Goal: Transaction & Acquisition: Purchase product/service

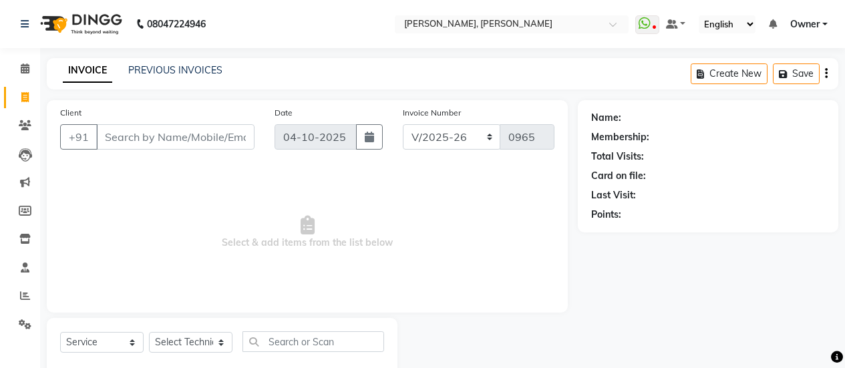
select select "5749"
select select "service"
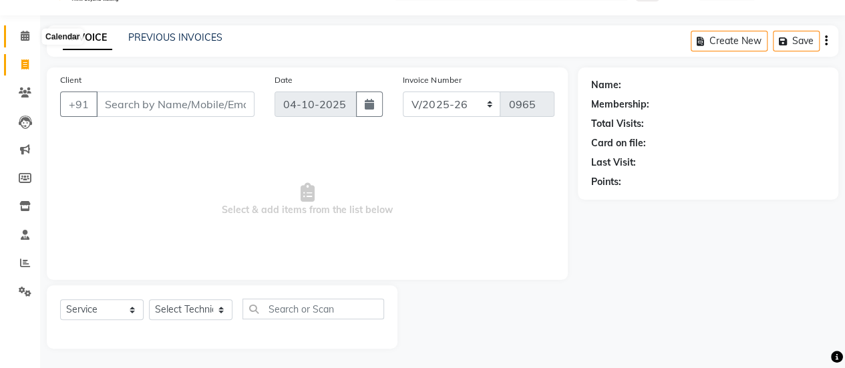
click at [25, 33] on icon at bounding box center [25, 36] width 9 height 10
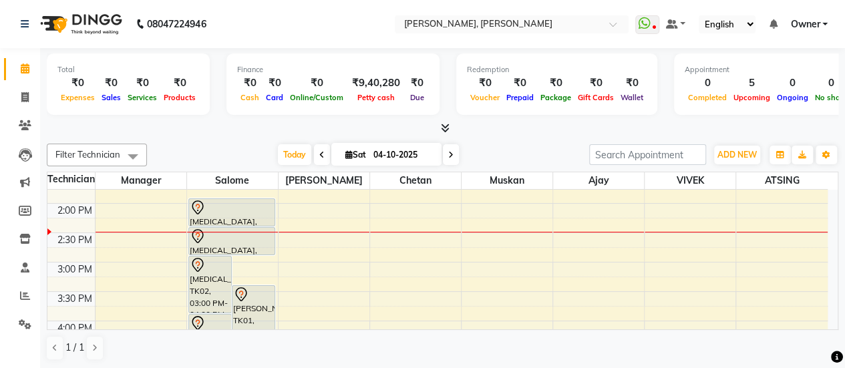
scroll to position [339, 0]
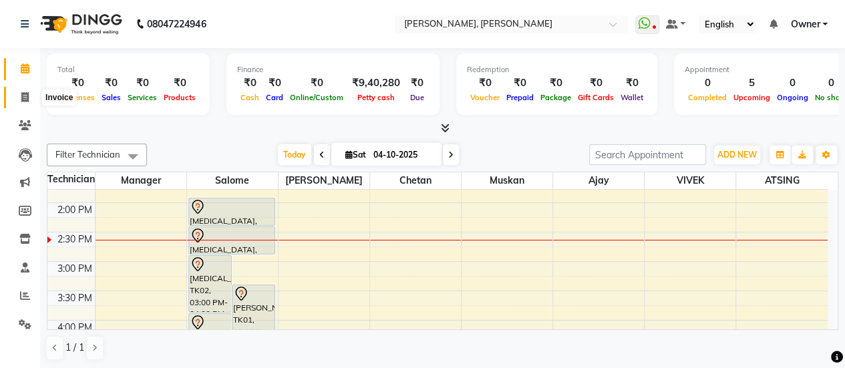
click at [29, 93] on span at bounding box center [24, 97] width 23 height 15
select select "service"
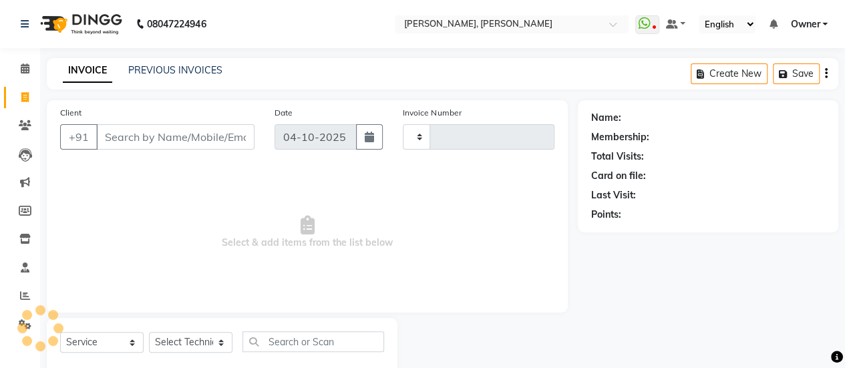
type input "0965"
select select "5749"
click at [210, 67] on link "PREVIOUS INVOICES" at bounding box center [175, 70] width 94 height 12
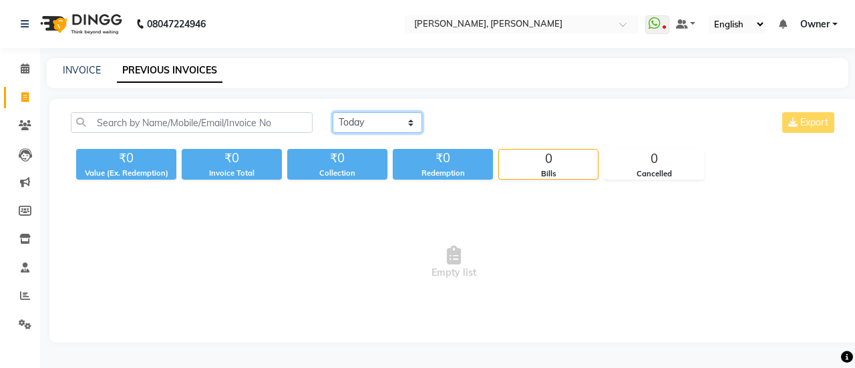
click at [365, 118] on select "[DATE] [DATE] Custom Range" at bounding box center [377, 122] width 89 height 21
select select "range"
click at [333, 112] on select "[DATE] [DATE] Custom Range" at bounding box center [377, 122] width 89 height 21
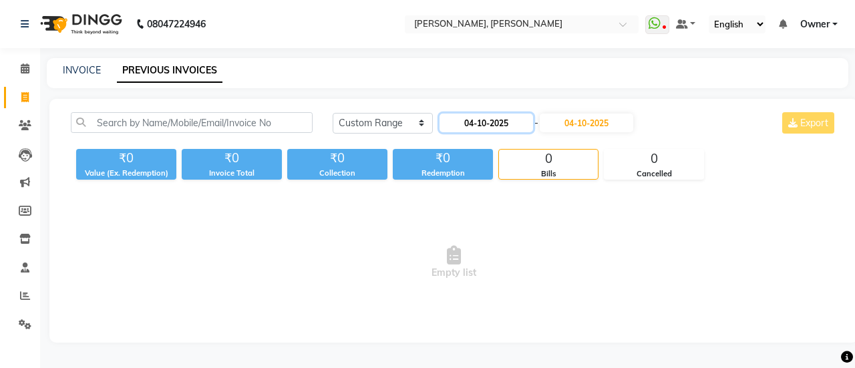
click at [510, 117] on input "04-10-2025" at bounding box center [485, 123] width 93 height 19
select select "10"
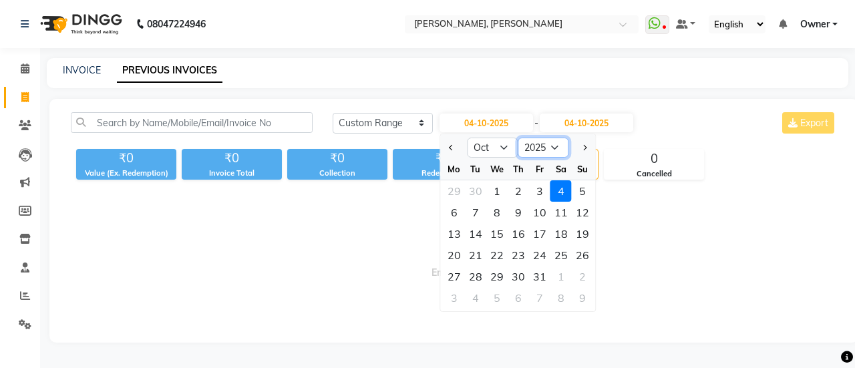
click at [547, 144] on select "2015 2016 2017 2018 2019 2020 2021 2022 2023 2024 2025 2026 2027 2028 2029 2030…" at bounding box center [543, 148] width 51 height 20
select select "2024"
click at [518, 138] on select "2015 2016 2017 2018 2019 2020 2021 2022 2023 2024 2025 2026 2027 2028 2029 2030…" at bounding box center [543, 148] width 51 height 20
click at [576, 238] on div "20" at bounding box center [582, 233] width 21 height 21
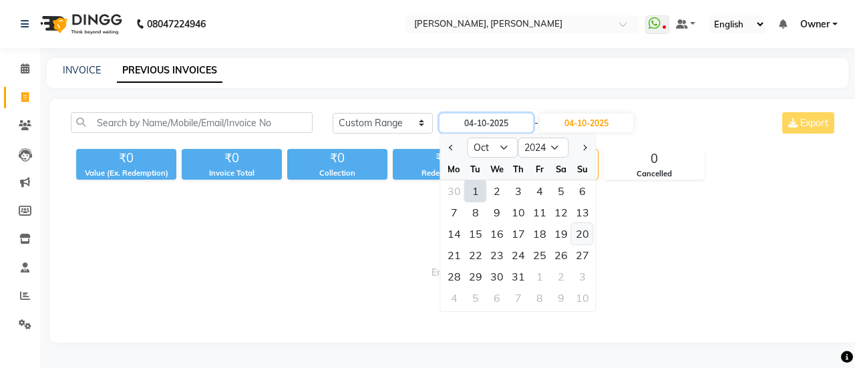
type input "20-10-2024"
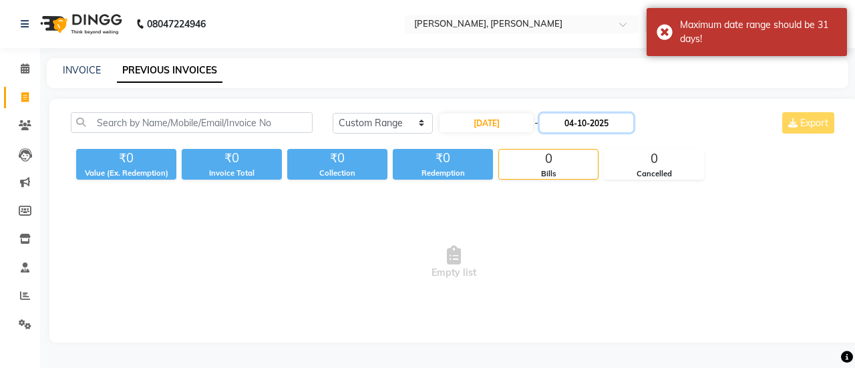
click at [568, 126] on input "04-10-2025" at bounding box center [586, 123] width 93 height 19
select select "10"
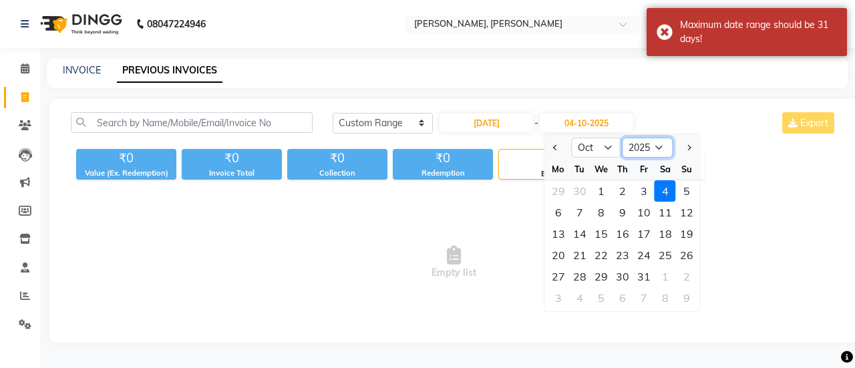
click at [646, 150] on select "2024 2025 2026 2027 2028 2029 2030 2031 2032 2033 2034 2035" at bounding box center [647, 148] width 51 height 20
select select "2024"
click at [622, 138] on select "2024 2025 2026 2027 2028 2029 2030 2031 2032 2033 2034 2035" at bounding box center [647, 148] width 51 height 20
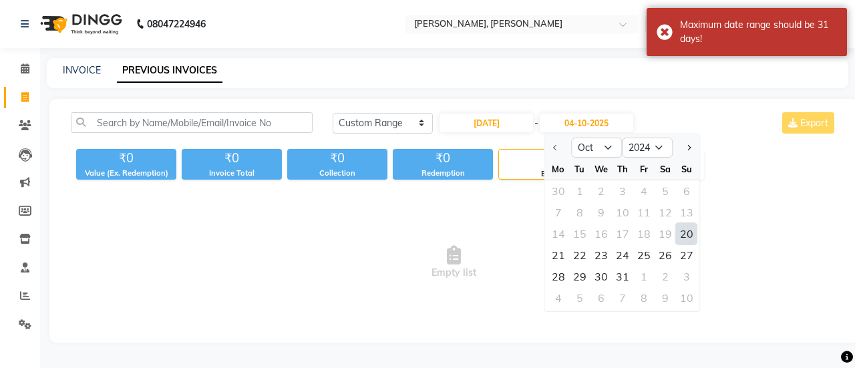
click at [682, 237] on div "20" at bounding box center [686, 233] width 21 height 21
type input "20-10-2024"
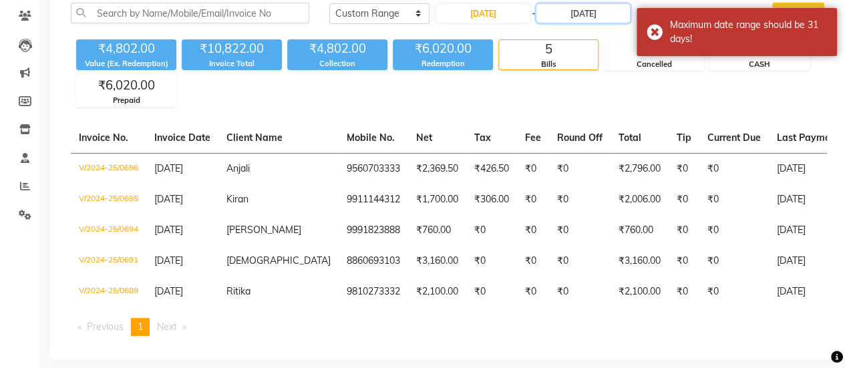
scroll to position [110, 0]
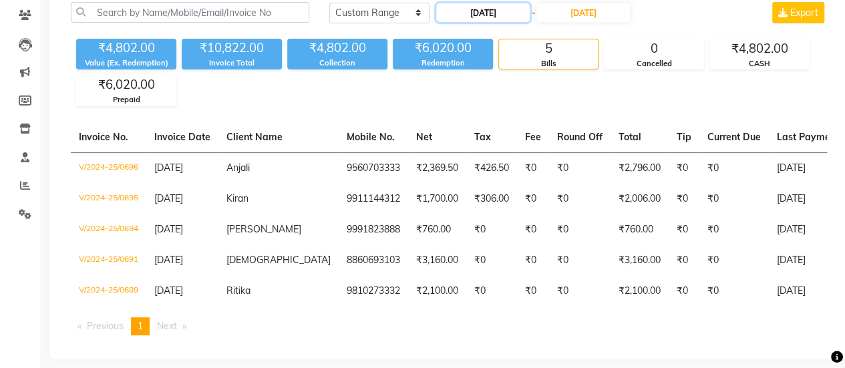
click at [508, 19] on input "20-10-2024" at bounding box center [482, 12] width 93 height 19
select select "10"
select select "2024"
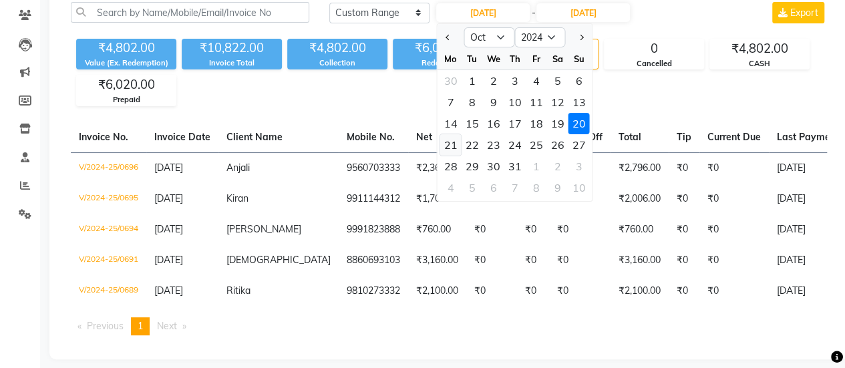
click at [443, 145] on div "21" at bounding box center [450, 144] width 21 height 21
type input "21-10-2024"
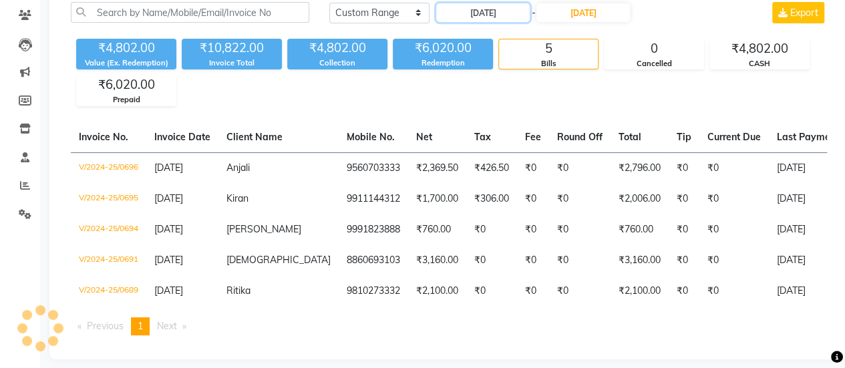
scroll to position [0, 0]
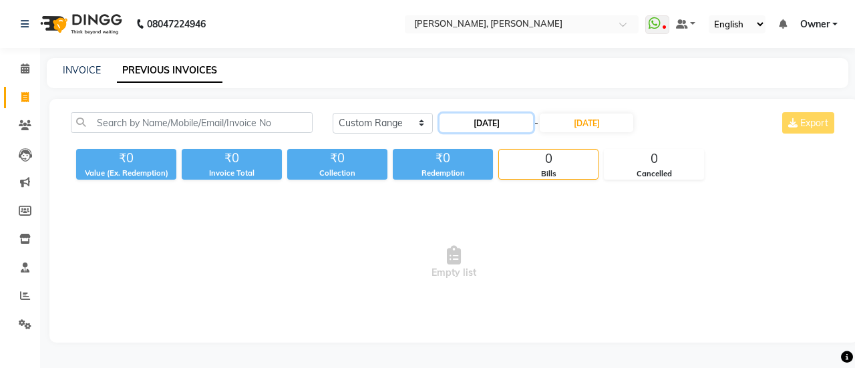
click at [473, 121] on input "21-10-2024" at bounding box center [485, 123] width 93 height 19
select select "10"
select select "2024"
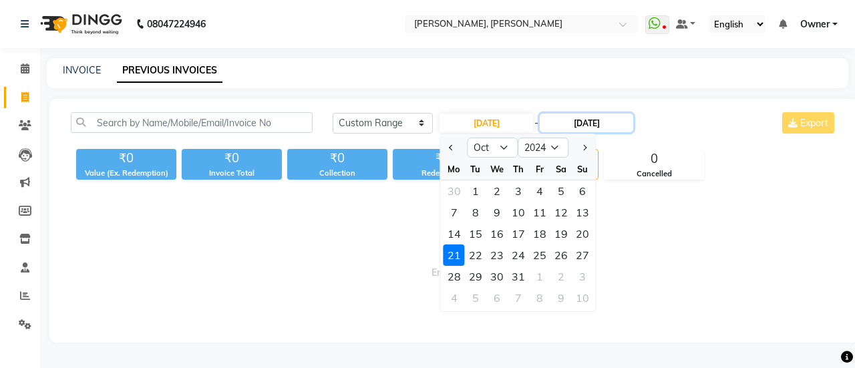
click at [590, 124] on input "20-10-2024" at bounding box center [586, 123] width 93 height 19
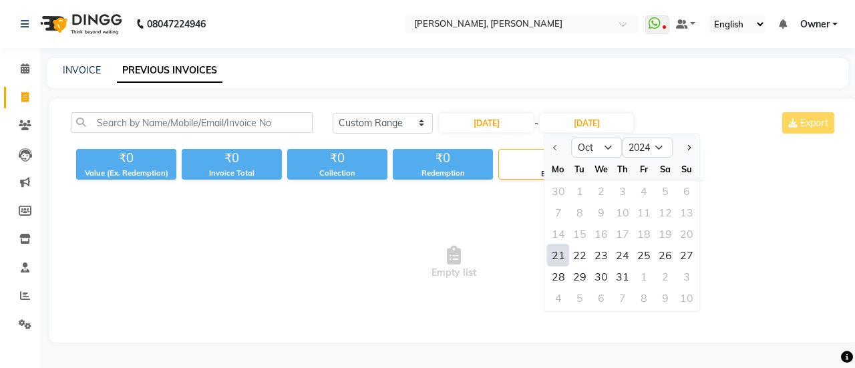
click at [566, 252] on div "21" at bounding box center [558, 254] width 21 height 21
type input "21-10-2024"
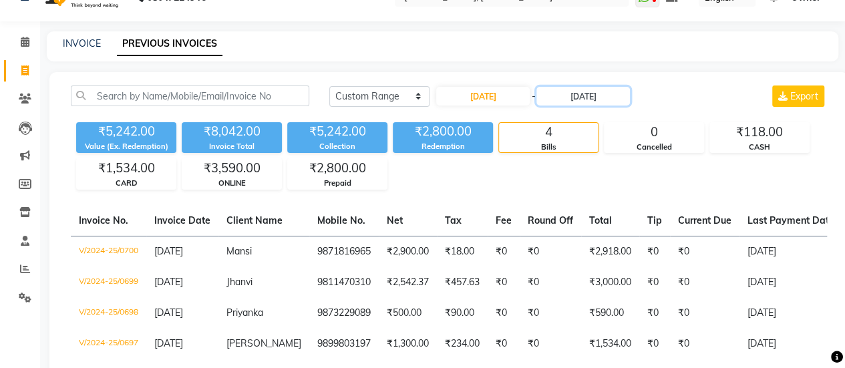
scroll to position [99, 0]
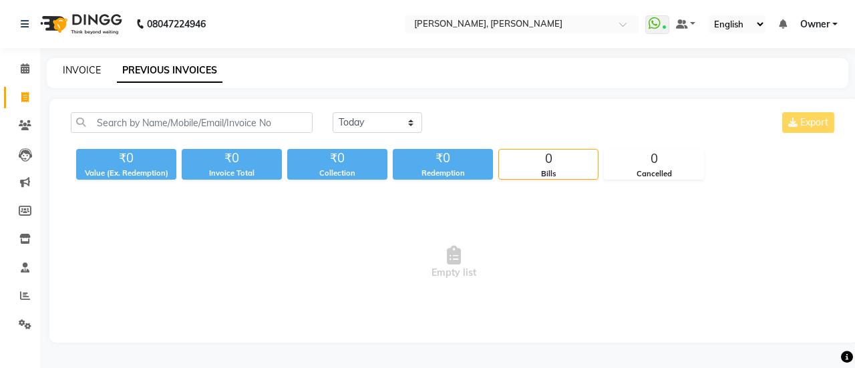
click at [77, 69] on link "INVOICE" at bounding box center [82, 70] width 38 height 12
select select "service"
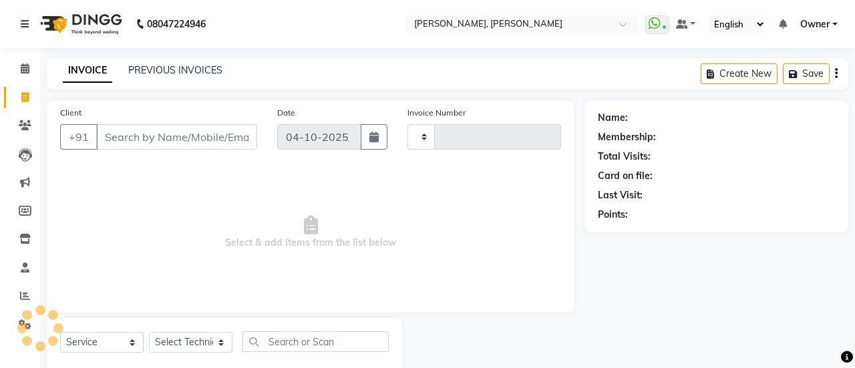
type input "0965"
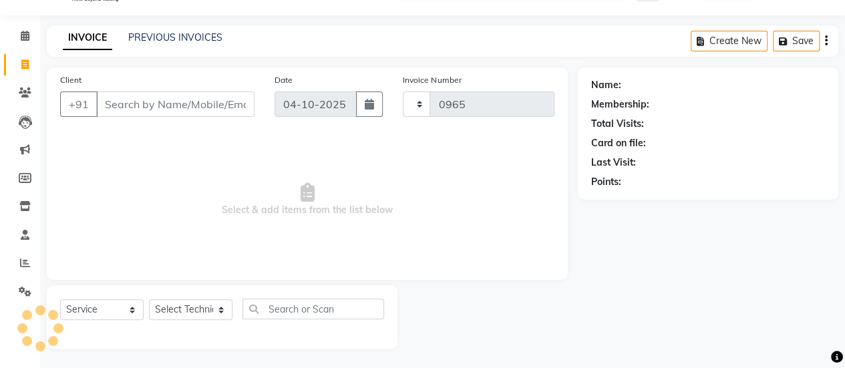
select select "5749"
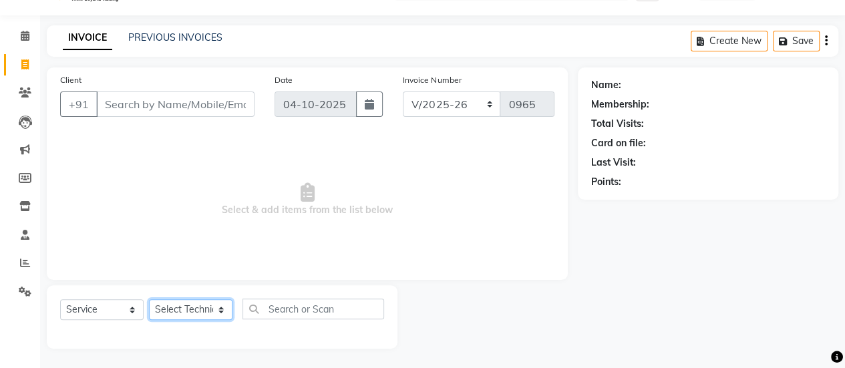
click at [186, 311] on select "Select Technician [PERSON_NAME] Chetan Manager [PERSON_NAME] Owner [PERSON_NAME…" at bounding box center [190, 309] width 83 height 21
click at [388, 192] on span "Select & add items from the list below" at bounding box center [307, 200] width 494 height 134
click at [29, 234] on span at bounding box center [24, 235] width 23 height 15
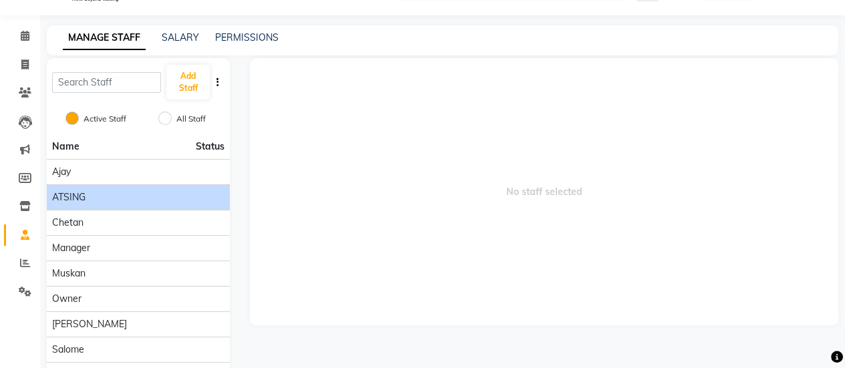
click at [167, 193] on div "ATSING" at bounding box center [138, 197] width 172 height 14
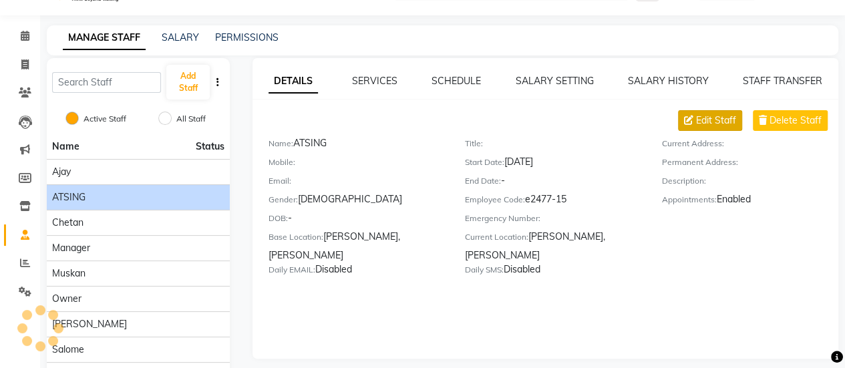
click at [711, 118] on span "Edit Staff" at bounding box center [716, 121] width 40 height 14
select select "[DEMOGRAPHIC_DATA]"
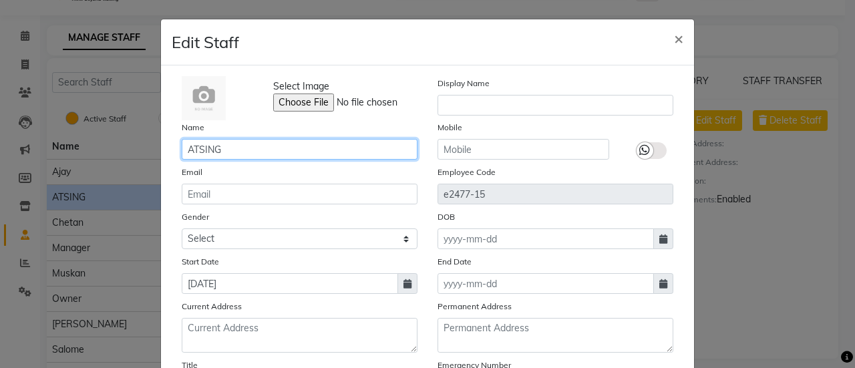
click at [242, 151] on input "ATSING" at bounding box center [300, 149] width 236 height 21
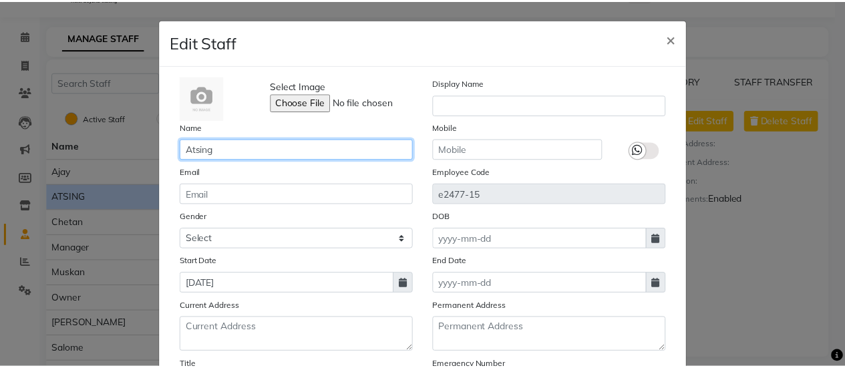
scroll to position [218, 0]
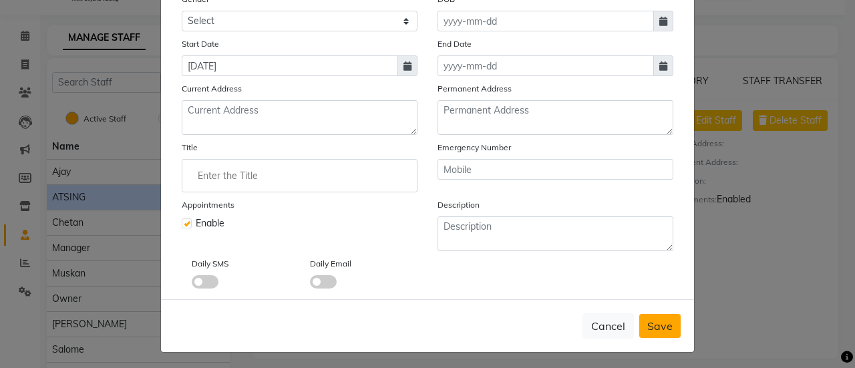
type input "Atsing"
click at [665, 323] on span "Save" at bounding box center [659, 325] width 25 height 13
select select
checkbox input "false"
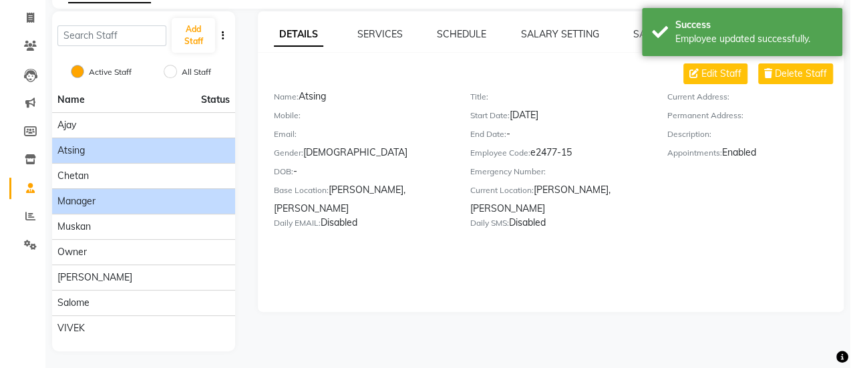
scroll to position [80, 0]
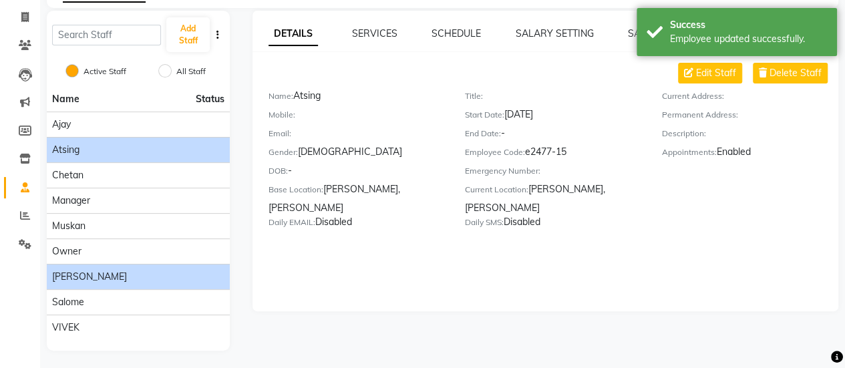
click at [141, 277] on div "Prosanto" at bounding box center [138, 277] width 172 height 14
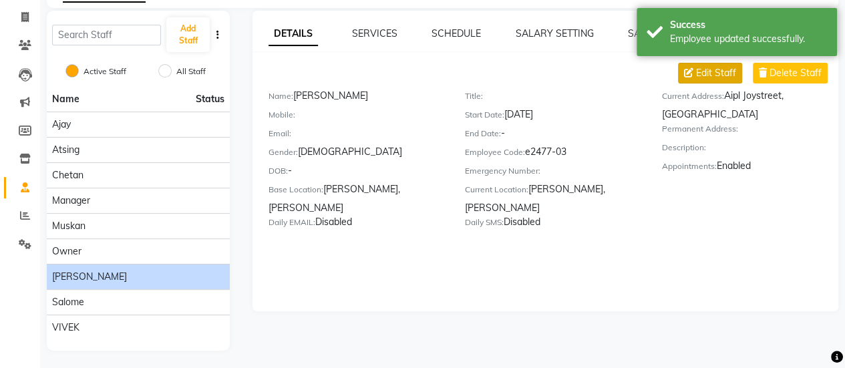
click at [719, 71] on span "Edit Staff" at bounding box center [716, 73] width 40 height 14
select select "male"
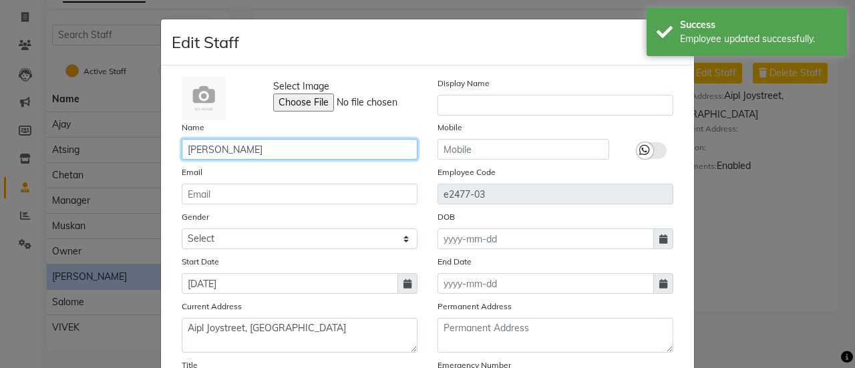
click at [306, 146] on input "Prosanto" at bounding box center [300, 149] width 236 height 21
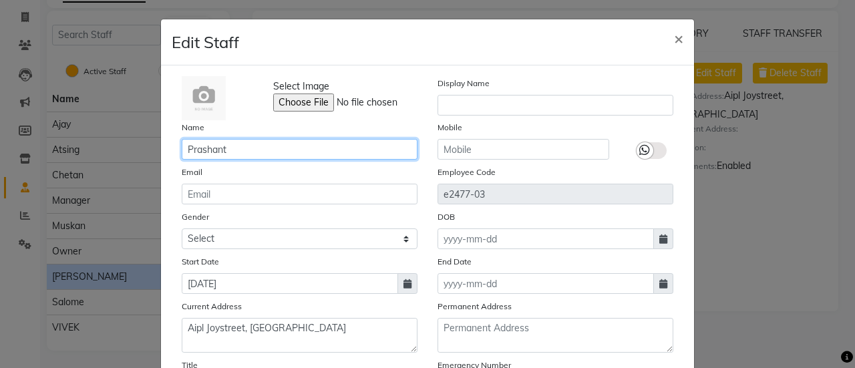
scroll to position [218, 0]
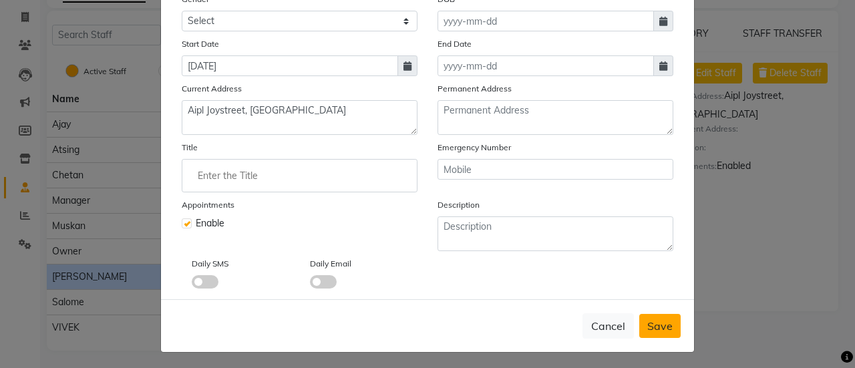
type input "Prashant"
click at [648, 327] on span "Save" at bounding box center [659, 325] width 25 height 13
select select
checkbox input "false"
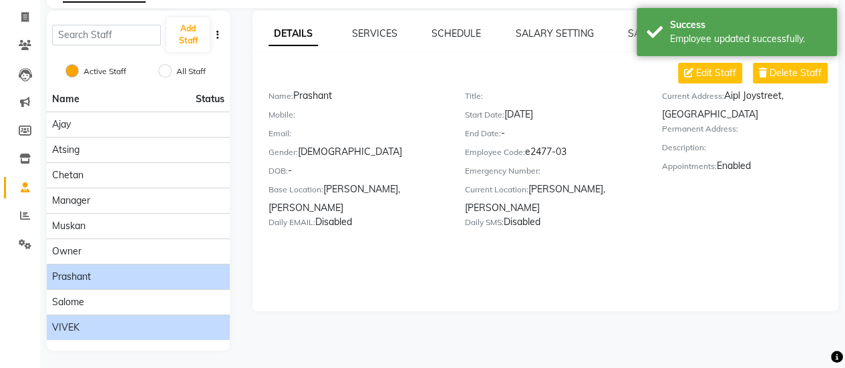
click at [166, 321] on div "VIVEK" at bounding box center [138, 328] width 172 height 14
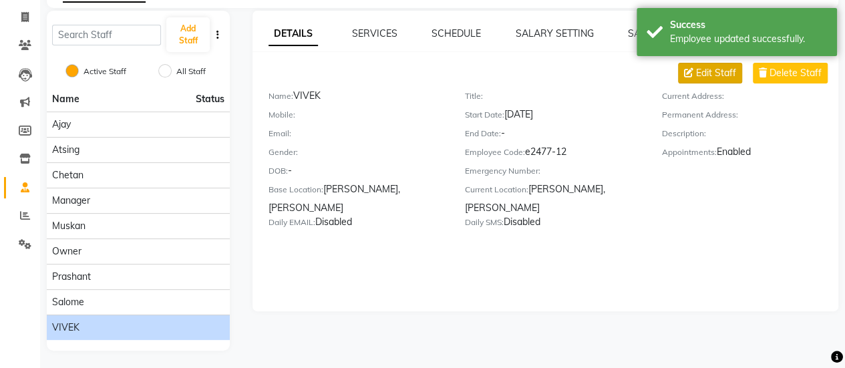
click at [701, 69] on span "Edit Staff" at bounding box center [716, 73] width 40 height 14
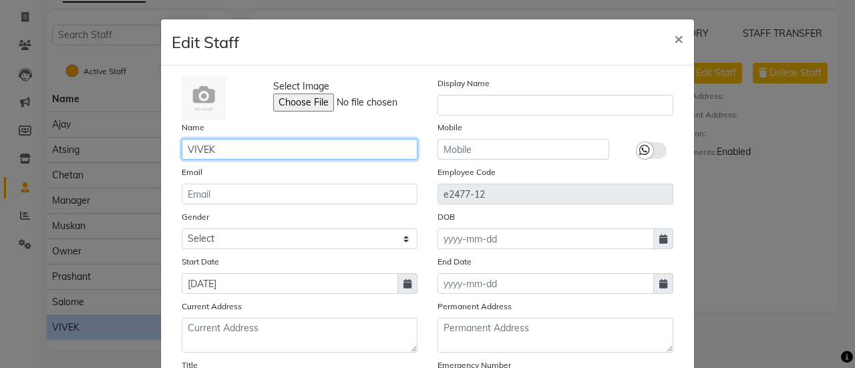
click at [269, 146] on input "VIVEK" at bounding box center [300, 149] width 236 height 21
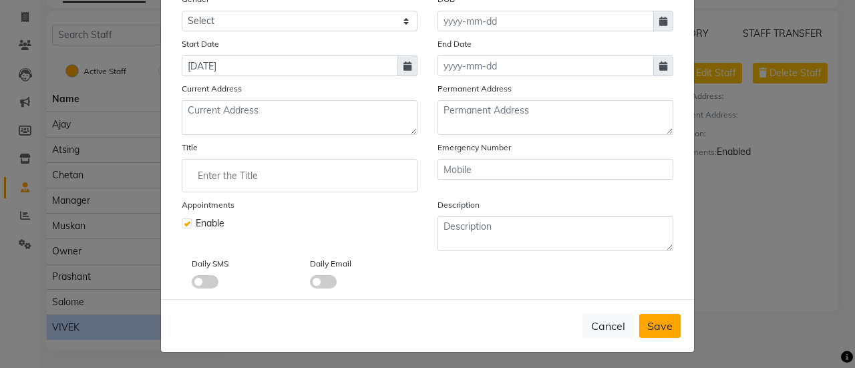
type input "Vivek"
click at [642, 317] on button "Save" at bounding box center [659, 326] width 41 height 24
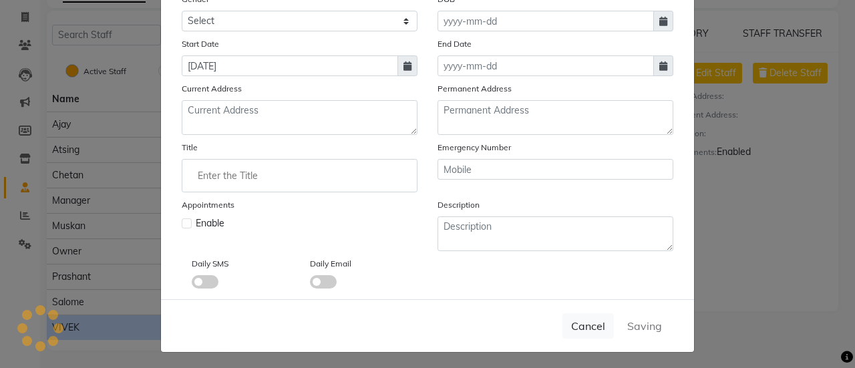
checkbox input "false"
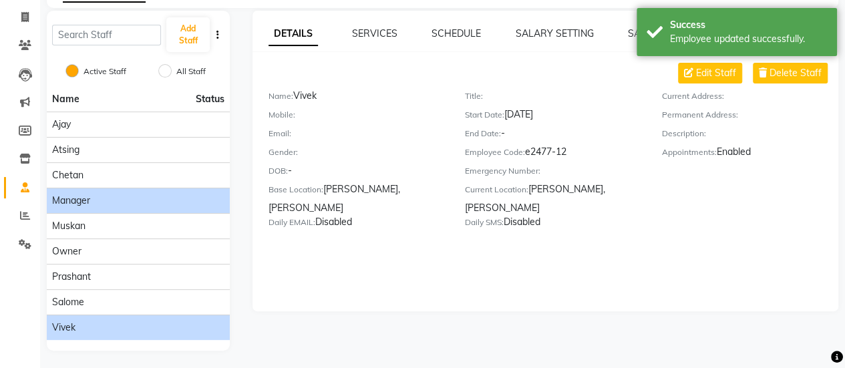
scroll to position [0, 0]
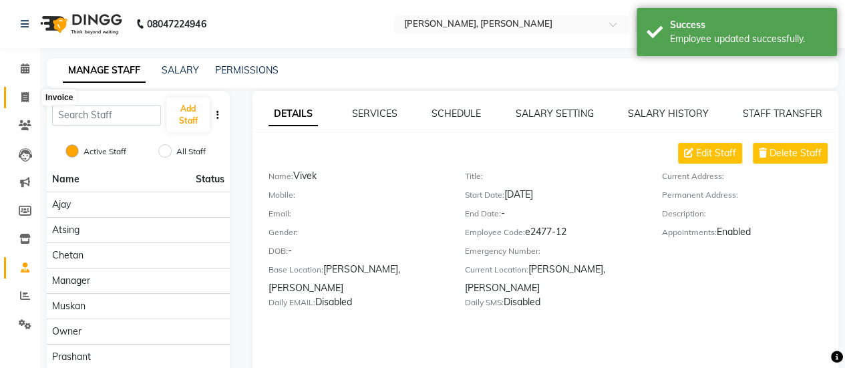
click at [17, 103] on span at bounding box center [24, 97] width 23 height 15
select select "service"
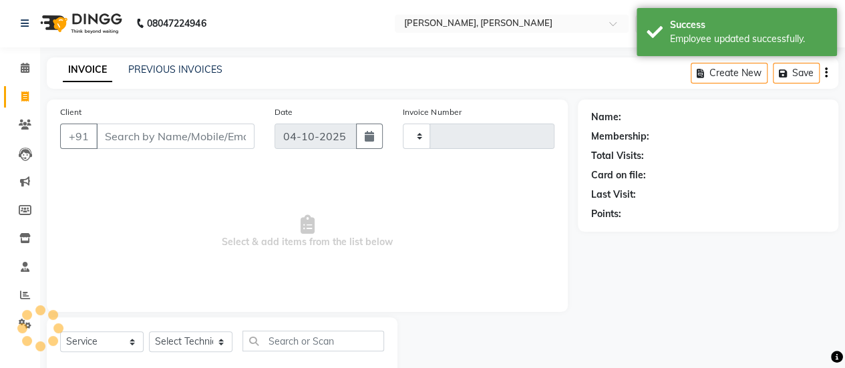
type input "0965"
select select "5749"
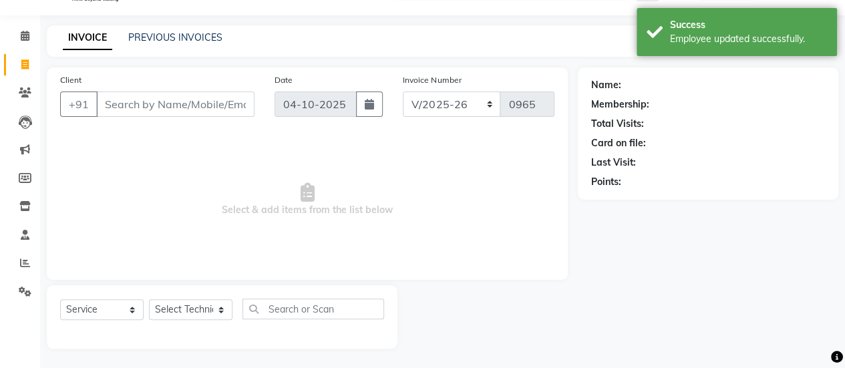
click at [194, 45] on div "INVOICE PREVIOUS INVOICES" at bounding box center [143, 38] width 192 height 15
click at [188, 39] on link "PREVIOUS INVOICES" at bounding box center [175, 37] width 94 height 12
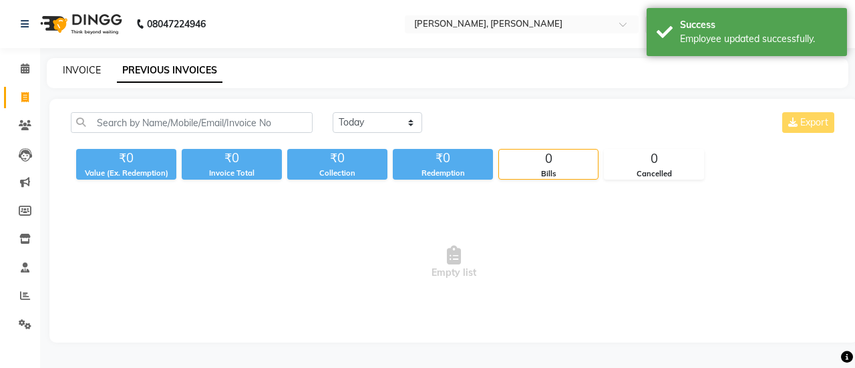
click at [77, 75] on link "INVOICE" at bounding box center [82, 70] width 38 height 12
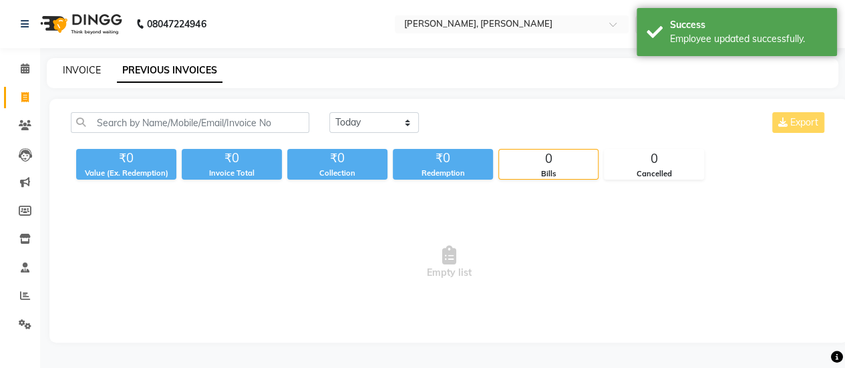
select select "5749"
select select "service"
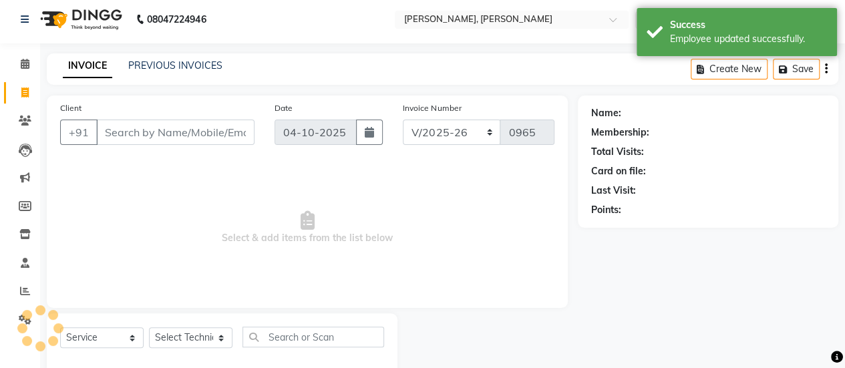
scroll to position [33, 0]
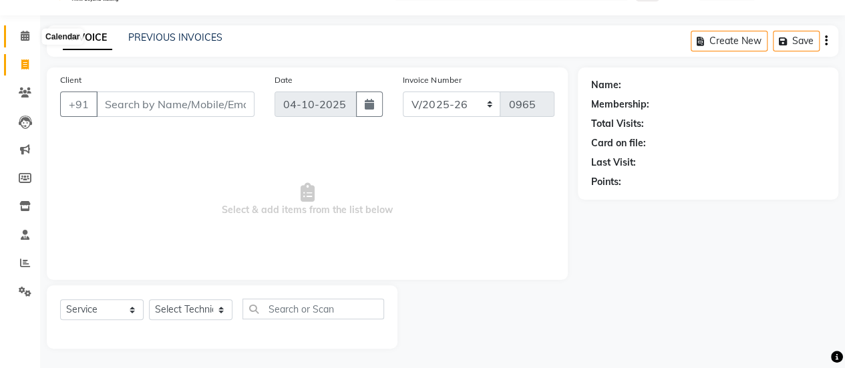
click at [23, 39] on icon at bounding box center [25, 36] width 9 height 10
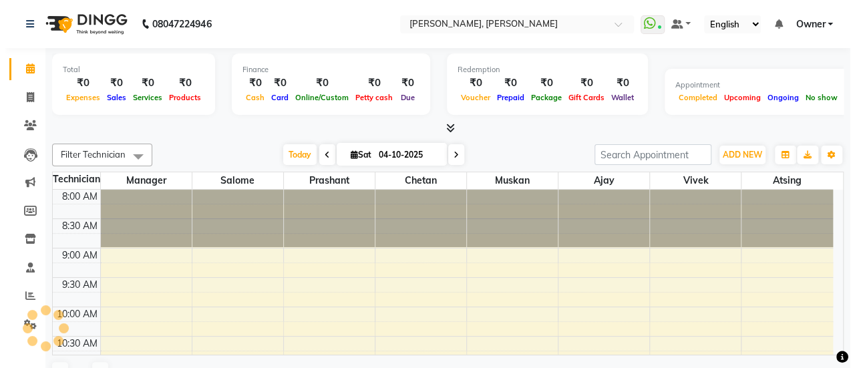
scroll to position [406, 0]
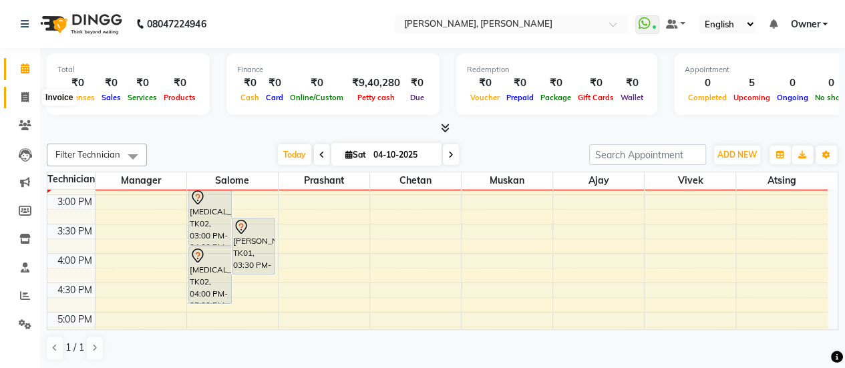
click at [27, 99] on icon at bounding box center [24, 97] width 7 height 10
select select "service"
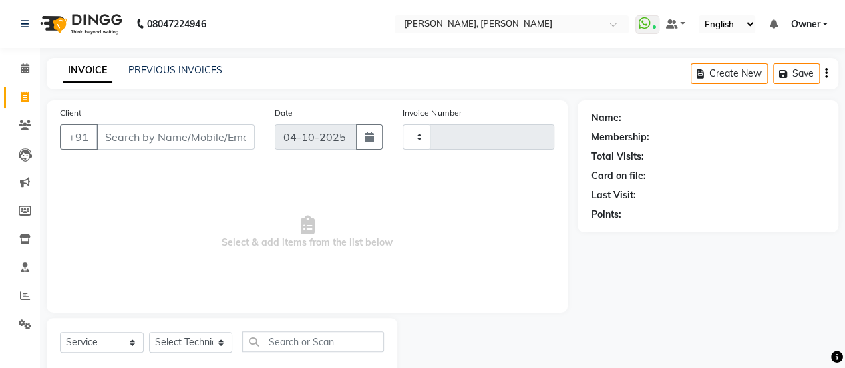
type input "0965"
select select "5749"
click at [203, 73] on link "PREVIOUS INVOICES" at bounding box center [175, 70] width 94 height 12
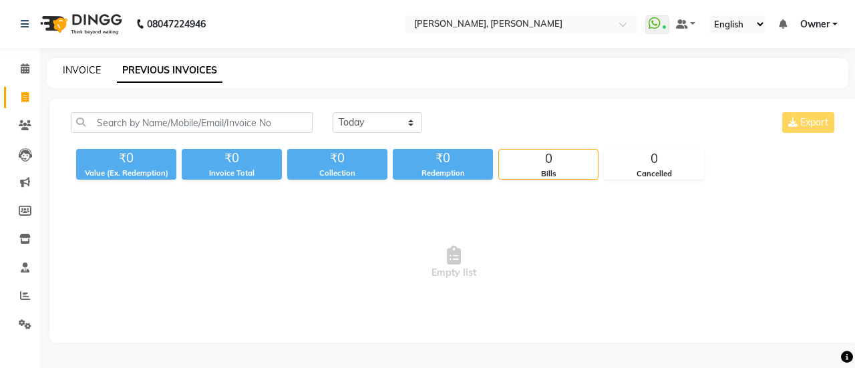
click at [82, 73] on link "INVOICE" at bounding box center [82, 70] width 38 height 12
select select "5749"
select select "service"
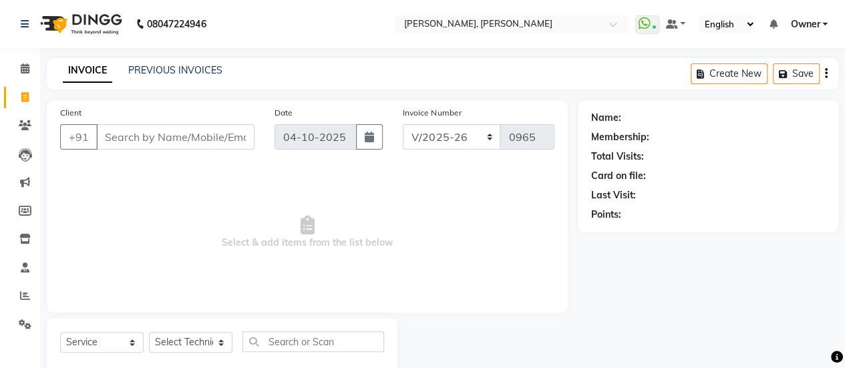
scroll to position [33, 0]
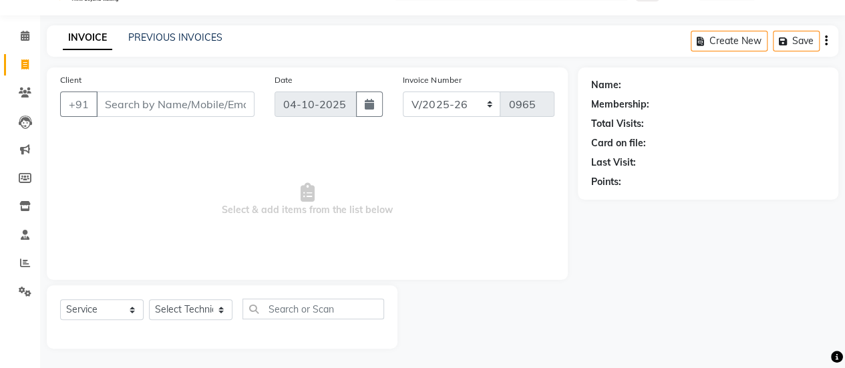
click at [178, 101] on input "Client" at bounding box center [175, 103] width 158 height 25
click at [17, 86] on span at bounding box center [24, 92] width 23 height 15
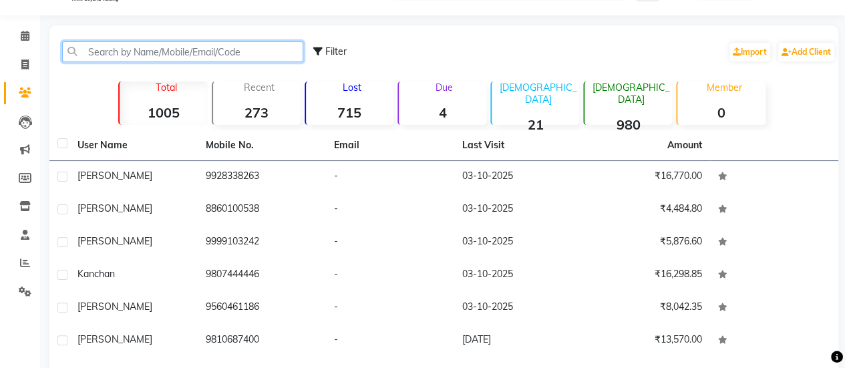
click at [152, 57] on input "text" at bounding box center [182, 51] width 241 height 21
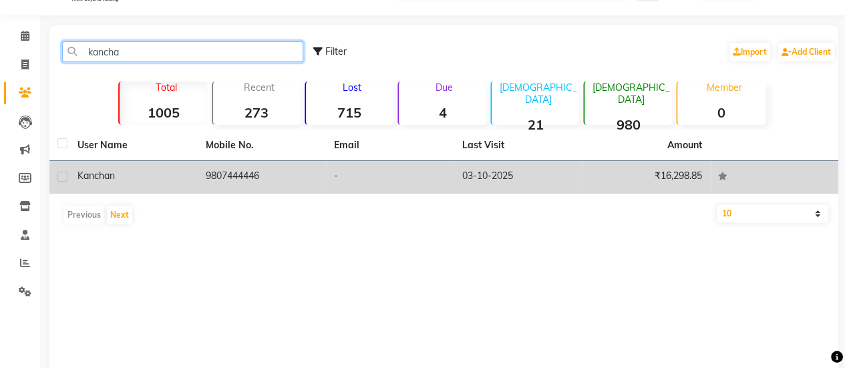
type input "kancha"
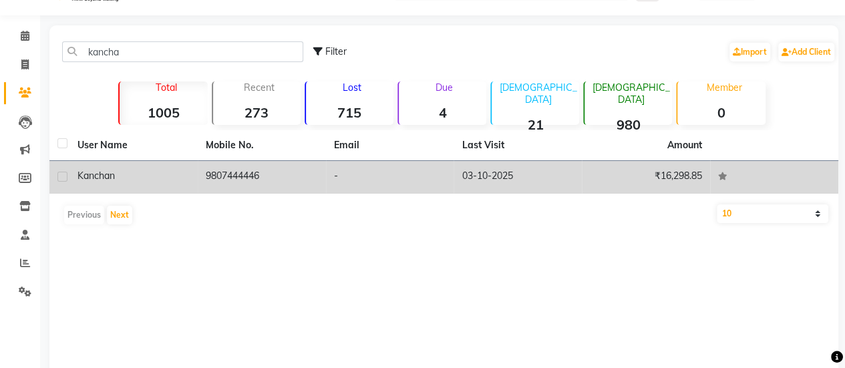
click at [224, 172] on td "9807444446" at bounding box center [262, 177] width 128 height 33
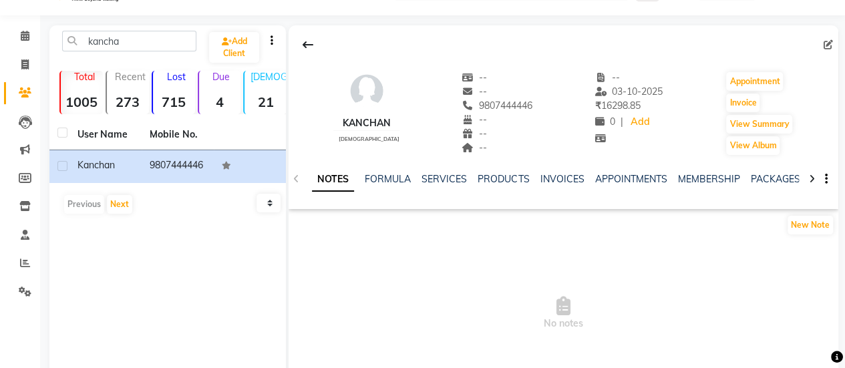
scroll to position [111, 0]
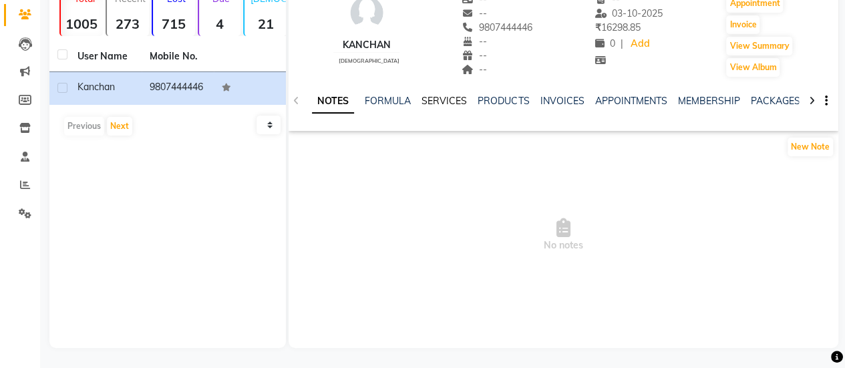
click at [431, 105] on link "SERVICES" at bounding box center [443, 101] width 45 height 12
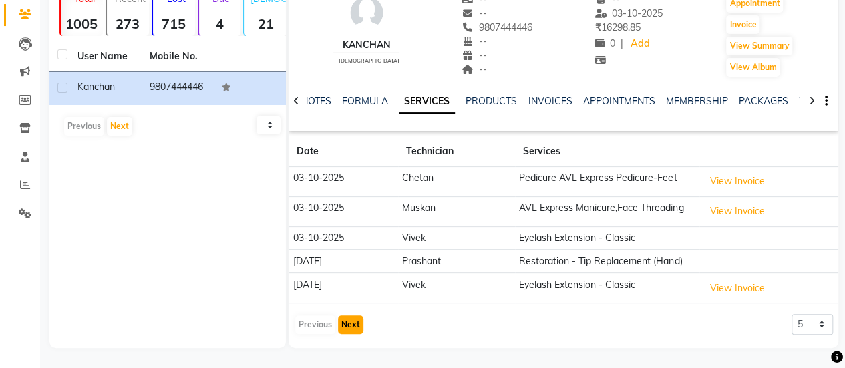
click at [357, 321] on button "Next" at bounding box center [350, 324] width 25 height 19
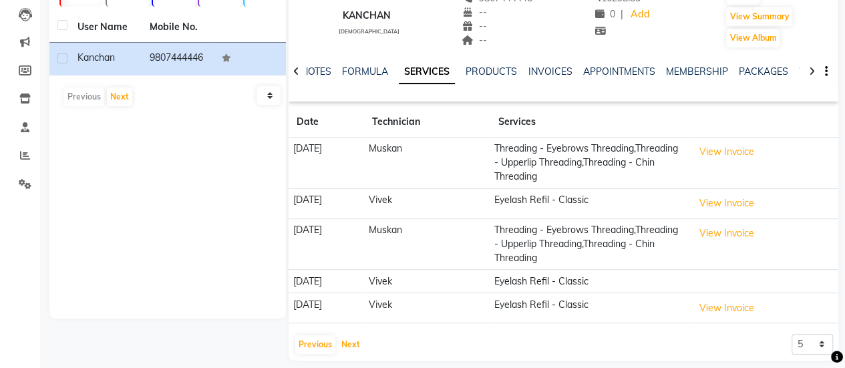
scroll to position [150, 0]
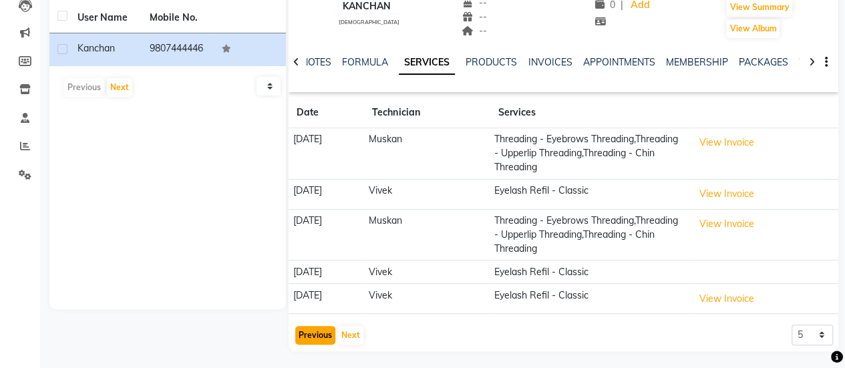
click at [312, 327] on button "Previous" at bounding box center [315, 335] width 40 height 19
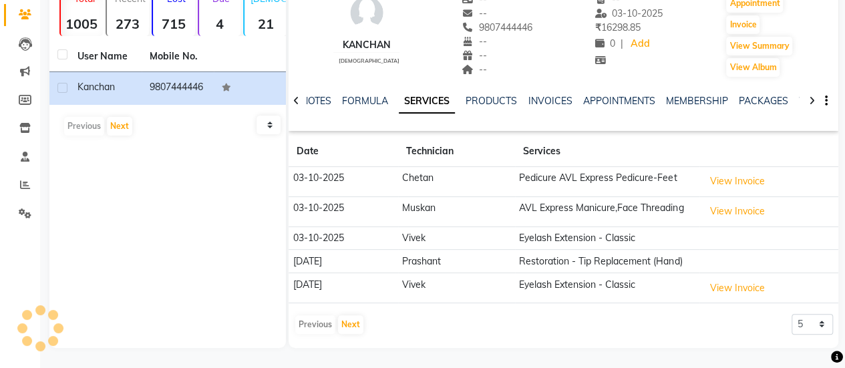
scroll to position [111, 0]
click at [350, 320] on button "Next" at bounding box center [350, 324] width 25 height 19
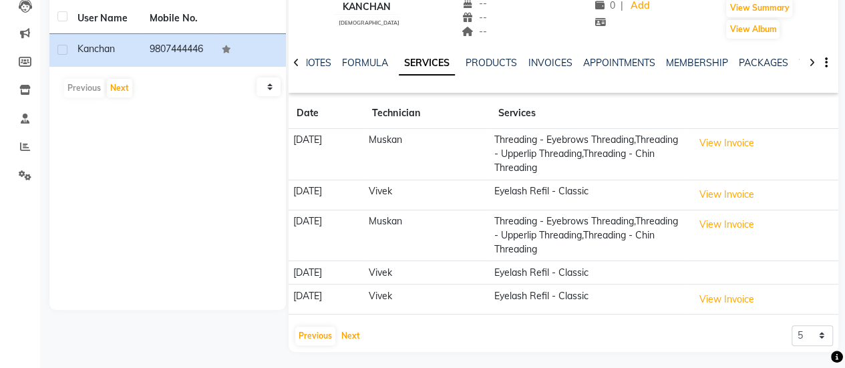
scroll to position [150, 0]
click at [349, 333] on button "Next" at bounding box center [350, 335] width 25 height 19
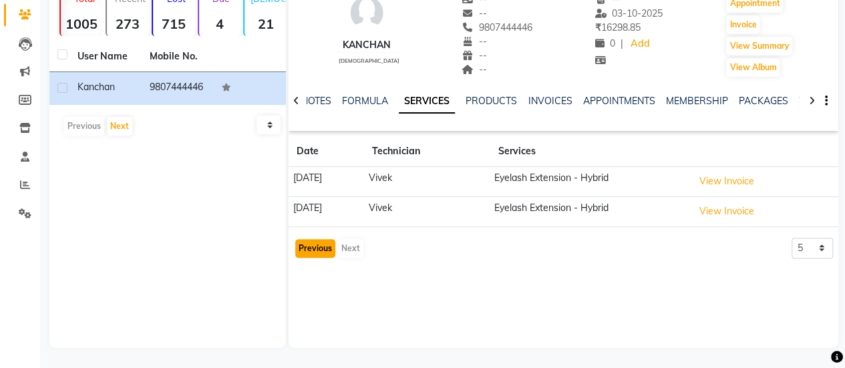
click at [319, 248] on button "Previous" at bounding box center [315, 248] width 40 height 19
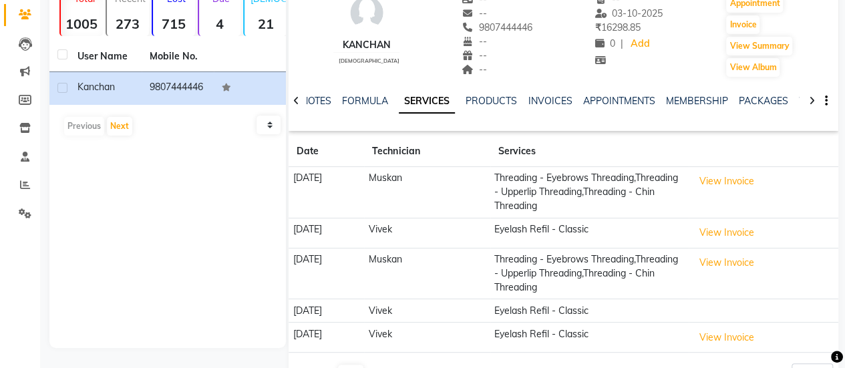
scroll to position [150, 0]
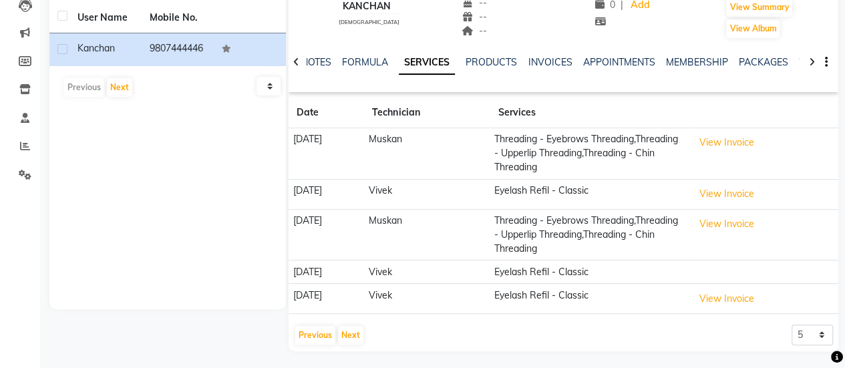
click at [310, 342] on div "Previous Next" at bounding box center [329, 335] width 71 height 21
click at [310, 337] on button "Previous" at bounding box center [315, 335] width 40 height 19
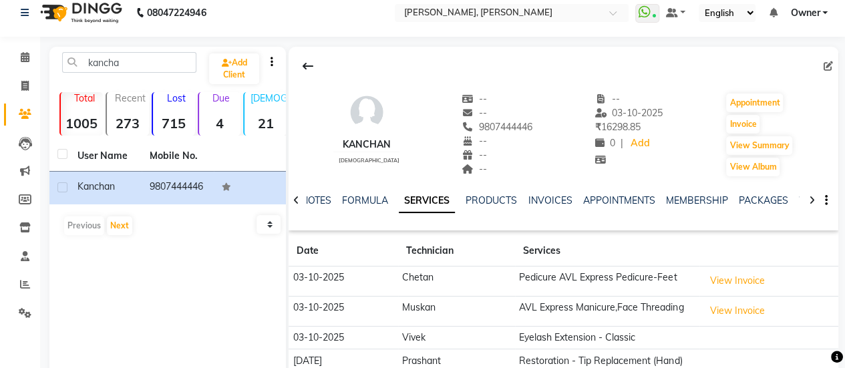
scroll to position [0, 0]
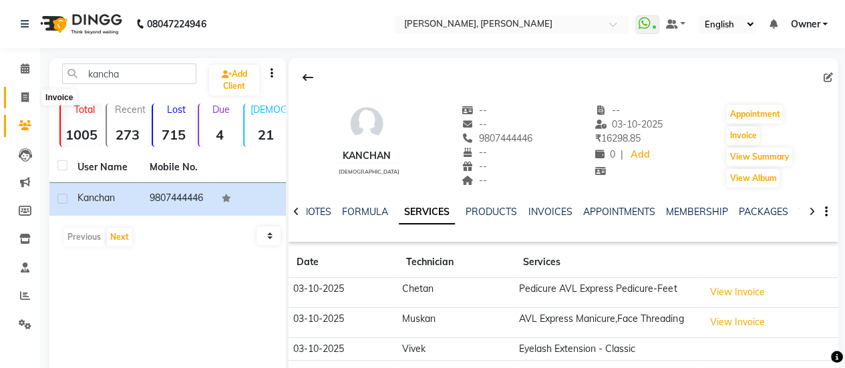
click at [27, 95] on icon at bounding box center [24, 97] width 7 height 10
select select "service"
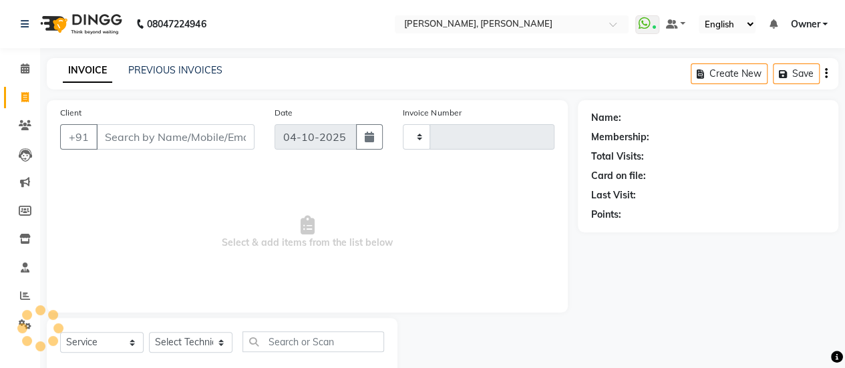
scroll to position [33, 0]
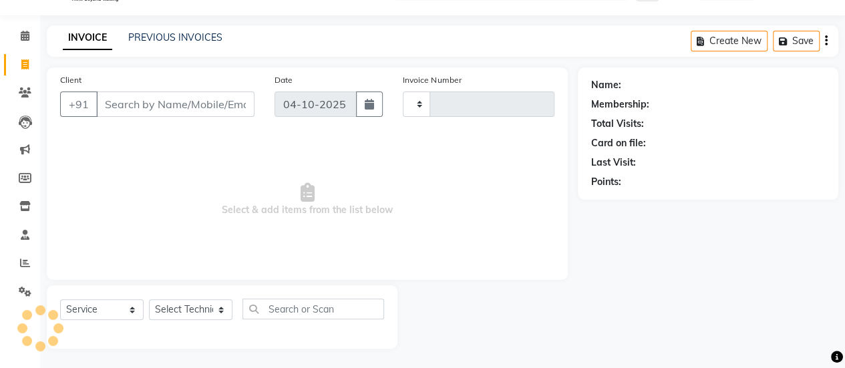
type input "0965"
select select "5749"
click at [166, 42] on link "PREVIOUS INVOICES" at bounding box center [175, 37] width 94 height 12
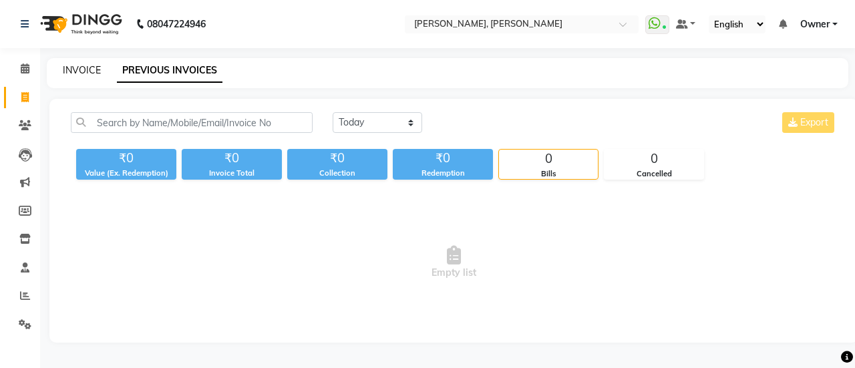
click at [76, 71] on link "INVOICE" at bounding box center [82, 70] width 38 height 12
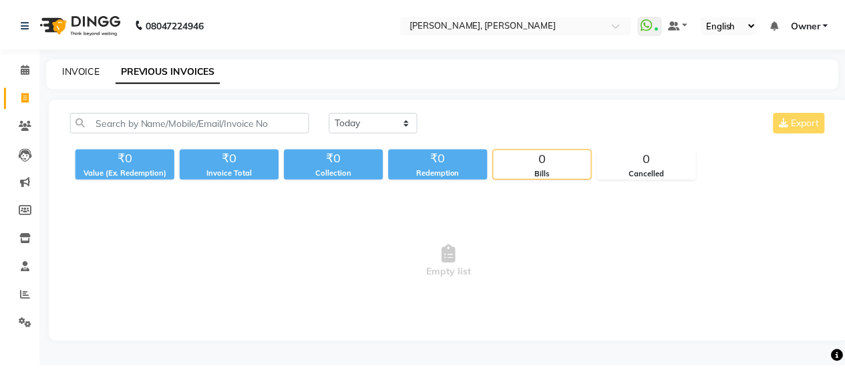
scroll to position [33, 0]
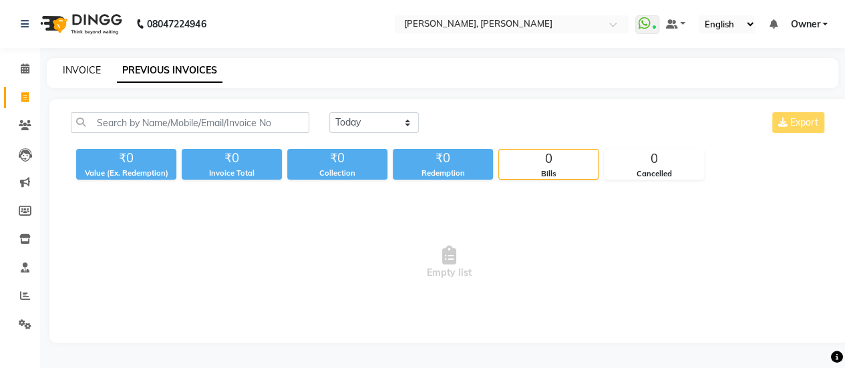
select select "5749"
select select "service"
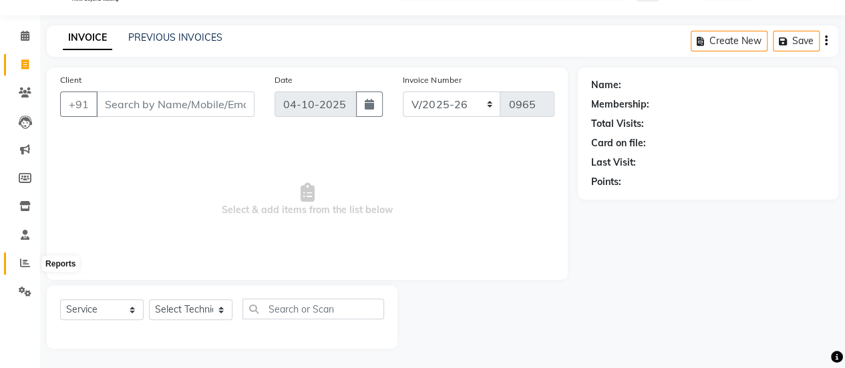
click at [27, 259] on icon at bounding box center [25, 263] width 10 height 10
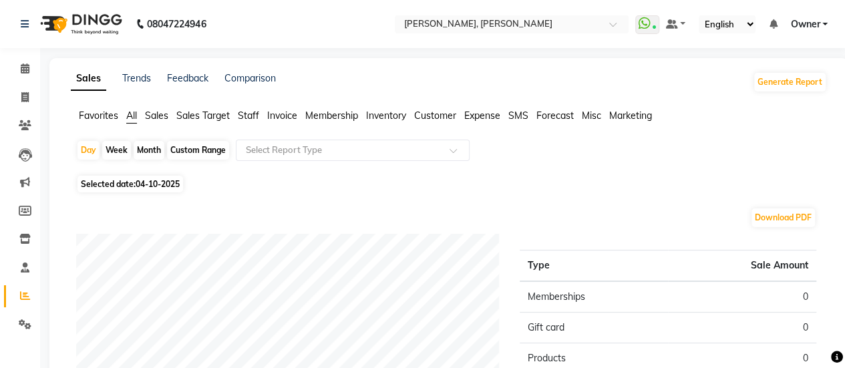
click at [246, 116] on span "Staff" at bounding box center [248, 116] width 21 height 12
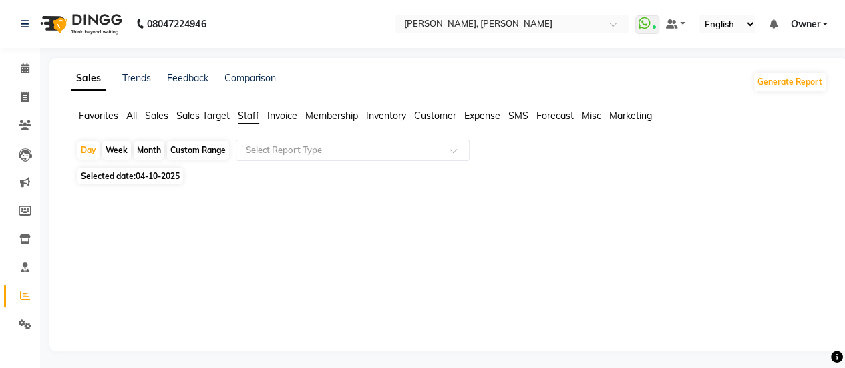
click at [136, 114] on span "All" at bounding box center [131, 116] width 11 height 12
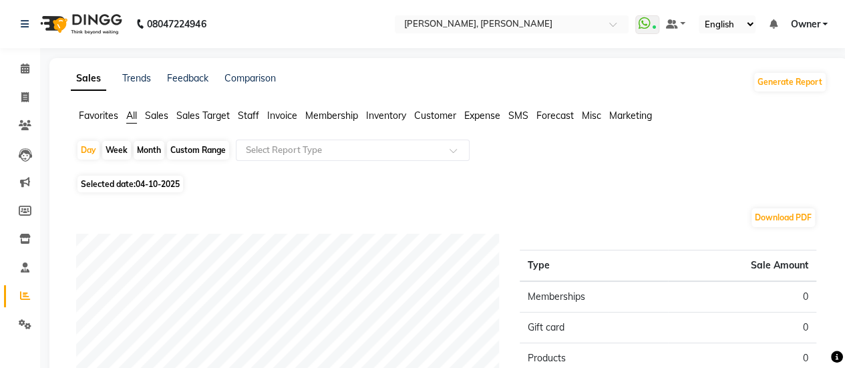
click at [136, 114] on span "All" at bounding box center [131, 116] width 11 height 12
click at [206, 142] on div "Custom Range" at bounding box center [198, 150] width 62 height 19
select select "10"
select select "2025"
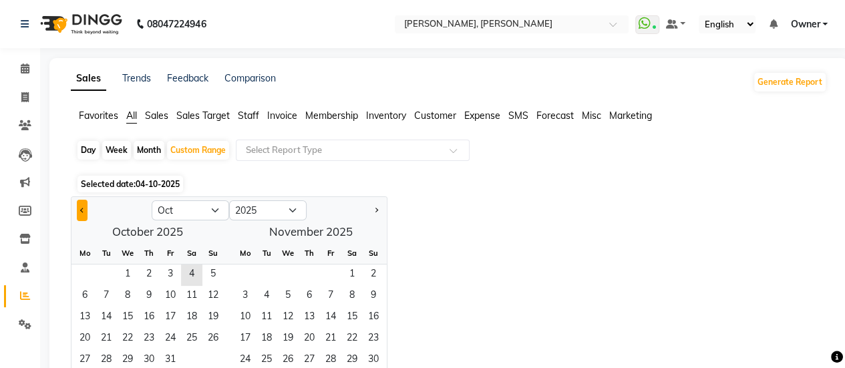
click at [79, 208] on button "Previous month" at bounding box center [82, 210] width 11 height 21
select select "9"
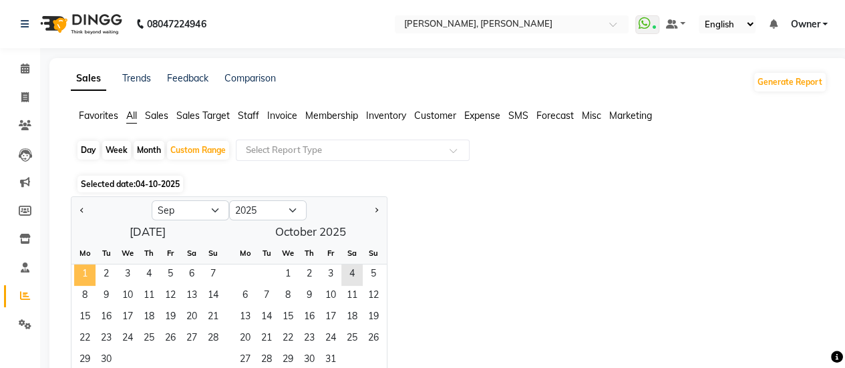
click at [87, 271] on span "1" at bounding box center [84, 274] width 21 height 21
click at [106, 359] on span "30" at bounding box center [105, 360] width 21 height 21
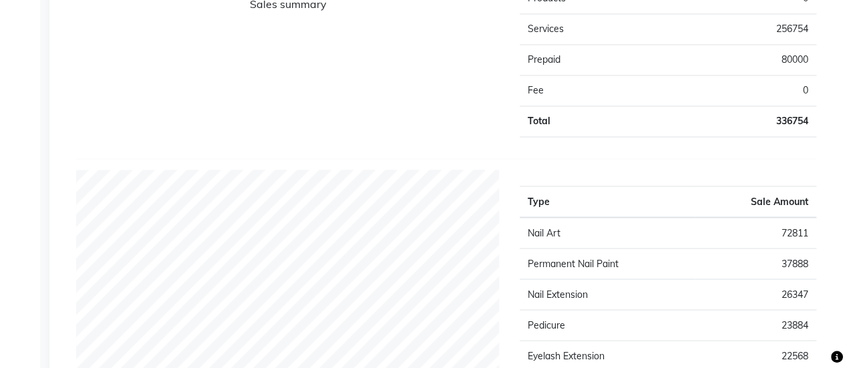
scroll to position [1137, 0]
click at [789, 49] on td "80000" at bounding box center [742, 59] width 148 height 31
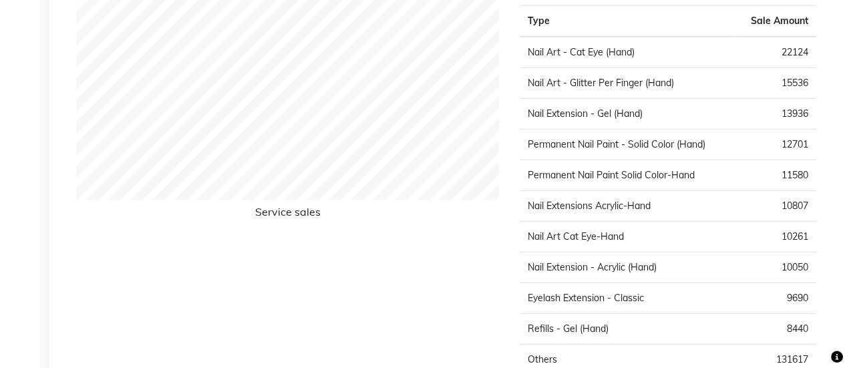
scroll to position [1766, 0]
click at [788, 101] on td "13936" at bounding box center [775, 113] width 81 height 31
click at [819, 106] on div "Type Sale Amount Nail Art - Cat Eye (Hand) 22124 Nail Art - Glitter Per Finger …" at bounding box center [668, 202] width 317 height 427
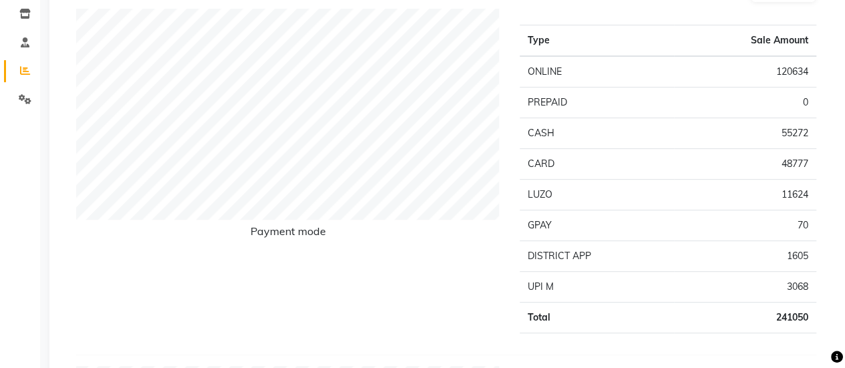
scroll to position [0, 0]
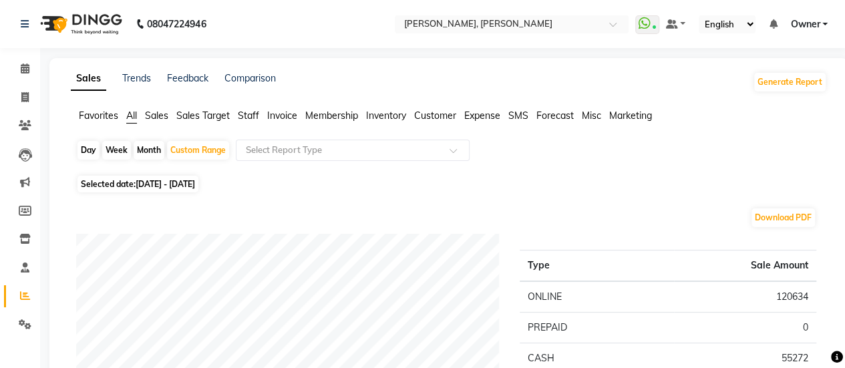
click at [247, 114] on span "Staff" at bounding box center [248, 116] width 21 height 12
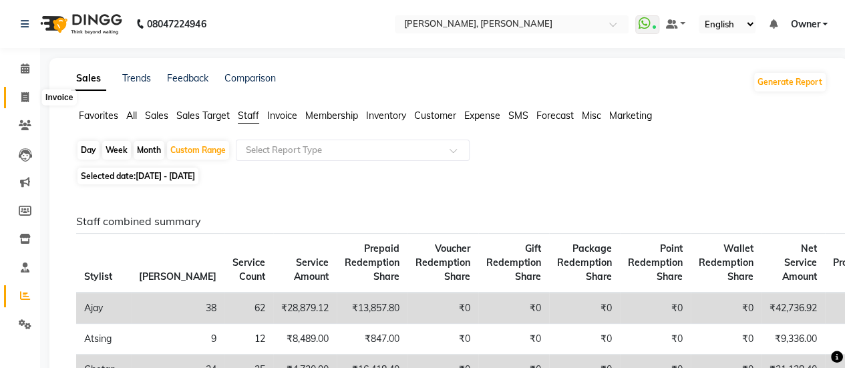
click at [21, 99] on icon at bounding box center [24, 97] width 7 height 10
select select "service"
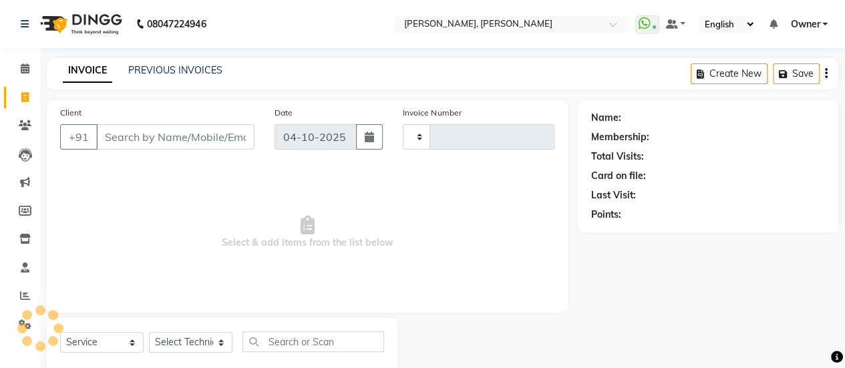
type input "0965"
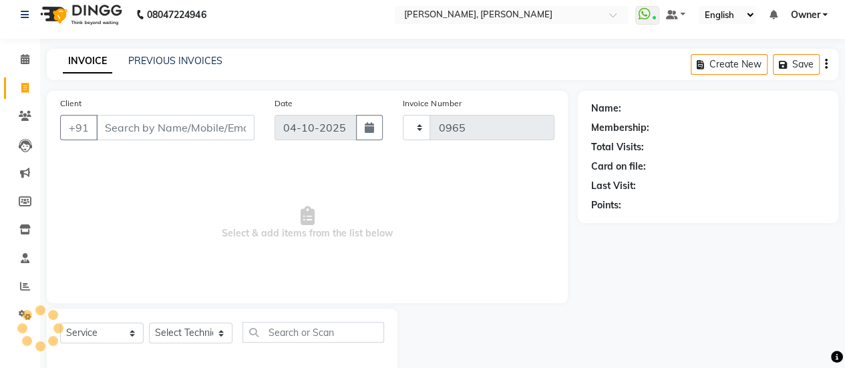
select select "5749"
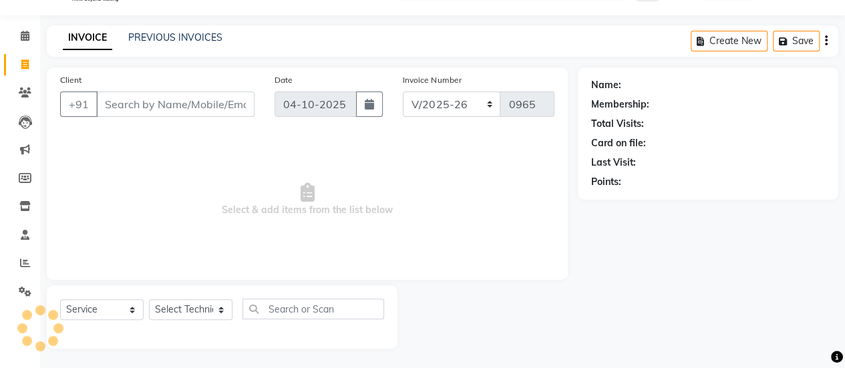
click at [179, 31] on div "PREVIOUS INVOICES" at bounding box center [175, 38] width 94 height 14
click at [180, 33] on link "PREVIOUS INVOICES" at bounding box center [175, 37] width 94 height 12
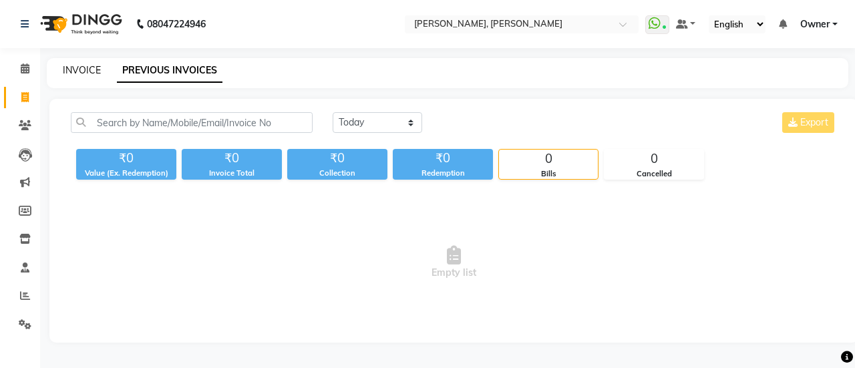
click at [76, 70] on link "INVOICE" at bounding box center [82, 70] width 38 height 12
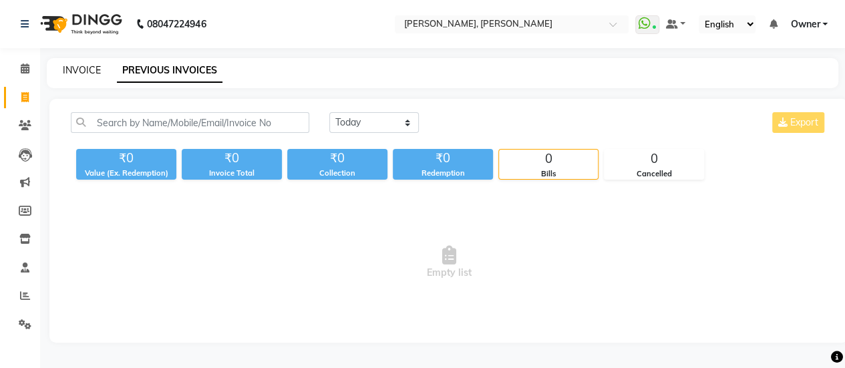
select select "5749"
select select "service"
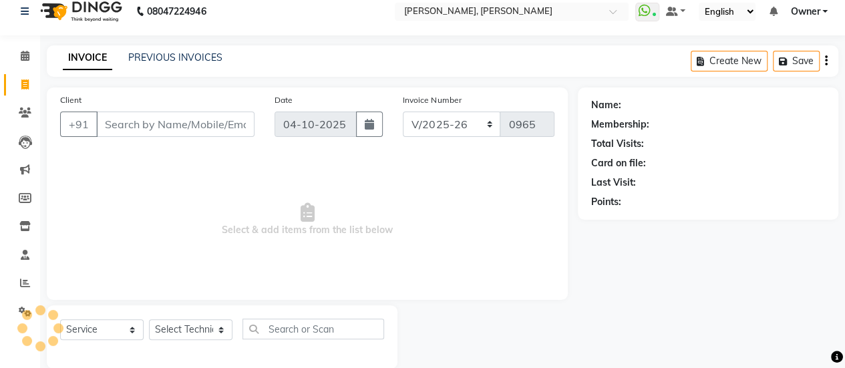
scroll to position [33, 0]
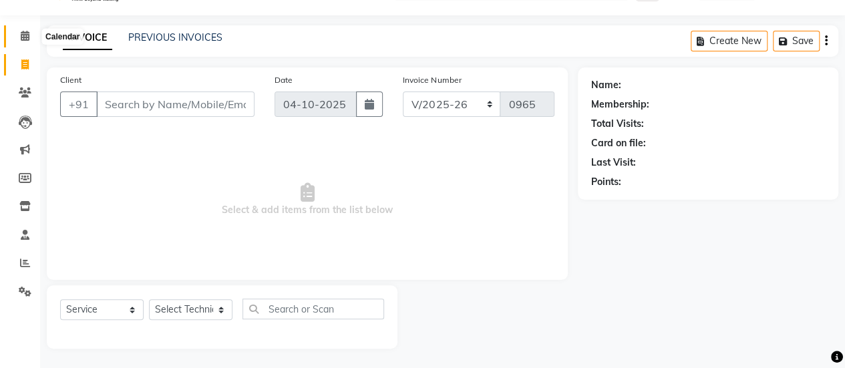
click at [24, 36] on icon at bounding box center [25, 36] width 9 height 10
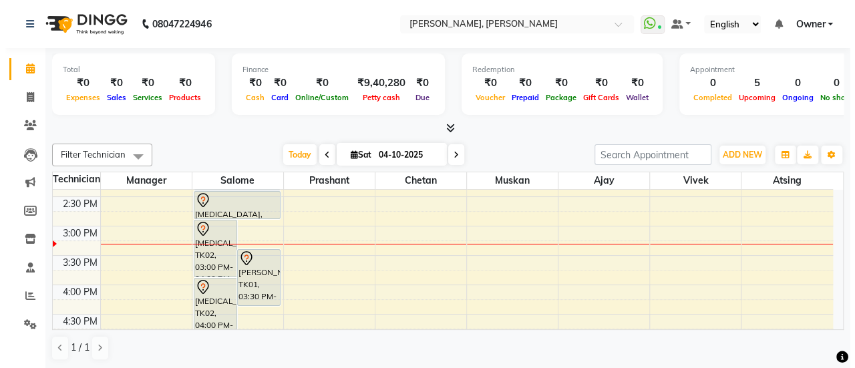
scroll to position [377, 0]
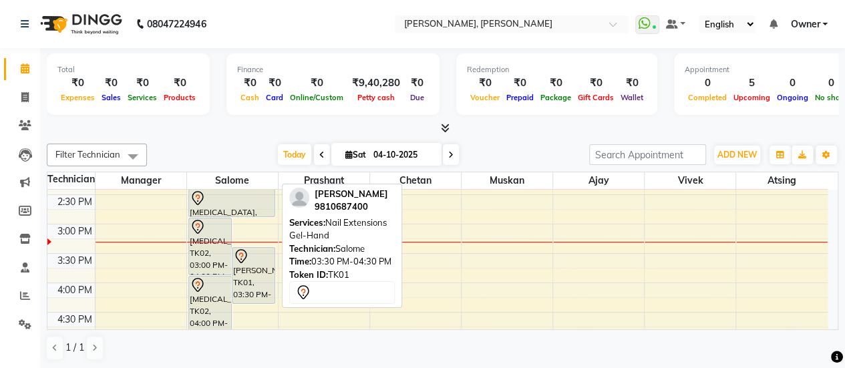
click at [248, 280] on div "Shreyasi, TK01, 03:30 PM-04:30 PM, Nail Extensions Gel-Hand" at bounding box center [253, 275] width 42 height 55
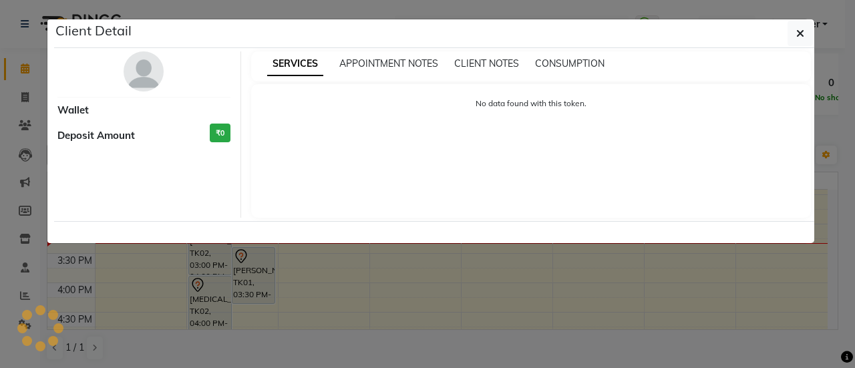
select select "7"
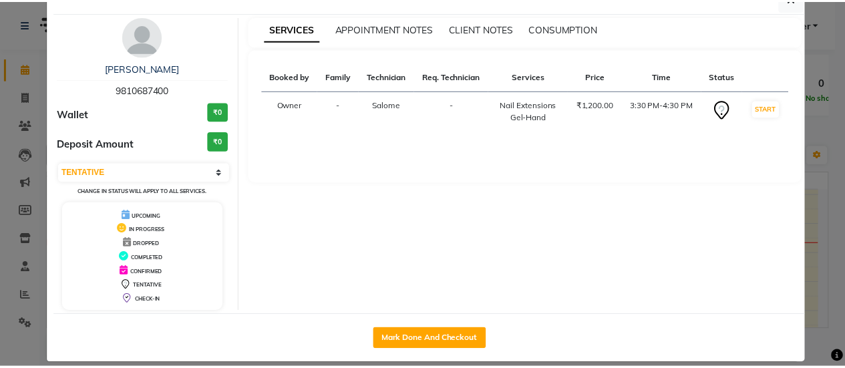
scroll to position [34, 0]
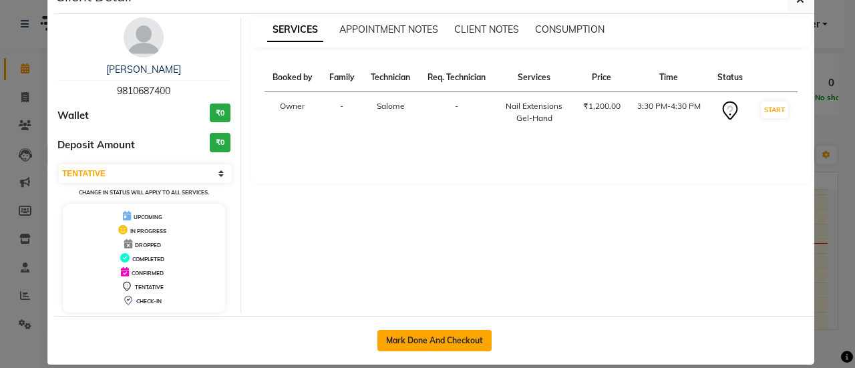
click at [439, 337] on button "Mark Done And Checkout" at bounding box center [434, 340] width 114 height 21
select select "service"
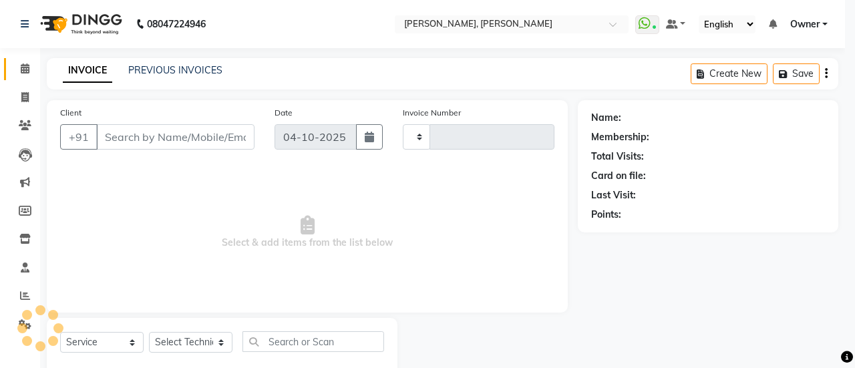
type input "0965"
select select "5749"
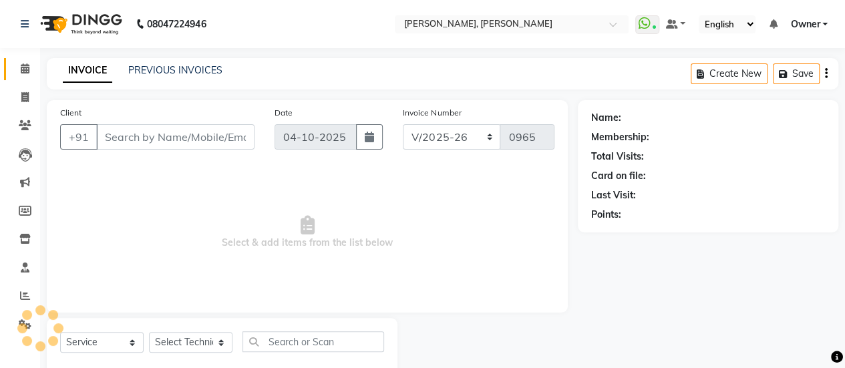
type input "9810687400"
select select "39727"
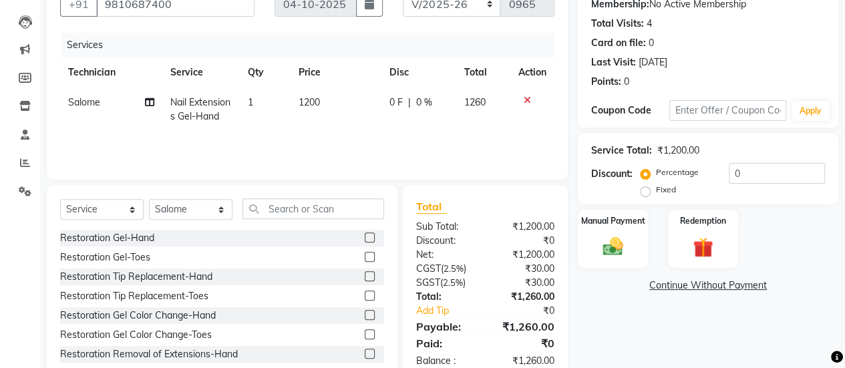
scroll to position [37, 0]
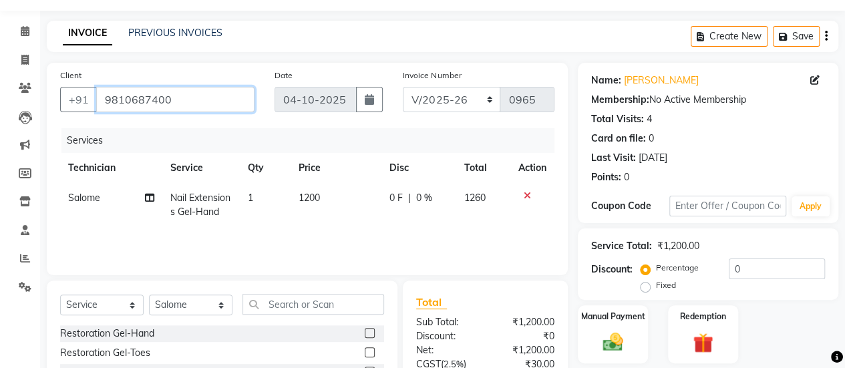
click at [121, 108] on input "9810687400" at bounding box center [175, 99] width 158 height 25
click at [208, 89] on input "9810687400" at bounding box center [175, 99] width 158 height 25
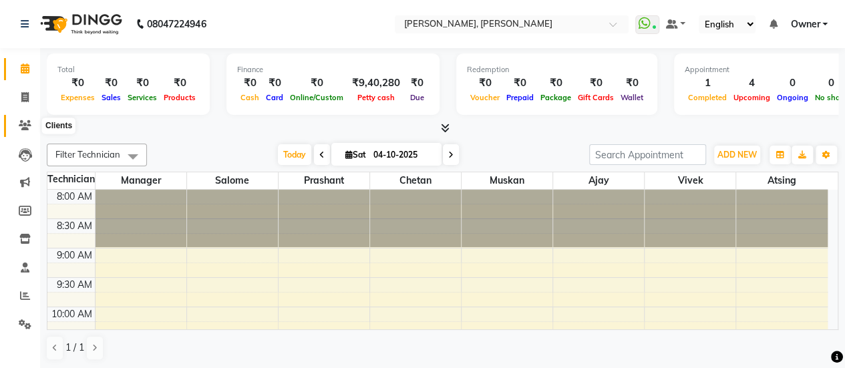
click at [28, 123] on icon at bounding box center [25, 125] width 13 height 10
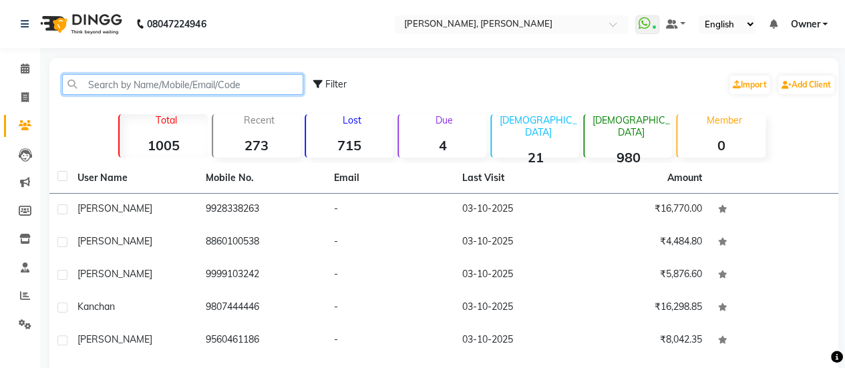
click at [180, 78] on input "text" at bounding box center [182, 84] width 241 height 21
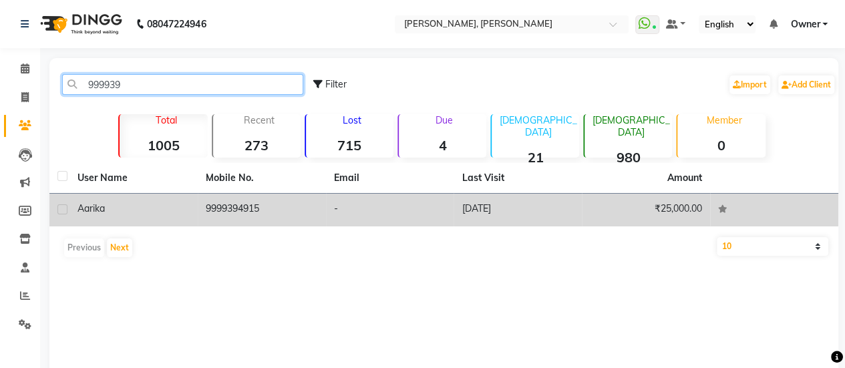
type input "999939"
click at [190, 200] on td "Aarika" at bounding box center [133, 210] width 128 height 33
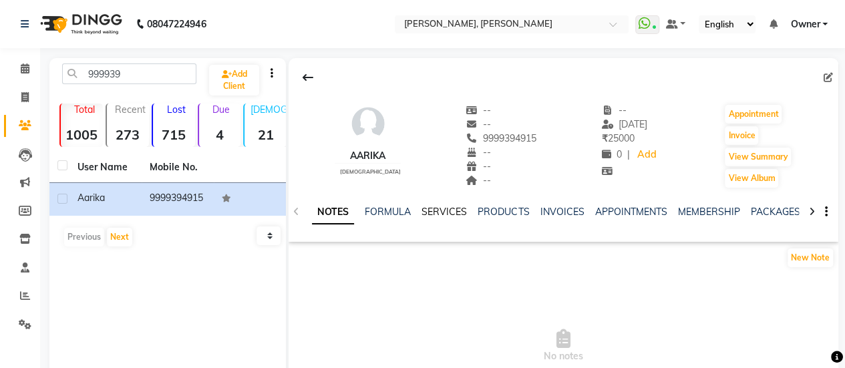
click at [434, 216] on link "SERVICES" at bounding box center [443, 212] width 45 height 12
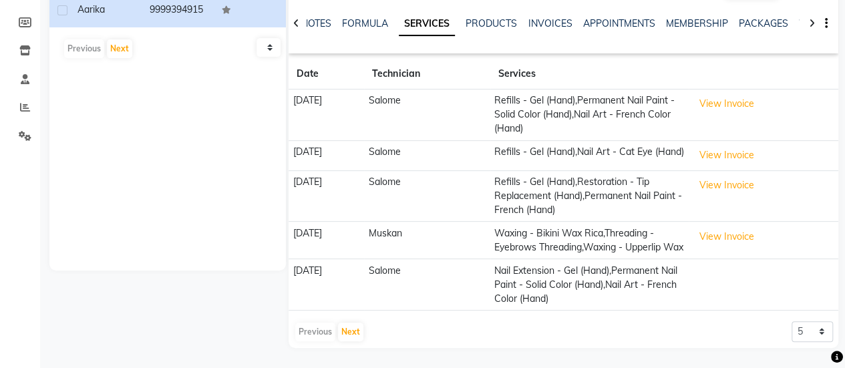
scroll to position [207, 0]
click at [351, 327] on button "Next" at bounding box center [350, 332] width 25 height 19
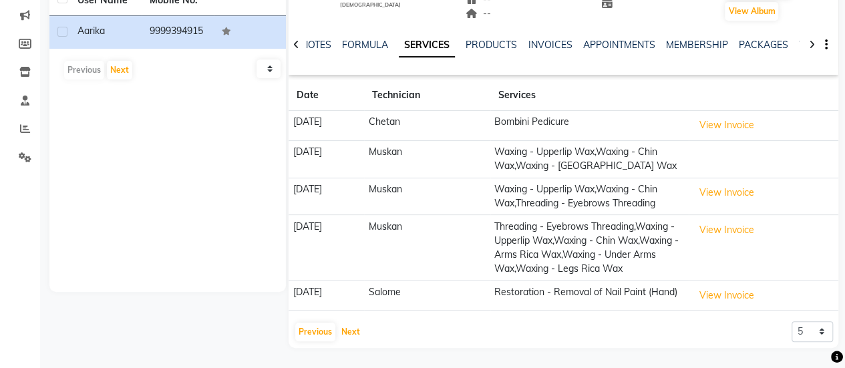
scroll to position [186, 0]
click at [347, 335] on button "Next" at bounding box center [350, 332] width 25 height 19
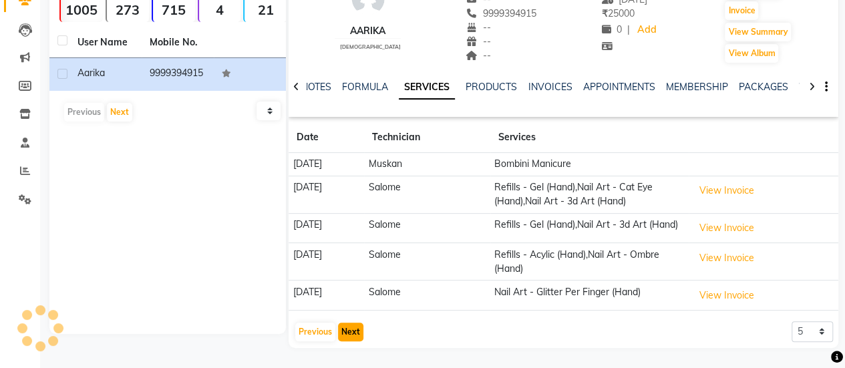
scroll to position [130, 0]
click at [349, 337] on button "Next" at bounding box center [350, 332] width 25 height 19
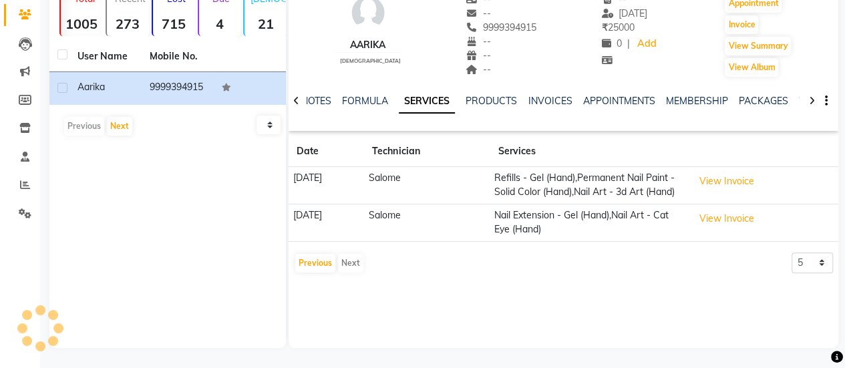
scroll to position [111, 0]
click at [326, 272] on button "Previous" at bounding box center [315, 263] width 40 height 19
click at [326, 274] on app-client-history "Date Technician Services 03-11-2024 Salome Refills - Gel (Hand),Permanent Nail …" at bounding box center [563, 205] width 550 height 138
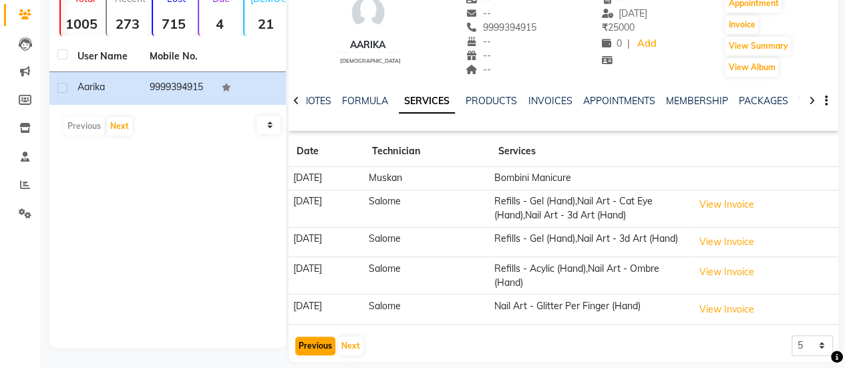
click at [320, 349] on button "Previous" at bounding box center [315, 346] width 40 height 19
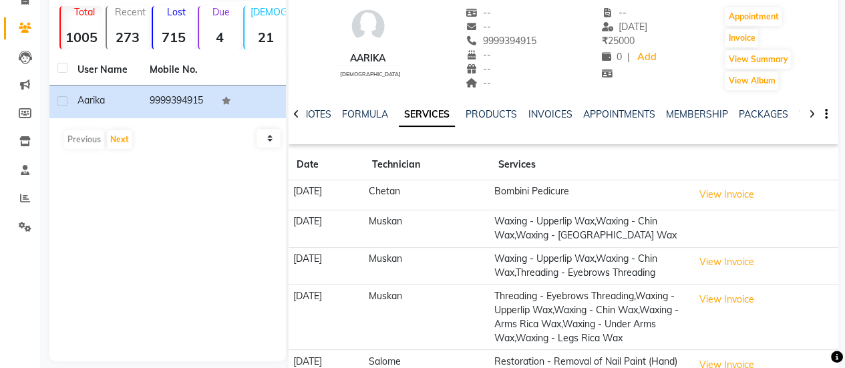
scroll to position [0, 0]
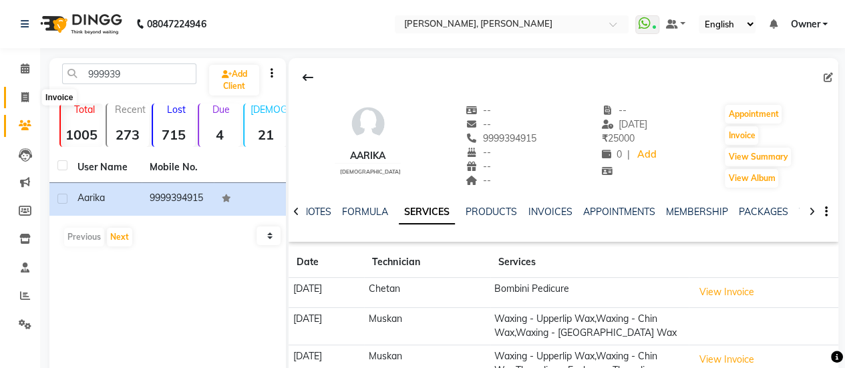
click at [35, 94] on span at bounding box center [24, 97] width 23 height 15
select select "service"
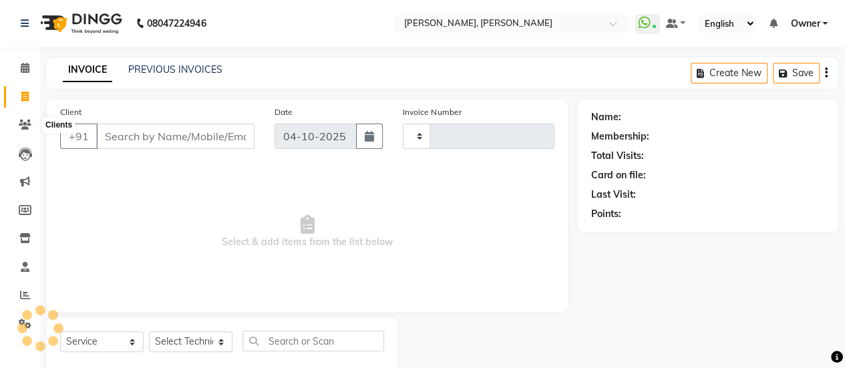
scroll to position [33, 0]
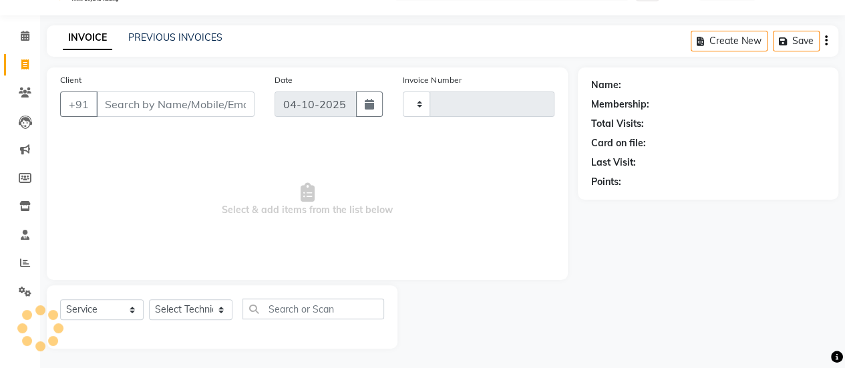
type input "0965"
select select "5749"
click at [168, 31] on div "PREVIOUS INVOICES" at bounding box center [175, 38] width 94 height 14
click at [169, 33] on link "PREVIOUS INVOICES" at bounding box center [175, 37] width 94 height 12
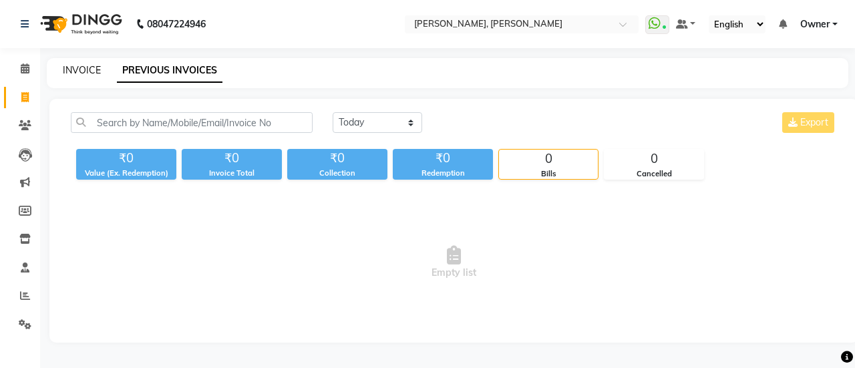
click at [75, 71] on link "INVOICE" at bounding box center [82, 70] width 38 height 12
select select "service"
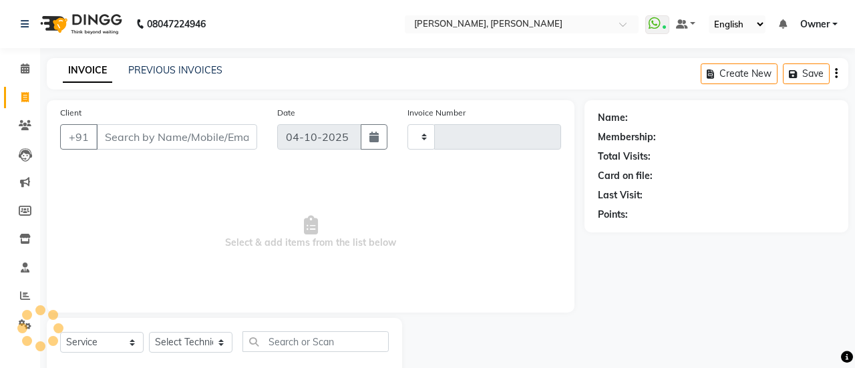
type input "0965"
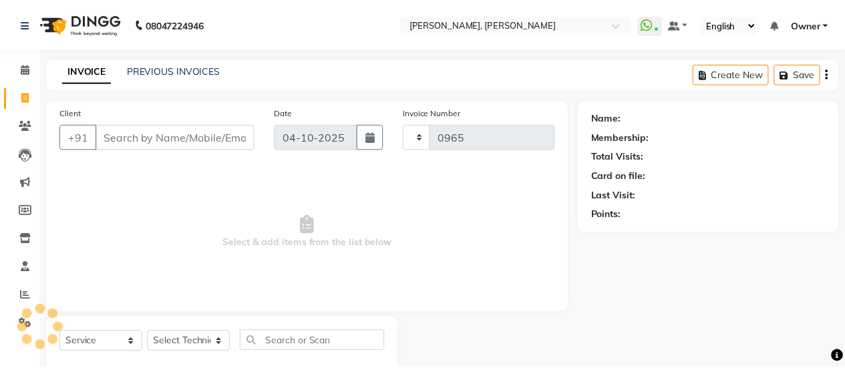
scroll to position [33, 0]
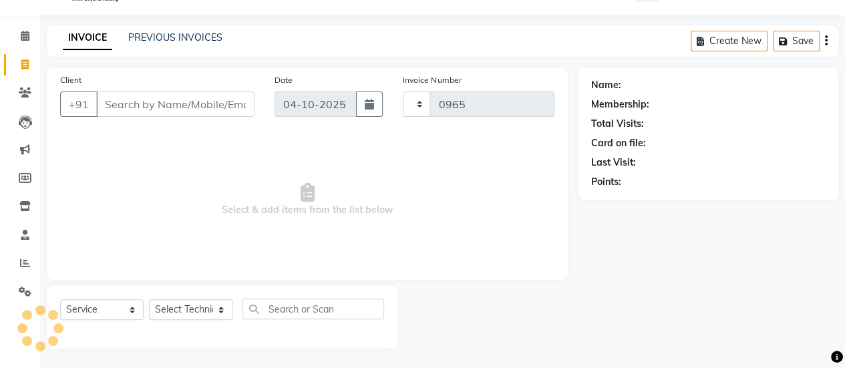
select select "5749"
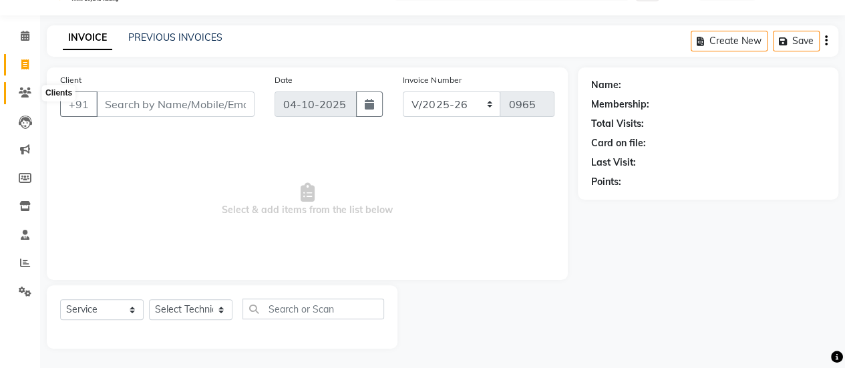
click at [20, 87] on icon at bounding box center [25, 92] width 13 height 10
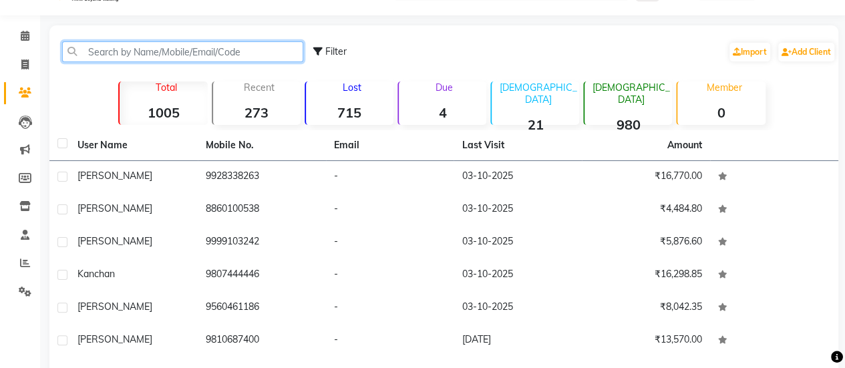
click at [160, 47] on input "text" at bounding box center [182, 51] width 241 height 21
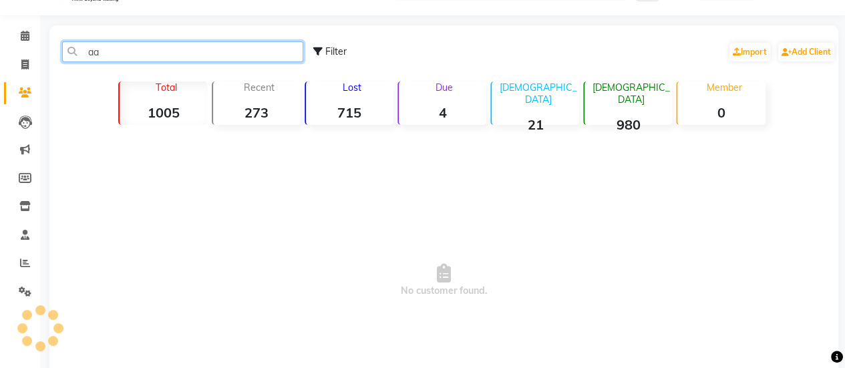
type input "a"
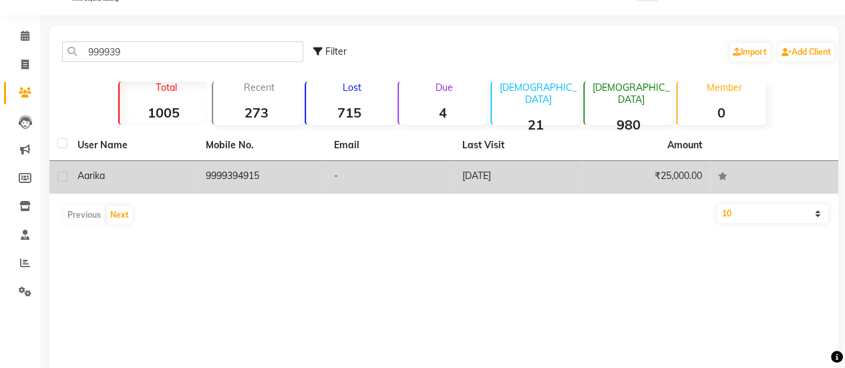
click at [226, 172] on td "9999394915" at bounding box center [262, 177] width 128 height 33
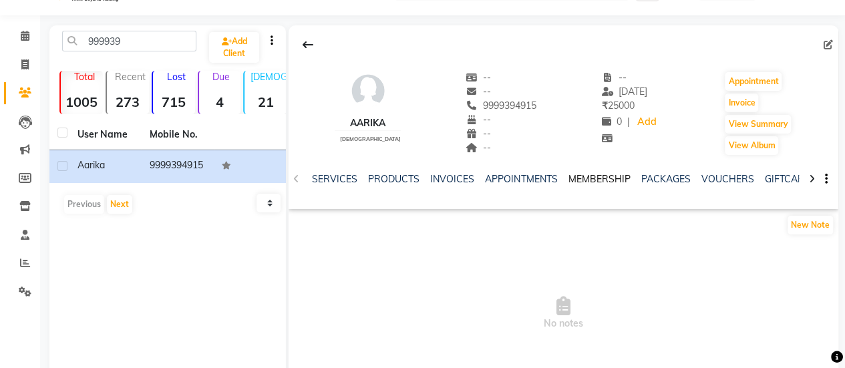
scroll to position [0, 117]
click at [714, 180] on link "VOUCHERS" at bounding box center [719, 179] width 53 height 12
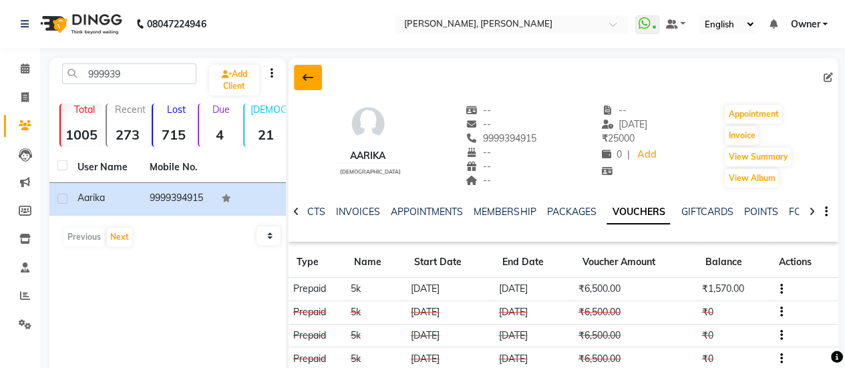
click at [311, 79] on icon at bounding box center [307, 77] width 11 height 11
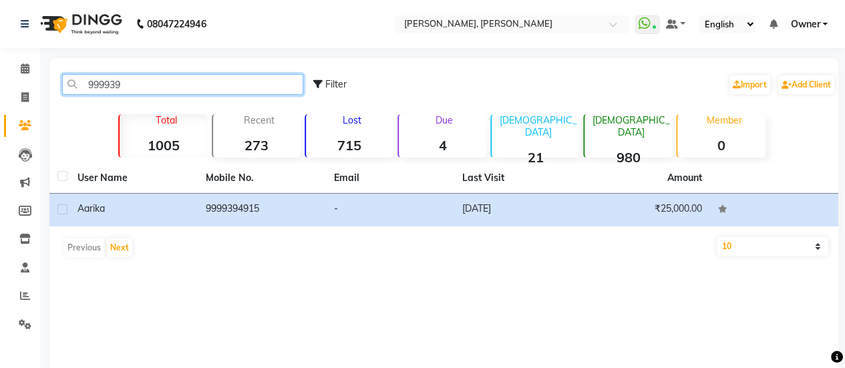
click at [183, 85] on input "999939" at bounding box center [182, 84] width 241 height 21
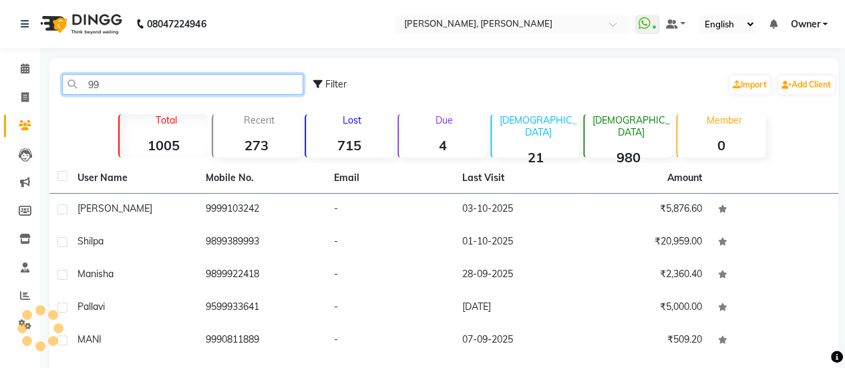
type input "9"
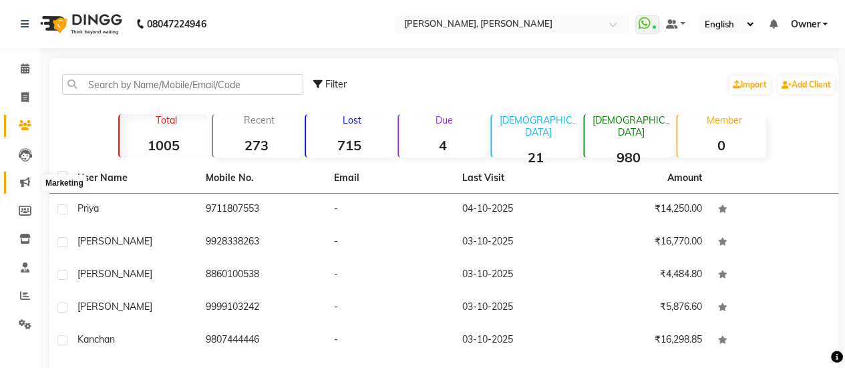
click at [19, 188] on span at bounding box center [24, 182] width 23 height 15
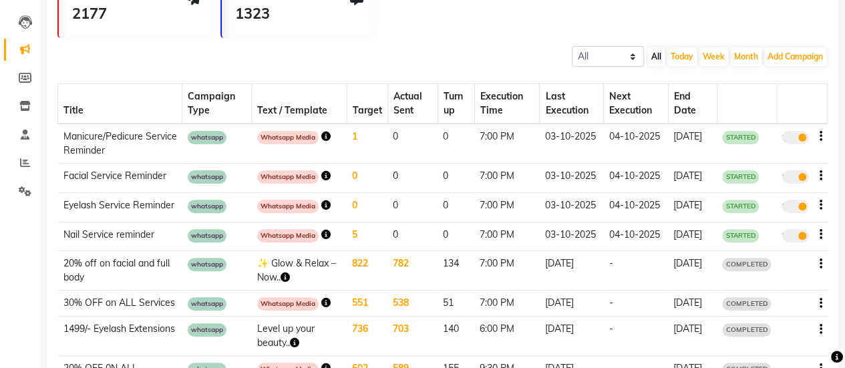
scroll to position [132, 0]
click at [325, 240] on icon "button" at bounding box center [325, 234] width 9 height 9
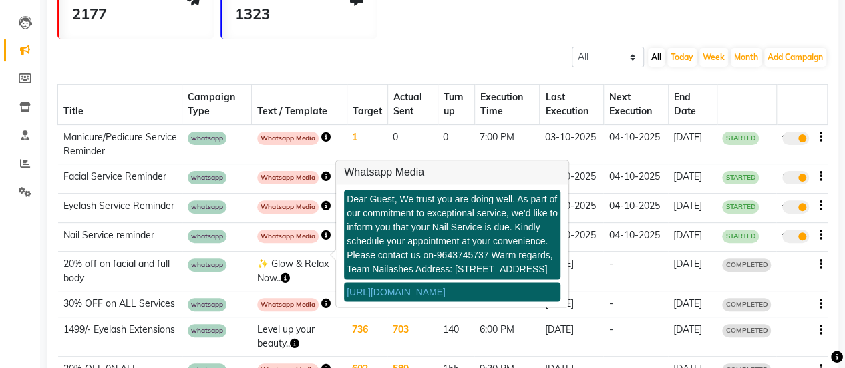
click at [415, 297] on link "https://img.dingg.app/nailashes_sector__gurgaon/images/Facial_CRM_11zon.png" at bounding box center [396, 291] width 99 height 11
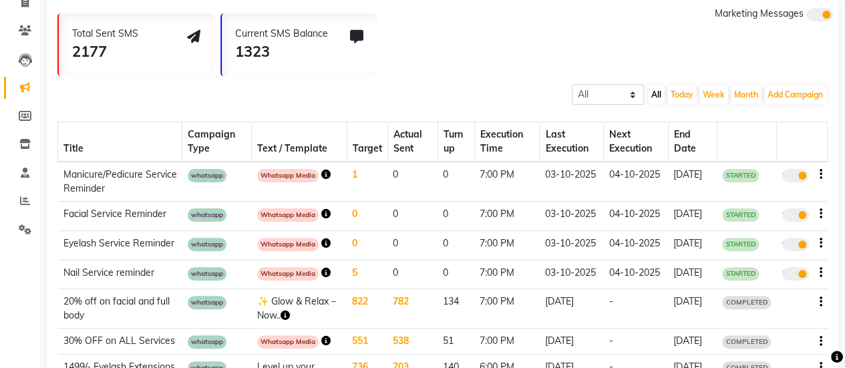
scroll to position [0, 0]
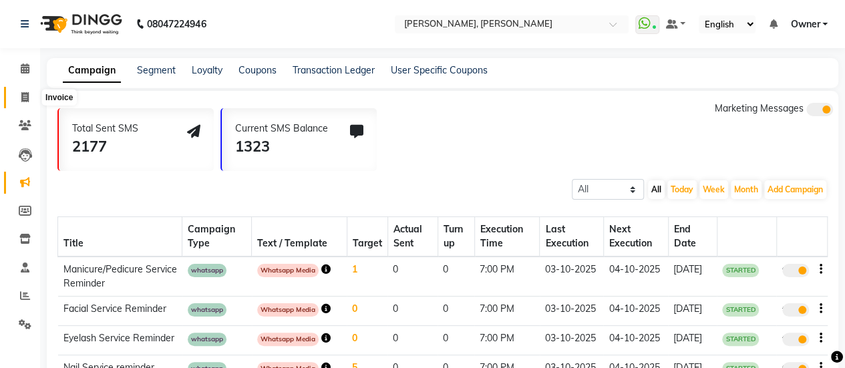
click at [19, 99] on span at bounding box center [24, 97] width 23 height 15
select select "service"
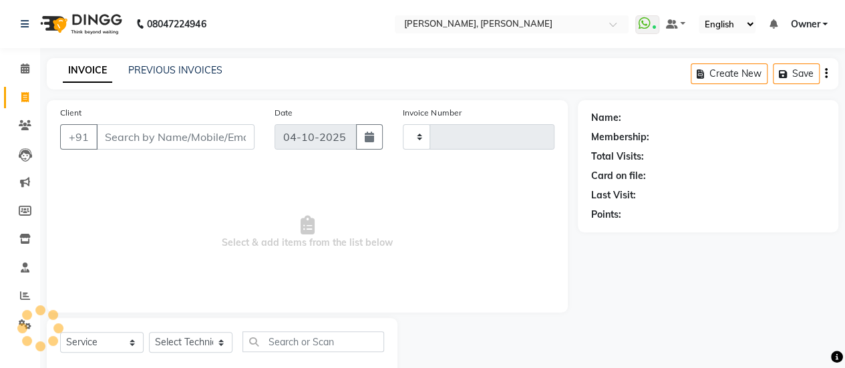
type input "0966"
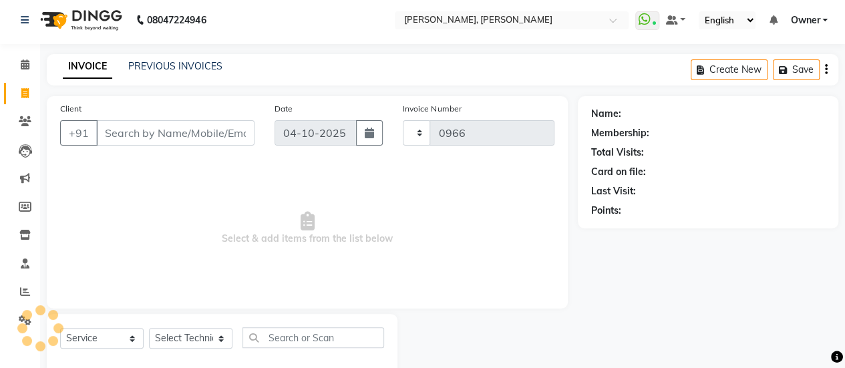
select select "5749"
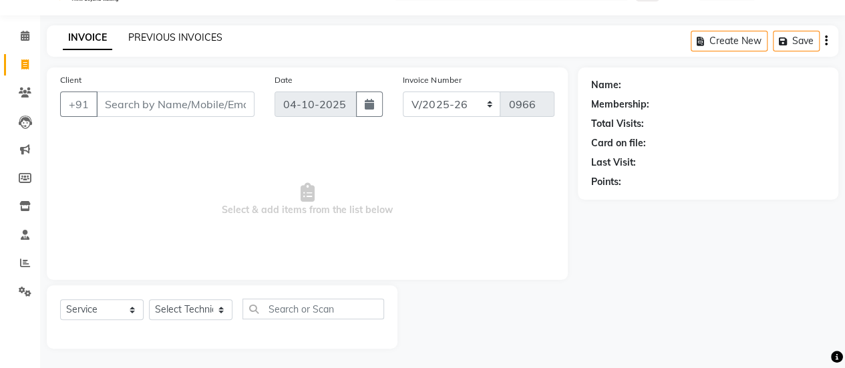
click at [156, 39] on link "PREVIOUS INVOICES" at bounding box center [175, 37] width 94 height 12
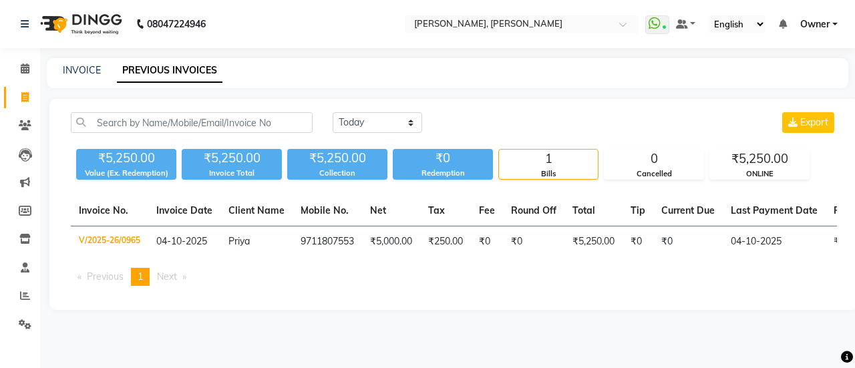
click at [81, 77] on div "INVOICE" at bounding box center [82, 70] width 38 height 14
click at [77, 61] on div "INVOICE PREVIOUS INVOICES" at bounding box center [447, 73] width 801 height 30
click at [82, 69] on link "INVOICE" at bounding box center [82, 70] width 38 height 12
select select "service"
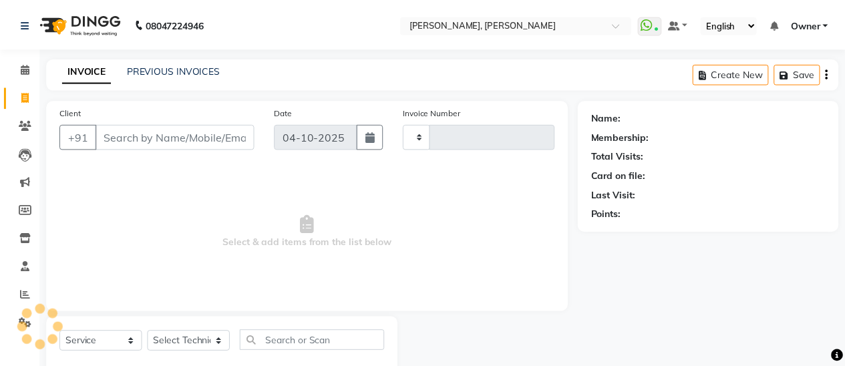
scroll to position [33, 0]
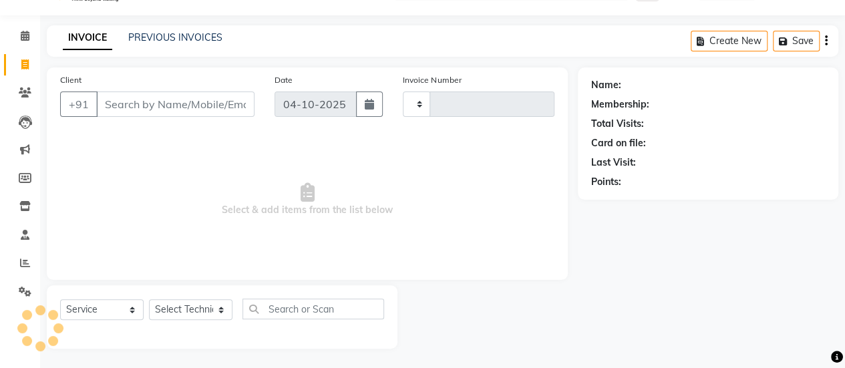
type input "0966"
select select "5749"
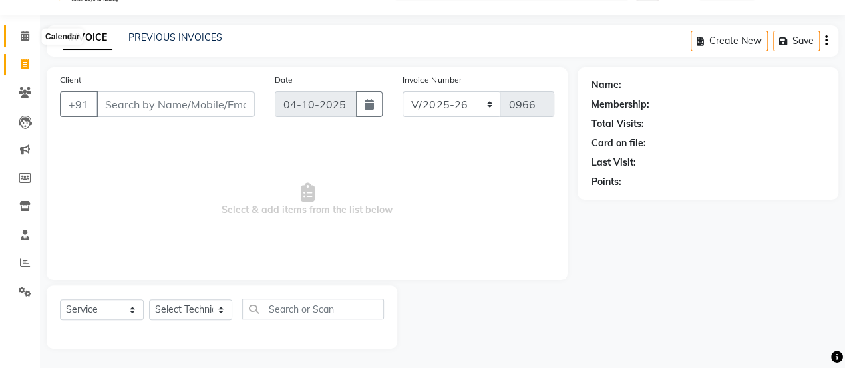
click at [24, 37] on icon at bounding box center [25, 36] width 9 height 10
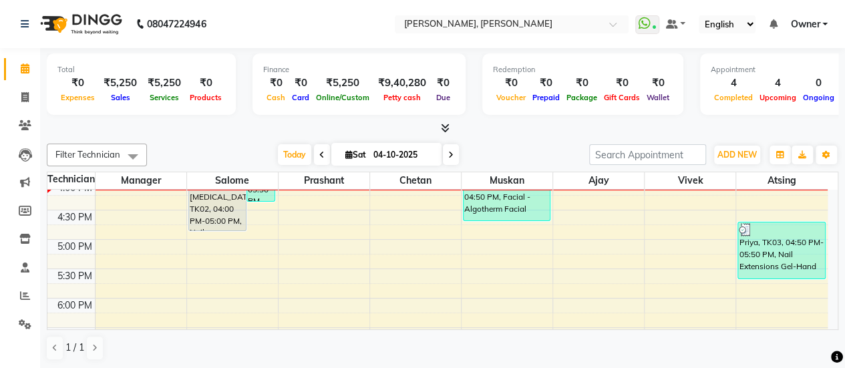
scroll to position [493, 0]
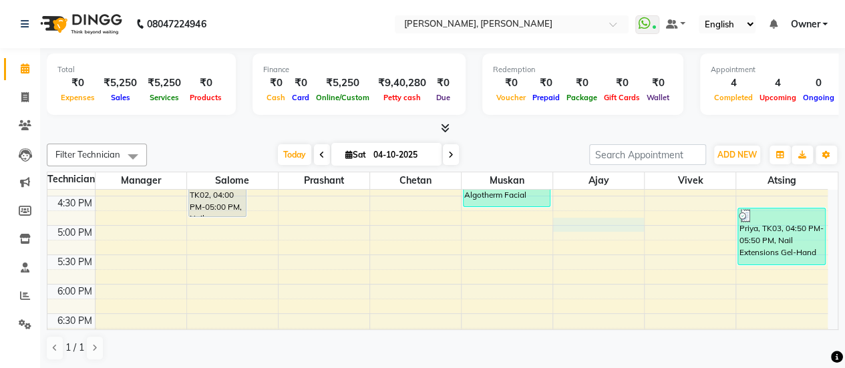
click at [592, 222] on div "8:00 AM 8:30 AM 9:00 AM 9:30 AM 10:00 AM 10:30 AM 11:00 AM 11:30 AM 12:00 PM 12…" at bounding box center [437, 78] width 780 height 763
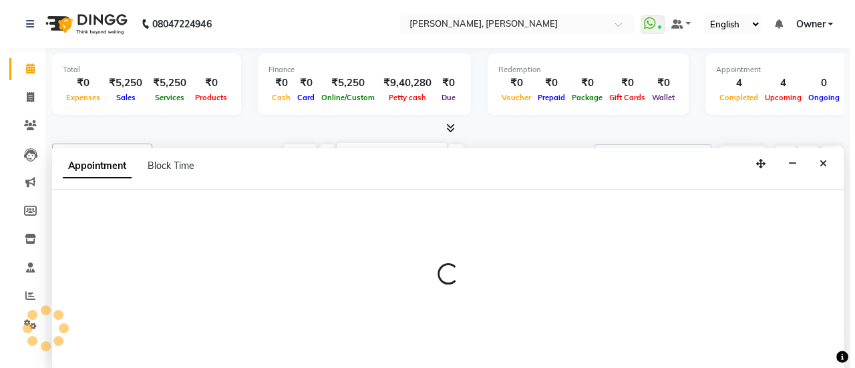
scroll to position [0, 0]
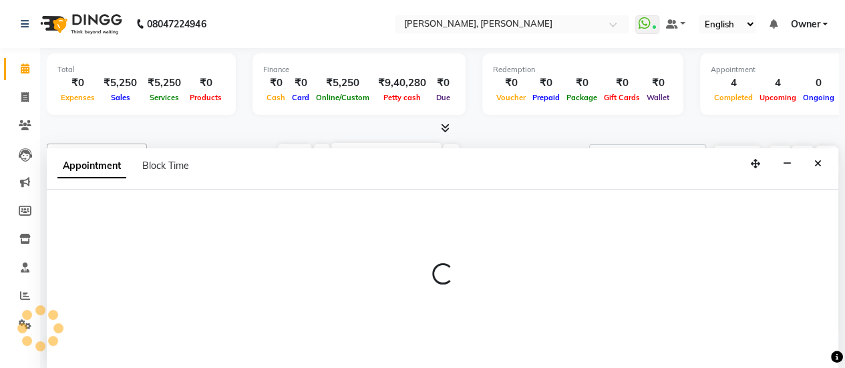
select select "60492"
select select "1020"
select select "tentative"
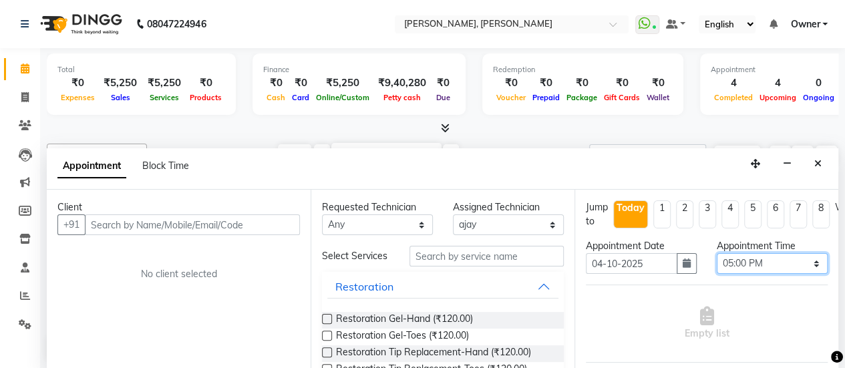
click at [745, 262] on select "Select 09:00 AM 09:15 AM 09:30 AM 09:45 AM 10:00 AM 10:15 AM 10:30 AM 10:45 AM …" at bounding box center [772, 263] width 111 height 21
click at [717, 253] on select "Select 09:00 AM 09:15 AM 09:30 AM 09:45 AM 10:00 AM 10:15 AM 10:30 AM 10:45 AM …" at bounding box center [772, 263] width 111 height 21
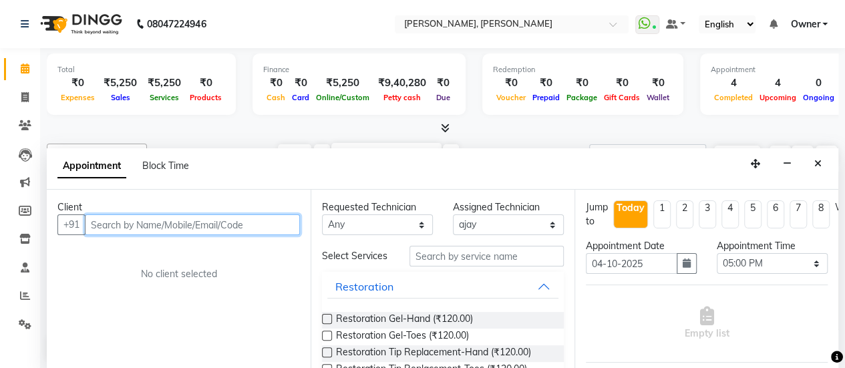
click at [208, 225] on input "text" at bounding box center [192, 224] width 215 height 21
type input "8920153554"
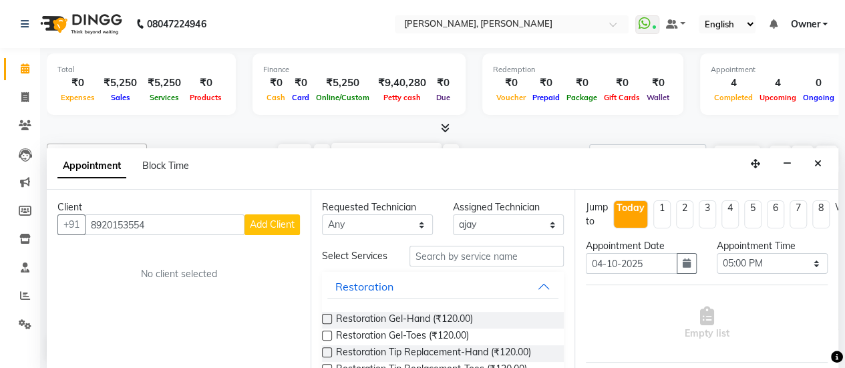
click at [270, 228] on span "Add Client" at bounding box center [272, 224] width 45 height 12
select select "21"
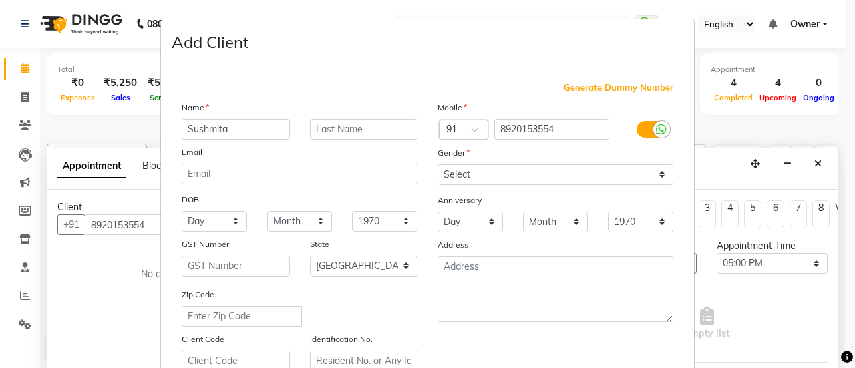
type input "Sushmita"
click at [457, 179] on select "Select Male Female Other Prefer Not To Say" at bounding box center [555, 174] width 236 height 21
select select "female"
click at [437, 164] on select "Select Male Female Other Prefer Not To Say" at bounding box center [555, 174] width 236 height 21
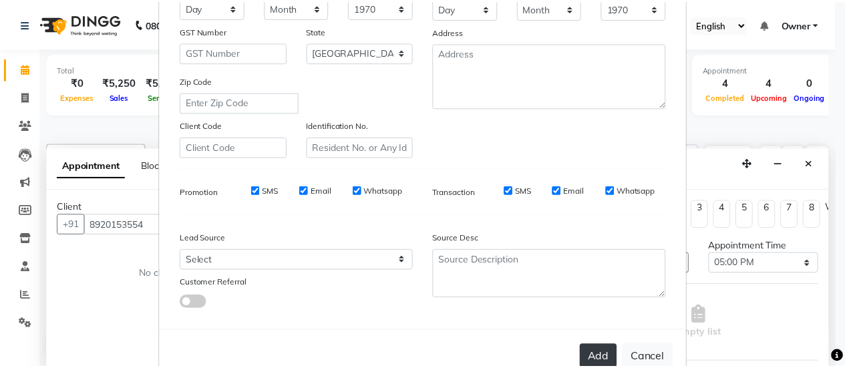
scroll to position [246, 0]
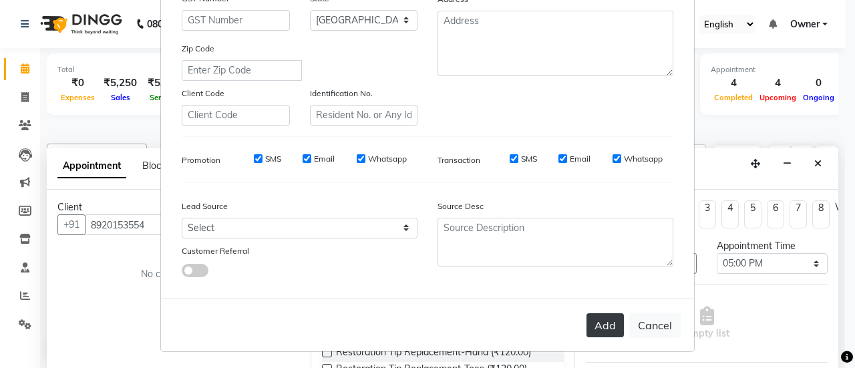
click at [597, 329] on button "Add" at bounding box center [604, 325] width 37 height 24
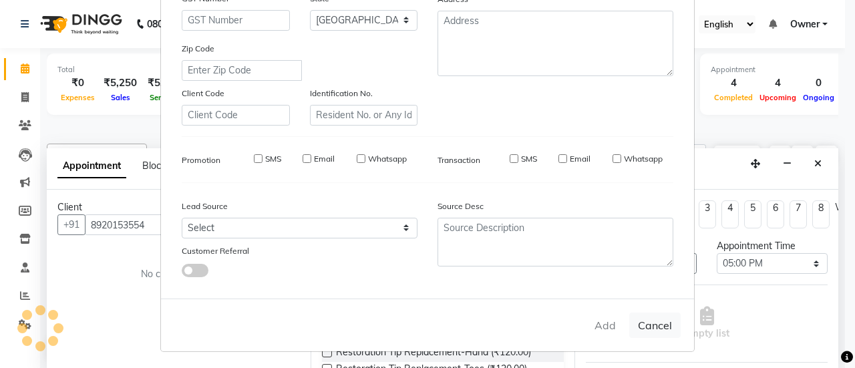
select select
select select "null"
select select
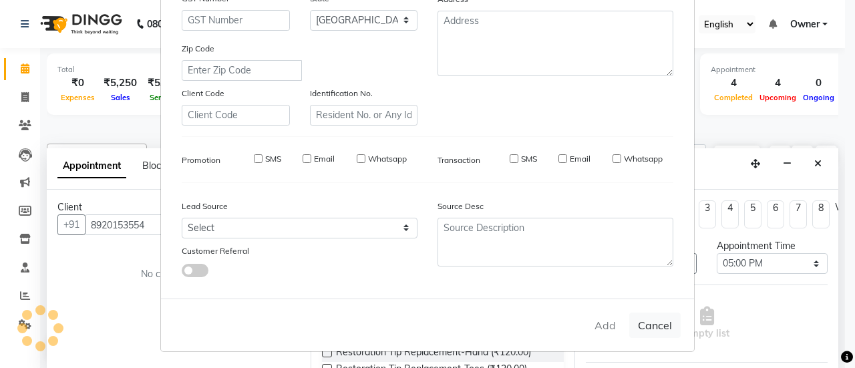
select select
checkbox input "false"
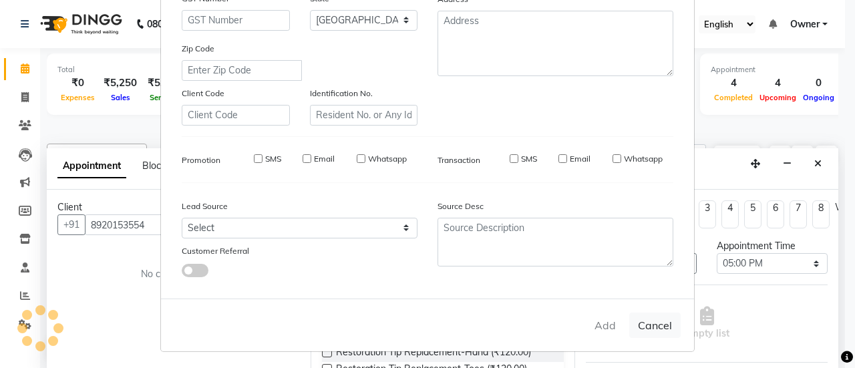
checkbox input "false"
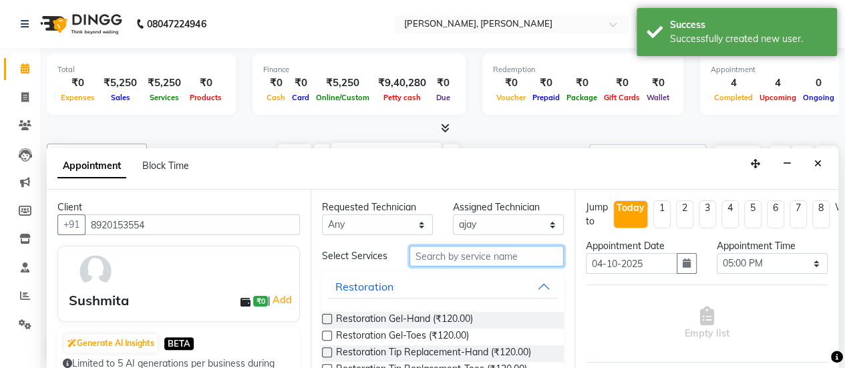
click at [454, 264] on input "text" at bounding box center [486, 256] width 154 height 21
type input "g"
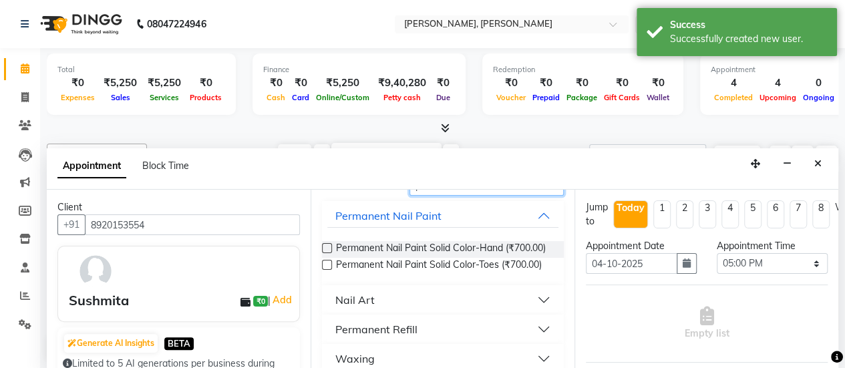
scroll to position [80, 0]
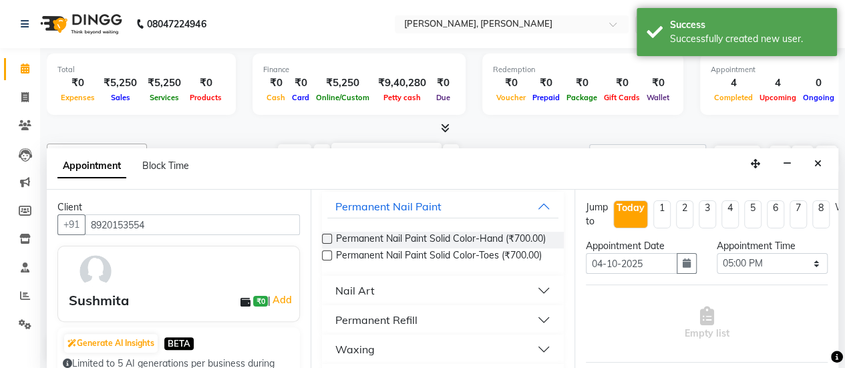
type input "per"
click at [330, 244] on label at bounding box center [327, 239] width 10 height 10
click at [330, 244] on input "checkbox" at bounding box center [326, 240] width 9 height 9
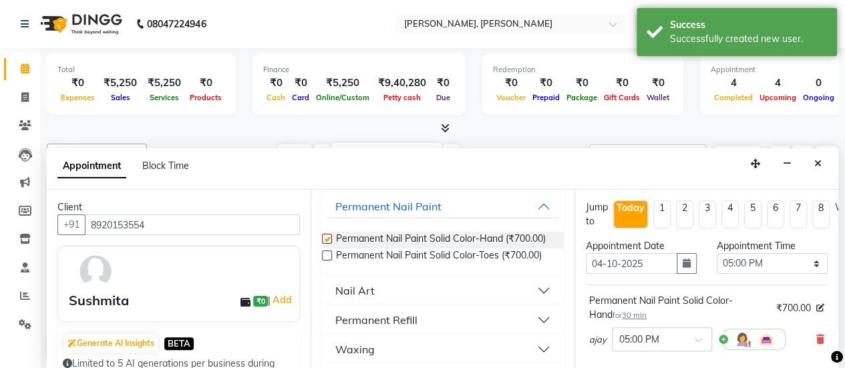
checkbox input "false"
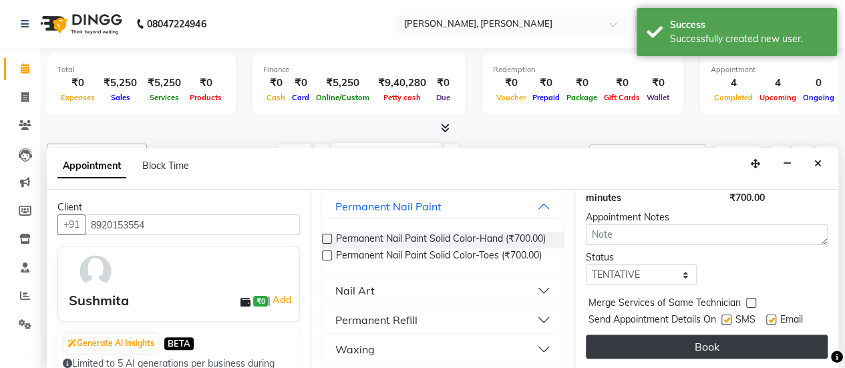
click at [713, 335] on button "Book" at bounding box center [707, 347] width 242 height 24
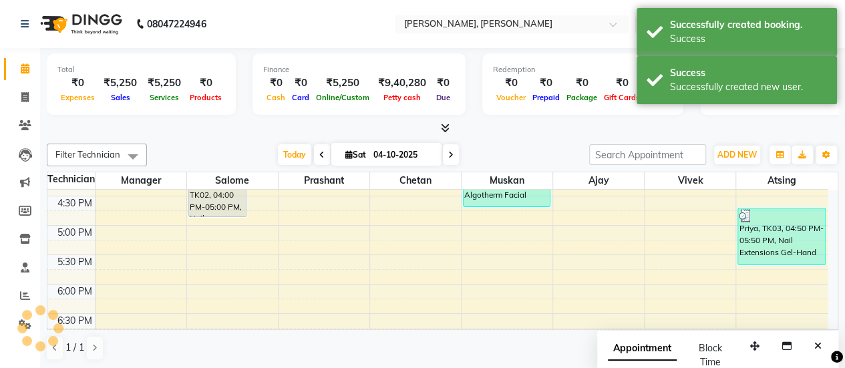
scroll to position [0, 0]
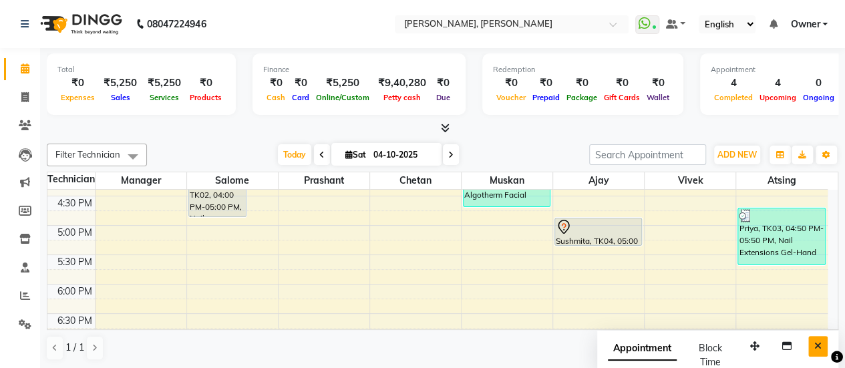
click at [821, 343] on icon "Close" at bounding box center [817, 345] width 7 height 9
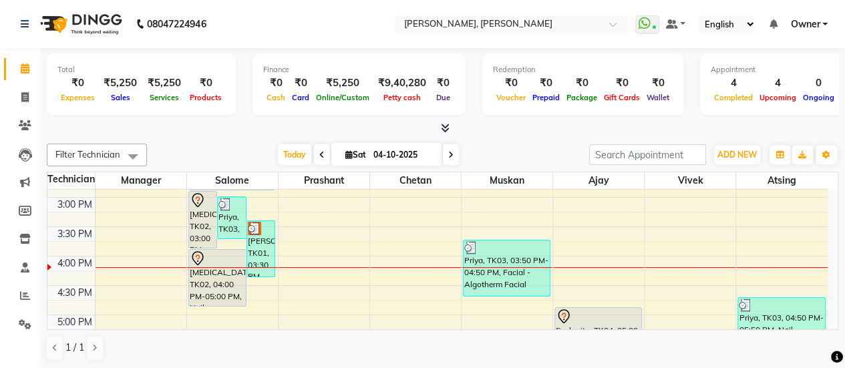
scroll to position [409, 0]
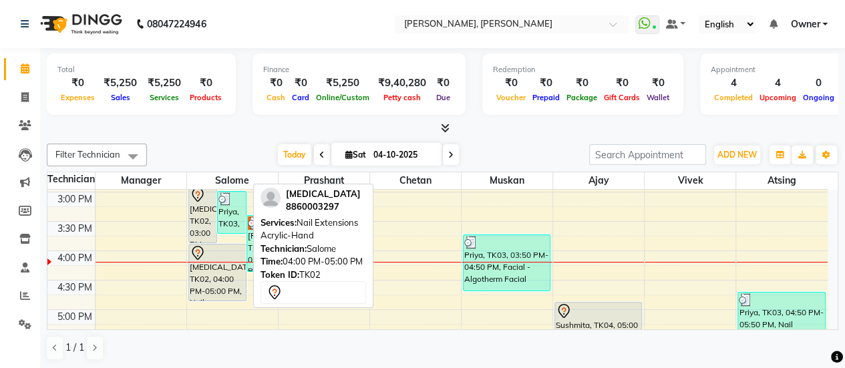
click at [204, 259] on div "NIKITA, TK02, 04:00 PM-05:00 PM, Nail Extensions Acrylic-Hand" at bounding box center [217, 272] width 57 height 56
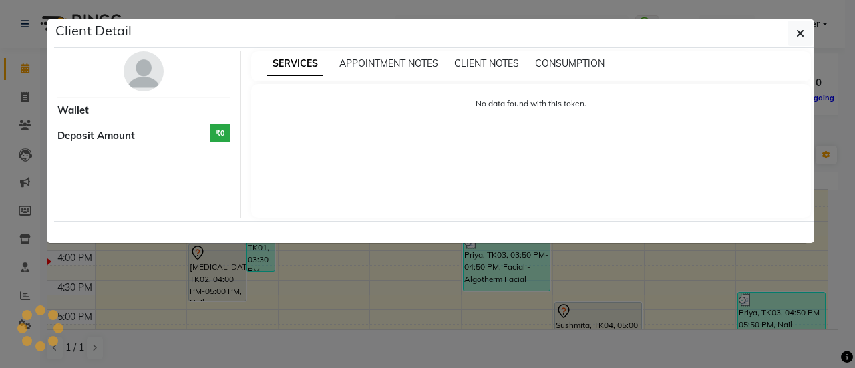
select select "7"
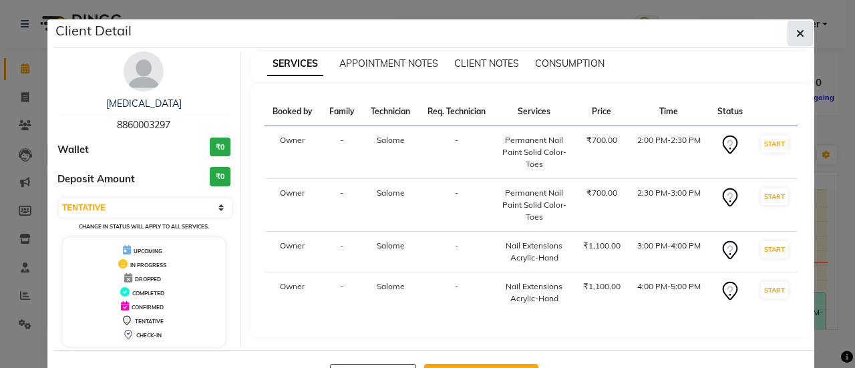
click at [796, 38] on icon "button" at bounding box center [800, 33] width 8 height 11
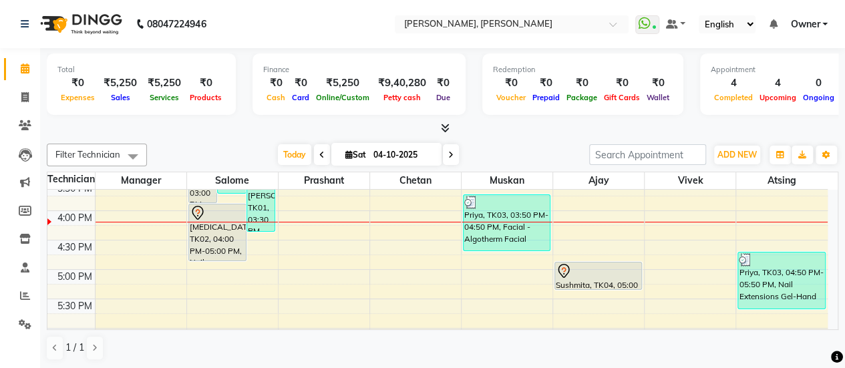
scroll to position [0, 0]
click at [29, 98] on span at bounding box center [24, 97] width 23 height 15
select select "5749"
select select "service"
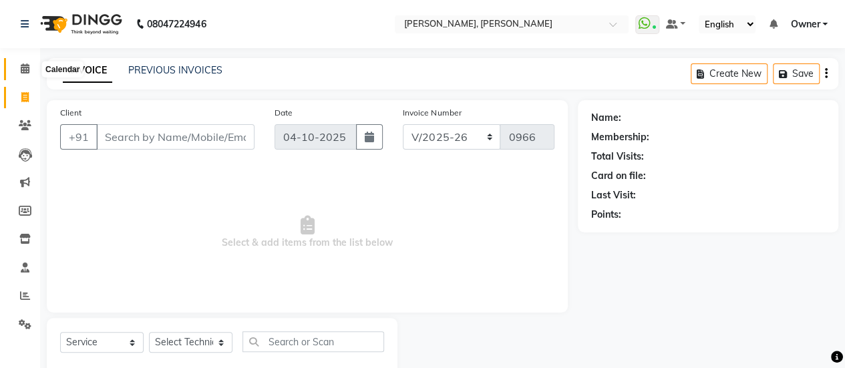
click at [34, 68] on span at bounding box center [24, 68] width 23 height 15
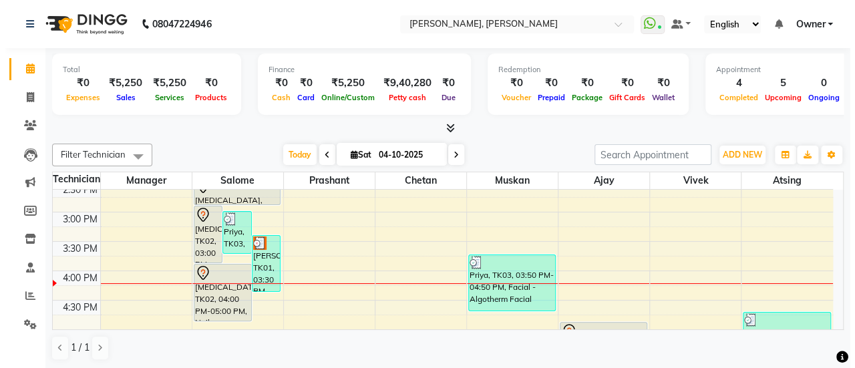
scroll to position [397, 0]
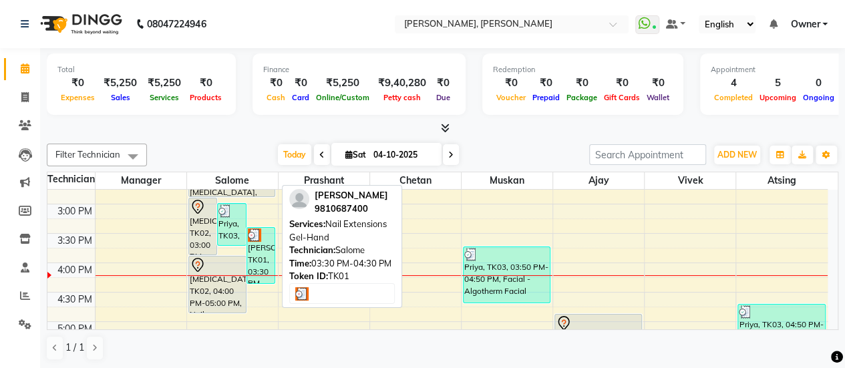
click at [259, 254] on div "Shreyasi, TK01, 03:30 PM-04:30 PM, Nail Extensions Gel-Hand" at bounding box center [261, 255] width 28 height 55
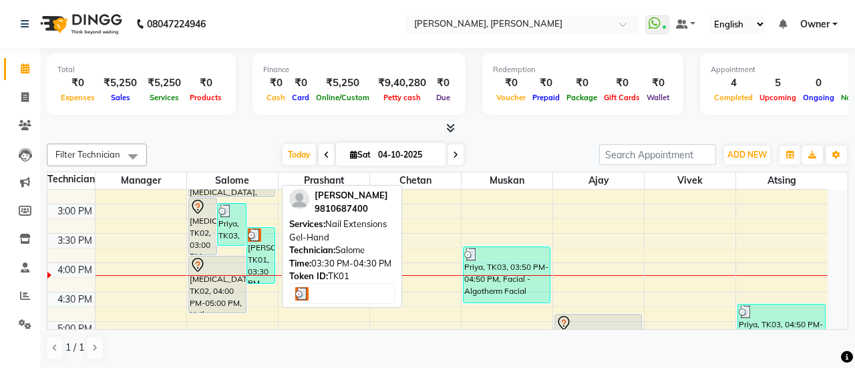
select select "3"
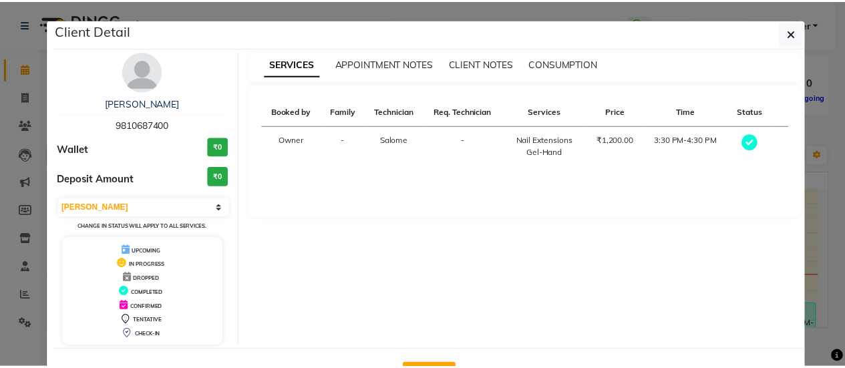
scroll to position [47, 0]
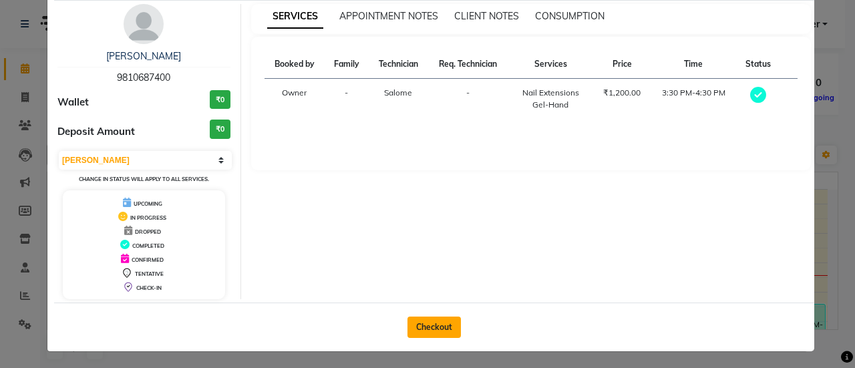
click at [422, 321] on button "Checkout" at bounding box center [433, 327] width 53 height 21
select select "service"
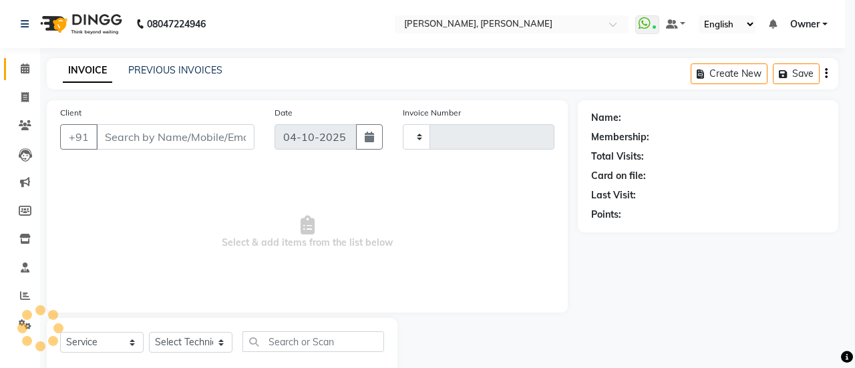
type input "0966"
select select "5749"
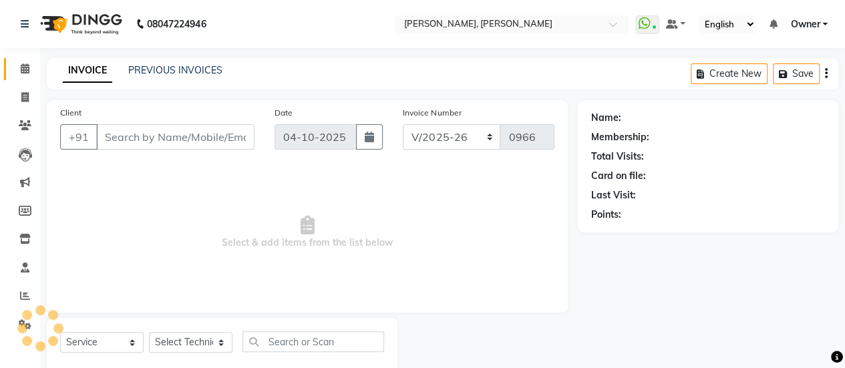
type input "9810687400"
select select "39727"
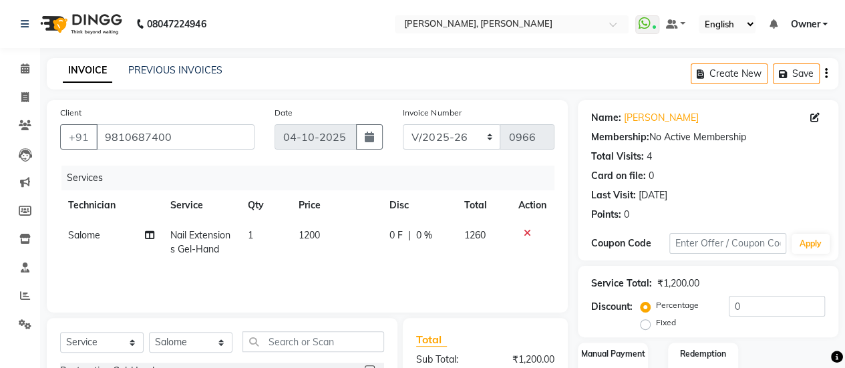
click at [322, 240] on td "1200" at bounding box center [335, 242] width 91 height 44
select select "39727"
click at [371, 233] on td "1200" at bounding box center [335, 242] width 91 height 44
select select "39727"
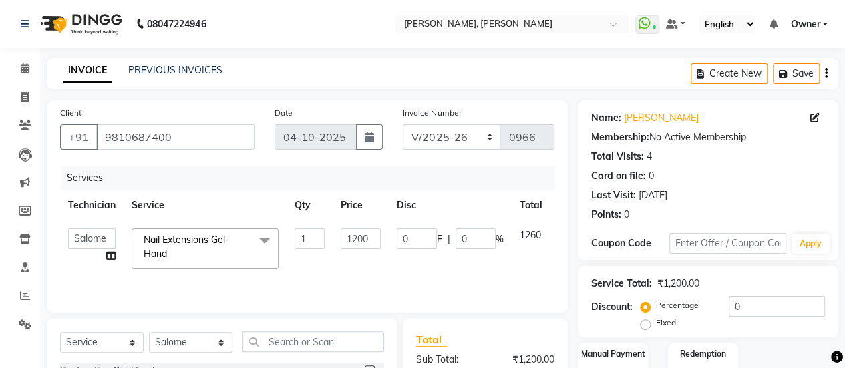
click at [371, 233] on input "1200" at bounding box center [361, 238] width 40 height 21
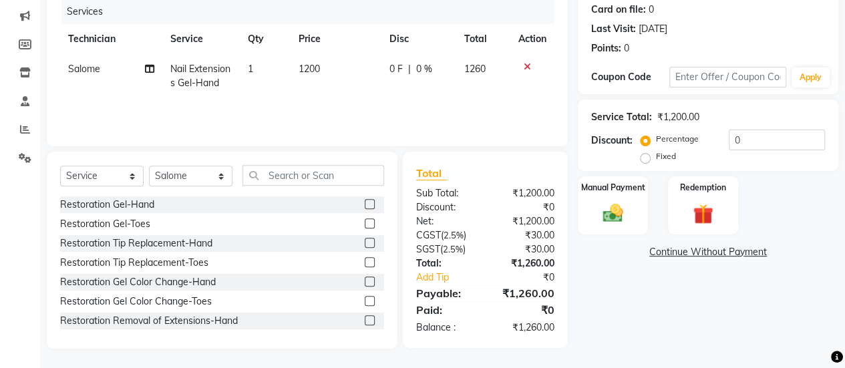
click at [465, 108] on div "Services Technician Service Qty Price Disc Total Action Salome Nail Extensions …" at bounding box center [307, 66] width 494 height 134
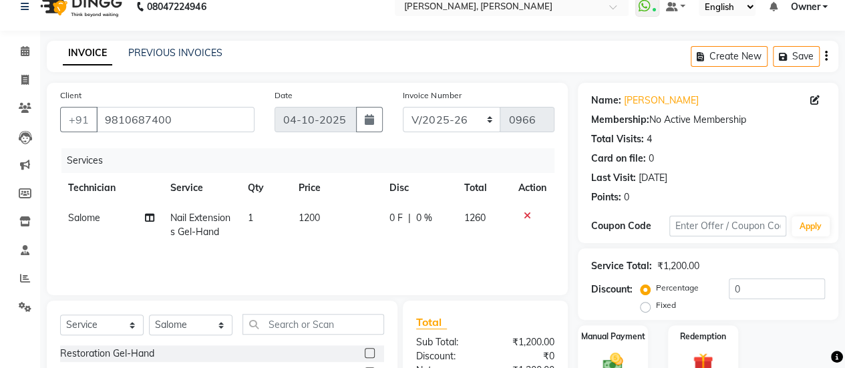
scroll to position [16, 0]
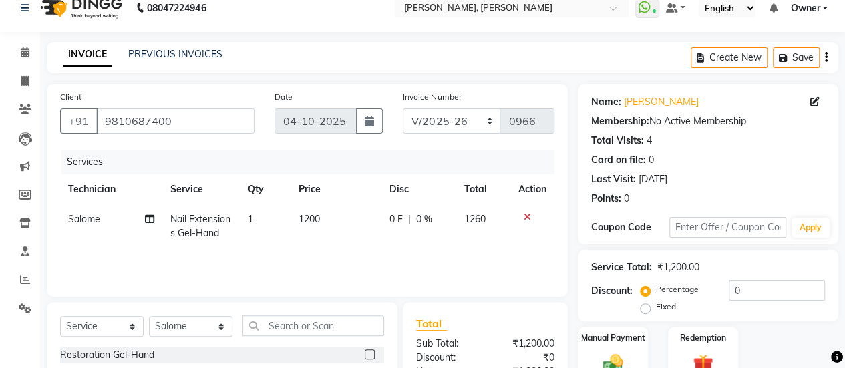
click at [315, 220] on span "1200" at bounding box center [308, 219] width 21 height 12
select select "39727"
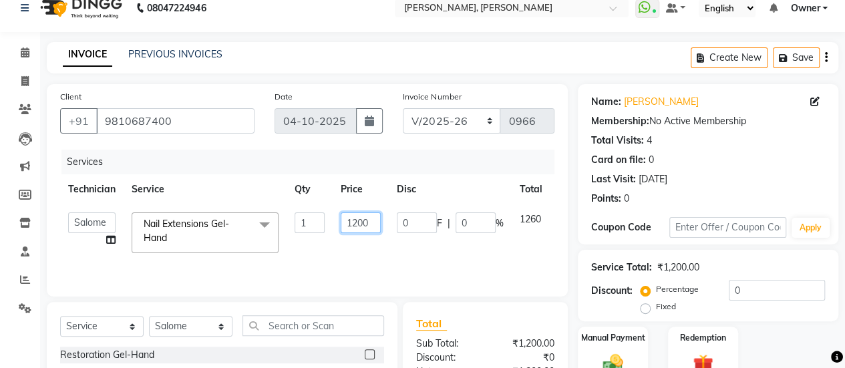
click at [369, 224] on input "1200" at bounding box center [361, 222] width 40 height 21
type input "1"
type input "2300"
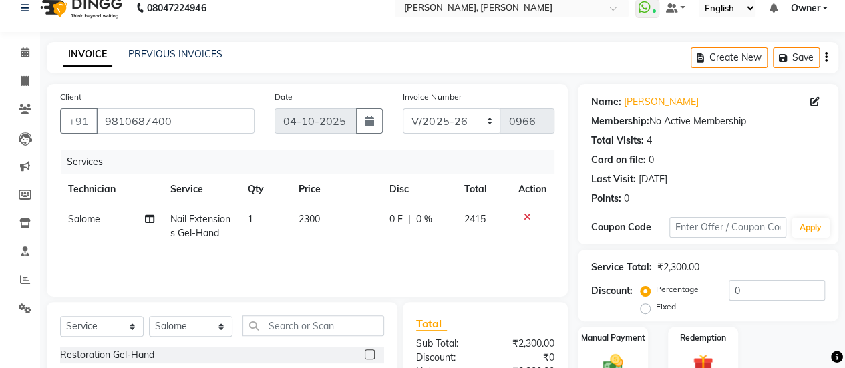
click at [389, 239] on td "0 F | 0 %" at bounding box center [418, 226] width 75 height 44
select select "39727"
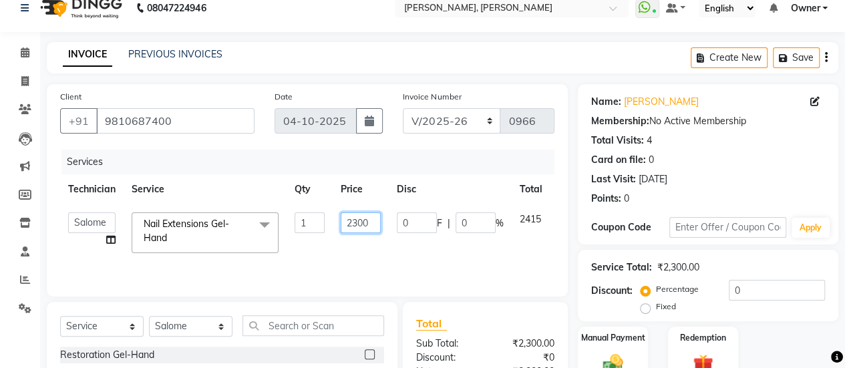
click at [354, 219] on input "2300" at bounding box center [361, 222] width 40 height 21
click at [367, 220] on input "2300" at bounding box center [361, 222] width 40 height 21
type input "2400"
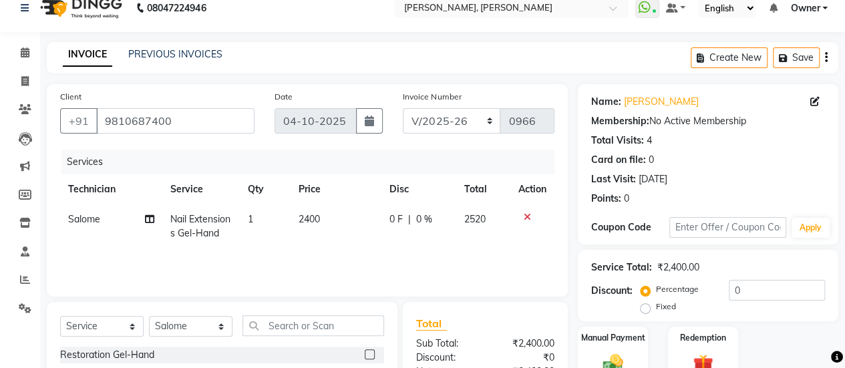
click at [383, 245] on tr "Salome Nail Extensions Gel-Hand 1 2400 0 F | 0 % 2520" at bounding box center [307, 226] width 494 height 44
click at [359, 212] on td "2400" at bounding box center [335, 226] width 91 height 44
select select "39727"
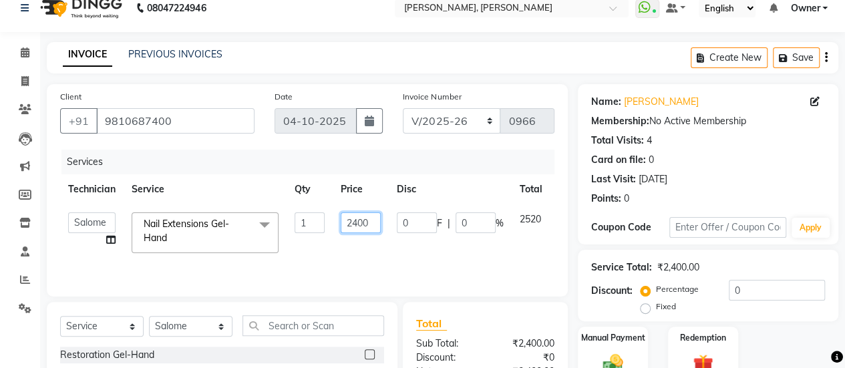
click at [371, 216] on input "2400" at bounding box center [361, 222] width 40 height 21
type input "2475"
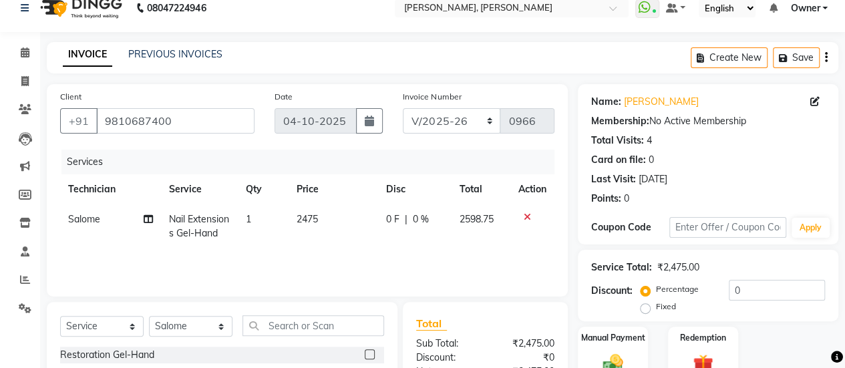
click at [377, 244] on tr "Salome Nail Extensions Gel-Hand 1 2475 0 F | 0 % 2598.75" at bounding box center [307, 226] width 494 height 44
click at [361, 220] on td "2475" at bounding box center [332, 226] width 89 height 44
select select "39727"
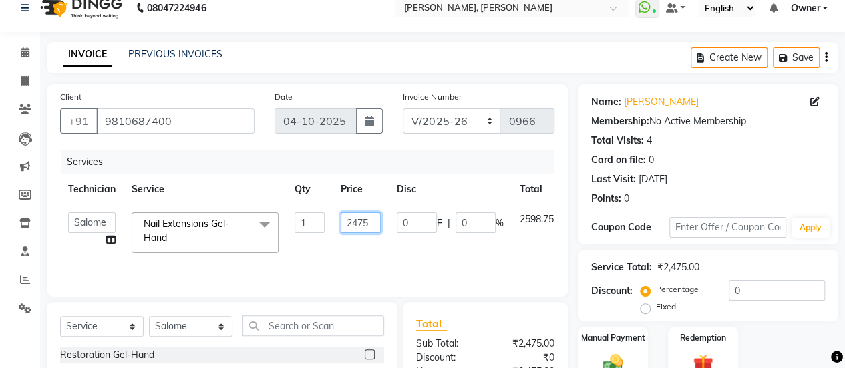
click at [374, 222] on input "2475" at bounding box center [361, 222] width 40 height 21
type input "2473"
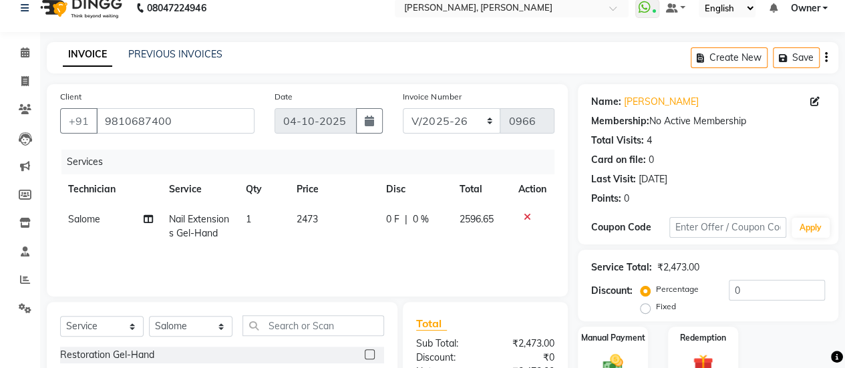
click at [395, 253] on div "Services Technician Service Qty Price Disc Total Action Salome Nail Extensions …" at bounding box center [307, 217] width 494 height 134
click at [363, 208] on td "2473" at bounding box center [332, 226] width 89 height 44
select select "39727"
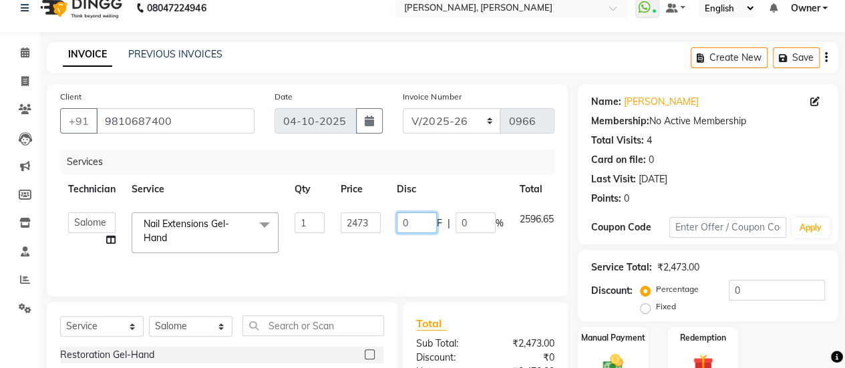
click at [433, 232] on input "0" at bounding box center [417, 222] width 40 height 21
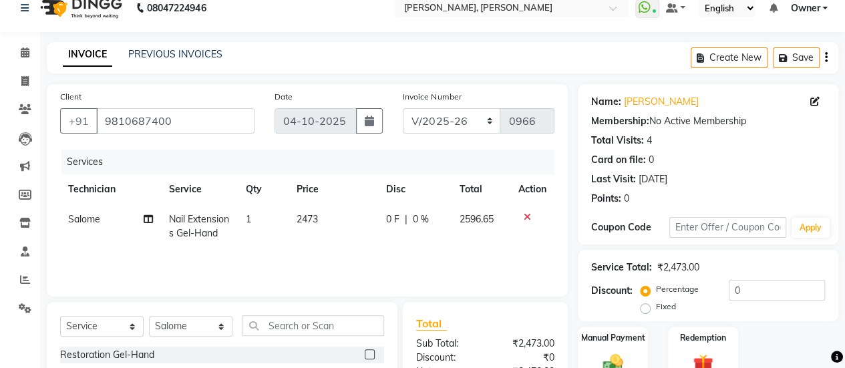
click at [442, 246] on td "0 F | 0 %" at bounding box center [413, 226] width 73 height 44
select select "39727"
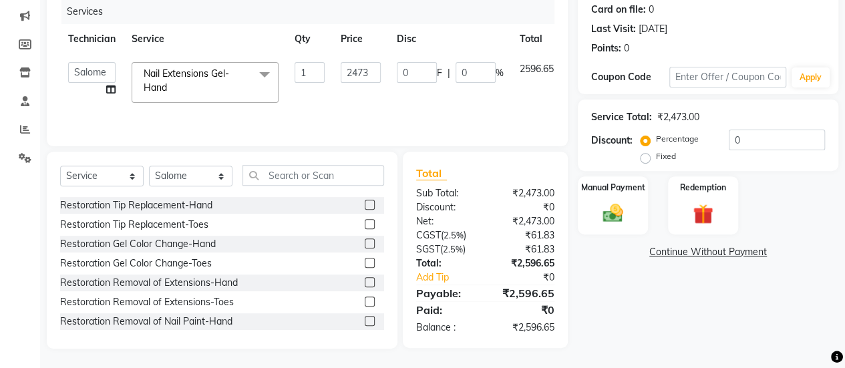
scroll to position [0, 0]
click at [463, 152] on div "Total Sub Total: ₹2,473.00 Discount: ₹0 Net: ₹2,473.00 CGST ( 2.5% ) ₹61.83 SGS…" at bounding box center [485, 250] width 165 height 196
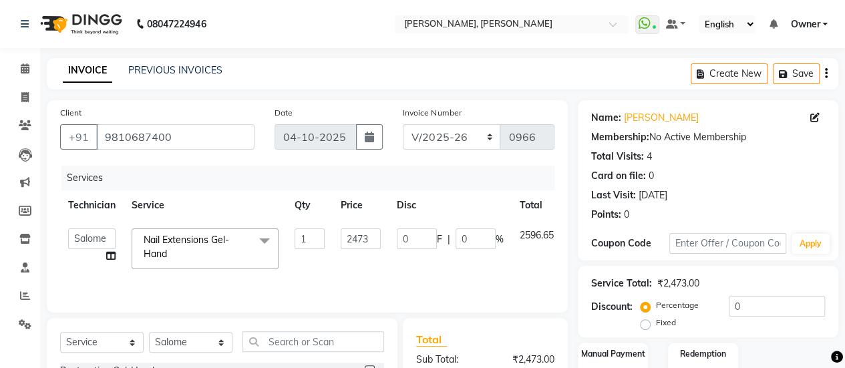
click at [349, 28] on nav "08047224946 Select Location × Nailashes, Aipl Joystreet WhatsApp Status ✕ Statu…" at bounding box center [422, 24] width 845 height 48
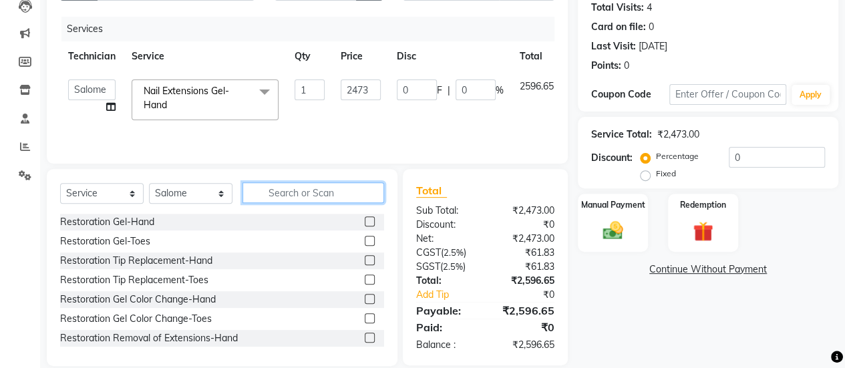
click at [275, 194] on input "text" at bounding box center [313, 192] width 142 height 21
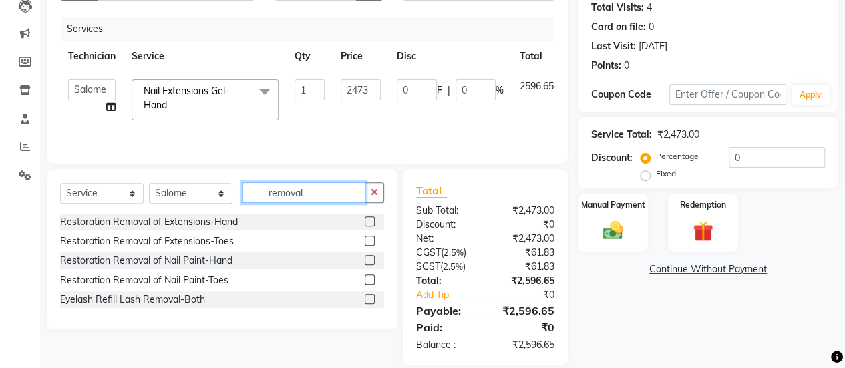
type input "removal"
click at [371, 222] on label at bounding box center [370, 221] width 10 height 10
click at [371, 222] on input "checkbox" at bounding box center [369, 222] width 9 height 9
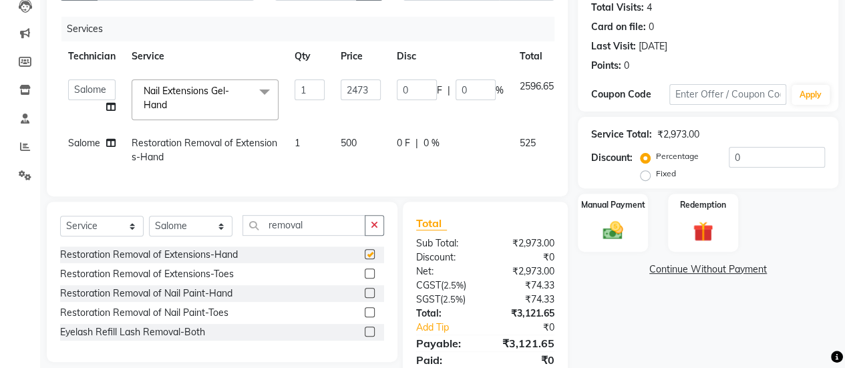
checkbox input "false"
click at [356, 148] on td "500" at bounding box center [361, 150] width 56 height 44
select select "39727"
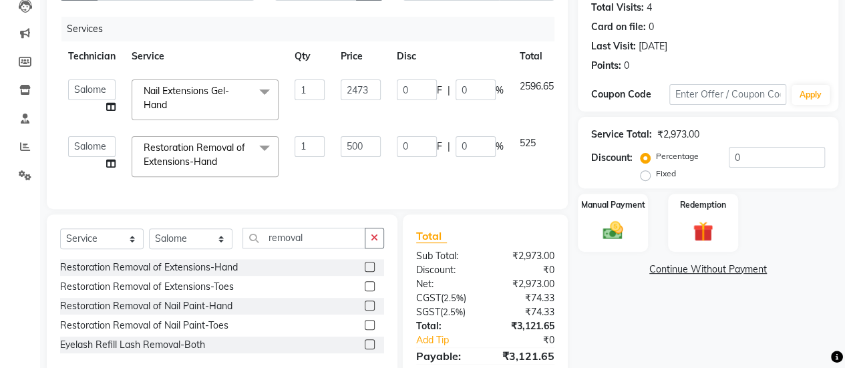
click at [447, 162] on td "0 F | 0 %" at bounding box center [450, 156] width 123 height 57
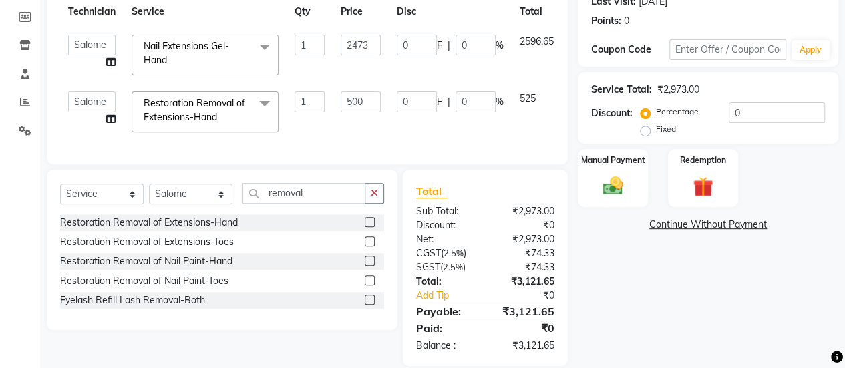
scroll to position [219, 0]
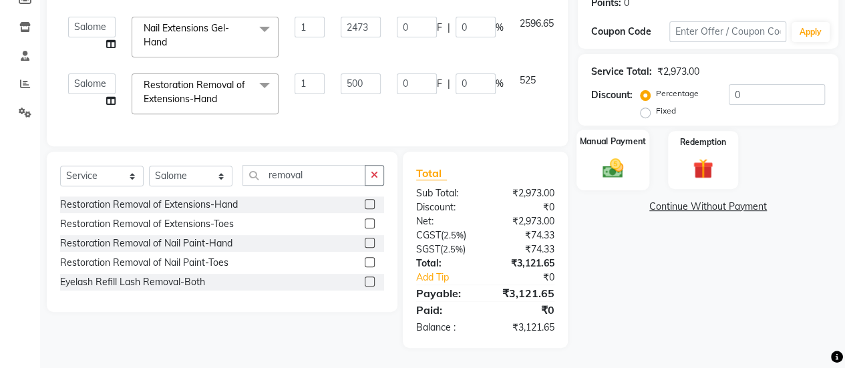
click at [604, 141] on div "Manual Payment" at bounding box center [612, 160] width 73 height 61
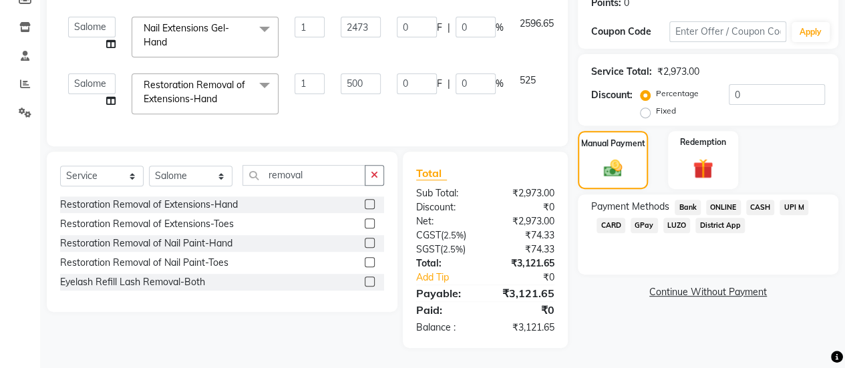
click at [605, 218] on span "CARD" at bounding box center [610, 225] width 29 height 15
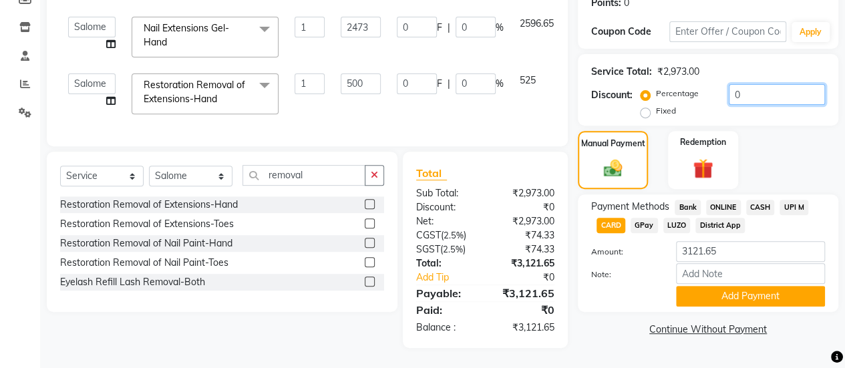
click at [743, 85] on input "0" at bounding box center [777, 94] width 96 height 21
type input "0.6"
type input "14.84"
type input "0.6"
type input "3"
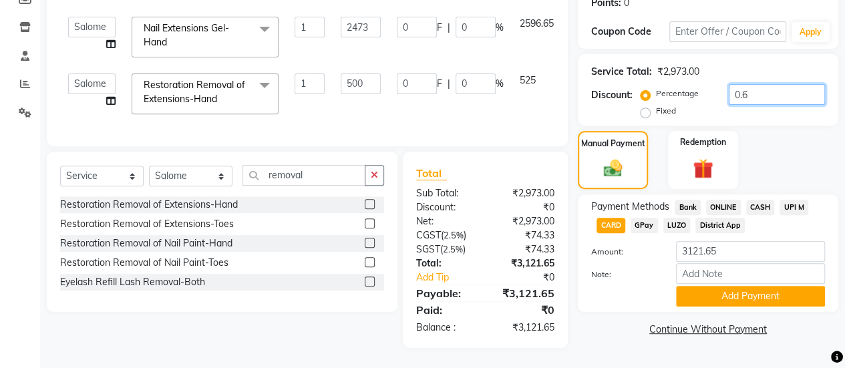
type input "0.6"
type input "0.65"
type input "16.07"
type input "0.65"
type input "3.25"
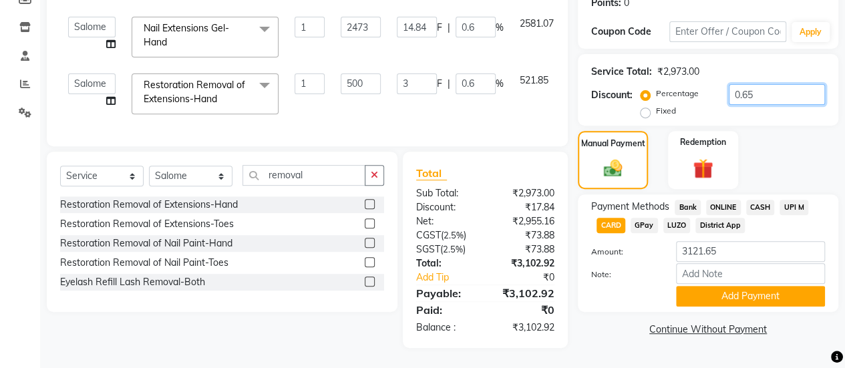
type input "0.65"
type input "0.6"
type input "14.84"
type input "0.6"
type input "3"
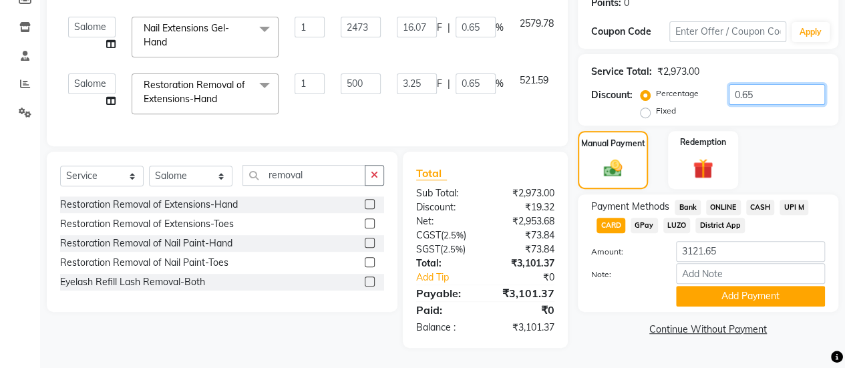
type input "0.6"
type input "0"
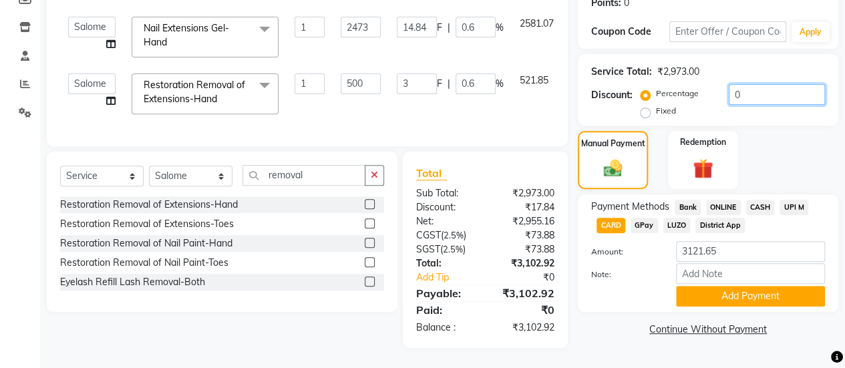
type input "0"
click at [775, 158] on div "Manual Payment Redemption" at bounding box center [708, 160] width 280 height 58
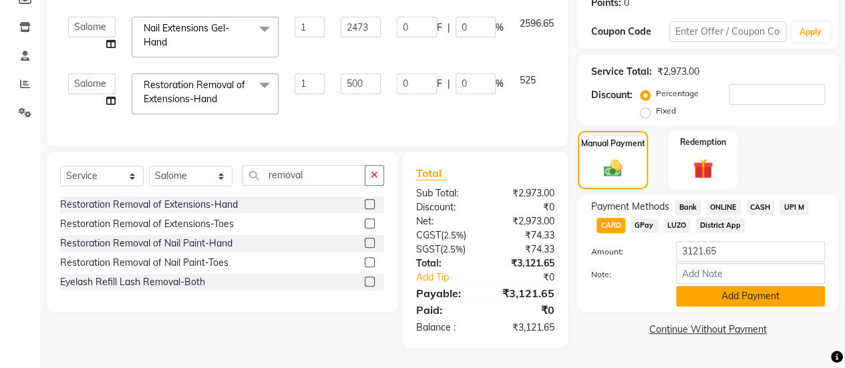
click at [773, 286] on button "Add Payment" at bounding box center [750, 296] width 149 height 21
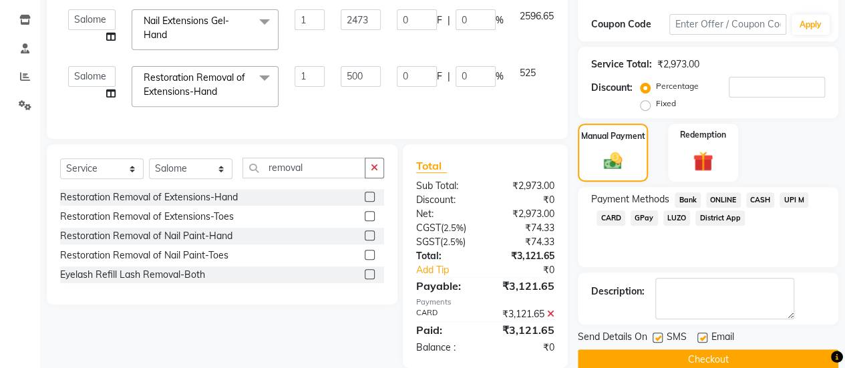
scroll to position [247, 0]
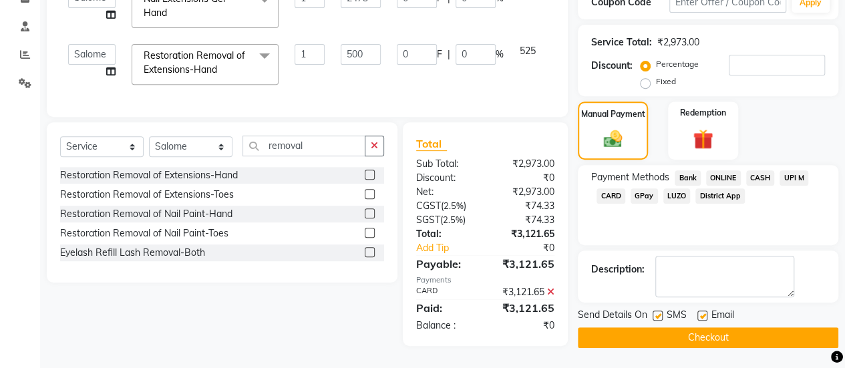
click at [711, 327] on button "Checkout" at bounding box center [708, 337] width 260 height 21
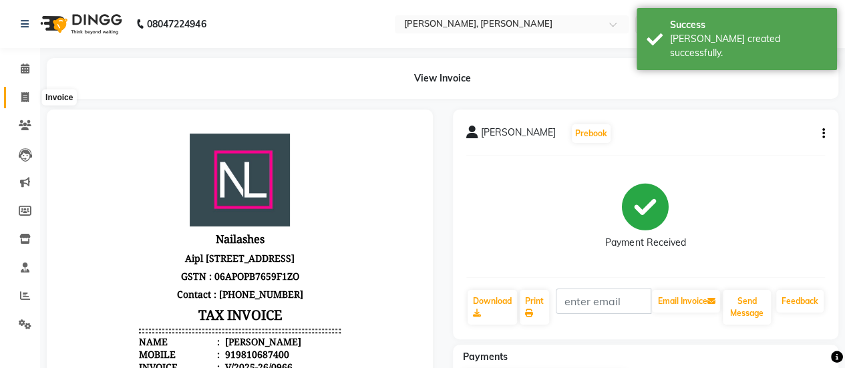
click at [24, 97] on icon at bounding box center [24, 97] width 7 height 10
select select "service"
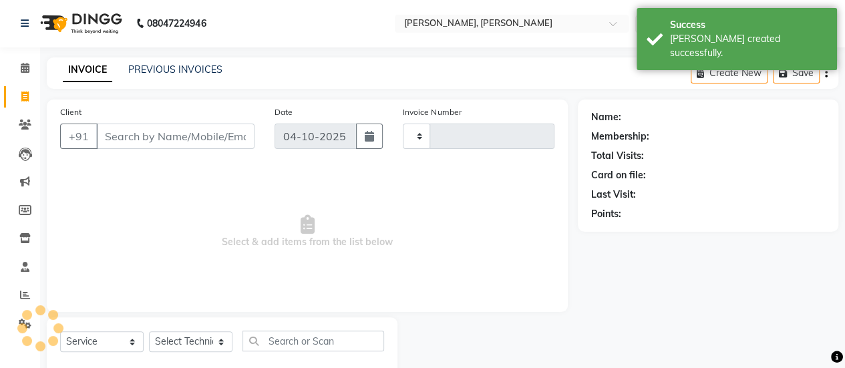
type input "0967"
select select "5749"
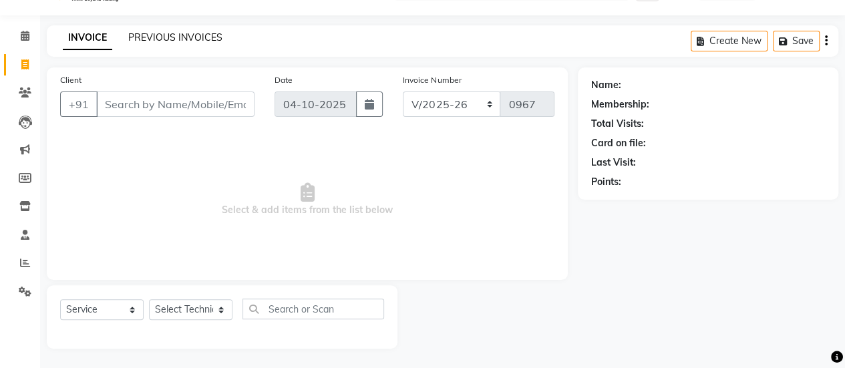
click at [188, 33] on link "PREVIOUS INVOICES" at bounding box center [175, 37] width 94 height 12
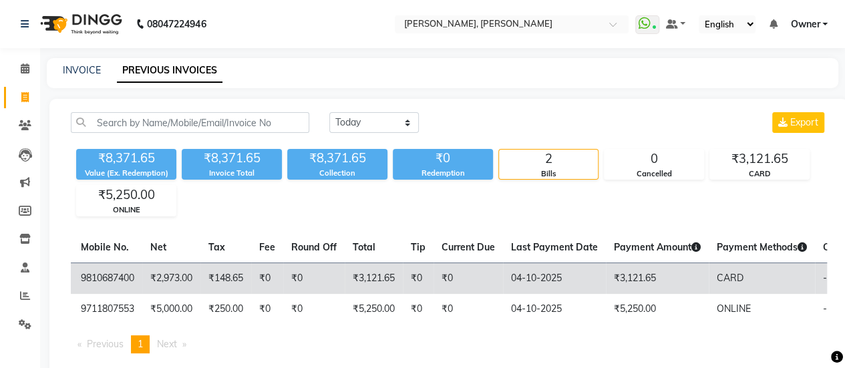
scroll to position [0, 343]
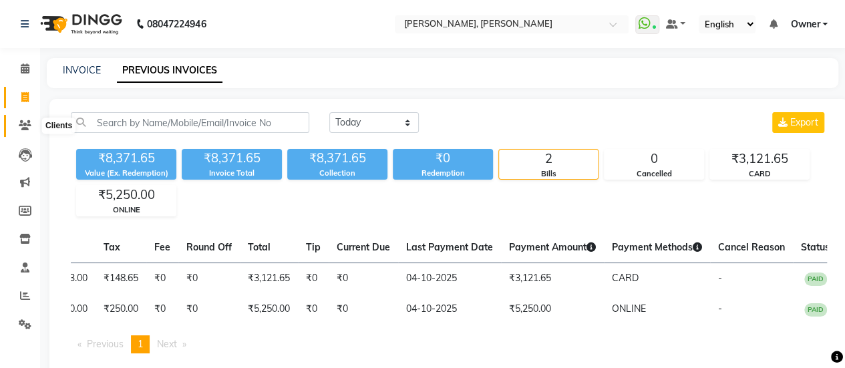
click at [21, 125] on icon at bounding box center [25, 125] width 13 height 10
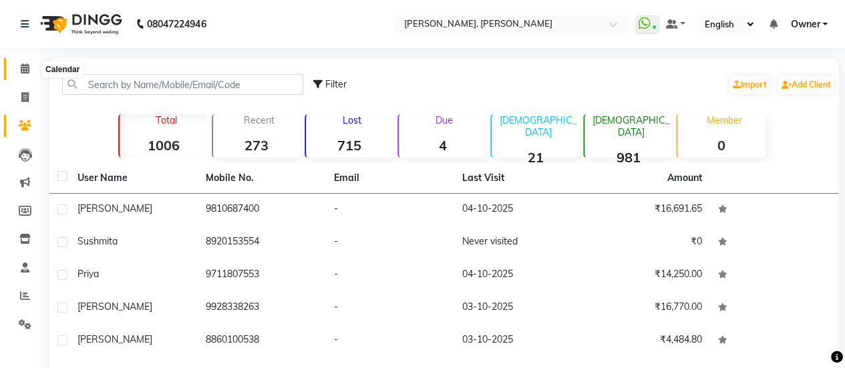
click at [19, 67] on span at bounding box center [24, 68] width 23 height 15
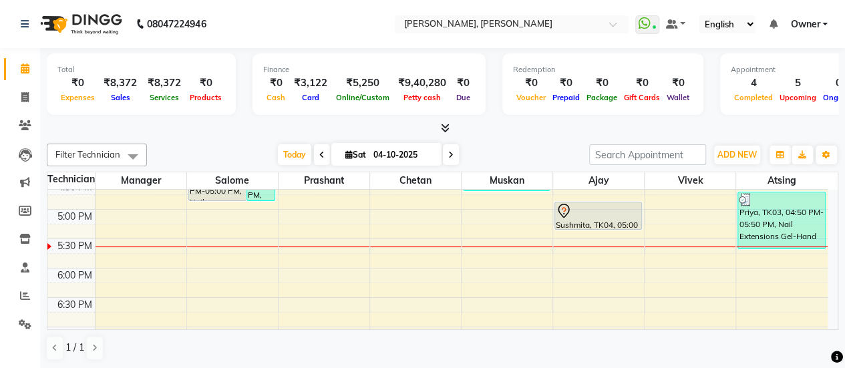
scroll to position [512, 0]
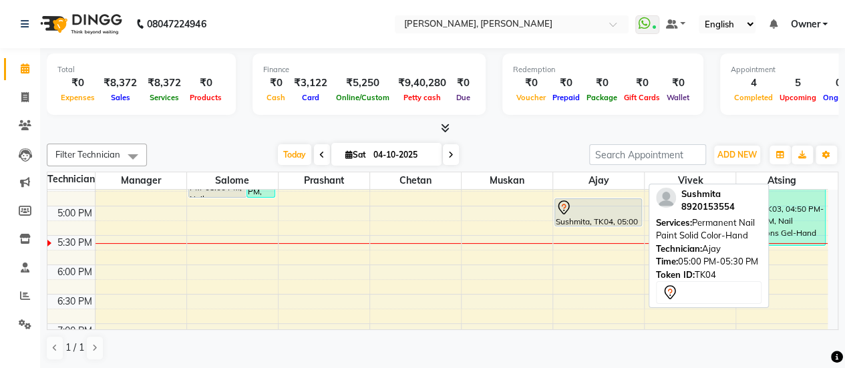
click at [575, 210] on div at bounding box center [598, 208] width 85 height 16
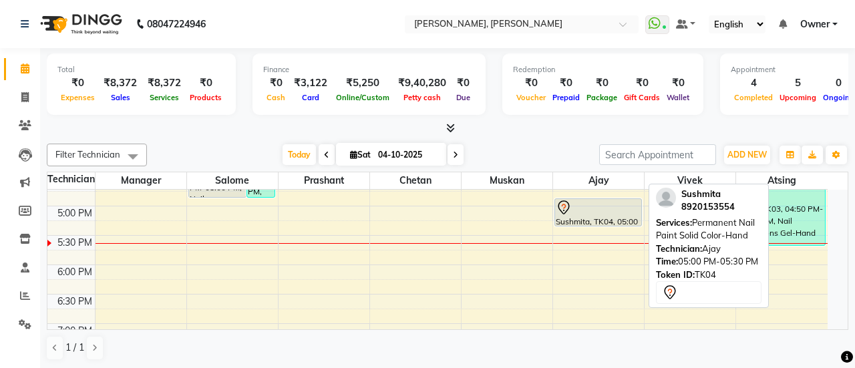
select select "7"
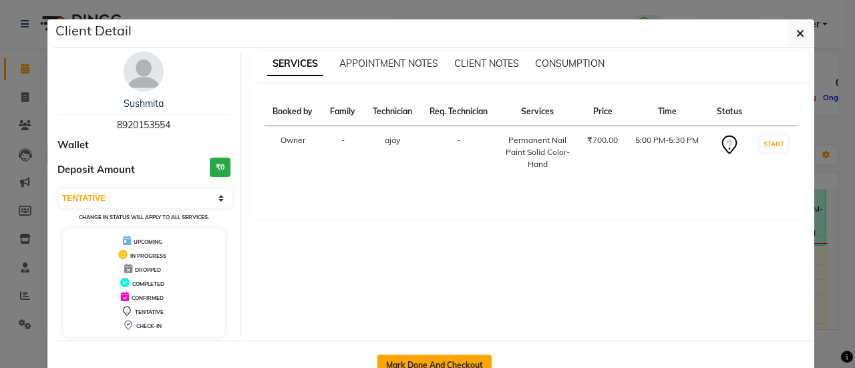
click at [423, 357] on button "Mark Done And Checkout" at bounding box center [434, 365] width 114 height 21
select select "service"
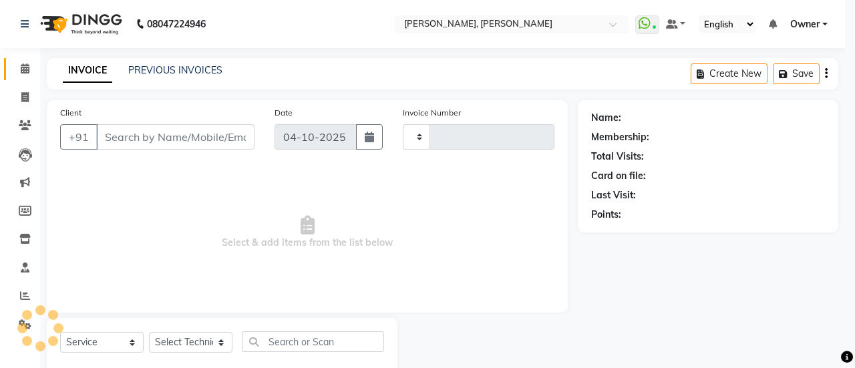
type input "0967"
select select "5749"
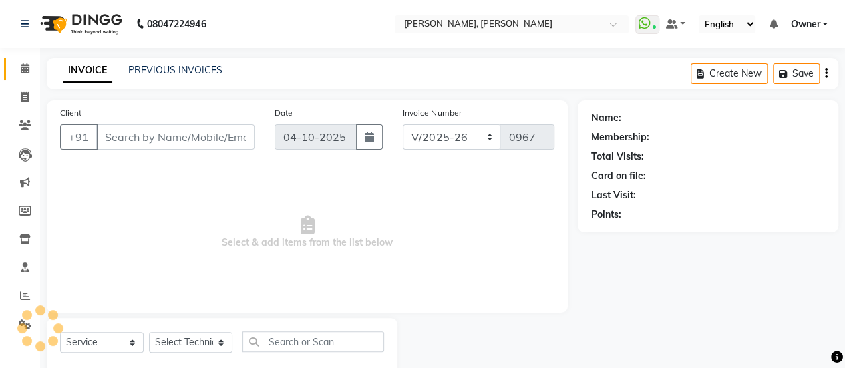
type input "8920153554"
select select "60492"
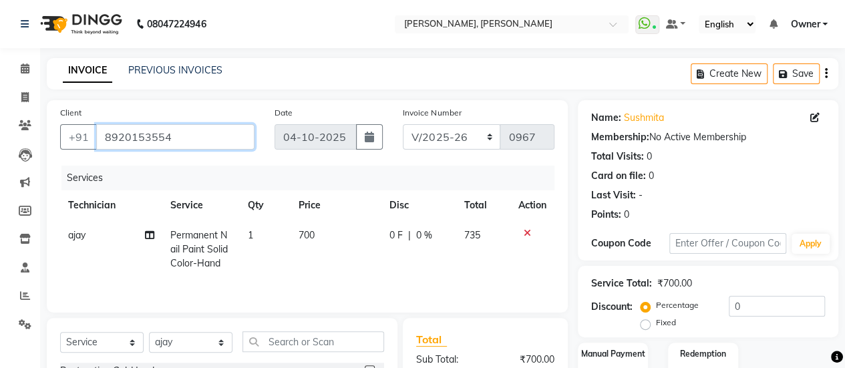
click at [190, 138] on input "8920153554" at bounding box center [175, 136] width 158 height 25
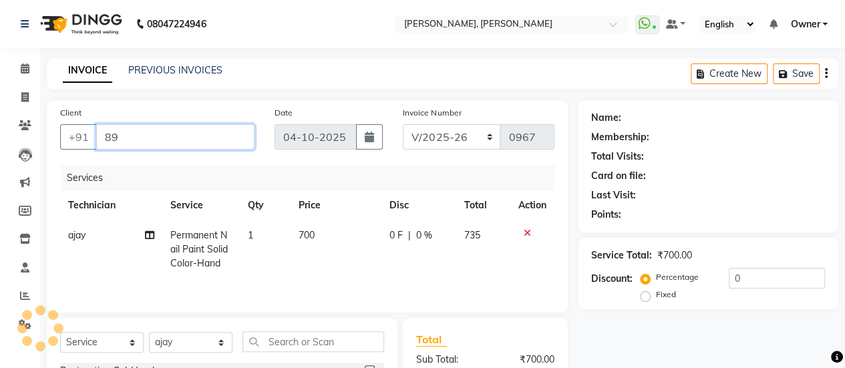
type input "8"
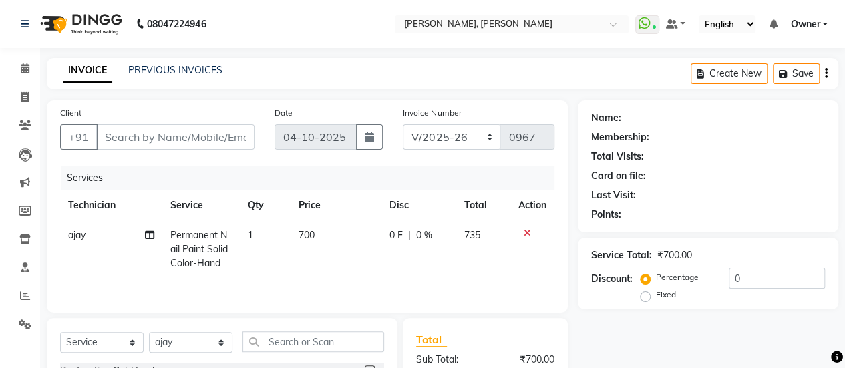
click at [311, 240] on span "700" at bounding box center [306, 235] width 16 height 12
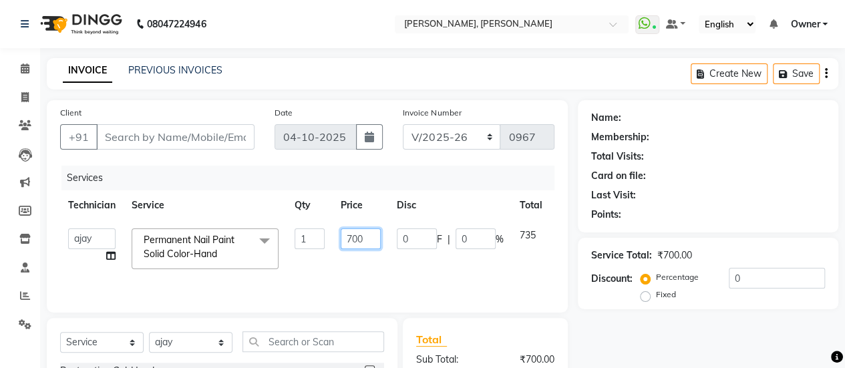
click at [369, 236] on input "700" at bounding box center [361, 238] width 40 height 21
type input "787"
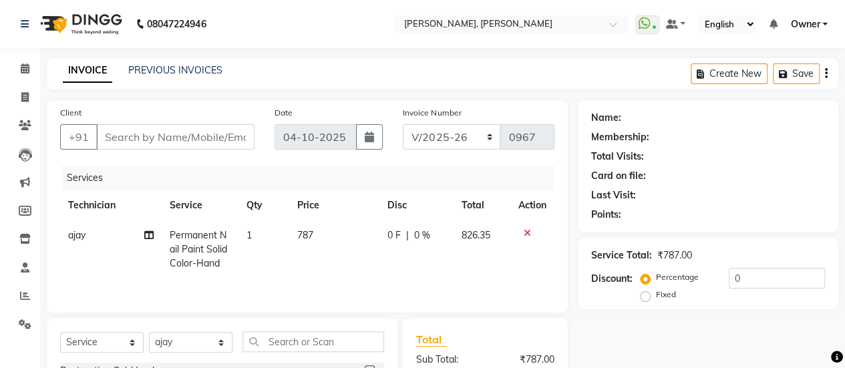
click at [387, 253] on tr "ajay Permanent Nail Paint Solid Color-Hand 1 787 0 F | 0 % 826.35" at bounding box center [307, 249] width 494 height 58
click at [204, 131] on input "Client" at bounding box center [175, 136] width 158 height 25
click at [180, 130] on input "Client" at bounding box center [175, 136] width 158 height 25
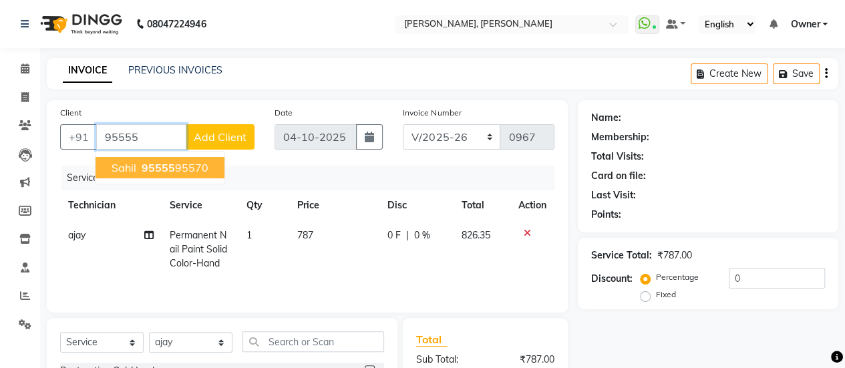
click at [180, 162] on ngb-highlight "95555 95570" at bounding box center [173, 167] width 69 height 13
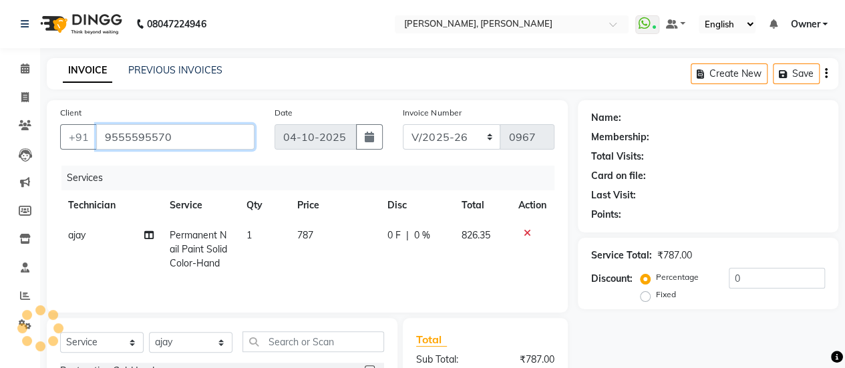
type input "9555595570"
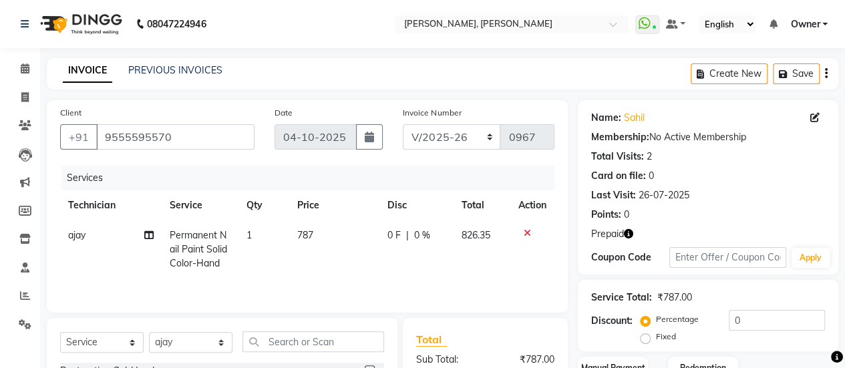
scroll to position [166, 0]
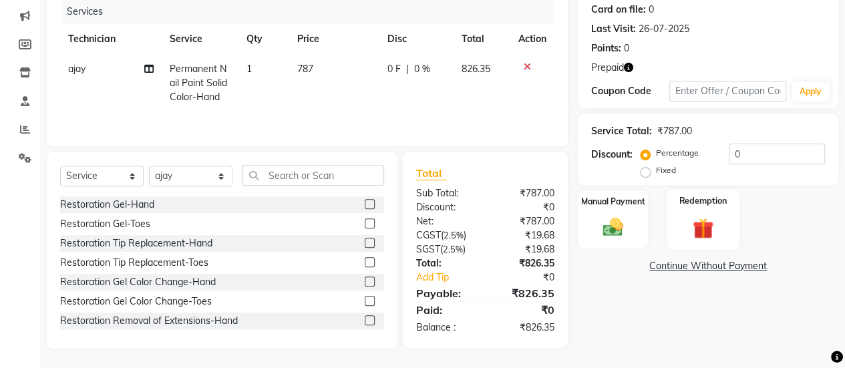
click at [697, 224] on img at bounding box center [703, 228] width 34 height 26
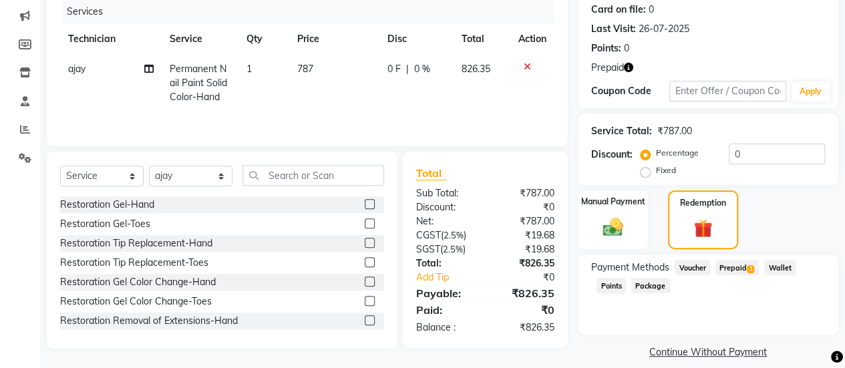
click at [741, 262] on span "Prepaid 1" at bounding box center [736, 267] width 43 height 15
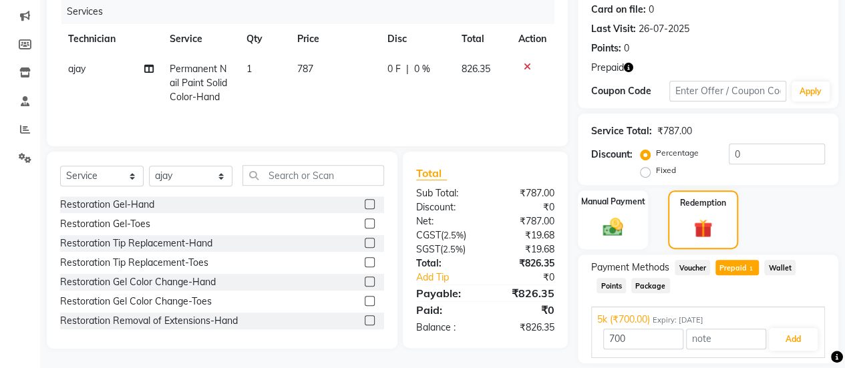
scroll to position [208, 0]
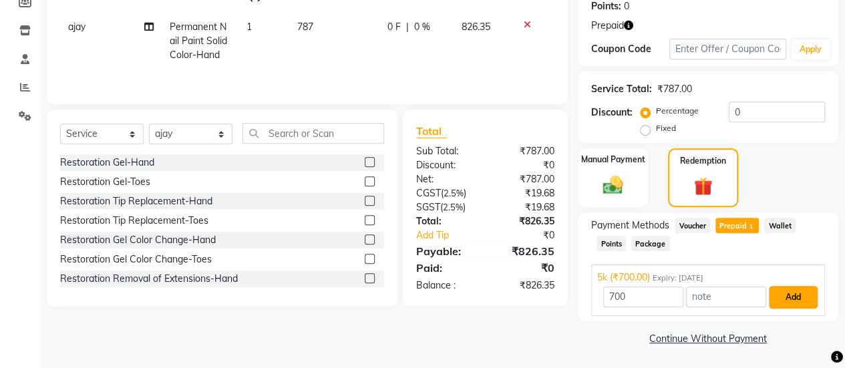
click at [798, 296] on button "Add" at bounding box center [793, 297] width 49 height 23
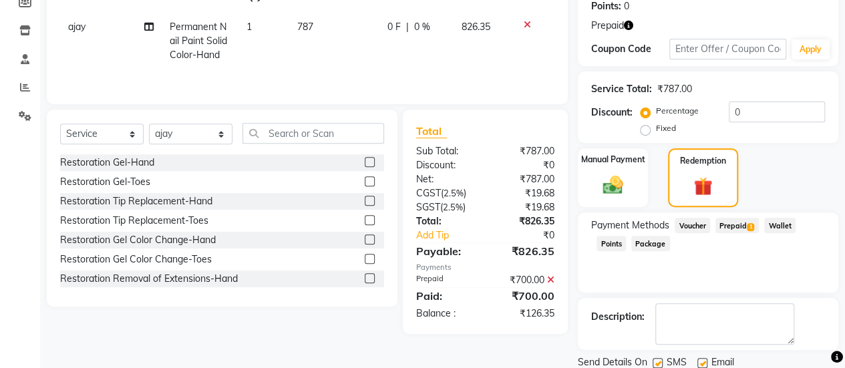
scroll to position [254, 0]
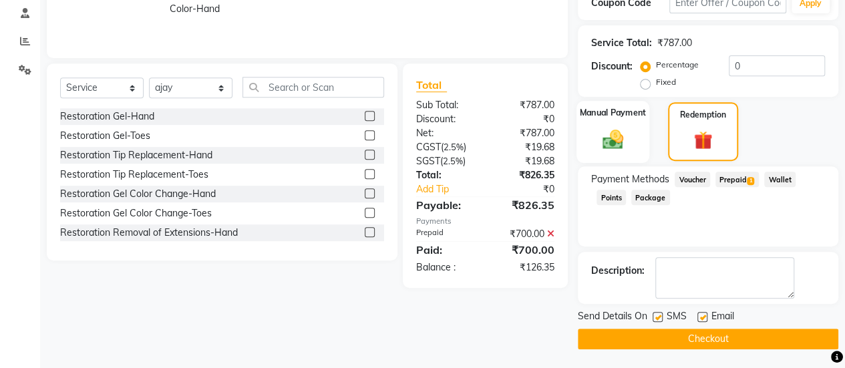
click at [625, 120] on div "Manual Payment" at bounding box center [612, 132] width 73 height 62
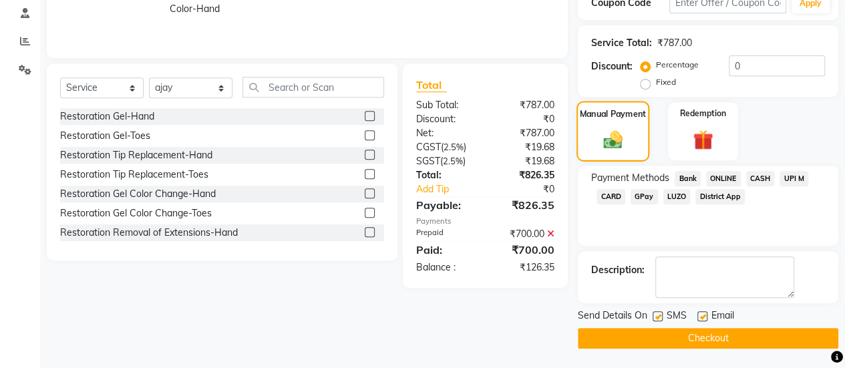
scroll to position [254, 0]
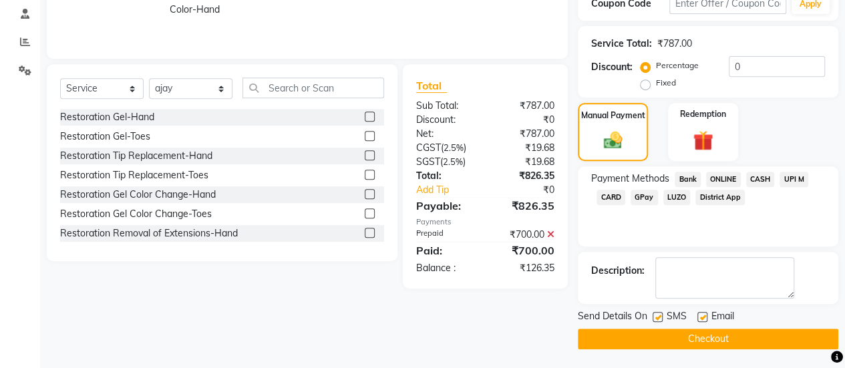
click at [727, 178] on span "ONLINE" at bounding box center [723, 179] width 35 height 15
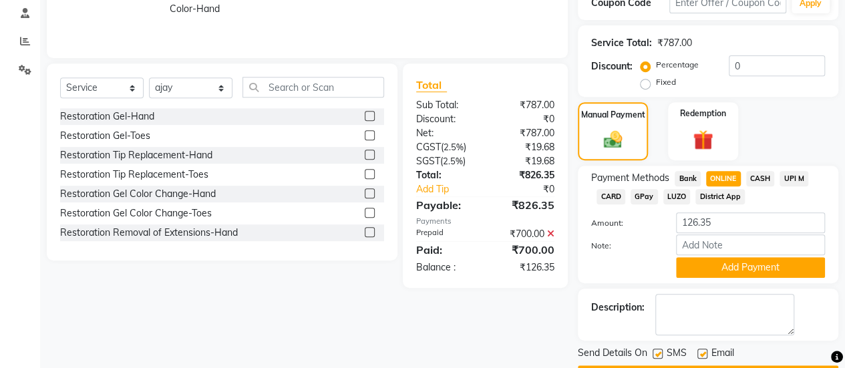
scroll to position [290, 0]
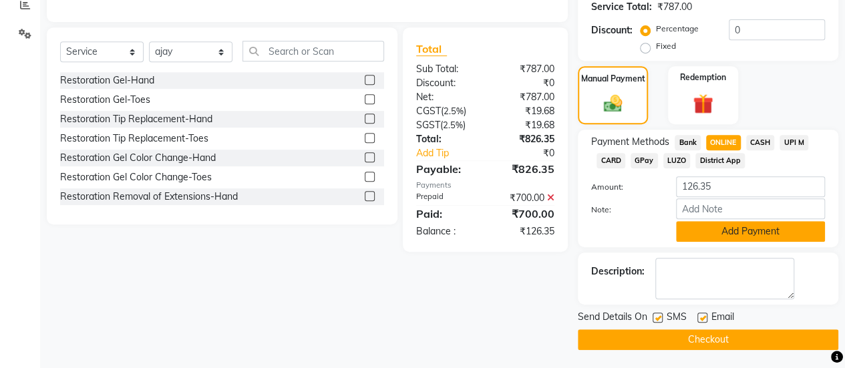
click at [733, 229] on button "Add Payment" at bounding box center [750, 231] width 149 height 21
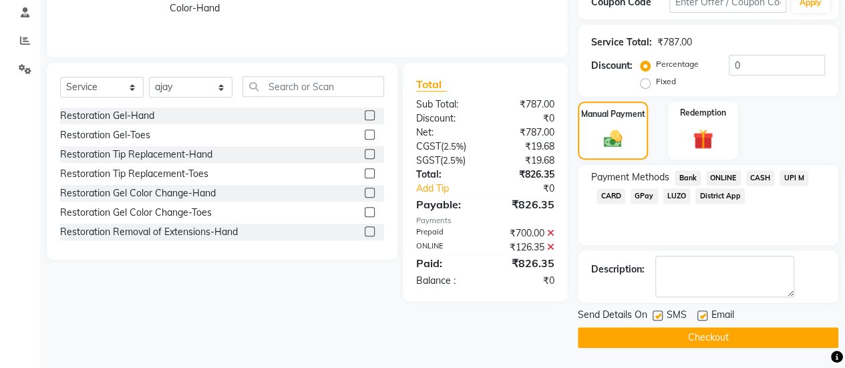
scroll to position [254, 0]
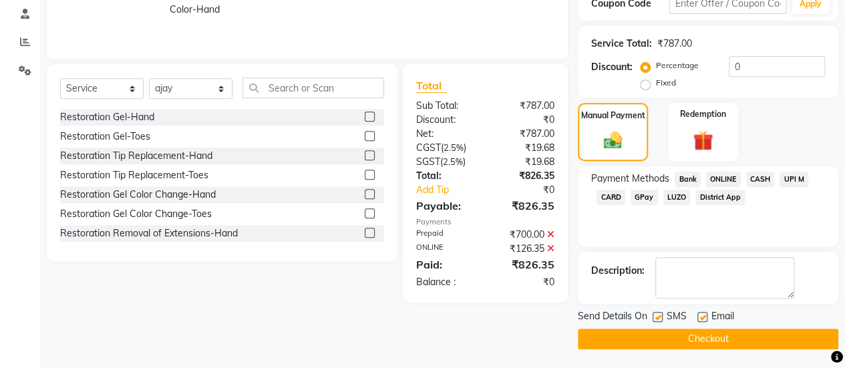
click at [552, 249] on icon at bounding box center [550, 248] width 7 height 9
click at [755, 178] on span "CASH" at bounding box center [760, 179] width 29 height 15
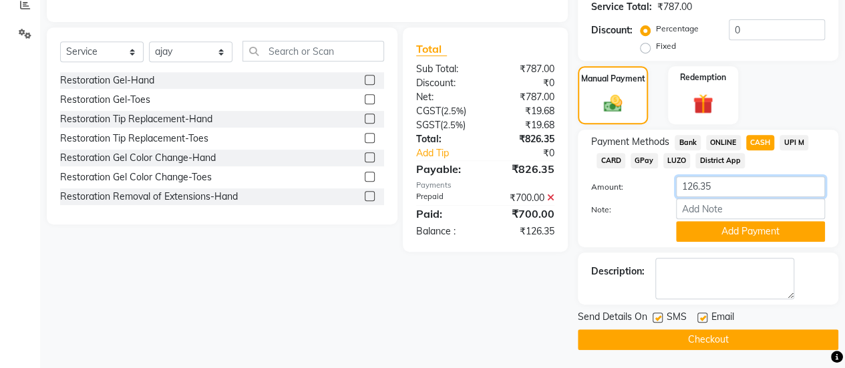
click at [736, 180] on input "126.35" at bounding box center [750, 186] width 149 height 21
type input "100"
click at [745, 226] on button "Add Payment" at bounding box center [750, 231] width 149 height 21
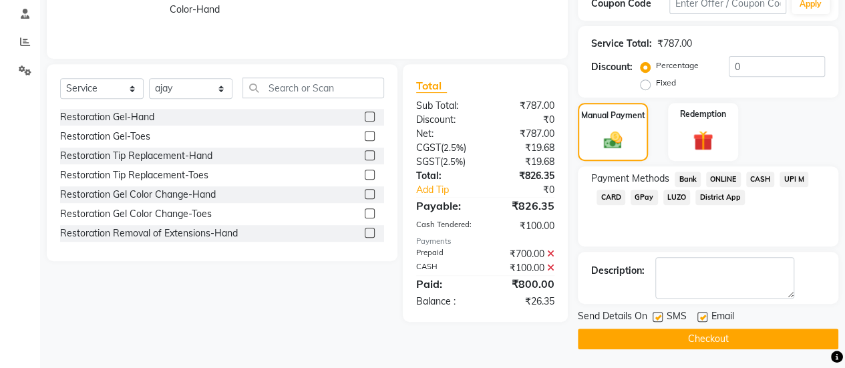
click at [719, 173] on span "ONLINE" at bounding box center [723, 179] width 35 height 15
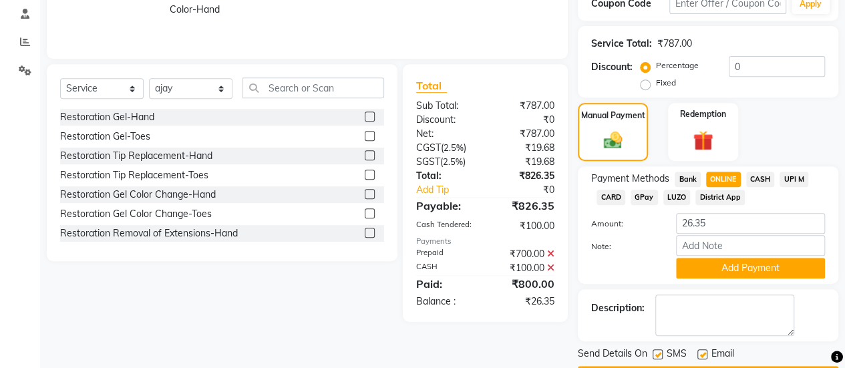
scroll to position [290, 0]
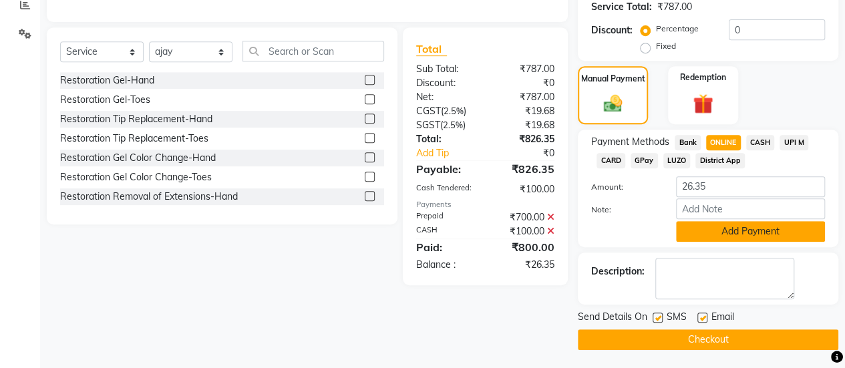
click at [741, 229] on button "Add Payment" at bounding box center [750, 231] width 149 height 21
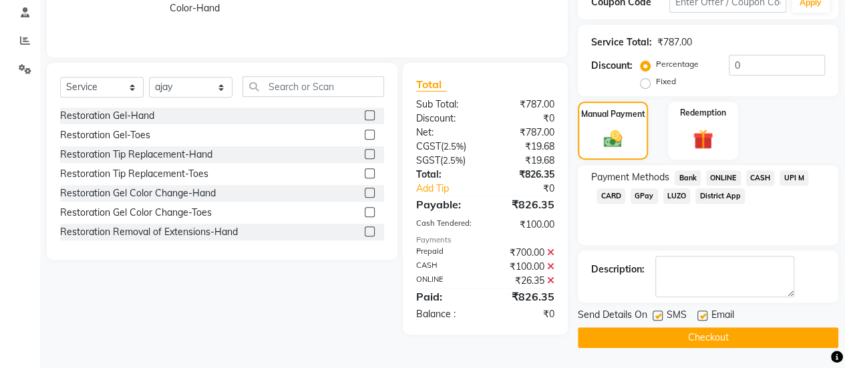
scroll to position [254, 0]
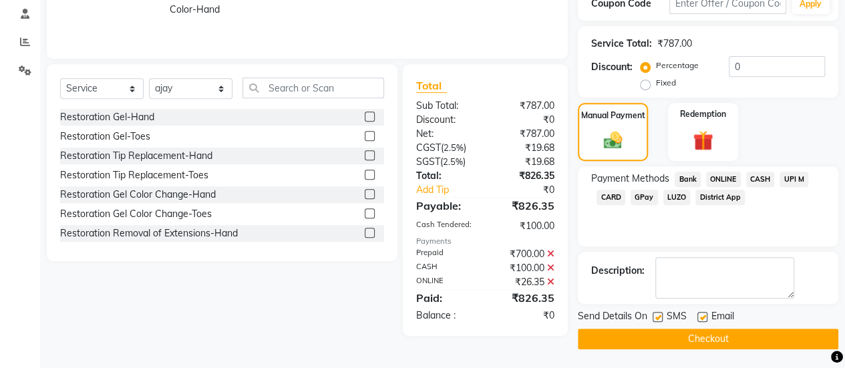
click at [746, 339] on button "Checkout" at bounding box center [708, 339] width 260 height 21
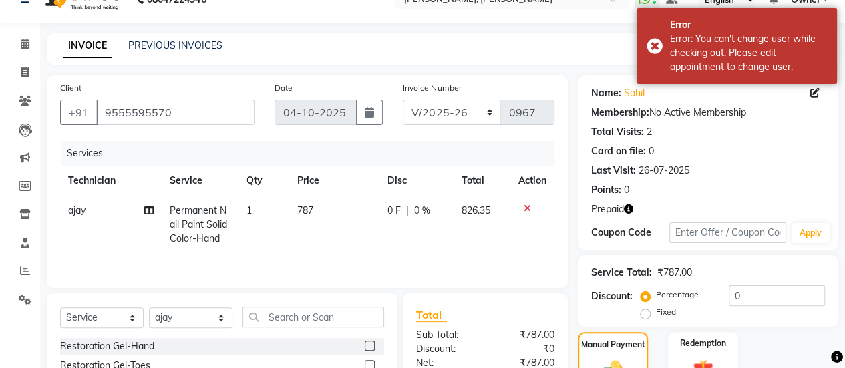
scroll to position [0, 0]
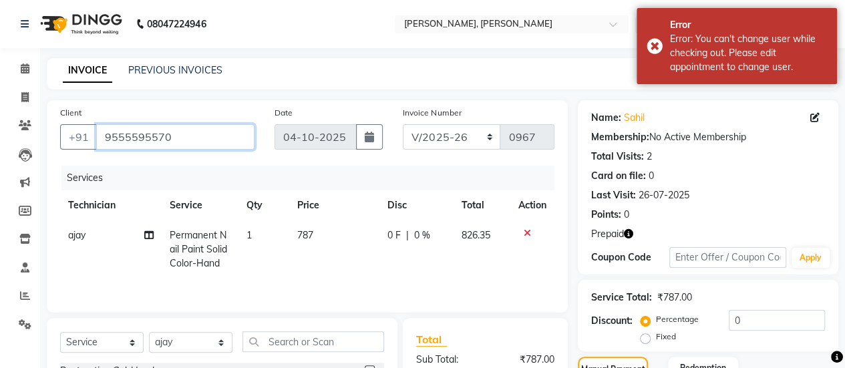
click at [142, 128] on input "9555595570" at bounding box center [175, 136] width 158 height 25
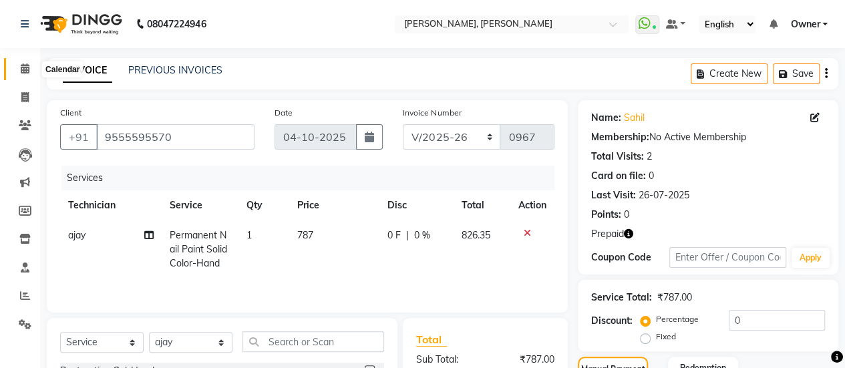
click at [23, 73] on icon at bounding box center [25, 68] width 9 height 10
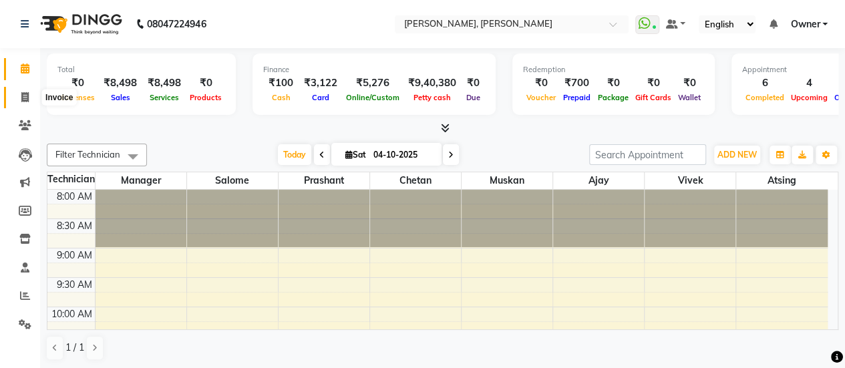
click at [23, 90] on span at bounding box center [24, 97] width 23 height 15
select select "5749"
select select "service"
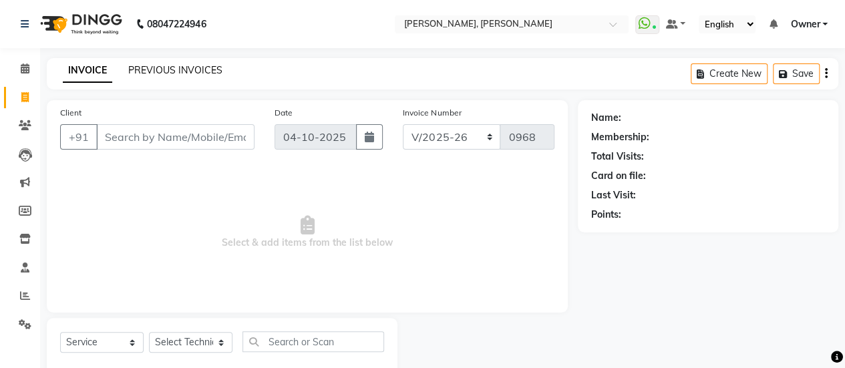
click at [195, 73] on link "PREVIOUS INVOICES" at bounding box center [175, 70] width 94 height 12
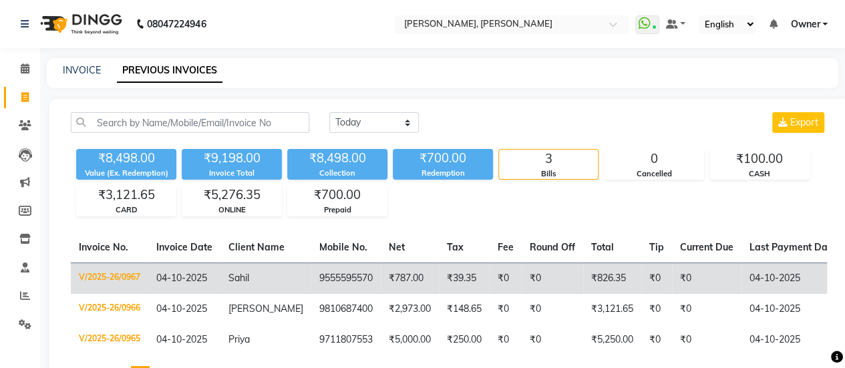
scroll to position [81, 0]
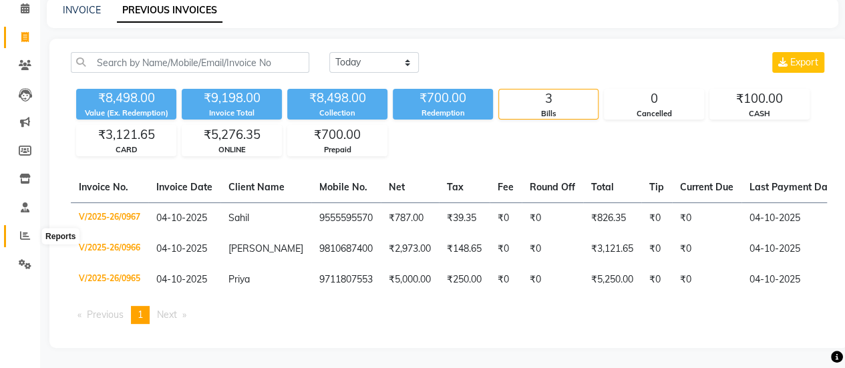
click at [19, 228] on span at bounding box center [24, 235] width 23 height 15
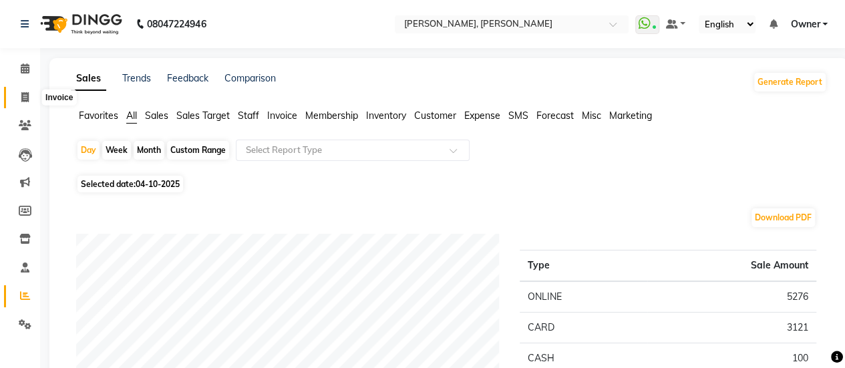
click at [30, 91] on span at bounding box center [24, 97] width 23 height 15
select select "service"
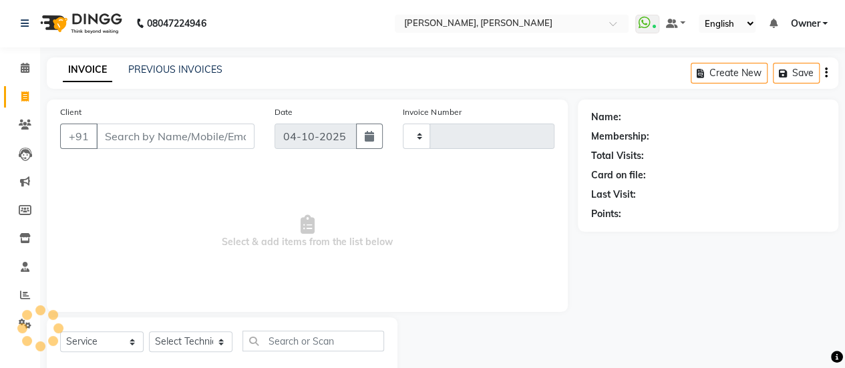
type input "0968"
select select "5749"
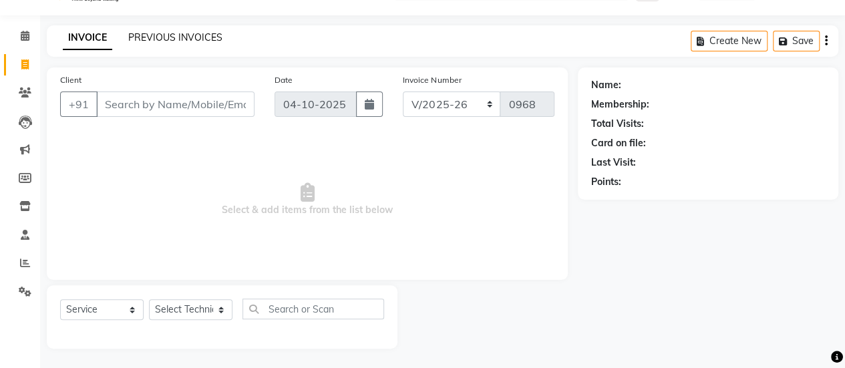
click at [148, 36] on link "PREVIOUS INVOICES" at bounding box center [175, 37] width 94 height 12
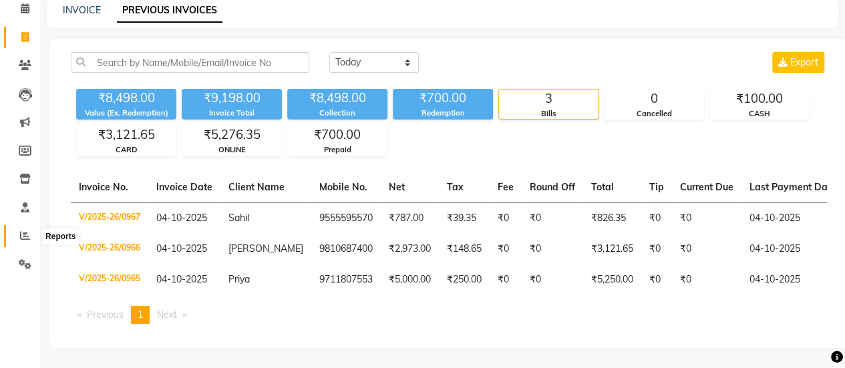
click at [26, 230] on icon at bounding box center [25, 235] width 10 height 10
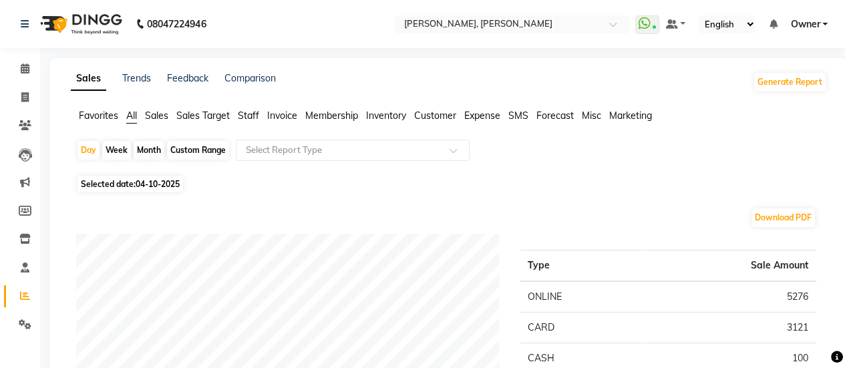
click at [255, 114] on span "Staff" at bounding box center [248, 116] width 21 height 12
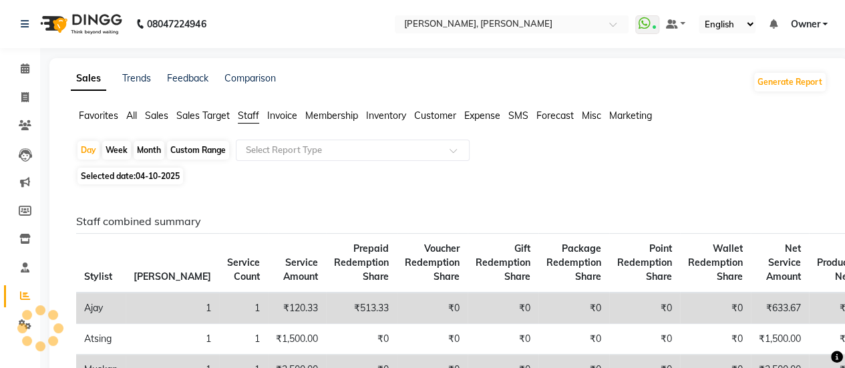
click at [213, 146] on div "Custom Range" at bounding box center [198, 150] width 62 height 19
select select "10"
select select "2025"
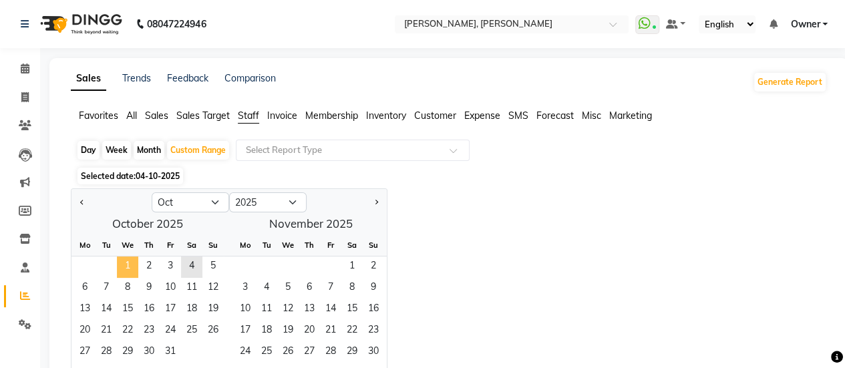
click at [125, 266] on span "1" at bounding box center [127, 266] width 21 height 21
click at [194, 272] on span "4" at bounding box center [191, 266] width 21 height 21
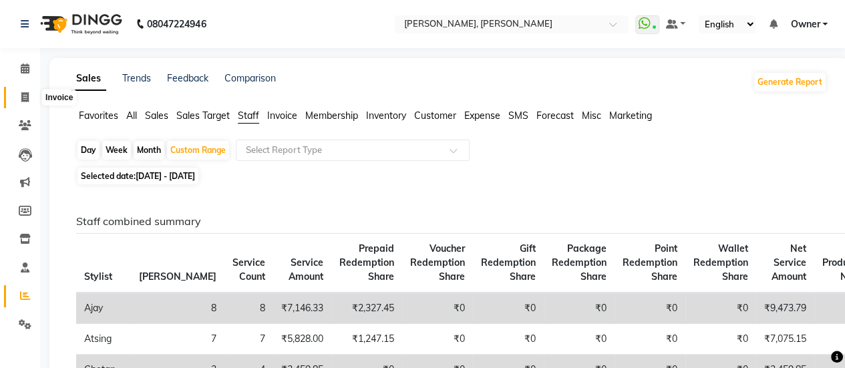
click at [21, 95] on icon at bounding box center [24, 97] width 7 height 10
select select "5749"
select select "service"
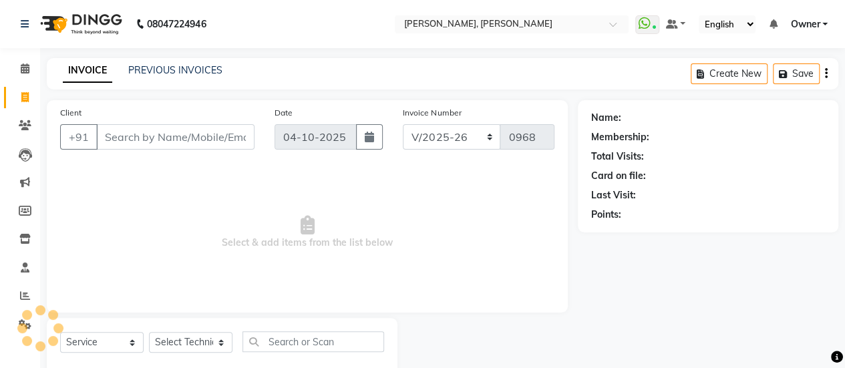
scroll to position [33, 0]
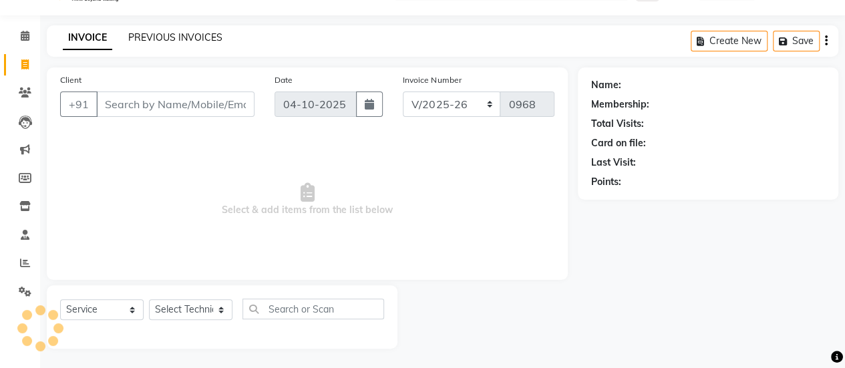
click at [158, 40] on link "PREVIOUS INVOICES" at bounding box center [175, 37] width 94 height 12
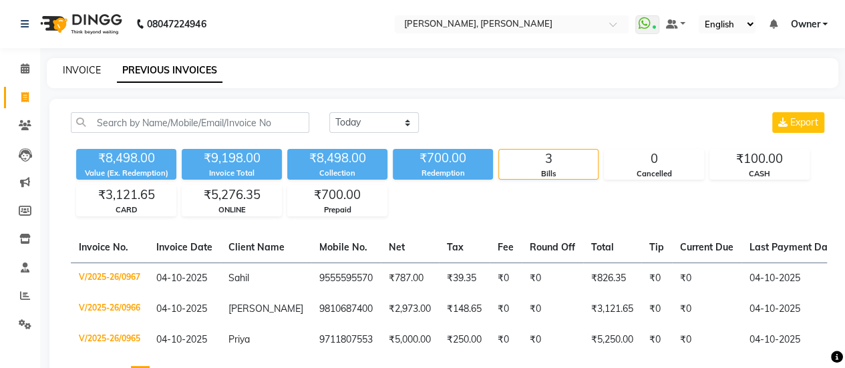
click at [87, 68] on link "INVOICE" at bounding box center [82, 70] width 38 height 12
select select "5749"
select select "service"
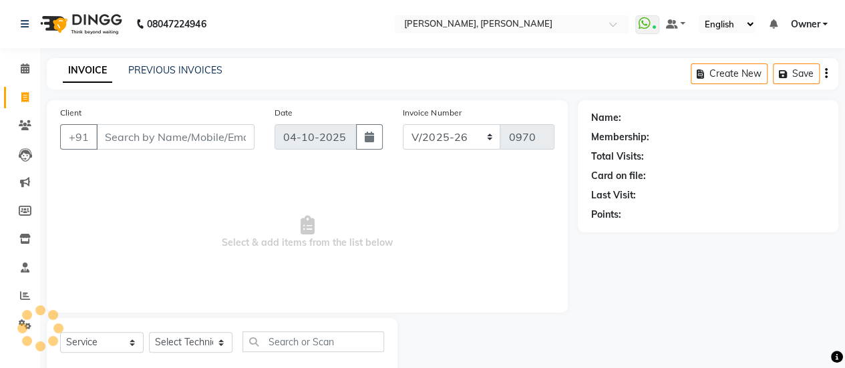
scroll to position [33, 0]
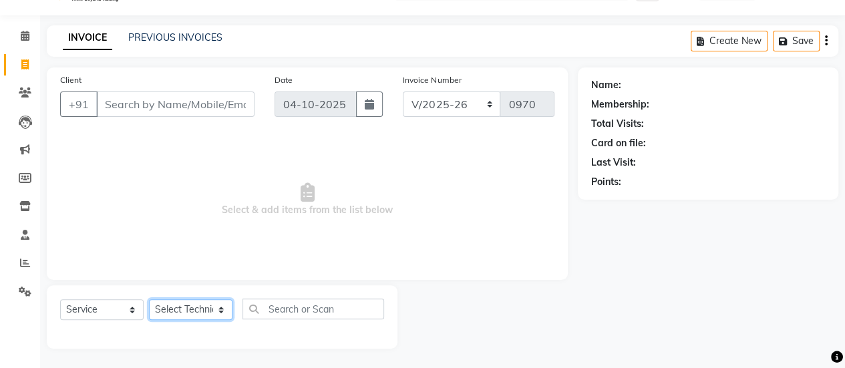
click at [207, 311] on select "Select Technician ajay Atsing Chetan Manager Muskan Owner Prashant Salome Vivek" at bounding box center [190, 309] width 83 height 21
select select "50117"
click at [149, 299] on select "Select Technician ajay Atsing Chetan Manager Muskan Owner Prashant Salome Vivek" at bounding box center [190, 309] width 83 height 21
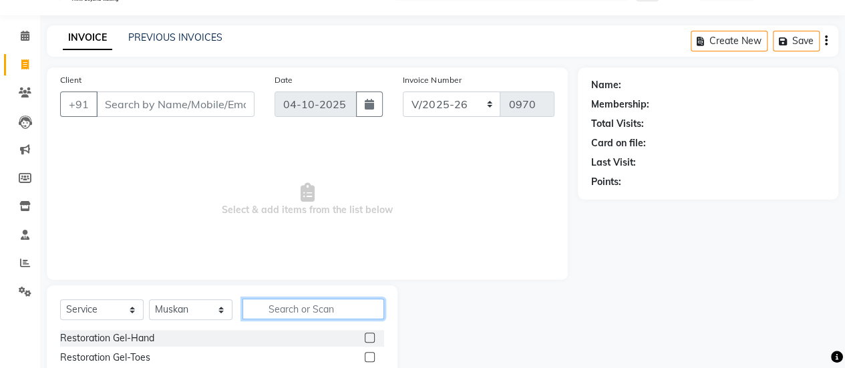
click at [315, 300] on input "text" at bounding box center [313, 308] width 142 height 21
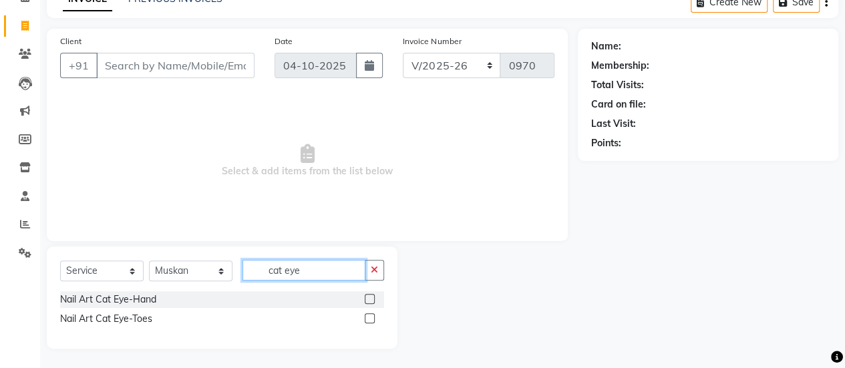
type input "cat eye"
click at [372, 301] on label at bounding box center [370, 299] width 10 height 10
click at [372, 301] on input "checkbox" at bounding box center [369, 299] width 9 height 9
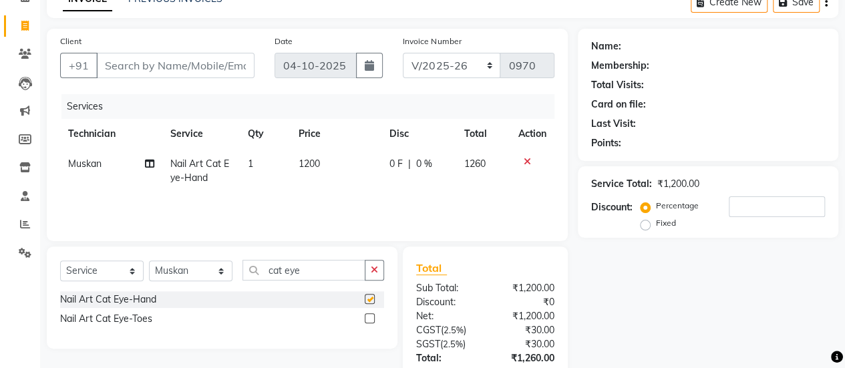
checkbox input "false"
click at [312, 169] on td "1200" at bounding box center [335, 171] width 91 height 44
select select "50117"
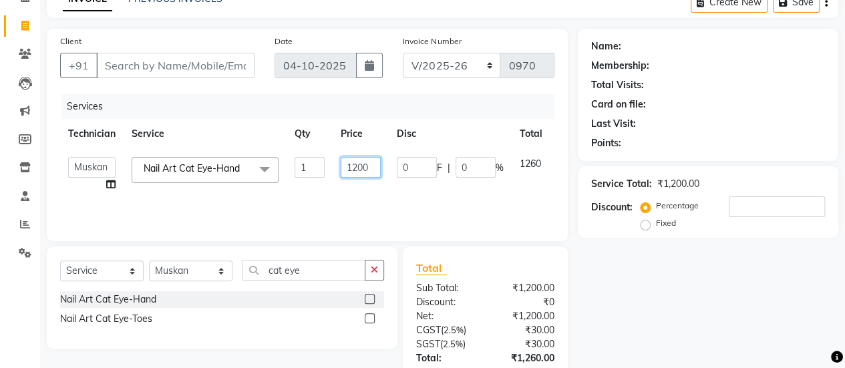
click at [367, 162] on input "1200" at bounding box center [361, 167] width 40 height 21
type input "1100"
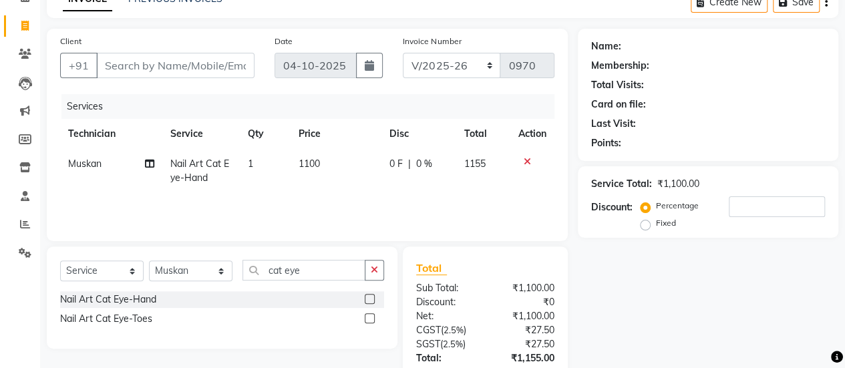
click at [383, 187] on tr "Muskan Nail Art Cat Eye-Hand 1 1100 0 F | 0 % 1155" at bounding box center [307, 171] width 494 height 44
click at [370, 172] on td "1100" at bounding box center [335, 171] width 91 height 44
select select "50117"
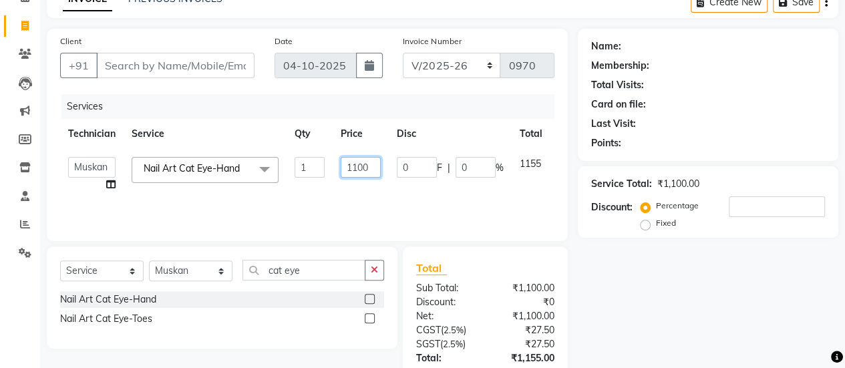
click at [371, 164] on input "1100" at bounding box center [361, 167] width 40 height 21
type input "1145"
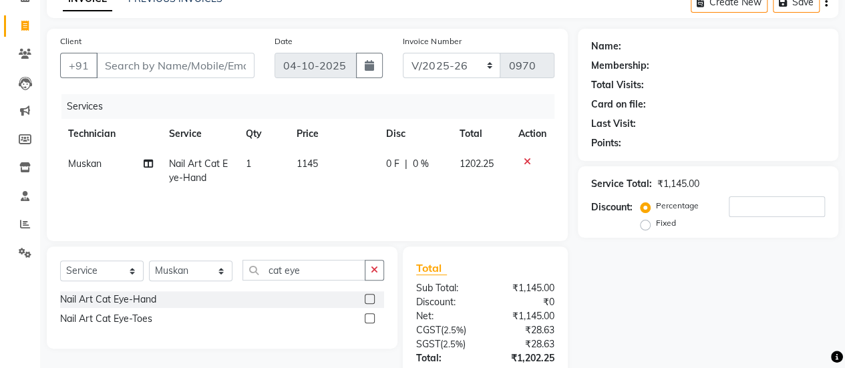
click at [385, 192] on div "Services Technician Service Qty Price Disc Total Action Muskan Nail Art Cat Eye…" at bounding box center [307, 161] width 494 height 134
click at [335, 161] on td "1145" at bounding box center [332, 171] width 89 height 44
select select "50117"
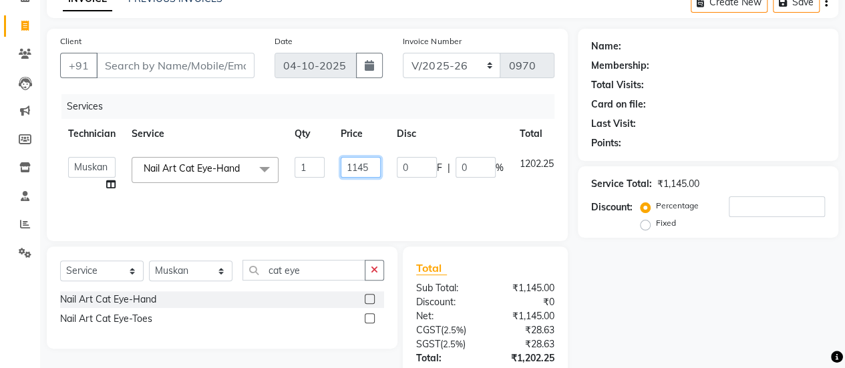
click at [376, 168] on input "1145" at bounding box center [361, 167] width 40 height 21
type input "1135"
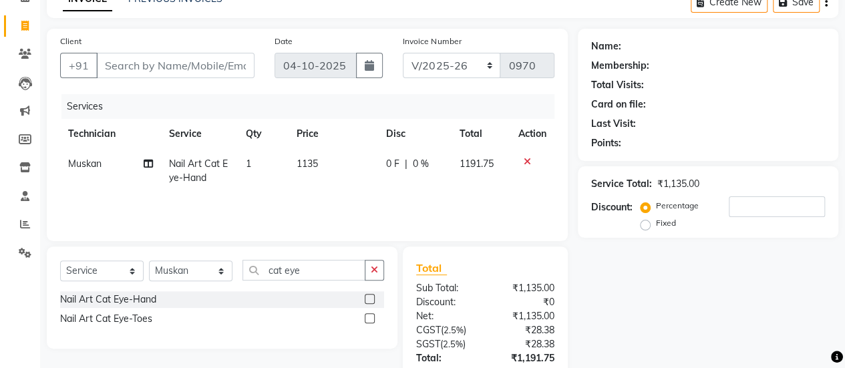
click at [387, 190] on tr "Muskan Nail Art Cat Eye-Hand 1 1135 0 F | 0 % 1191.75" at bounding box center [307, 171] width 494 height 44
click at [341, 158] on td "1135" at bounding box center [332, 171] width 89 height 44
select select "50117"
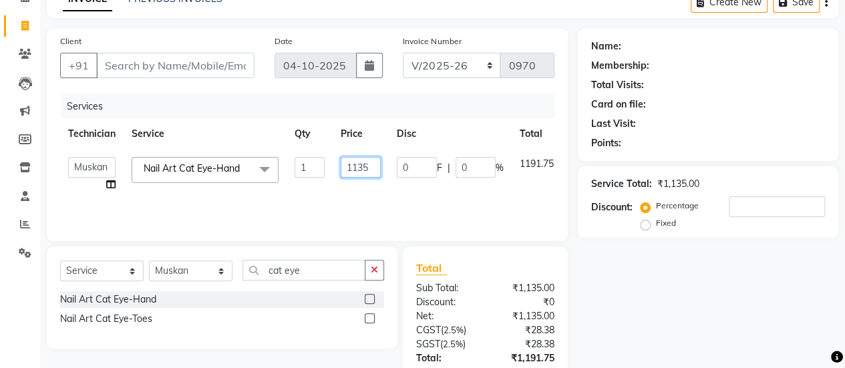
click at [365, 165] on input "1135" at bounding box center [361, 167] width 40 height 21
type input "1125"
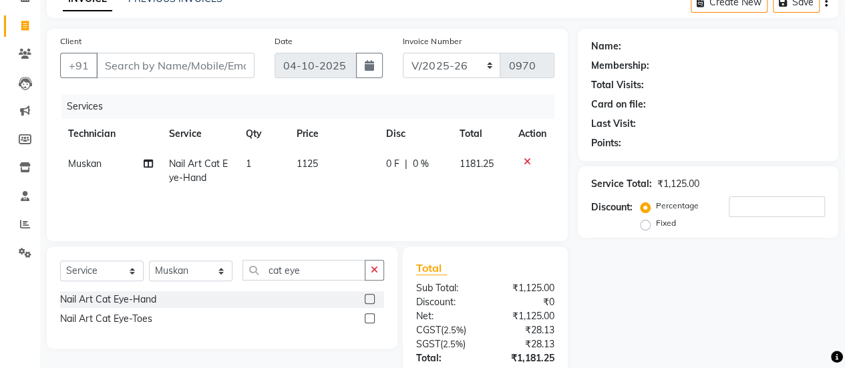
click at [375, 186] on td "1125" at bounding box center [332, 171] width 89 height 44
select select "50117"
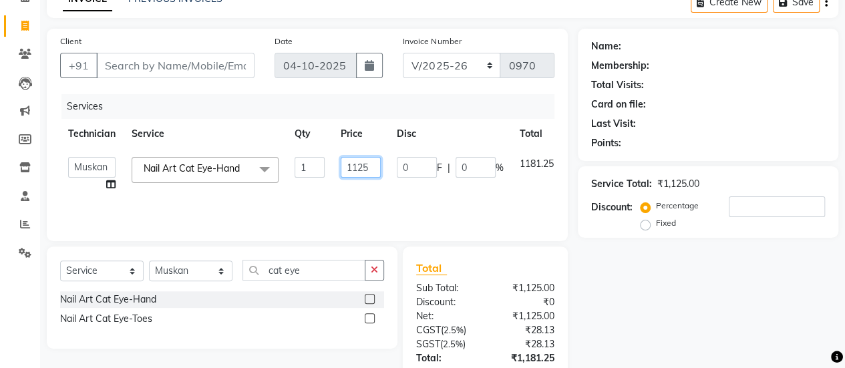
click at [373, 169] on input "1125" at bounding box center [361, 167] width 40 height 21
type input "1124"
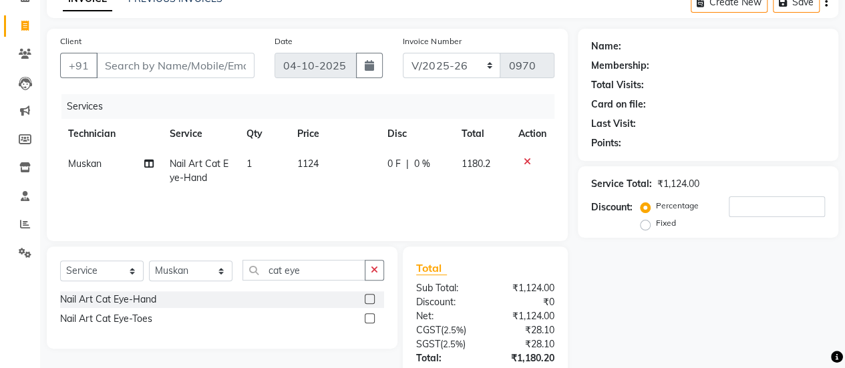
click at [382, 196] on div "Services Technician Service Qty Price Disc Total Action Muskan Nail Art Cat Eye…" at bounding box center [307, 161] width 494 height 134
click at [154, 61] on input "Client" at bounding box center [175, 65] width 158 height 25
click at [218, 65] on input "Client" at bounding box center [175, 65] width 158 height 25
click at [206, 62] on input "Client" at bounding box center [175, 65] width 158 height 25
click at [198, 65] on input "Client" at bounding box center [175, 65] width 158 height 25
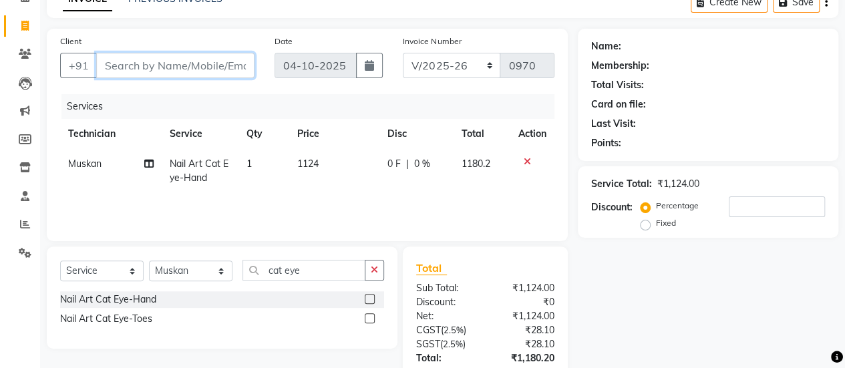
type input "9"
type input "0"
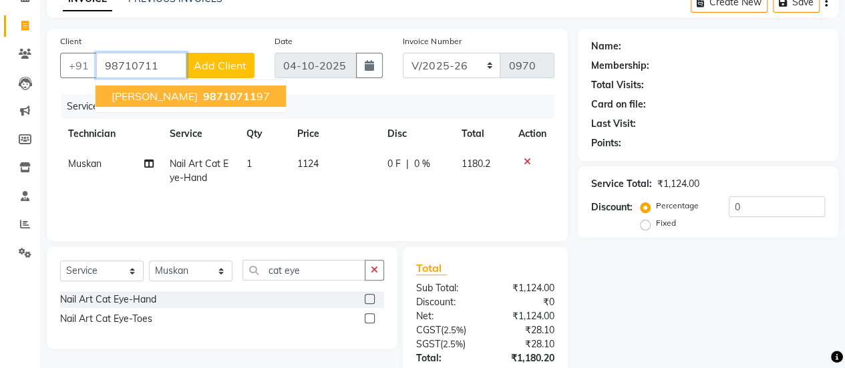
click at [203, 89] on span "98710711" at bounding box center [229, 95] width 53 height 13
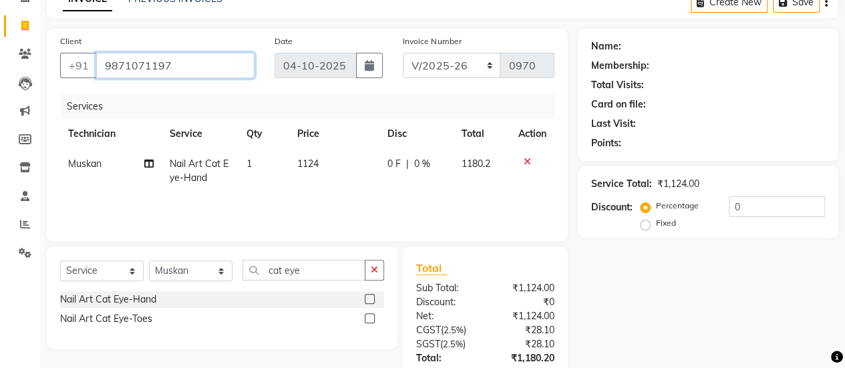
type input "9871071197"
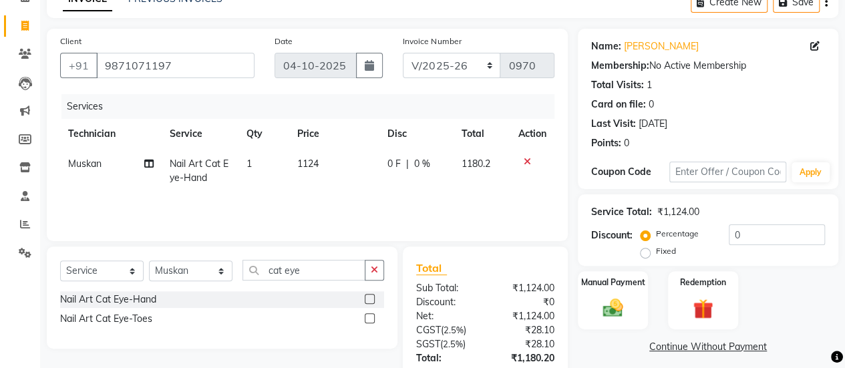
scroll to position [165, 0]
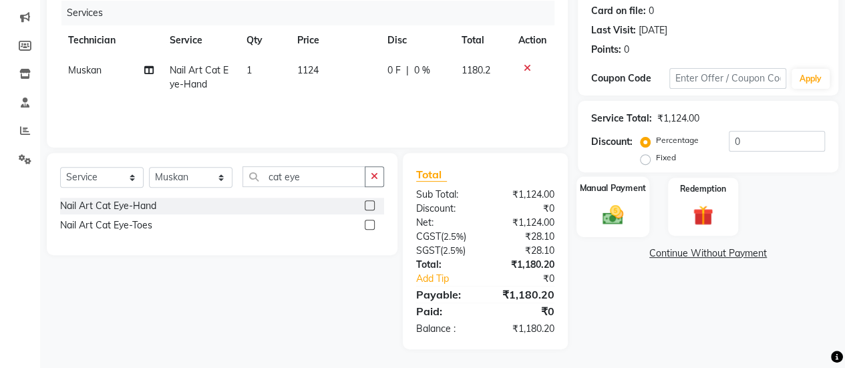
click at [630, 208] on div "Manual Payment" at bounding box center [612, 206] width 73 height 61
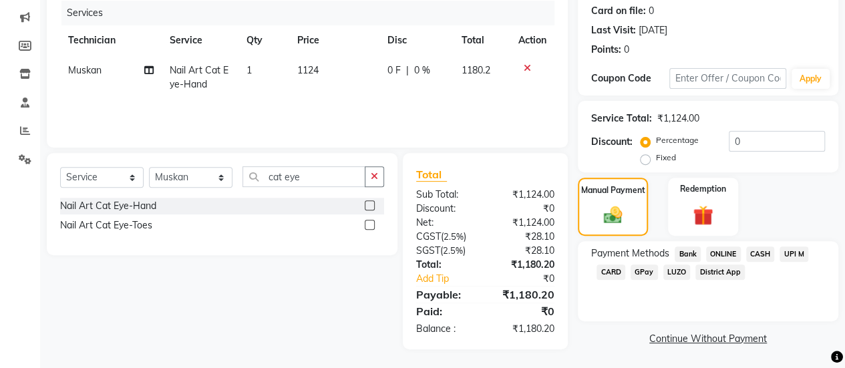
click at [715, 246] on span "ONLINE" at bounding box center [723, 253] width 35 height 15
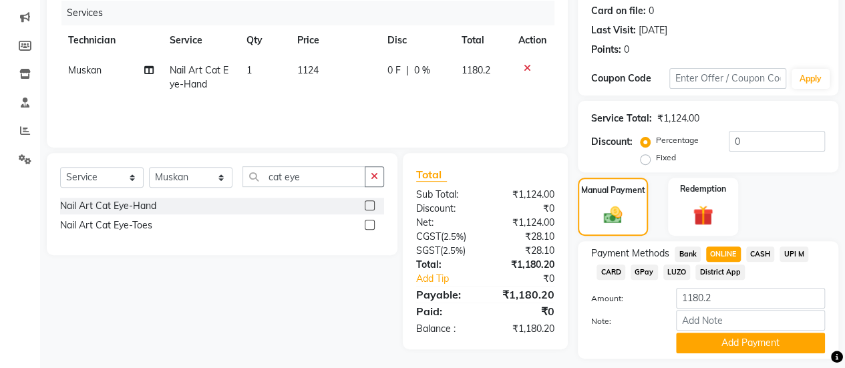
scroll to position [202, 0]
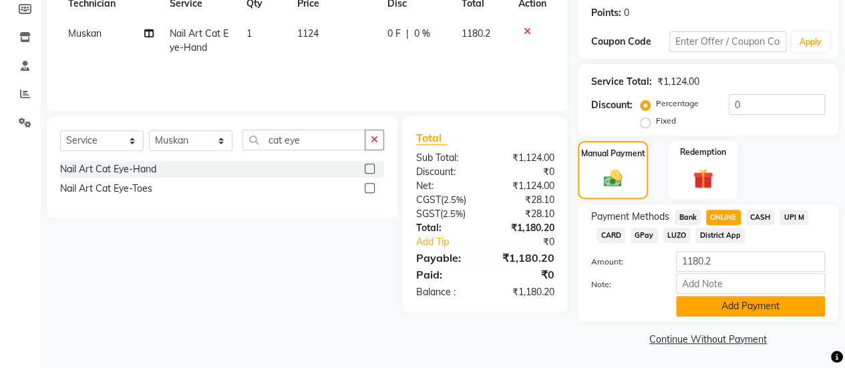
click at [735, 302] on button "Add Payment" at bounding box center [750, 306] width 149 height 21
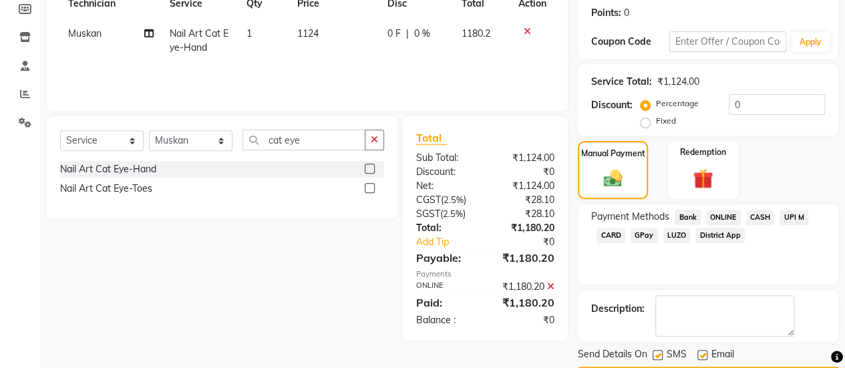
scroll to position [239, 0]
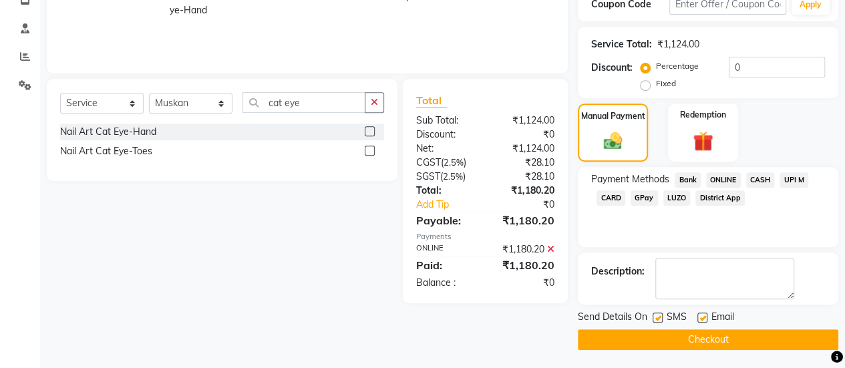
click at [739, 341] on button "Checkout" at bounding box center [708, 339] width 260 height 21
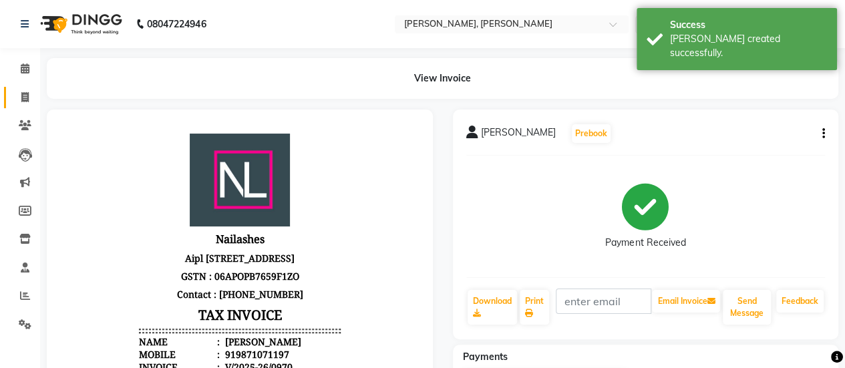
click at [21, 105] on link "Invoice" at bounding box center [20, 98] width 32 height 22
select select "service"
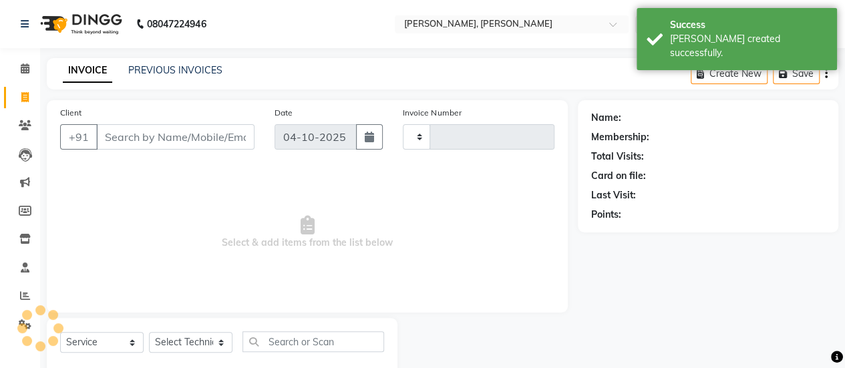
scroll to position [33, 0]
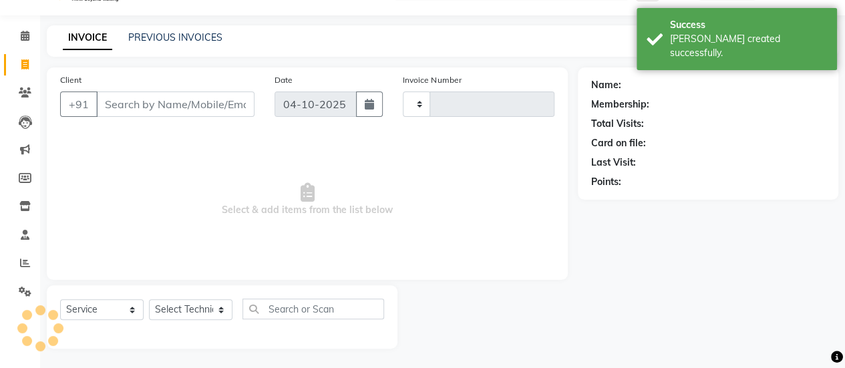
type input "0971"
select select "5749"
click at [144, 39] on link "PREVIOUS INVOICES" at bounding box center [175, 37] width 94 height 12
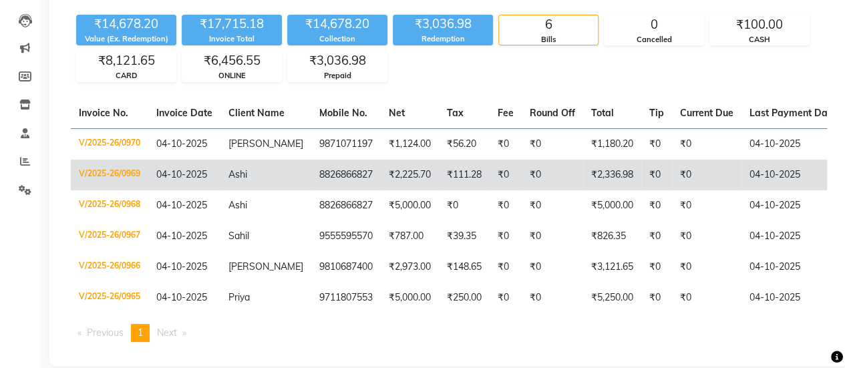
scroll to position [33, 0]
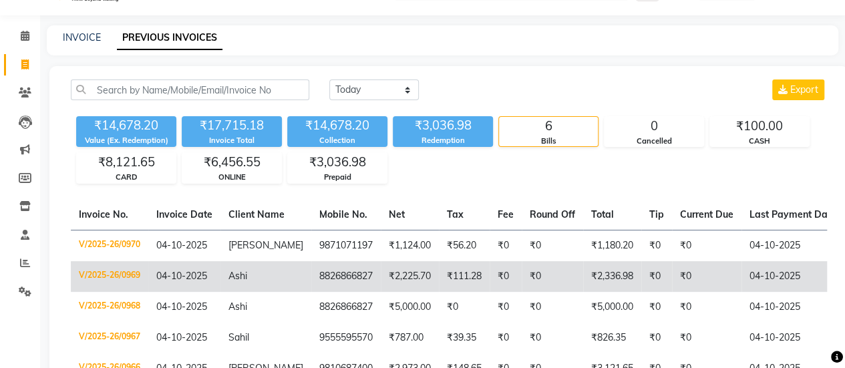
select select "5749"
select select "service"
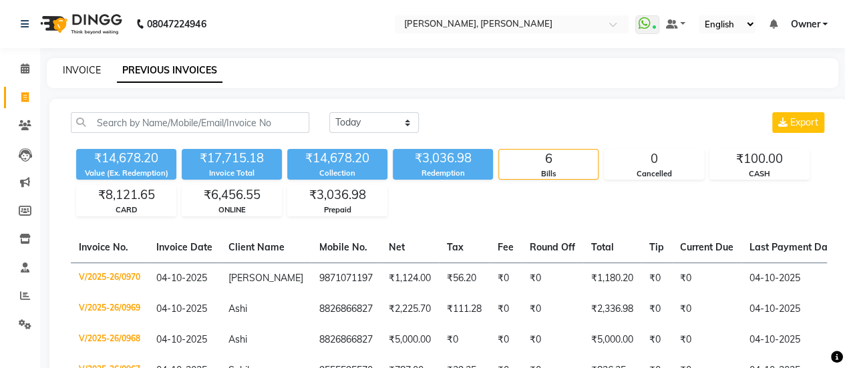
click at [68, 72] on link "INVOICE" at bounding box center [82, 70] width 38 height 12
select select "5749"
select select "service"
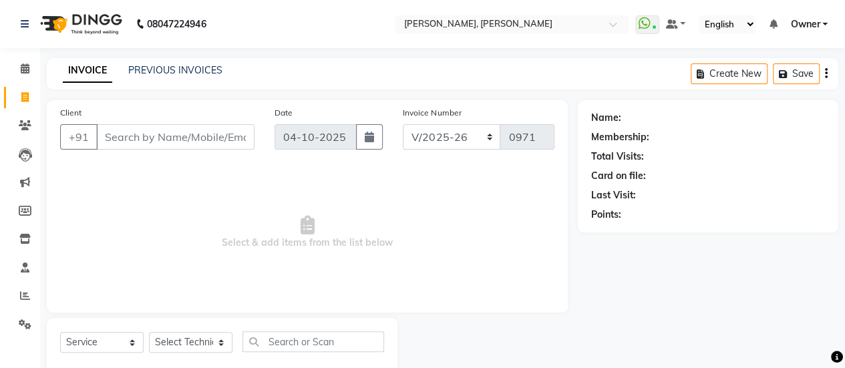
scroll to position [33, 0]
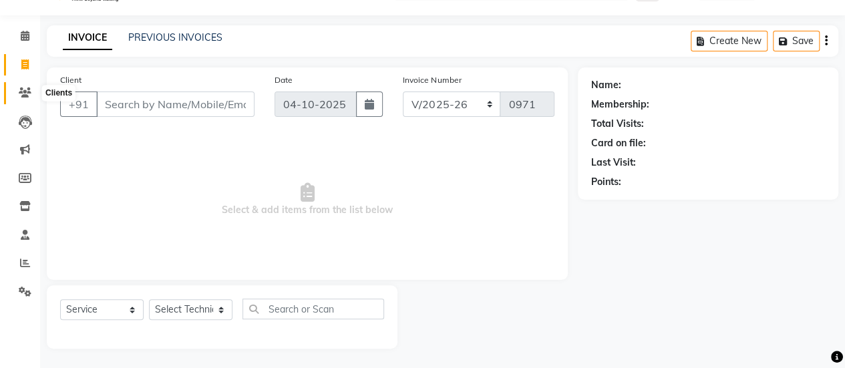
click at [29, 93] on icon at bounding box center [25, 92] width 13 height 10
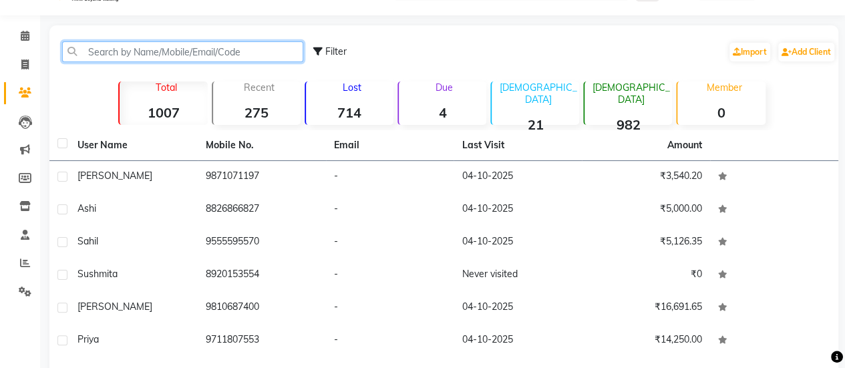
click at [107, 49] on input "text" at bounding box center [182, 51] width 241 height 21
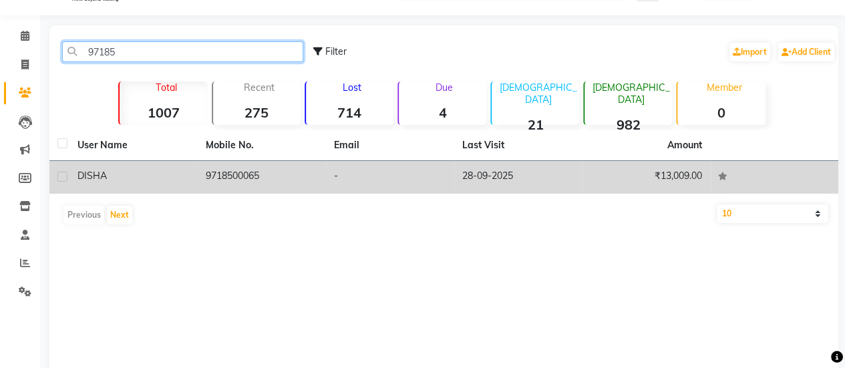
type input "97185"
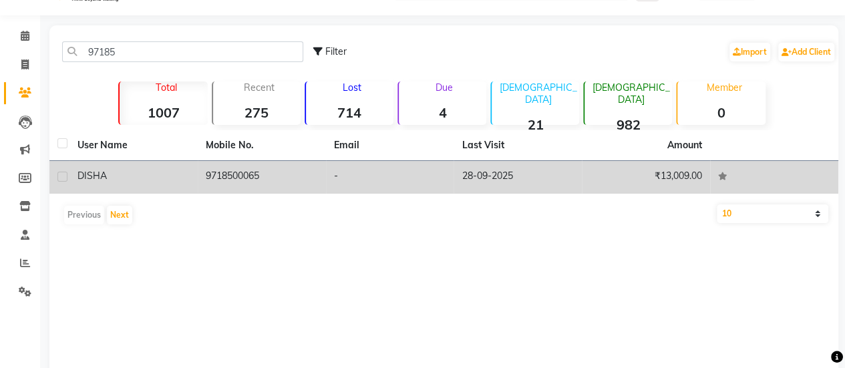
click at [296, 180] on td "9718500065" at bounding box center [262, 177] width 128 height 33
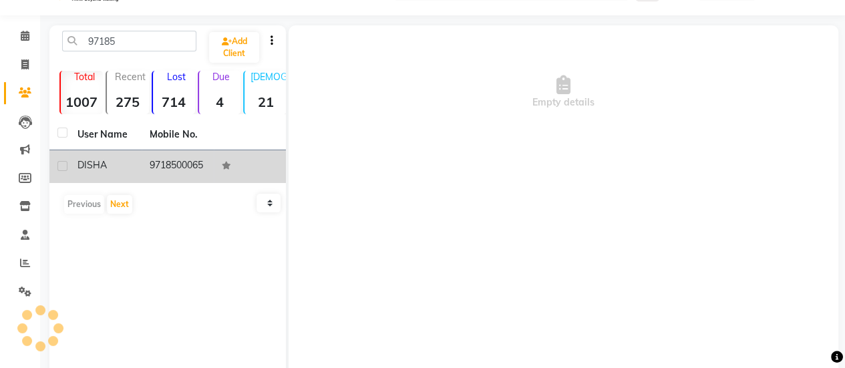
click at [296, 180] on div "Empty details" at bounding box center [563, 225] width 550 height 401
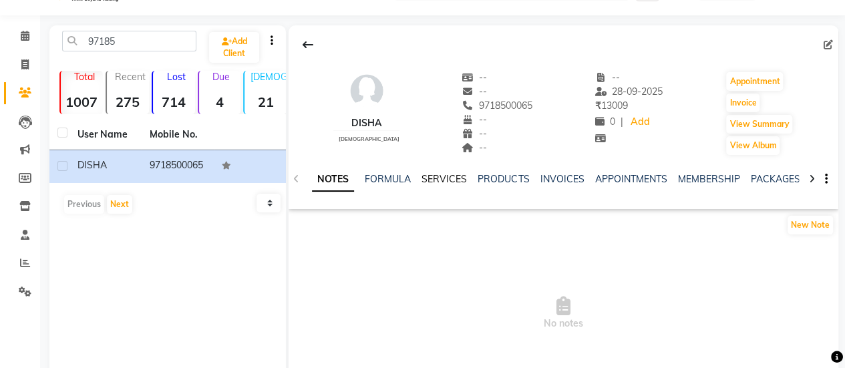
click at [433, 175] on link "SERVICES" at bounding box center [443, 179] width 45 height 12
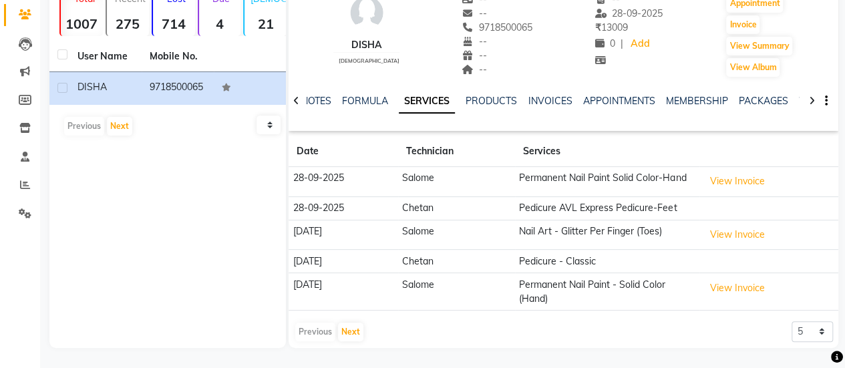
scroll to position [110, 0]
click at [354, 337] on button "Next" at bounding box center [350, 332] width 25 height 19
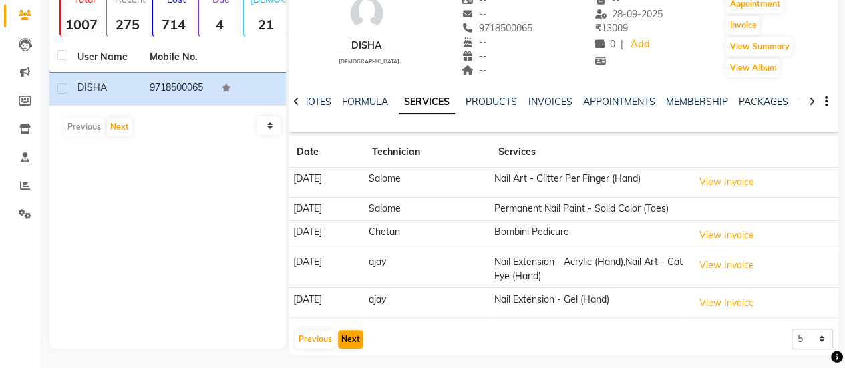
scroll to position [128, 0]
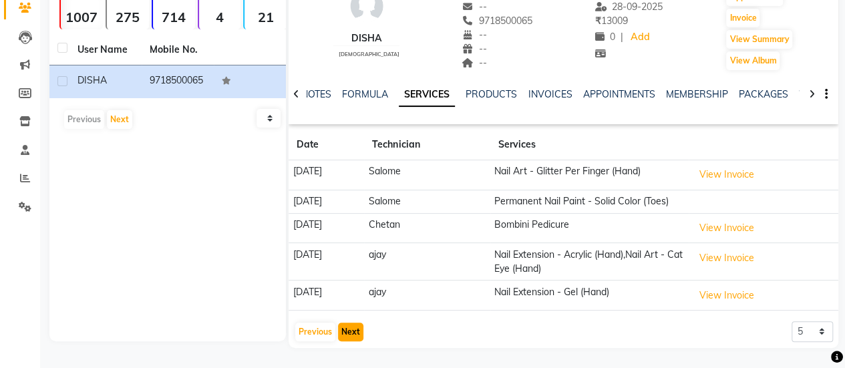
click at [344, 337] on button "Next" at bounding box center [350, 332] width 25 height 19
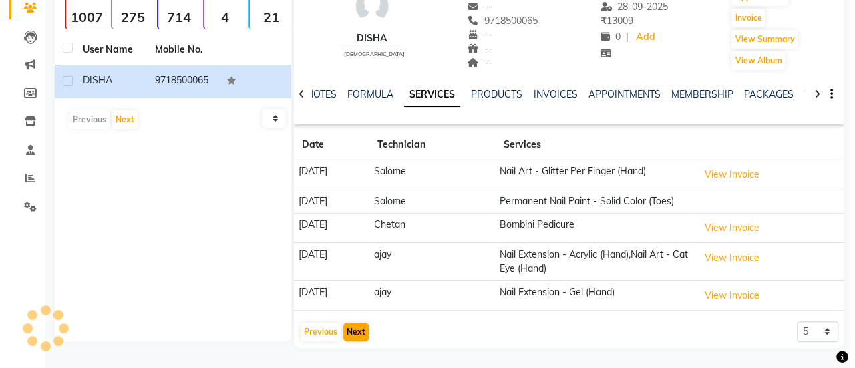
scroll to position [111, 0]
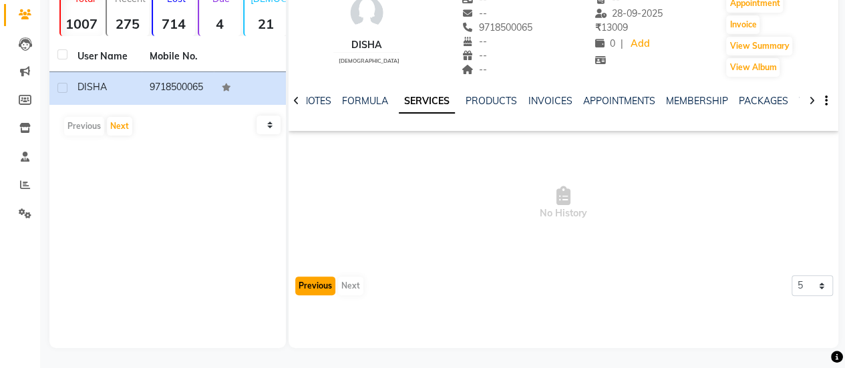
click at [313, 286] on button "Previous" at bounding box center [315, 285] width 40 height 19
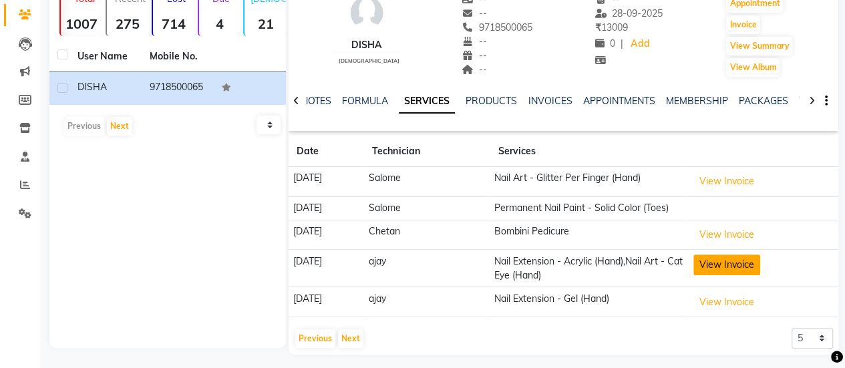
click at [727, 273] on button "View Invoice" at bounding box center [726, 264] width 67 height 21
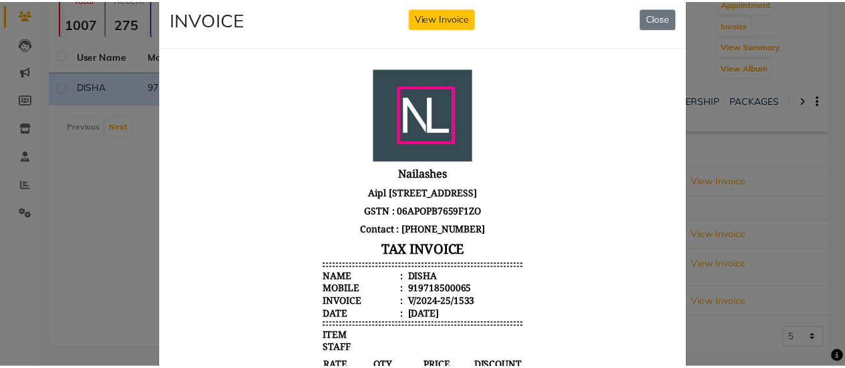
scroll to position [0, 0]
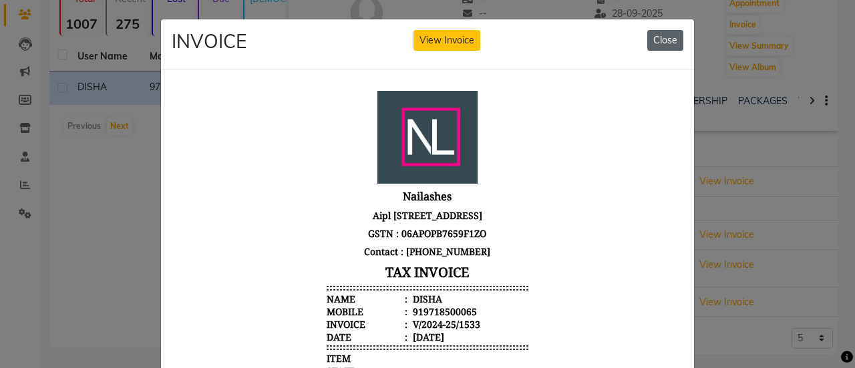
click at [658, 41] on button "Close" at bounding box center [665, 40] width 36 height 21
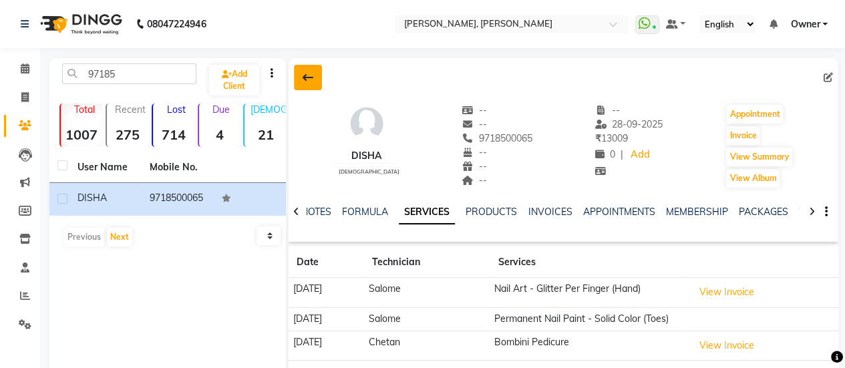
click at [305, 86] on button at bounding box center [308, 77] width 28 height 25
click at [206, 84] on div "97185" at bounding box center [129, 73] width 154 height 21
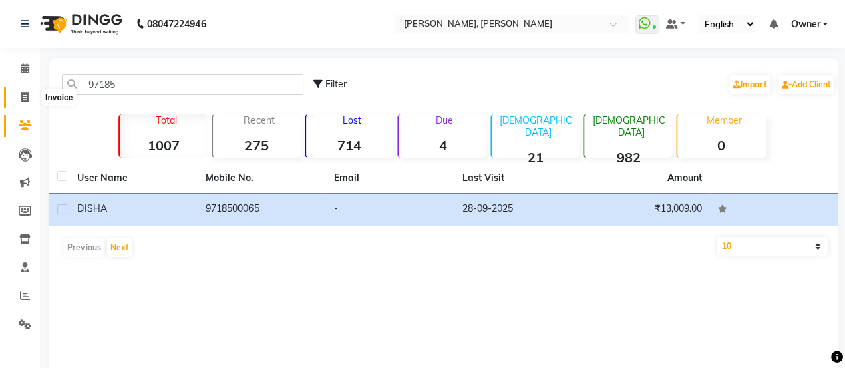
click at [21, 99] on icon at bounding box center [24, 97] width 7 height 10
select select "5749"
select select "service"
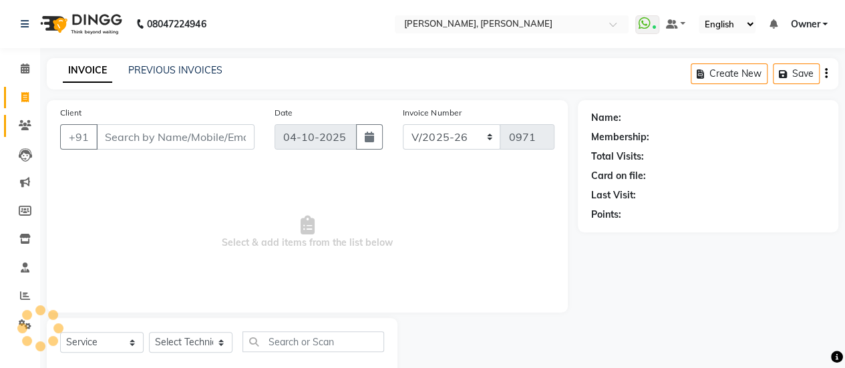
scroll to position [33, 0]
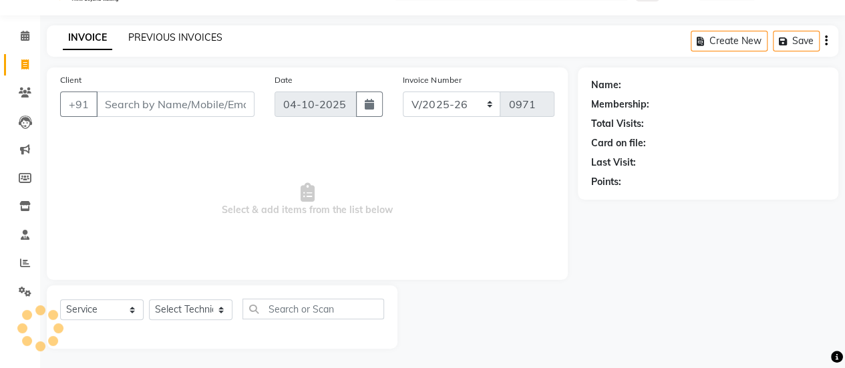
click at [167, 41] on link "PREVIOUS INVOICES" at bounding box center [175, 37] width 94 height 12
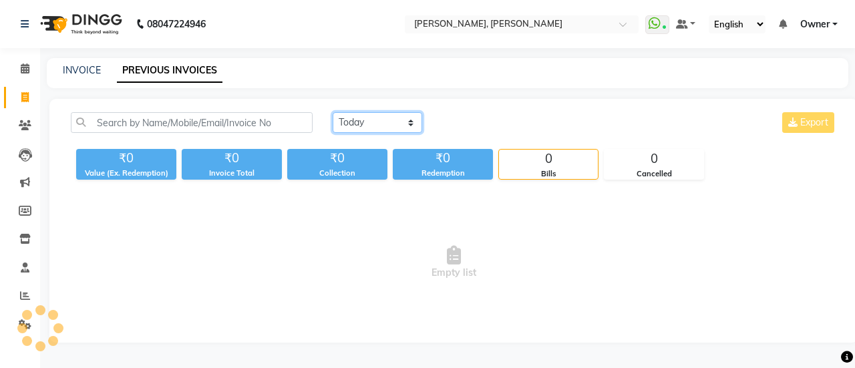
click at [387, 120] on select "Today Yesterday Custom Range" at bounding box center [377, 122] width 89 height 21
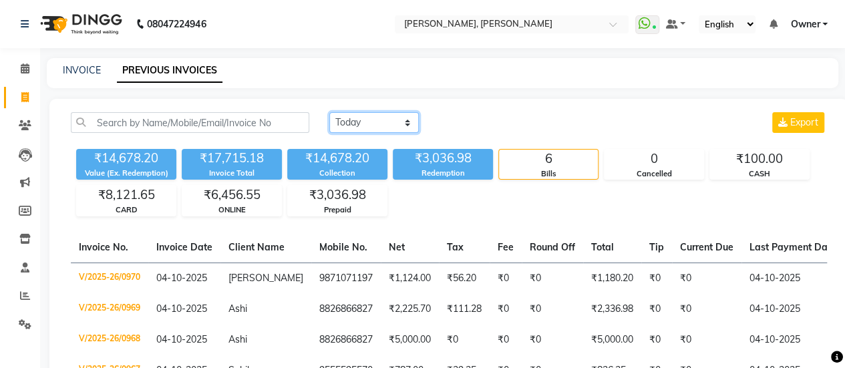
select select "yesterday"
click at [329, 112] on select "Today Yesterday Custom Range" at bounding box center [373, 122] width 89 height 21
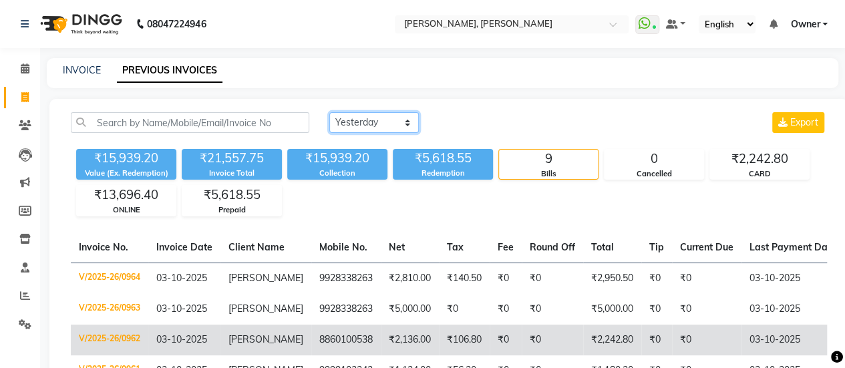
scroll to position [69, 0]
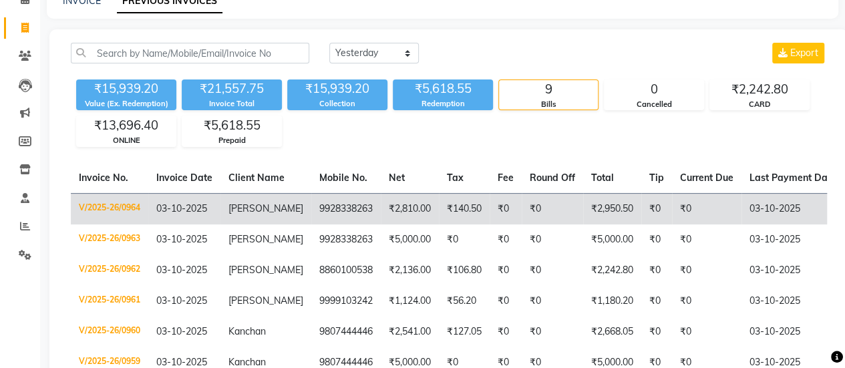
click at [330, 212] on td "9928338263" at bounding box center [345, 208] width 69 height 31
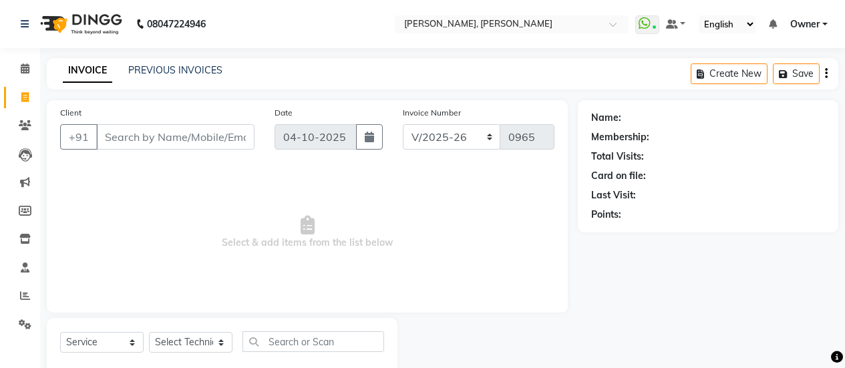
select select "5749"
select select "service"
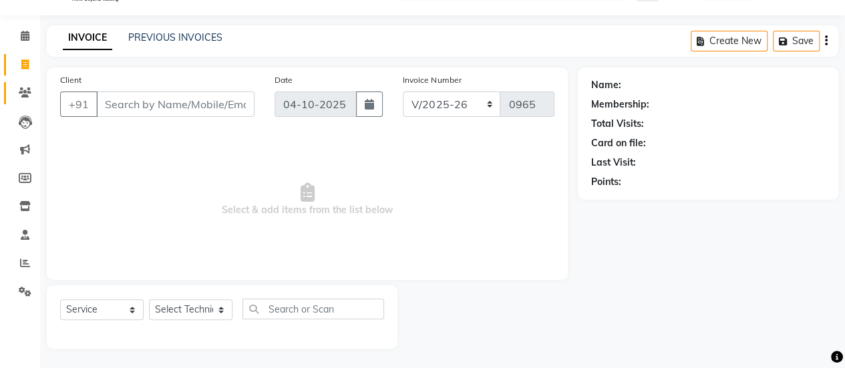
scroll to position [33, 0]
click at [24, 96] on icon at bounding box center [25, 92] width 13 height 10
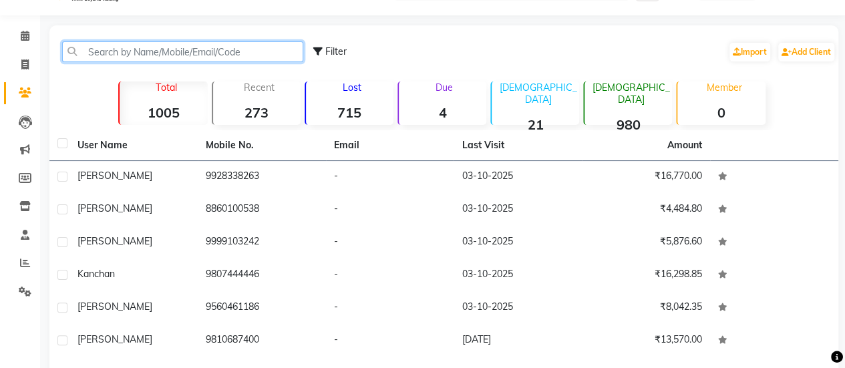
click at [151, 50] on input "text" at bounding box center [182, 51] width 241 height 21
paste input "9810687400"
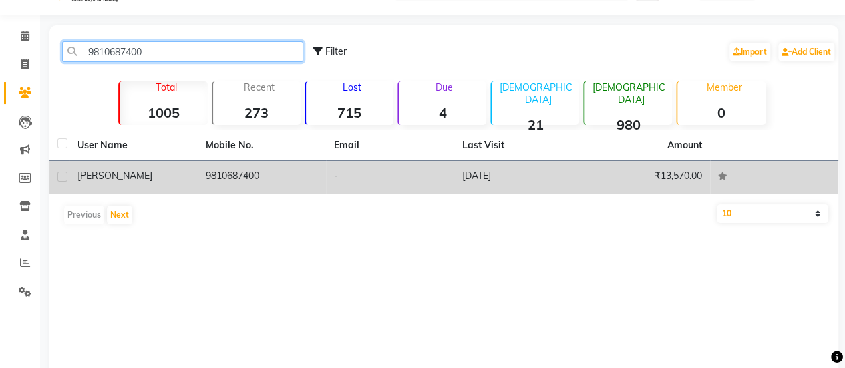
type input "9810687400"
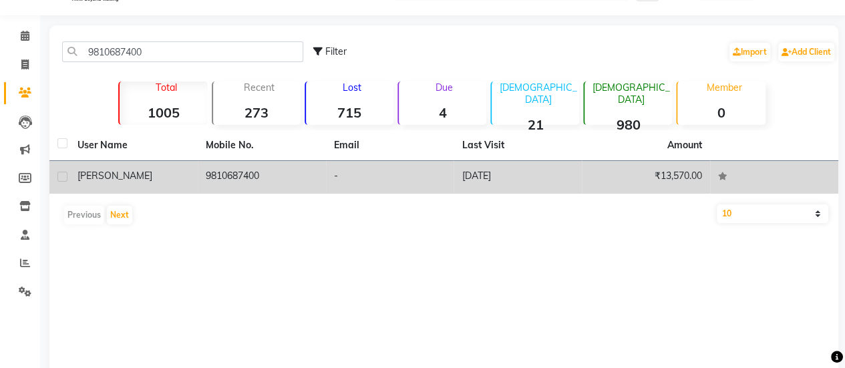
click at [324, 172] on td "9810687400" at bounding box center [262, 177] width 128 height 33
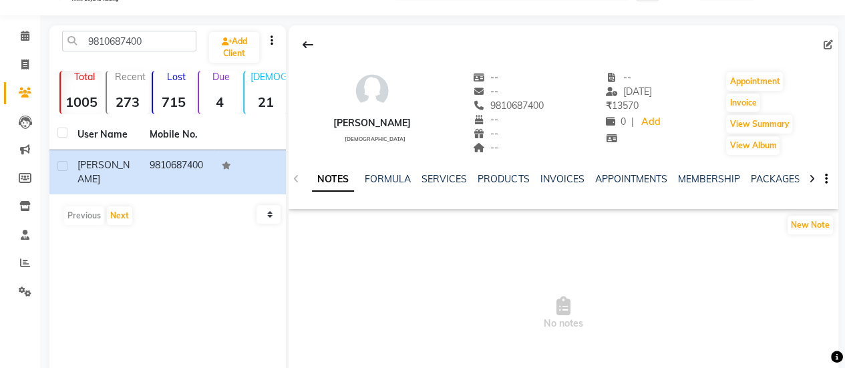
scroll to position [111, 0]
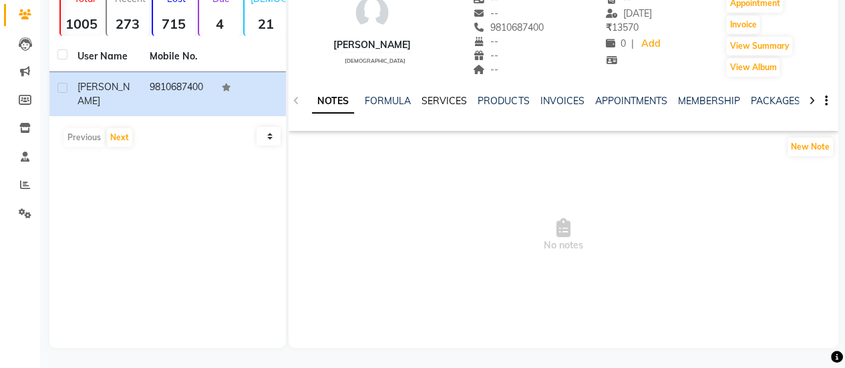
click at [423, 98] on link "SERVICES" at bounding box center [443, 101] width 45 height 12
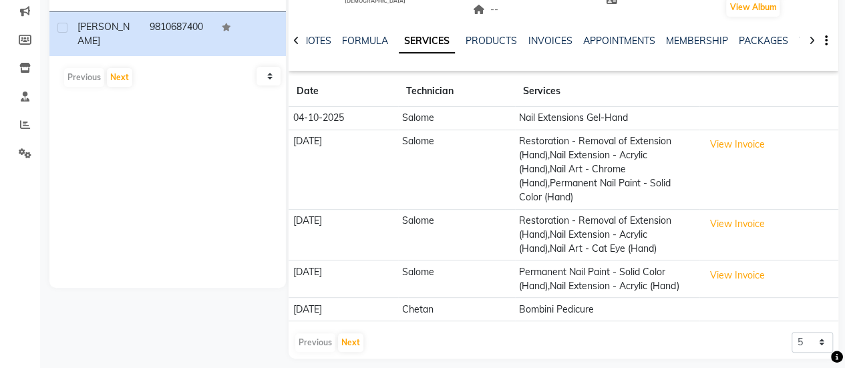
scroll to position [179, 0]
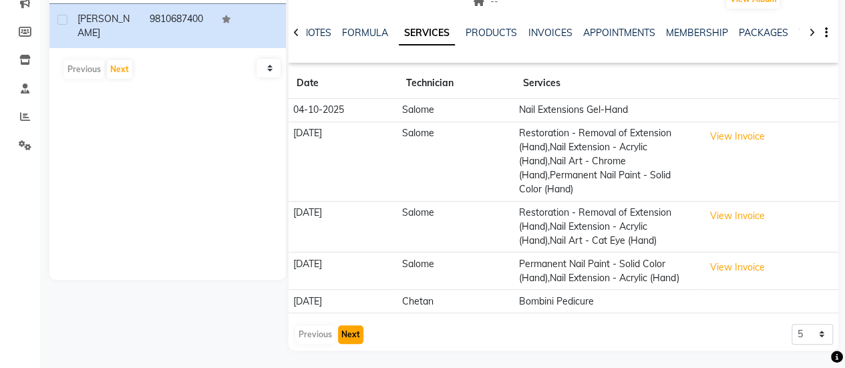
click at [349, 331] on button "Next" at bounding box center [350, 334] width 25 height 19
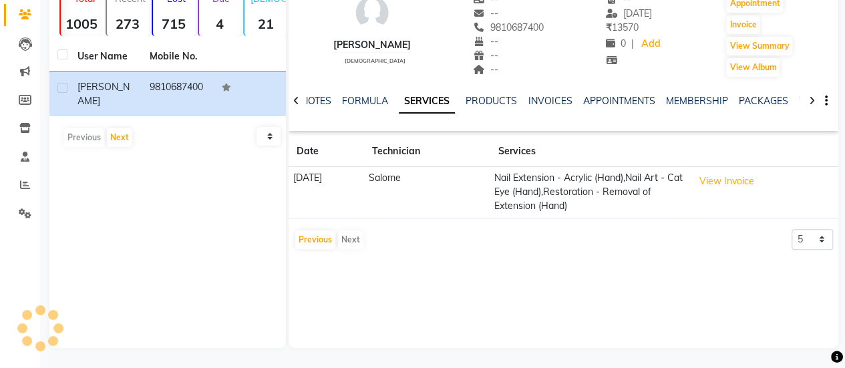
scroll to position [111, 0]
click at [310, 238] on button "Previous" at bounding box center [315, 239] width 40 height 19
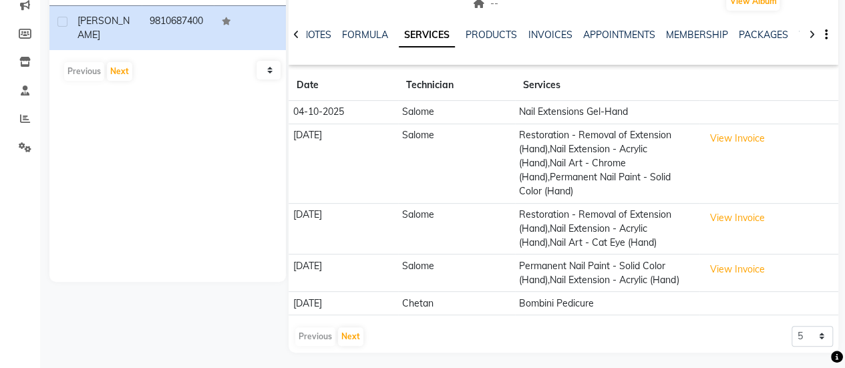
scroll to position [179, 0]
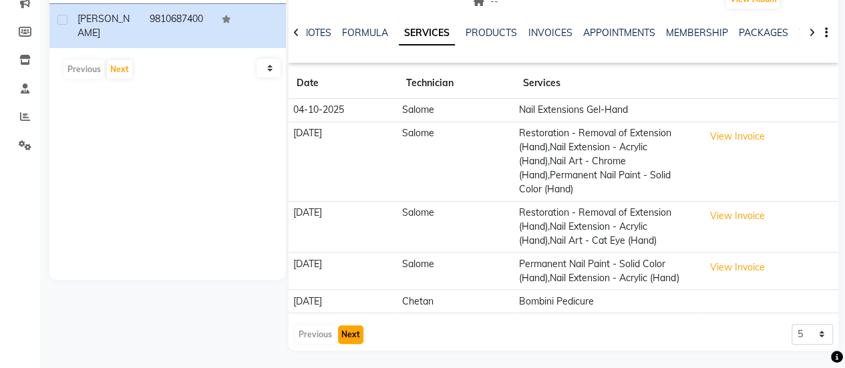
click at [354, 331] on button "Next" at bounding box center [350, 334] width 25 height 19
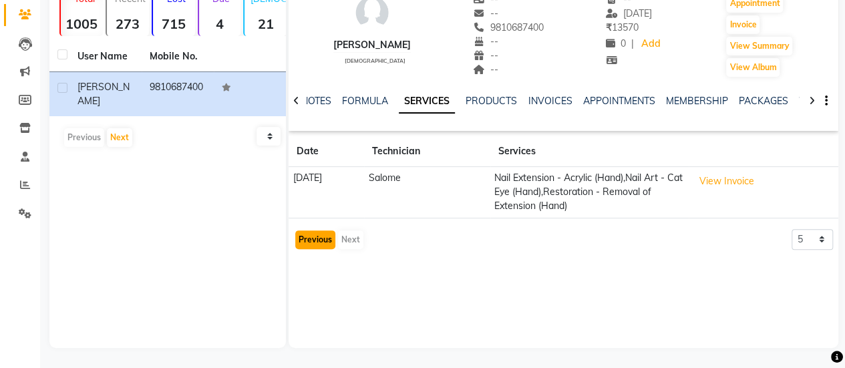
click at [314, 240] on button "Previous" at bounding box center [315, 239] width 40 height 19
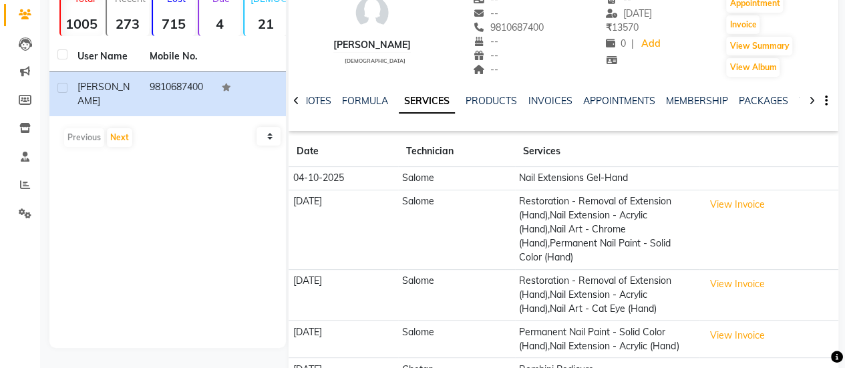
scroll to position [179, 0]
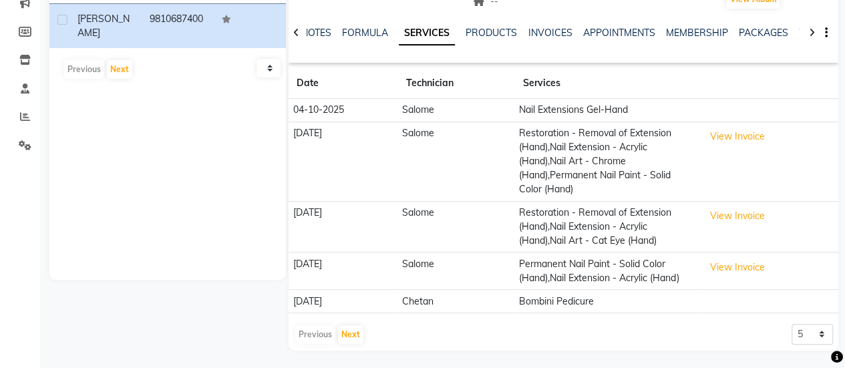
click at [452, 176] on td "Salome" at bounding box center [456, 161] width 117 height 79
click at [353, 333] on button "Next" at bounding box center [350, 334] width 25 height 19
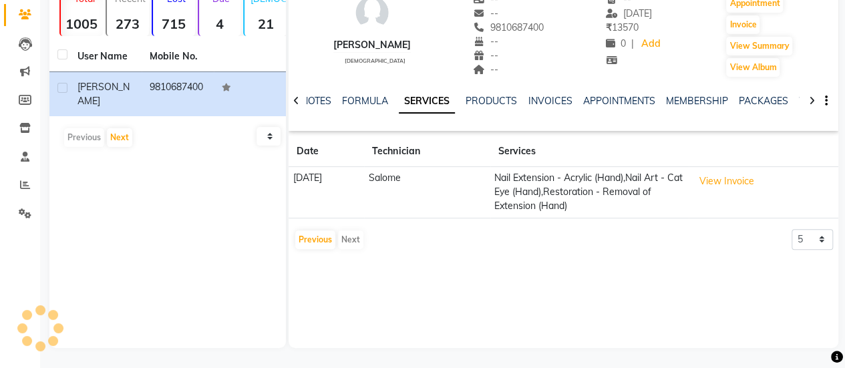
scroll to position [111, 0]
click at [322, 241] on button "Previous" at bounding box center [315, 239] width 40 height 19
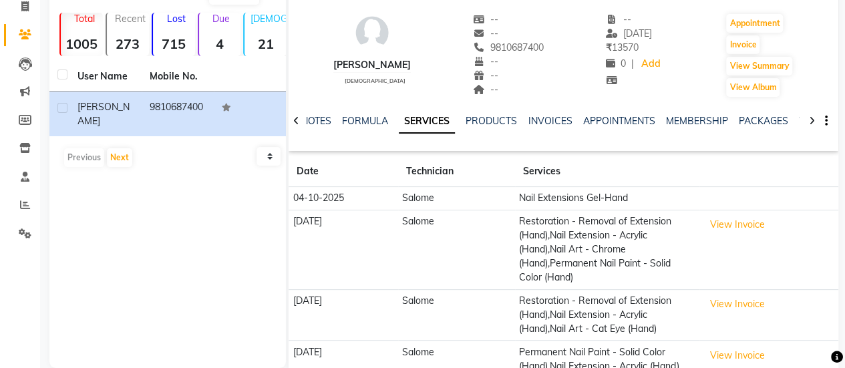
scroll to position [0, 0]
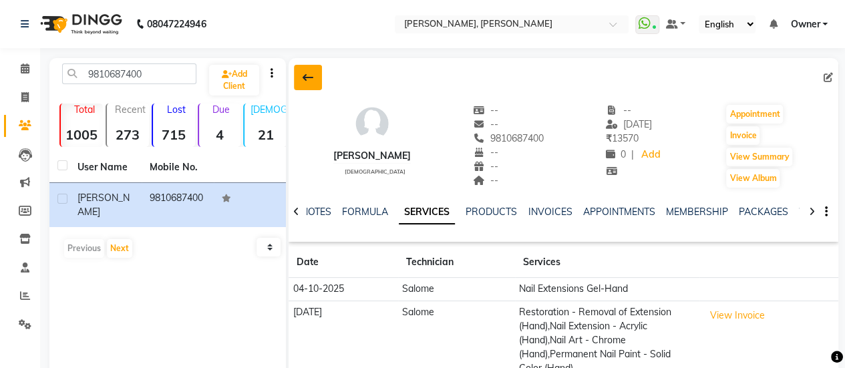
click at [315, 77] on button at bounding box center [308, 77] width 28 height 25
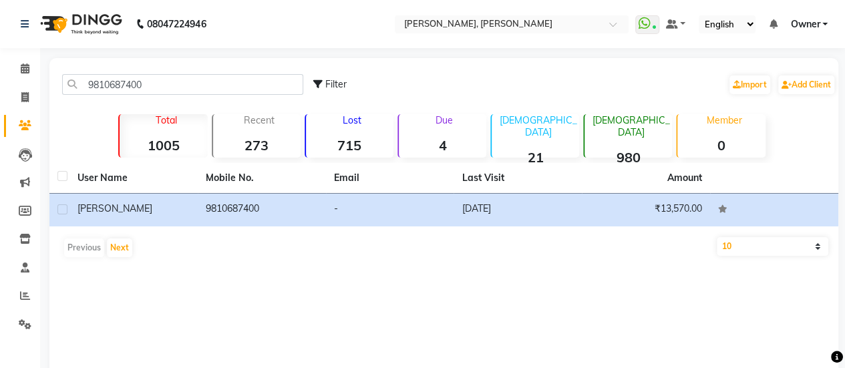
click at [80, 251] on div "Previous Next" at bounding box center [444, 247] width 778 height 21
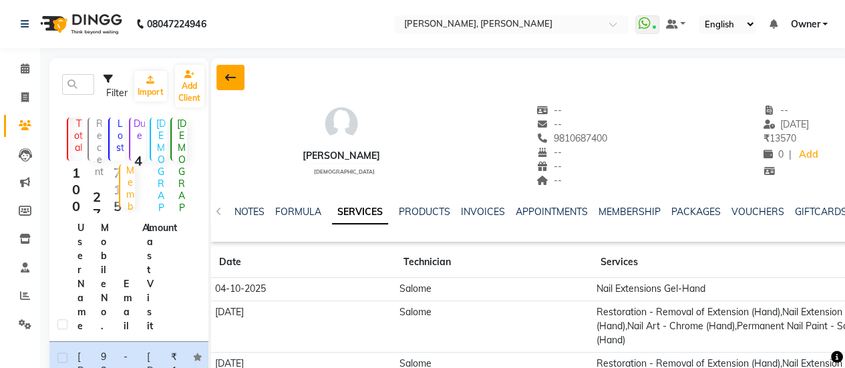
click at [230, 81] on icon at bounding box center [230, 77] width 11 height 11
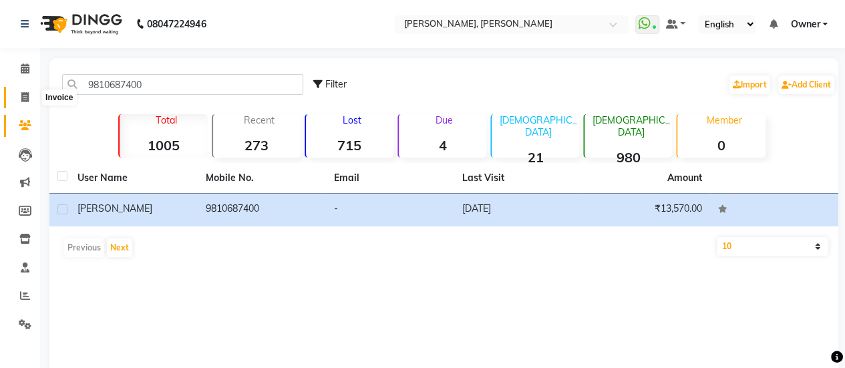
click at [17, 101] on span at bounding box center [24, 97] width 23 height 15
select select "5749"
select select "service"
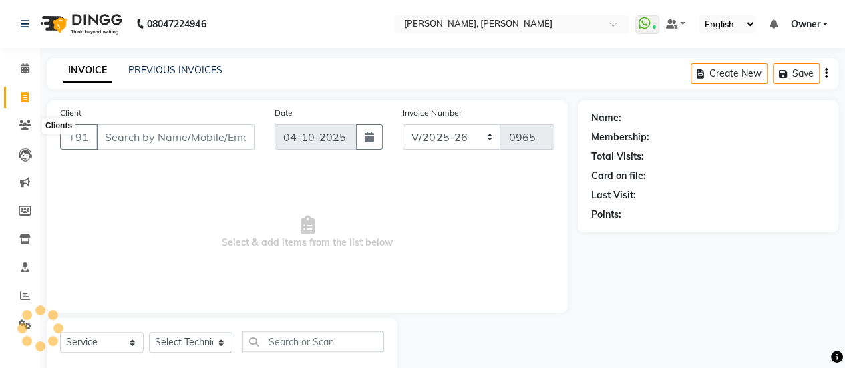
scroll to position [33, 0]
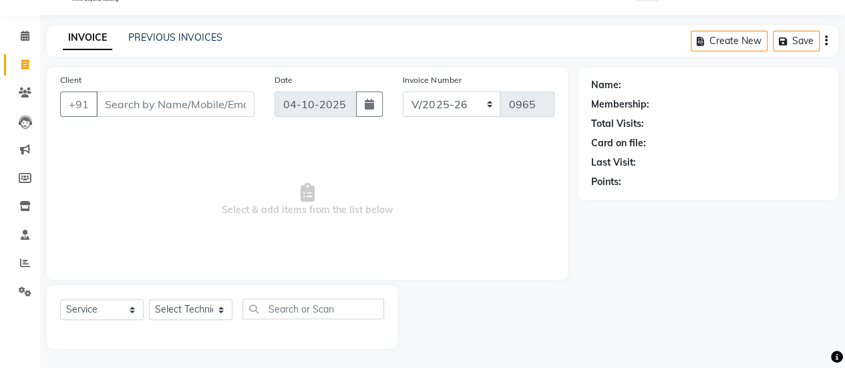
click at [172, 26] on div "INVOICE PREVIOUS INVOICES Create New Save" at bounding box center [442, 40] width 791 height 31
click at [21, 92] on icon at bounding box center [25, 92] width 13 height 10
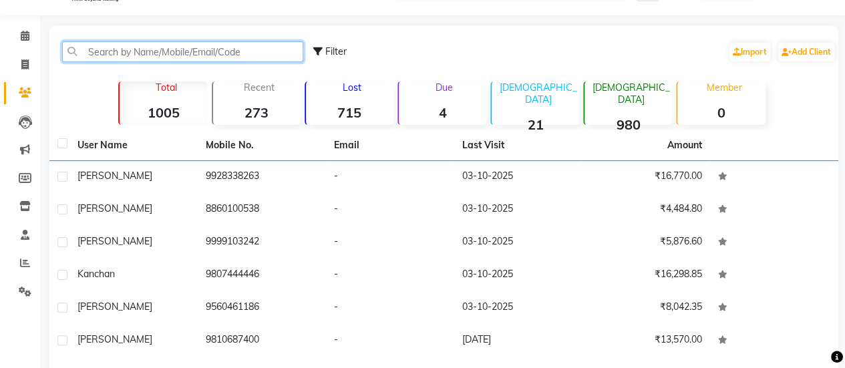
click at [162, 55] on input "text" at bounding box center [182, 51] width 241 height 21
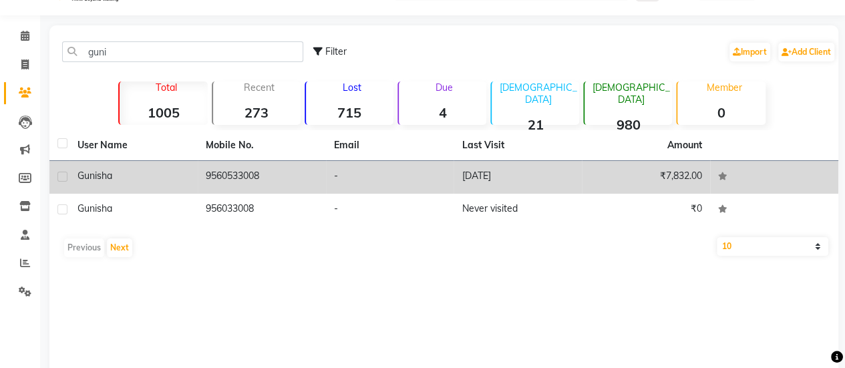
click at [270, 176] on td "9560533008" at bounding box center [262, 177] width 128 height 33
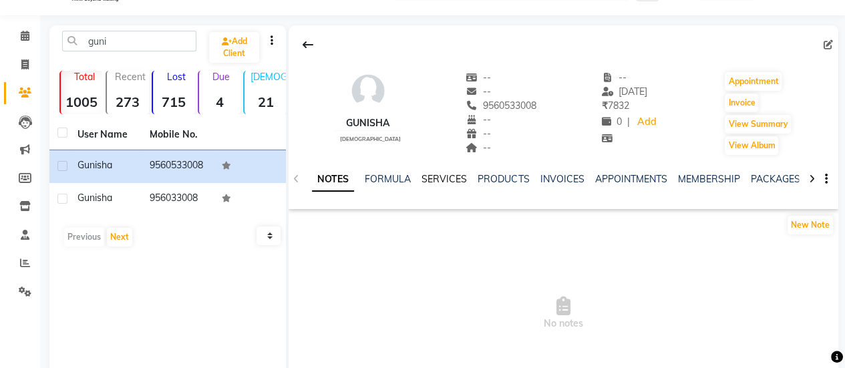
click at [451, 176] on link "SERVICES" at bounding box center [443, 179] width 45 height 12
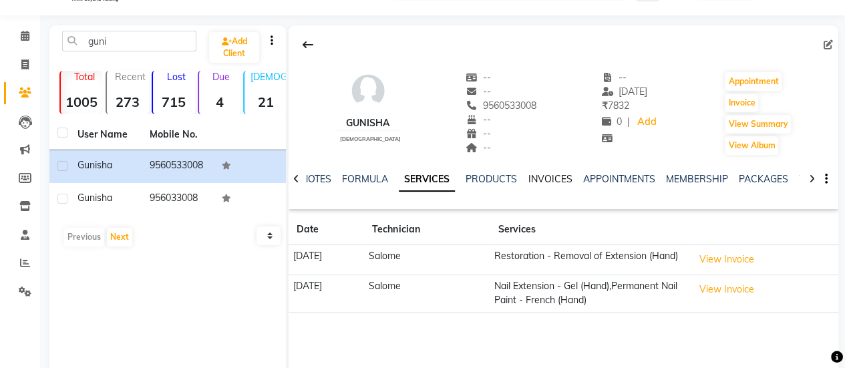
click at [554, 176] on link "INVOICES" at bounding box center [550, 179] width 44 height 12
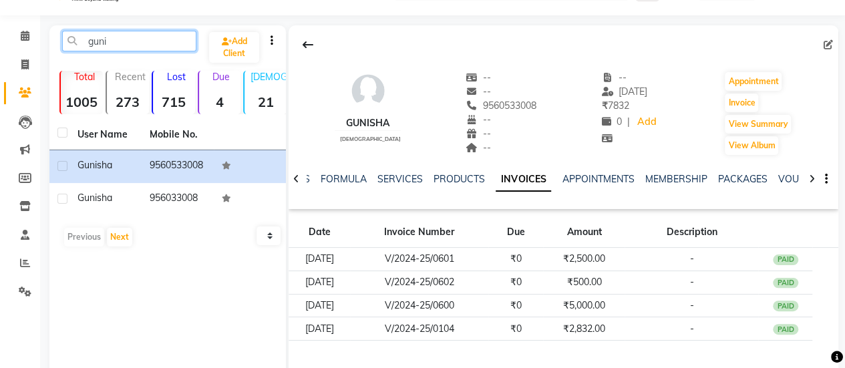
click at [170, 42] on input "guni" at bounding box center [129, 41] width 134 height 21
type input "g"
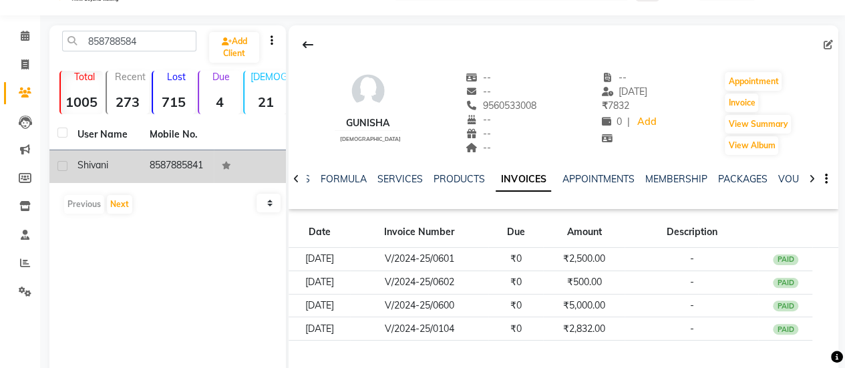
click at [183, 169] on td "8587885841" at bounding box center [178, 166] width 72 height 33
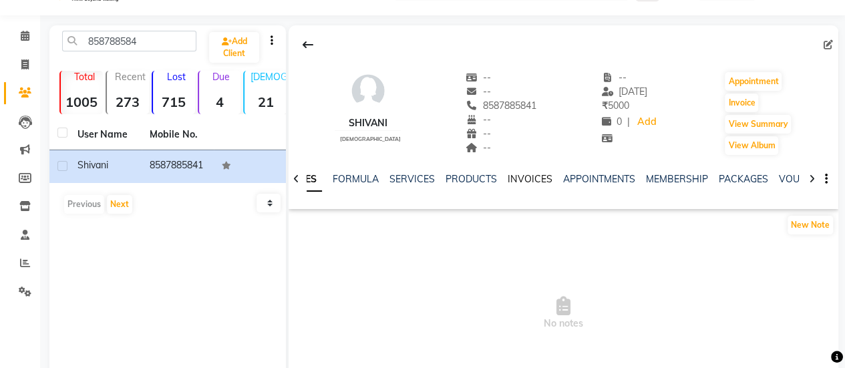
click at [517, 181] on link "INVOICES" at bounding box center [530, 179] width 44 height 12
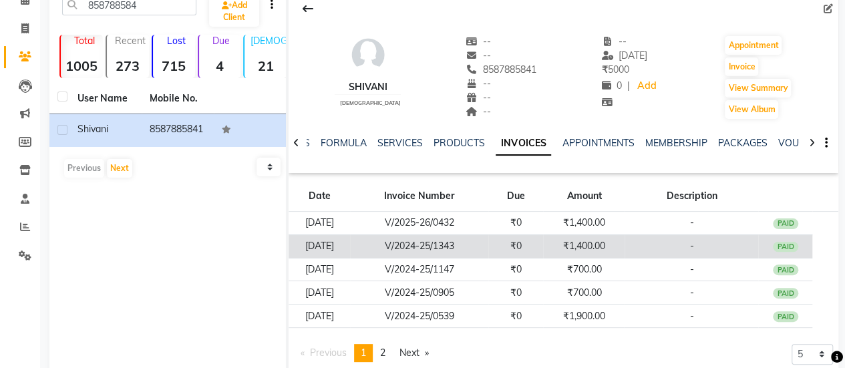
scroll to position [111, 0]
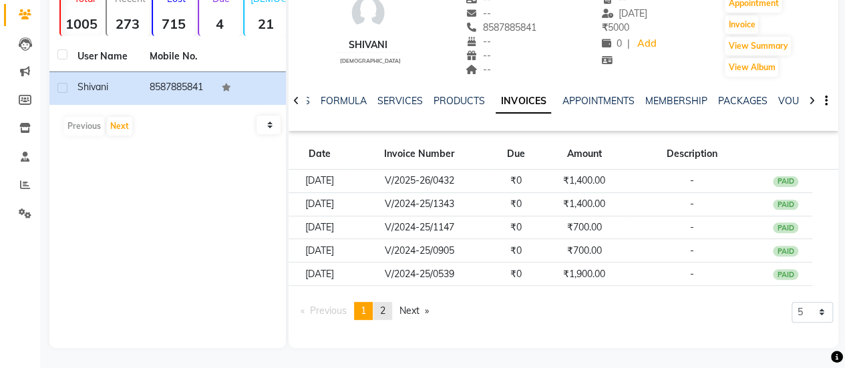
click at [385, 307] on span "2" at bounding box center [382, 311] width 5 height 12
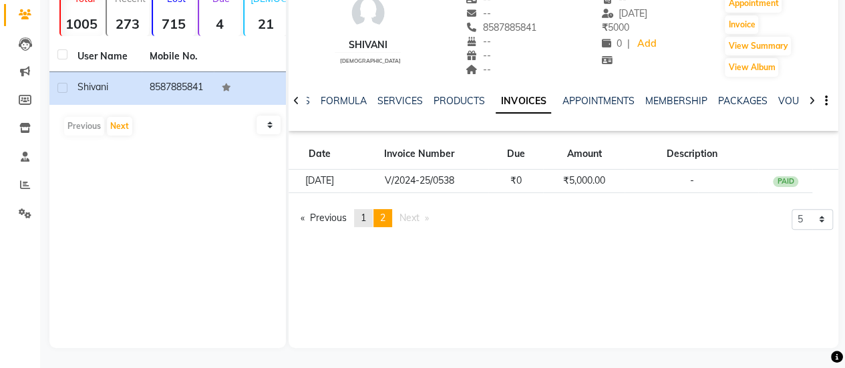
click at [372, 215] on link "page 1" at bounding box center [363, 218] width 19 height 18
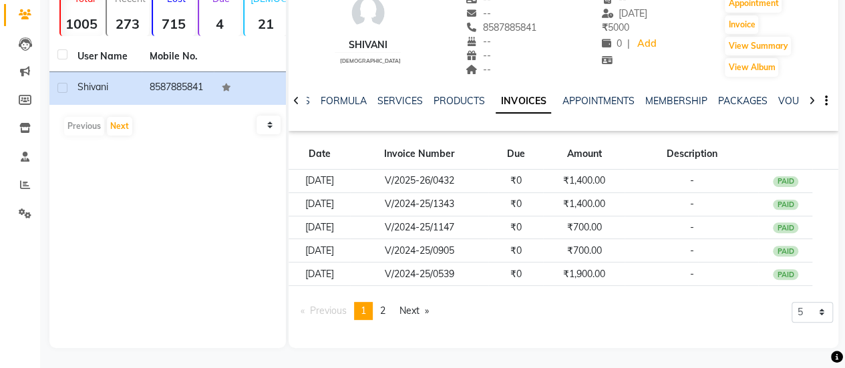
scroll to position [0, 0]
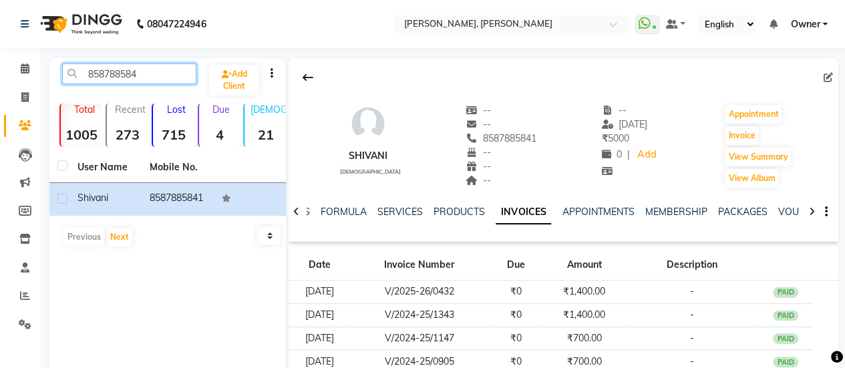
click at [151, 74] on input "858788584" at bounding box center [129, 73] width 134 height 21
type input "8"
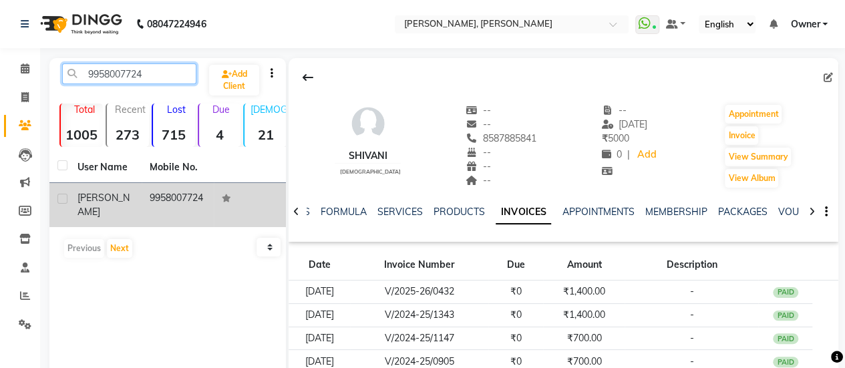
type input "9958007724"
click at [161, 195] on td "9958007724" at bounding box center [178, 205] width 72 height 44
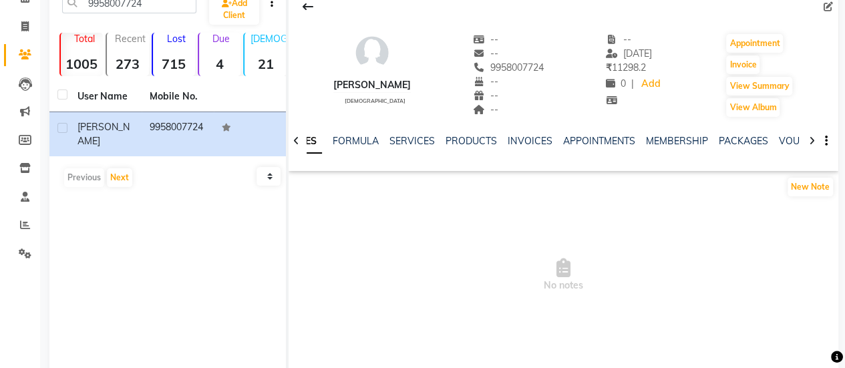
scroll to position [75, 0]
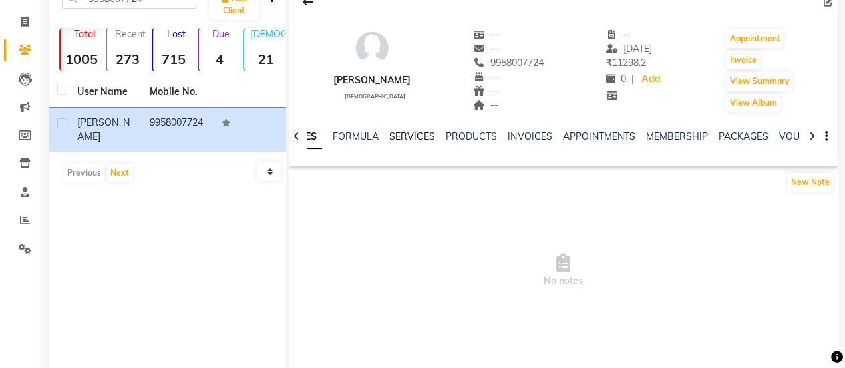
click at [409, 140] on link "SERVICES" at bounding box center [411, 136] width 45 height 12
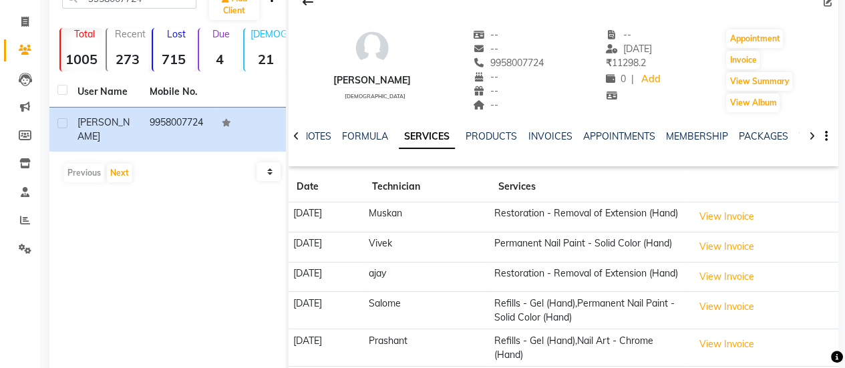
scroll to position [151, 0]
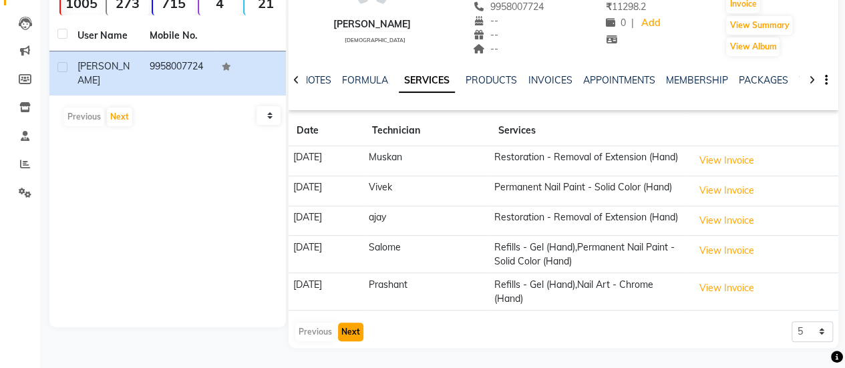
click at [342, 337] on button "Next" at bounding box center [350, 332] width 25 height 19
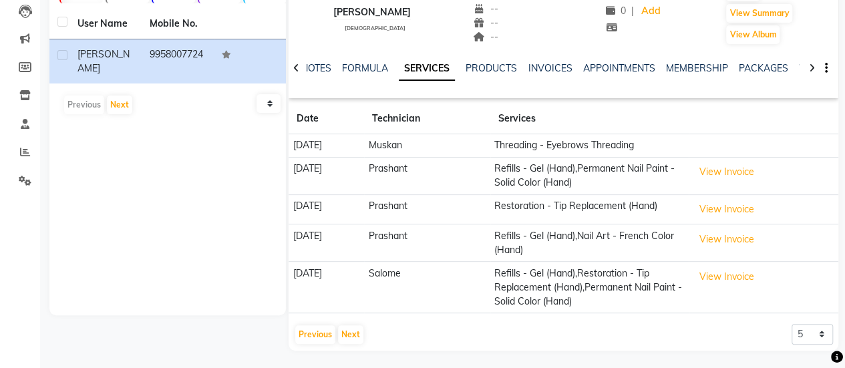
click at [558, 57] on div "NOTES FORMULA SERVICES PRODUCTS INVOICES APPOINTMENTS MEMBERSHIP PACKAGES VOUCH…" at bounding box center [563, 68] width 550 height 46
click at [556, 63] on link "INVOICES" at bounding box center [550, 68] width 44 height 12
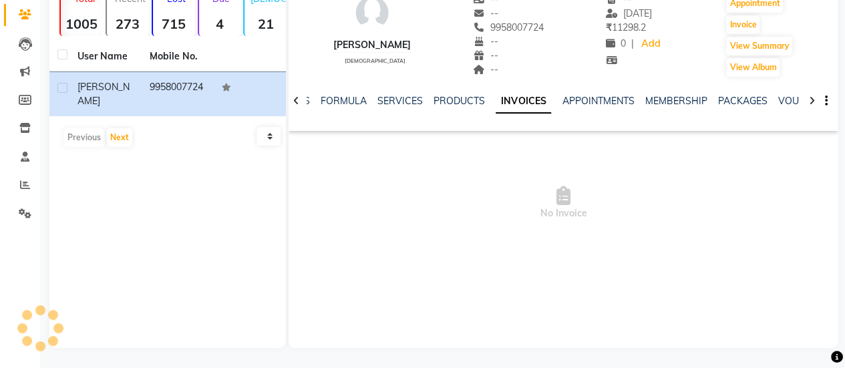
scroll to position [111, 0]
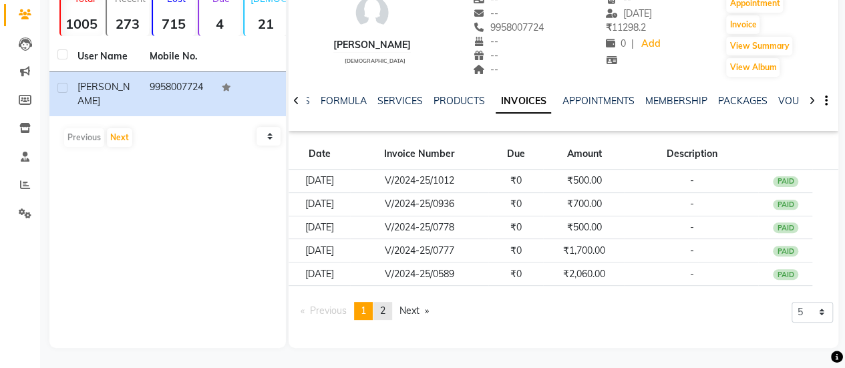
click at [385, 312] on span "2" at bounding box center [382, 311] width 5 height 12
click at [190, 21] on strong "715" at bounding box center [174, 23] width 42 height 17
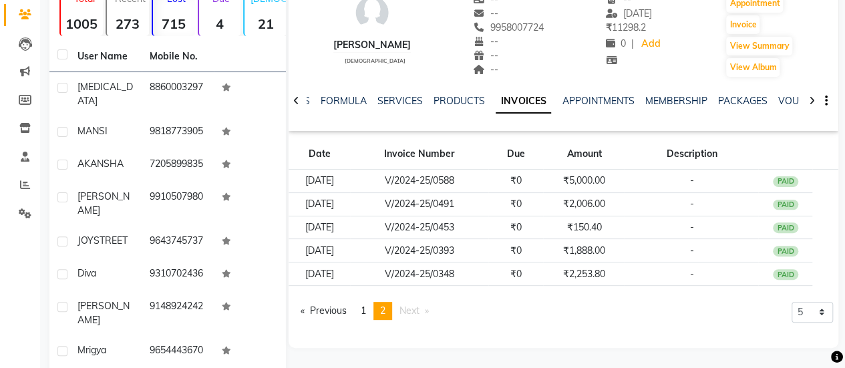
scroll to position [0, 0]
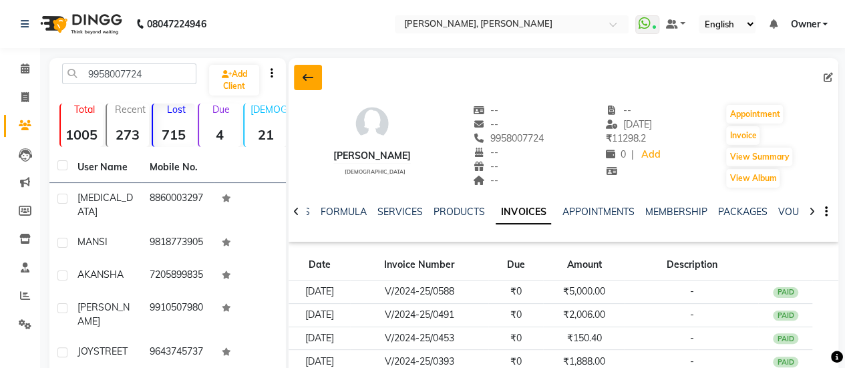
click at [307, 77] on icon at bounding box center [307, 77] width 11 height 11
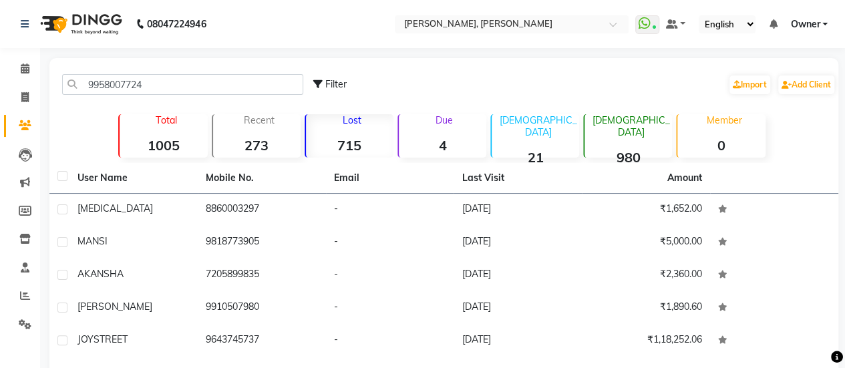
click at [337, 130] on div "Lost 715" at bounding box center [349, 135] width 89 height 43
click at [170, 126] on div "Total 1005" at bounding box center [162, 135] width 89 height 43
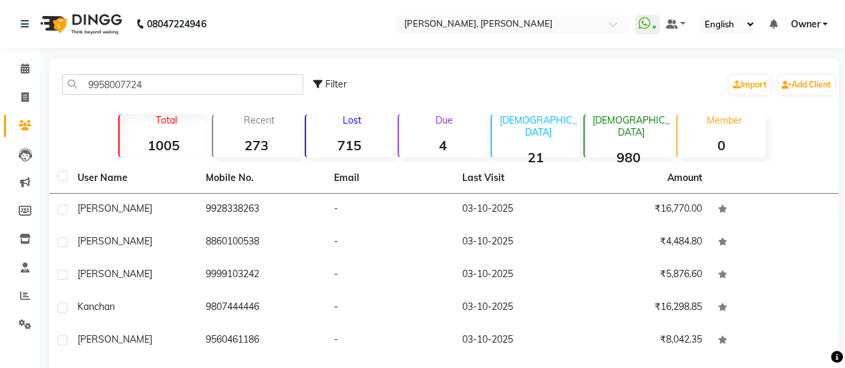
click at [356, 132] on div "Lost 715" at bounding box center [349, 135] width 89 height 43
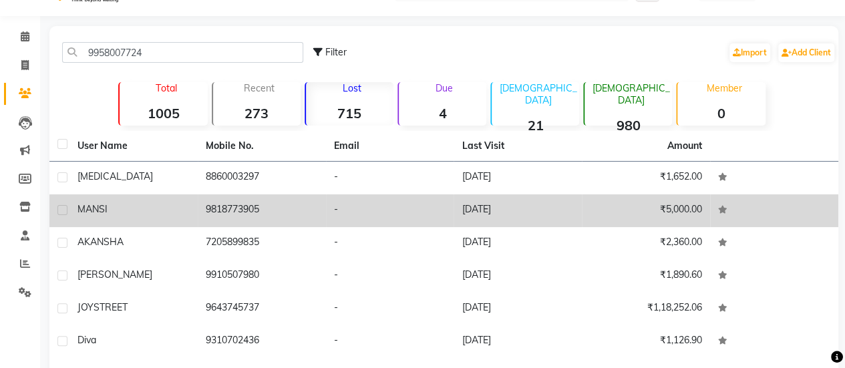
scroll to position [31, 0]
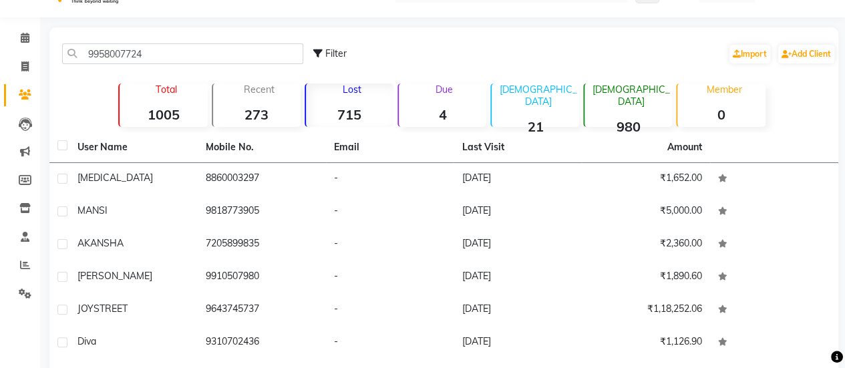
click at [442, 125] on div "Due 4" at bounding box center [441, 104] width 89 height 43
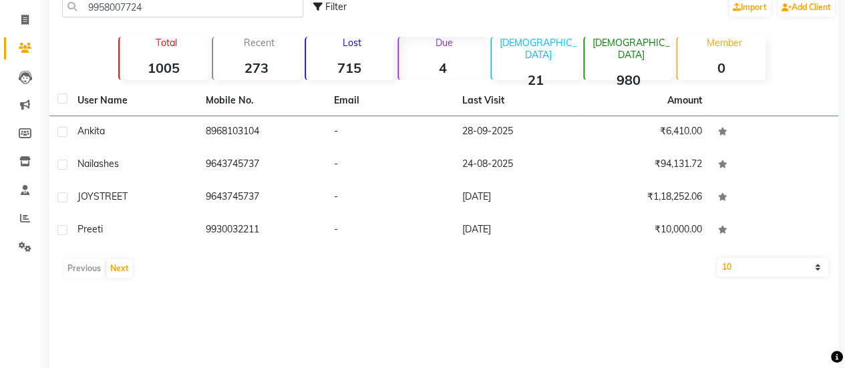
scroll to position [111, 0]
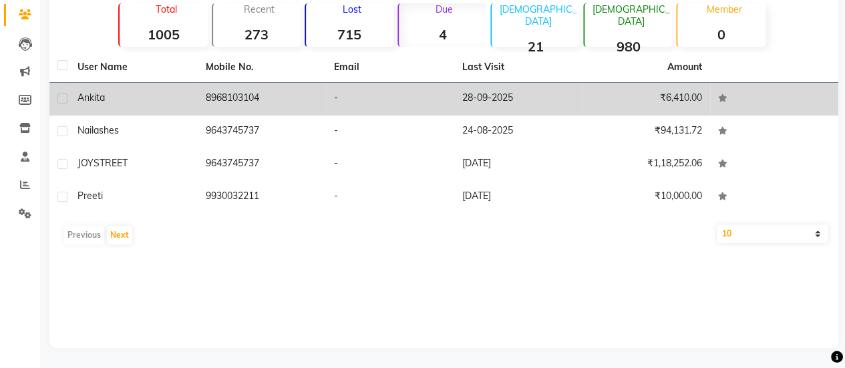
click at [474, 86] on td "28-09-2025" at bounding box center [517, 99] width 128 height 33
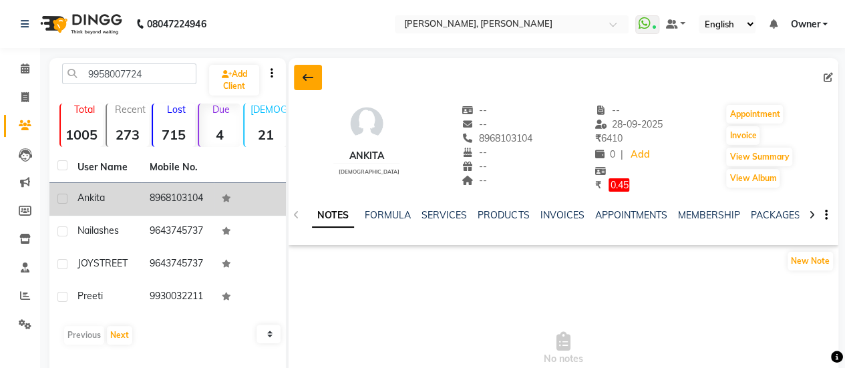
click at [310, 81] on icon at bounding box center [307, 77] width 11 height 11
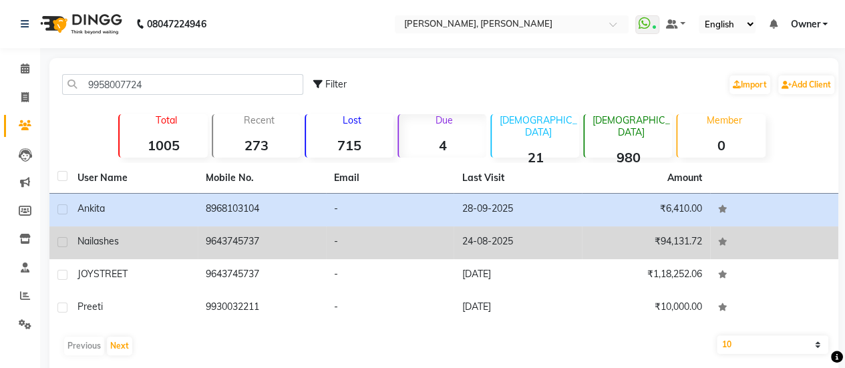
click at [439, 234] on td "-" at bounding box center [390, 242] width 128 height 33
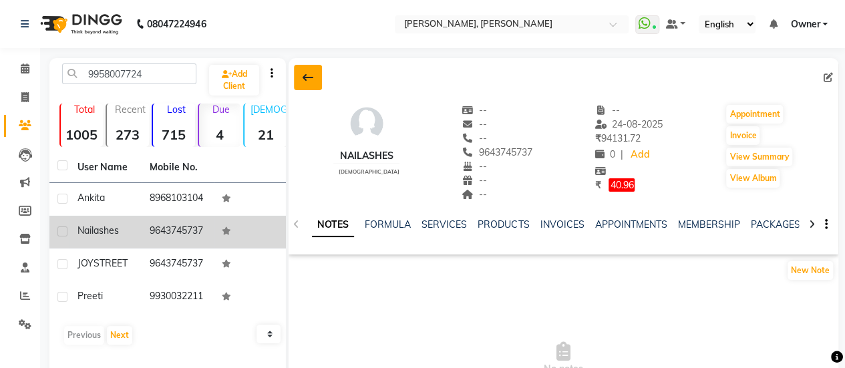
click at [310, 77] on icon at bounding box center [307, 77] width 11 height 11
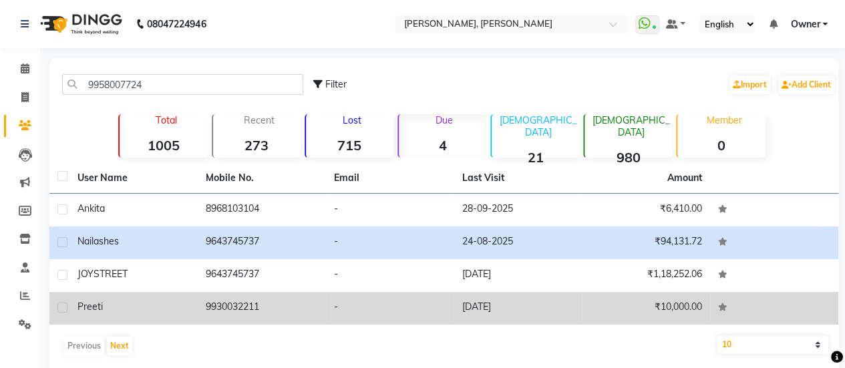
click at [449, 298] on td "-" at bounding box center [390, 308] width 128 height 33
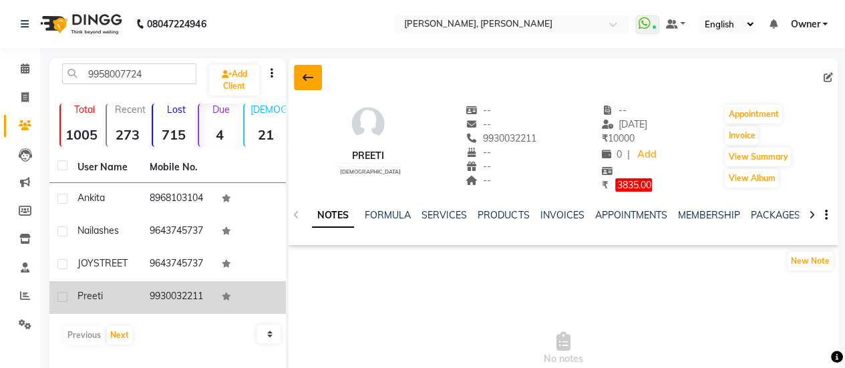
click at [312, 77] on icon at bounding box center [307, 77] width 11 height 11
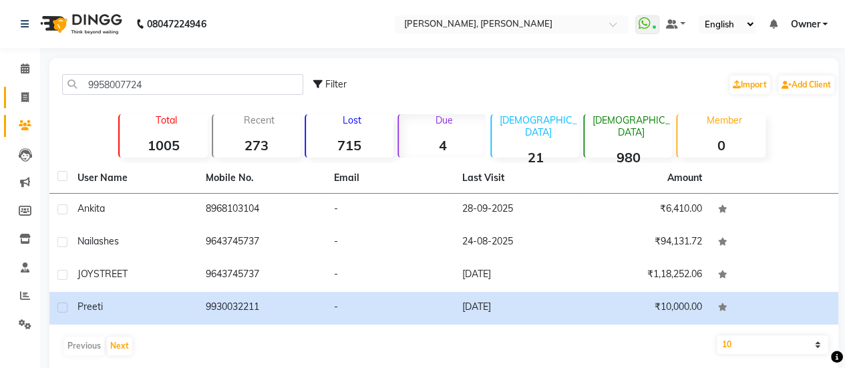
click at [35, 87] on link "Invoice" at bounding box center [20, 98] width 32 height 22
select select "service"
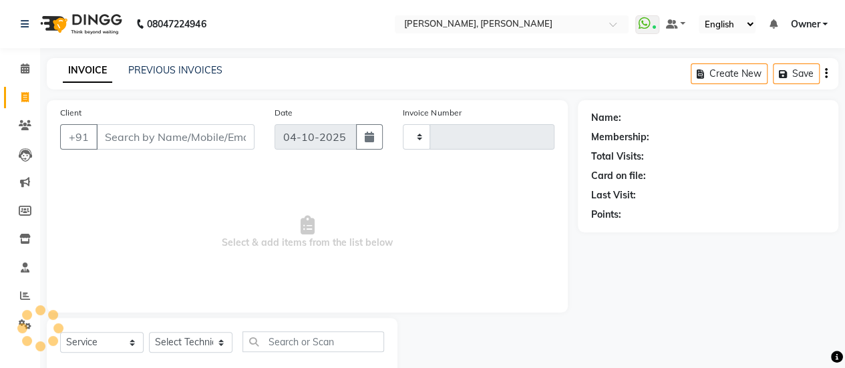
scroll to position [33, 0]
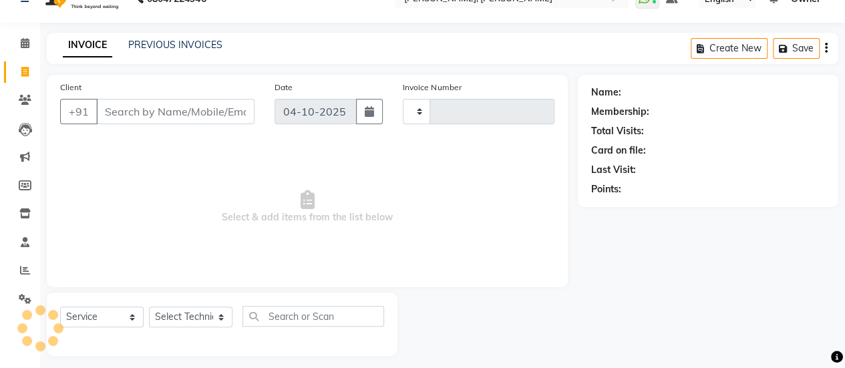
type input "0965"
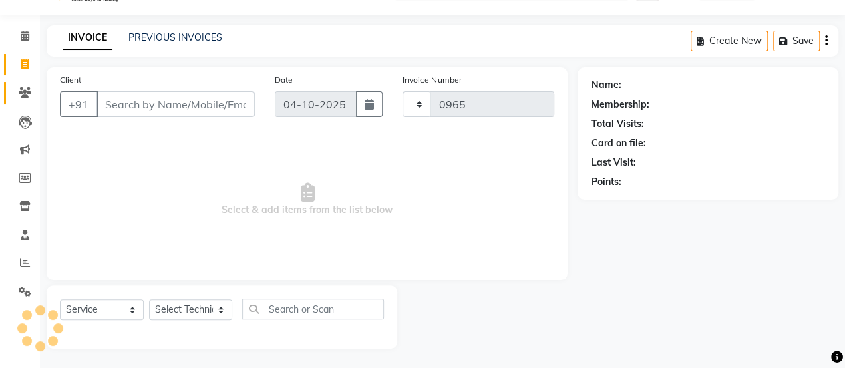
select select "5749"
click at [159, 38] on link "PREVIOUS INVOICES" at bounding box center [175, 37] width 94 height 12
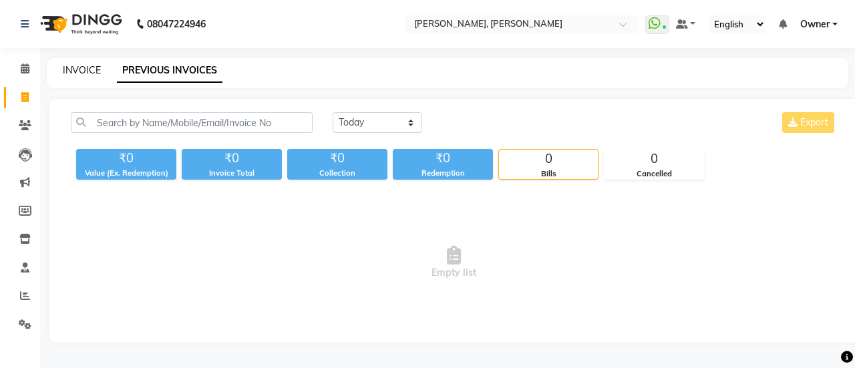
click at [89, 71] on link "INVOICE" at bounding box center [82, 70] width 38 height 12
select select "5749"
select select "service"
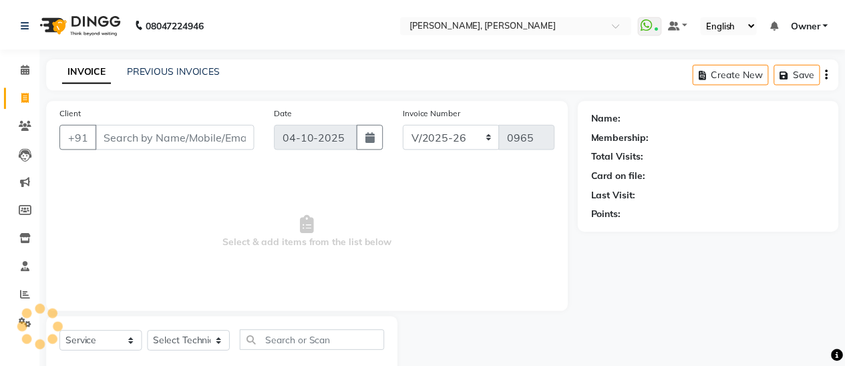
scroll to position [33, 0]
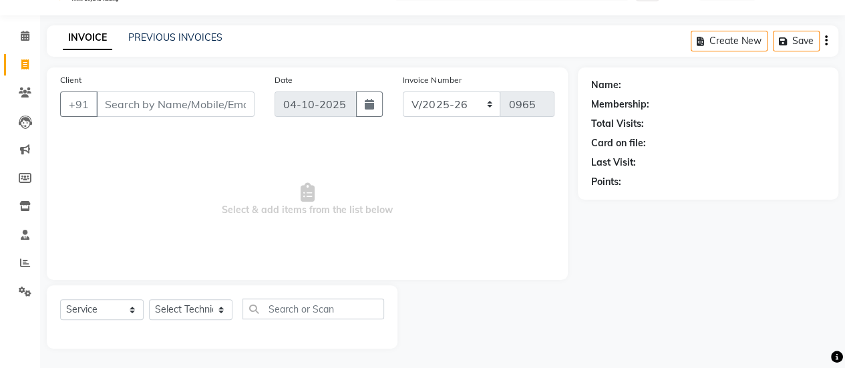
click at [160, 110] on input "Client" at bounding box center [175, 103] width 158 height 25
click at [186, 304] on select "Select Technician [PERSON_NAME] Chetan Manager [PERSON_NAME] Owner [PERSON_NAME…" at bounding box center [190, 309] width 83 height 21
select select "39727"
click at [149, 299] on select "Select Technician [PERSON_NAME] Chetan Manager [PERSON_NAME] Owner [PERSON_NAME…" at bounding box center [190, 309] width 83 height 21
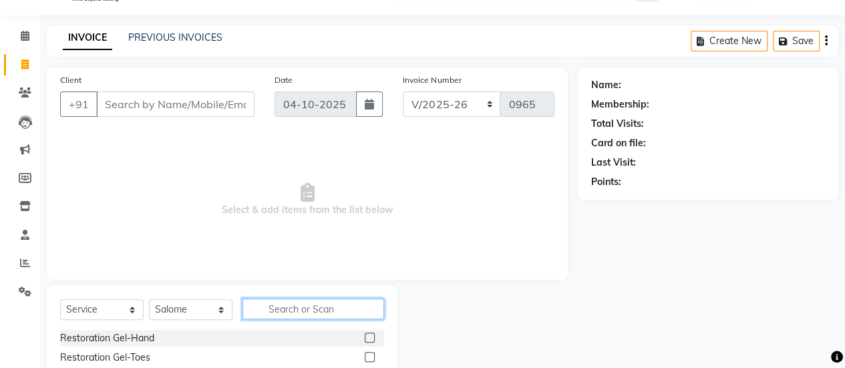
click at [291, 298] on input "text" at bounding box center [313, 308] width 142 height 21
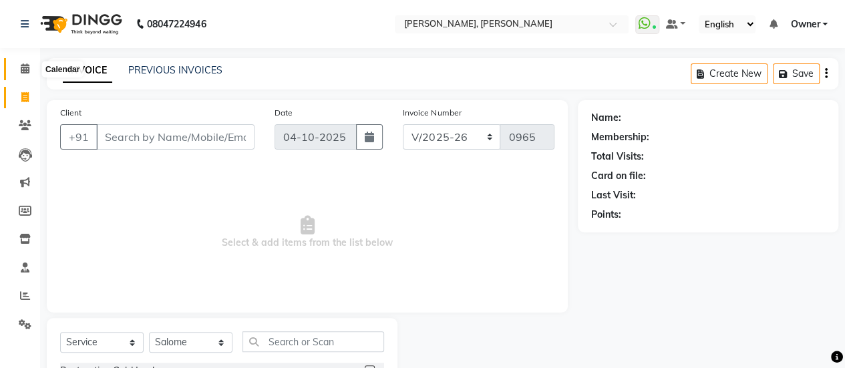
click at [23, 67] on icon at bounding box center [25, 68] width 9 height 10
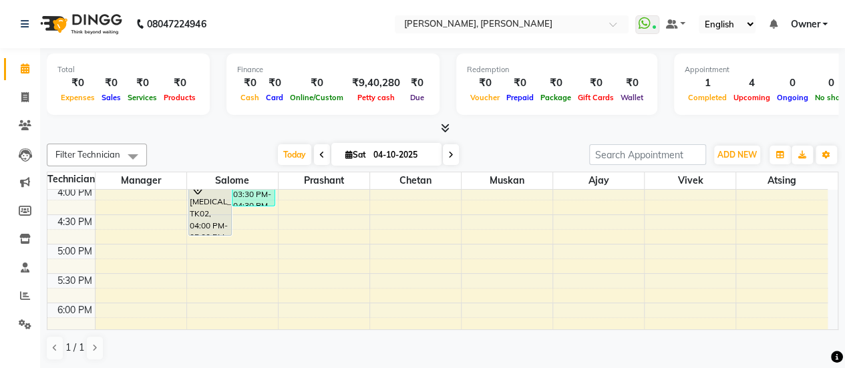
scroll to position [475, 0]
click at [17, 95] on span at bounding box center [24, 97] width 23 height 15
select select "service"
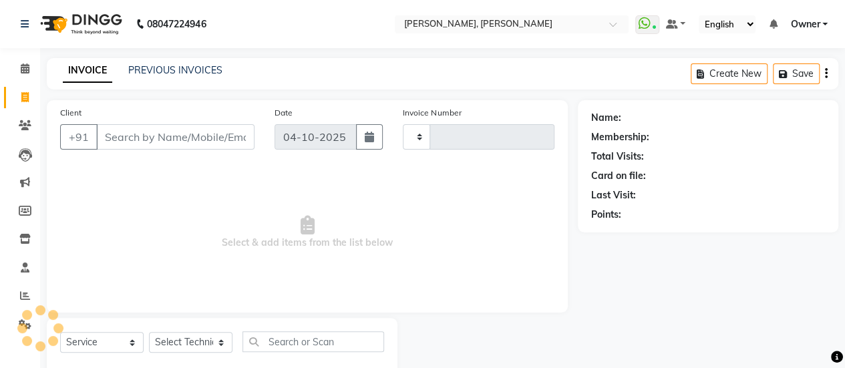
type input "0965"
select select "5749"
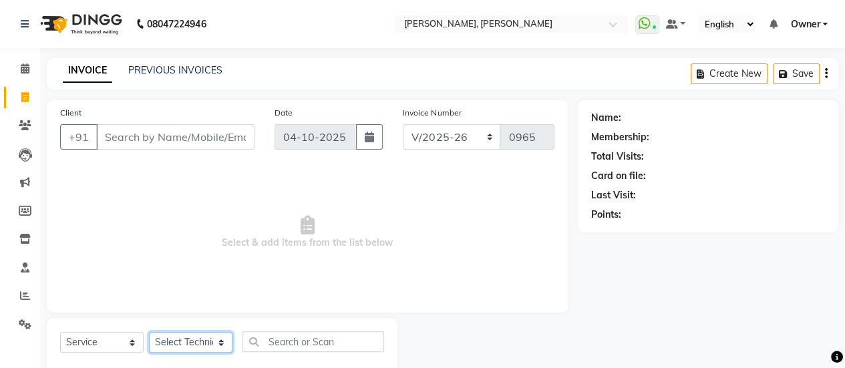
click at [206, 345] on select "Select Technician [PERSON_NAME] Chetan Manager [PERSON_NAME] Owner [PERSON_NAME…" at bounding box center [190, 342] width 83 height 21
select select "39727"
click at [149, 332] on select "Select Technician [PERSON_NAME] Chetan Manager [PERSON_NAME] Owner [PERSON_NAME…" at bounding box center [190, 342] width 83 height 21
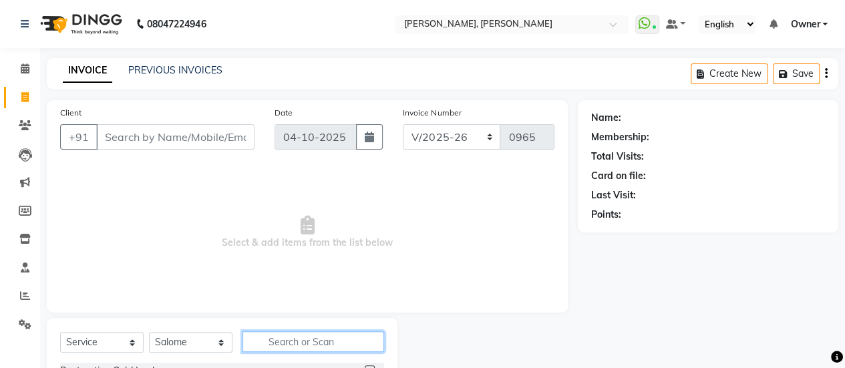
click at [307, 348] on input "text" at bounding box center [313, 341] width 142 height 21
click at [303, 348] on input "text" at bounding box center [313, 341] width 142 height 21
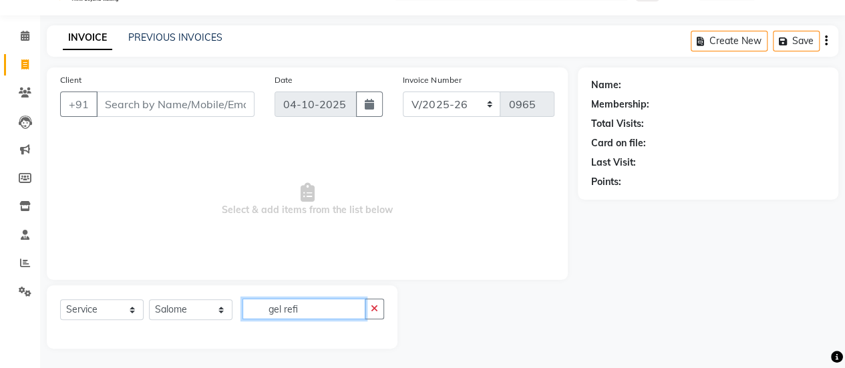
click at [313, 308] on input "gel refi" at bounding box center [303, 308] width 123 height 21
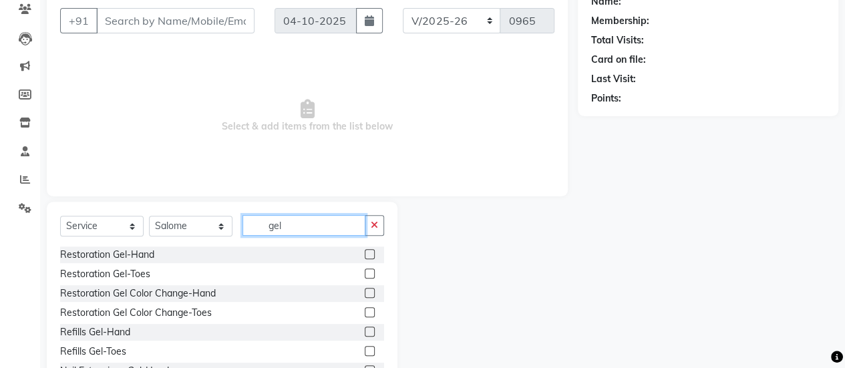
scroll to position [166, 0]
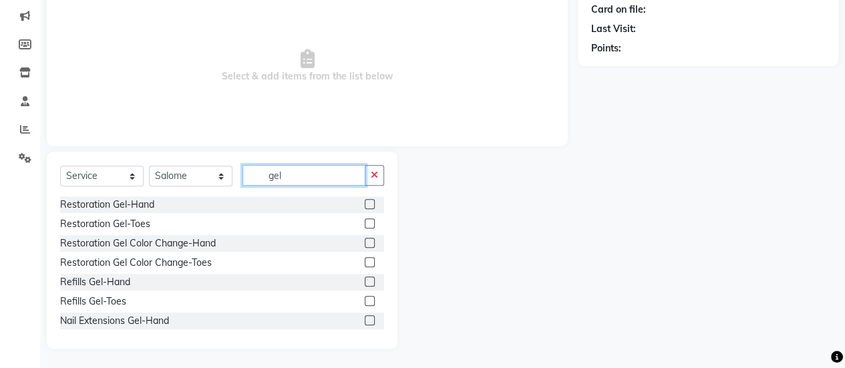
type input "gel"
click at [365, 280] on label at bounding box center [370, 281] width 10 height 10
click at [365, 280] on input "checkbox" at bounding box center [369, 282] width 9 height 9
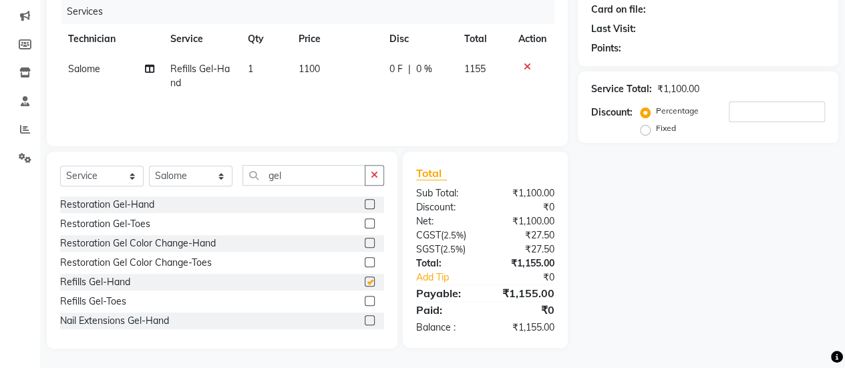
checkbox input "false"
click at [333, 61] on td "1100" at bounding box center [335, 76] width 91 height 44
select select "39727"
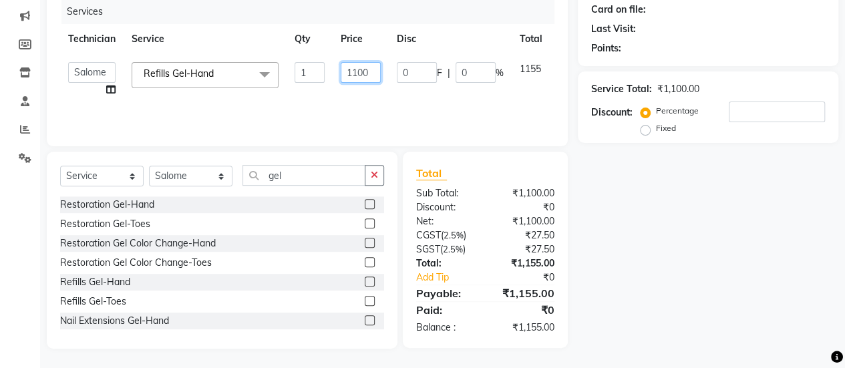
click at [373, 78] on input "1100" at bounding box center [361, 72] width 40 height 21
type input "1"
type input "3500"
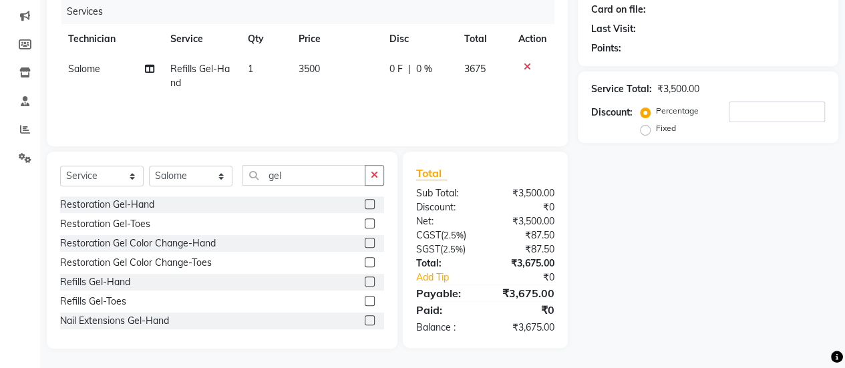
click at [404, 112] on div "Services Technician Service Qty Price Disc Total Action Salome Refills Gel-Hand…" at bounding box center [307, 66] width 494 height 134
click at [408, 73] on span "|" at bounding box center [409, 69] width 3 height 14
select select "39727"
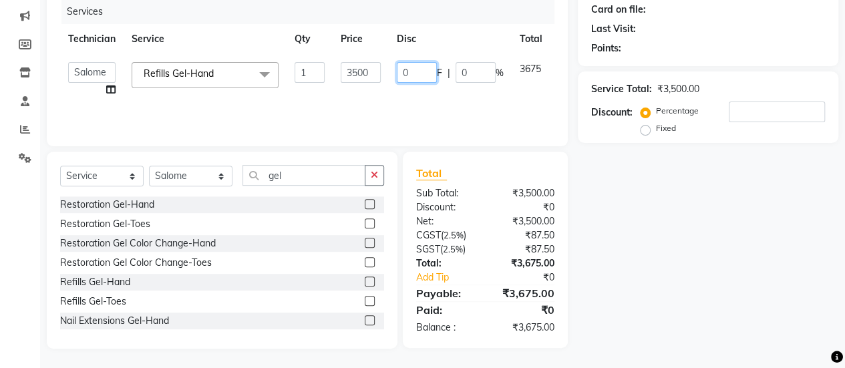
click at [414, 67] on input "0" at bounding box center [417, 72] width 40 height 21
click at [411, 69] on input "02500" at bounding box center [417, 72] width 40 height 21
type input "2500"
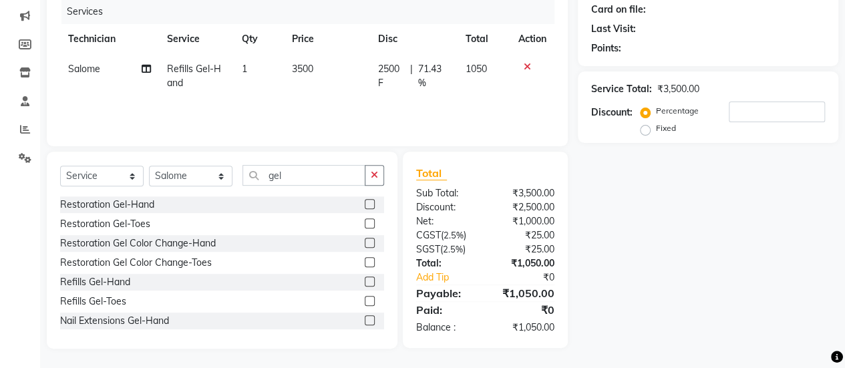
click at [421, 95] on td "2500 F | 71.43 %" at bounding box center [413, 76] width 87 height 44
select select "39727"
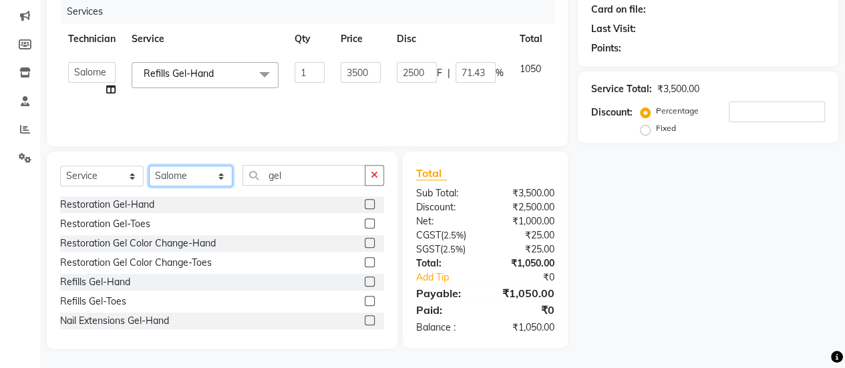
click at [182, 178] on select "Select Technician [PERSON_NAME] Chetan Manager [PERSON_NAME] Owner [PERSON_NAME…" at bounding box center [190, 176] width 83 height 21
select select "50117"
click at [149, 166] on select "Select Technician [PERSON_NAME] Chetan Manager [PERSON_NAME] Owner [PERSON_NAME…" at bounding box center [190, 176] width 83 height 21
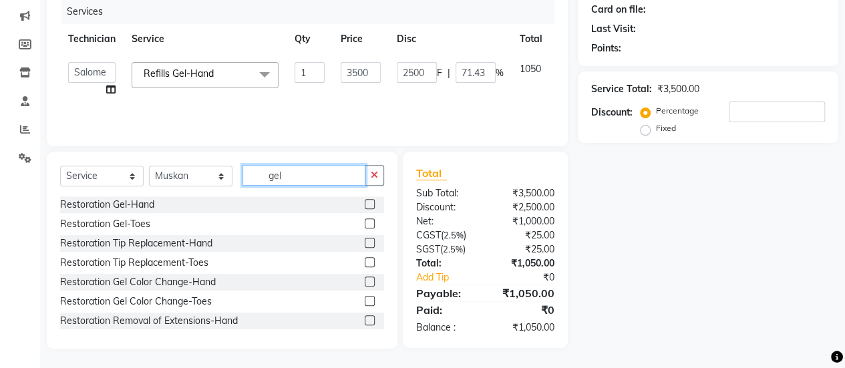
click at [303, 173] on input "gel" at bounding box center [303, 175] width 123 height 21
type input "g"
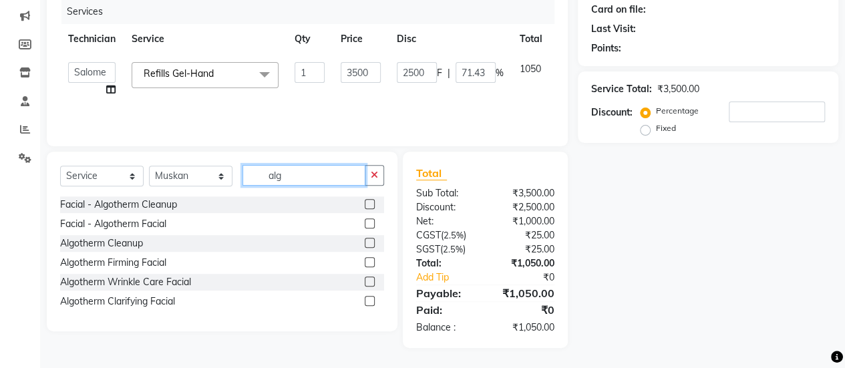
scroll to position [165, 0]
type input "algo"
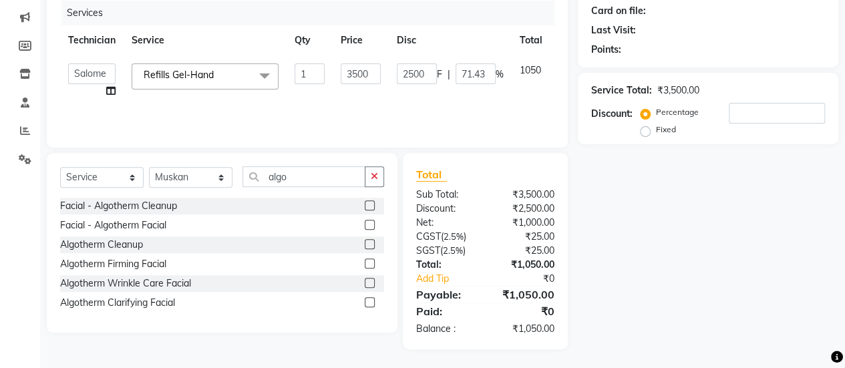
click at [369, 224] on label at bounding box center [370, 225] width 10 height 10
click at [369, 224] on input "checkbox" at bounding box center [369, 225] width 9 height 9
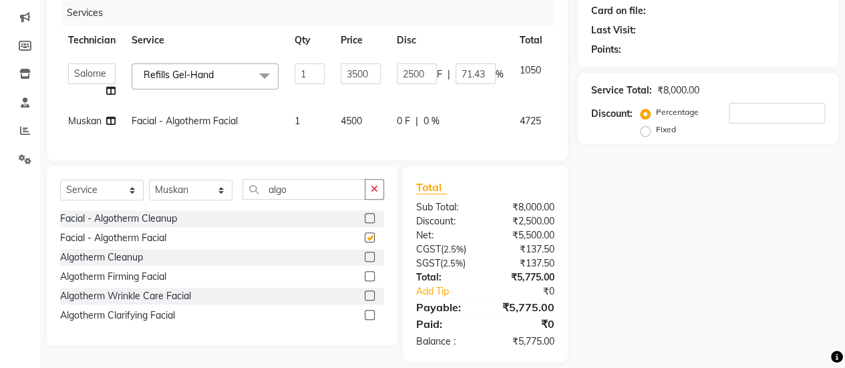
checkbox input "false"
click at [352, 114] on td "4500" at bounding box center [361, 121] width 56 height 30
select select "50117"
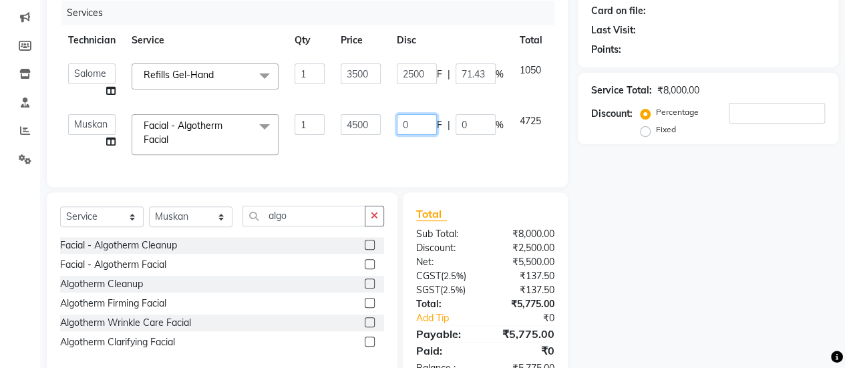
click at [422, 126] on input "0" at bounding box center [417, 124] width 40 height 21
type input "2000"
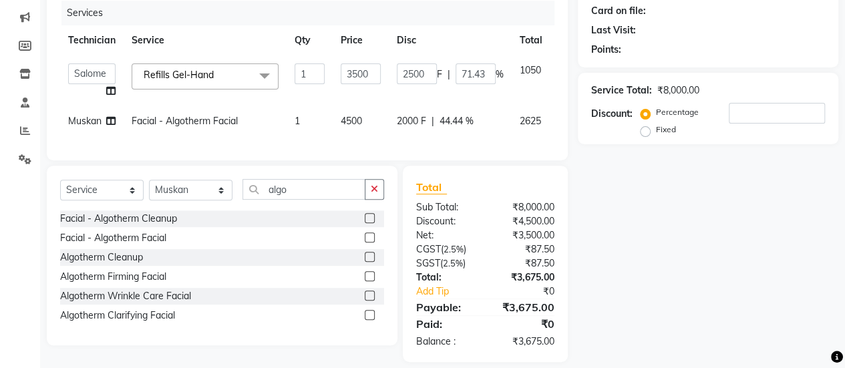
click at [431, 142] on div "Services Technician Service Qty Price Disc Total Action ajay Atsing Chetan Mana…" at bounding box center [307, 74] width 494 height 146
click at [208, 200] on select "Select Technician [PERSON_NAME] Chetan Manager [PERSON_NAME] Owner [PERSON_NAME…" at bounding box center [190, 190] width 83 height 21
select select "92701"
click at [149, 190] on select "Select Technician [PERSON_NAME] Chetan Manager [PERSON_NAME] Owner [PERSON_NAME…" at bounding box center [190, 190] width 83 height 21
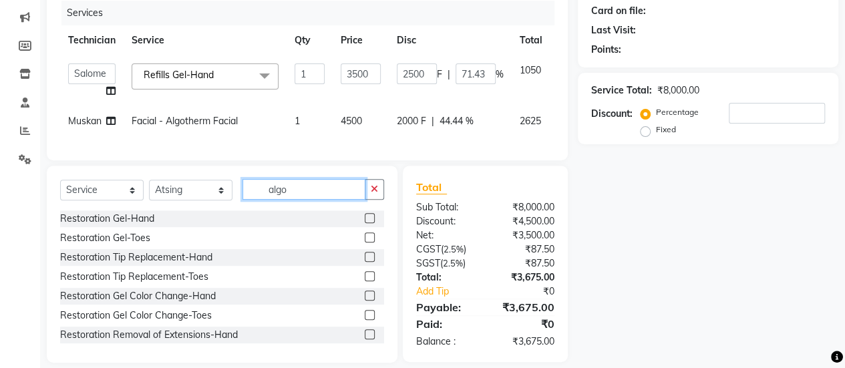
click at [300, 198] on input "algo" at bounding box center [303, 189] width 123 height 21
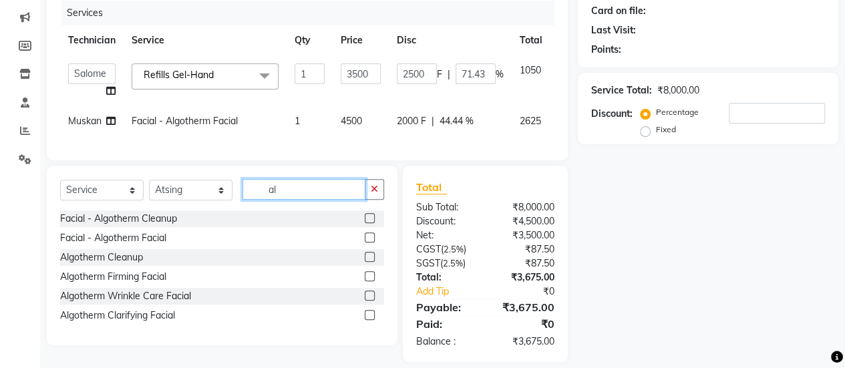
type input "a"
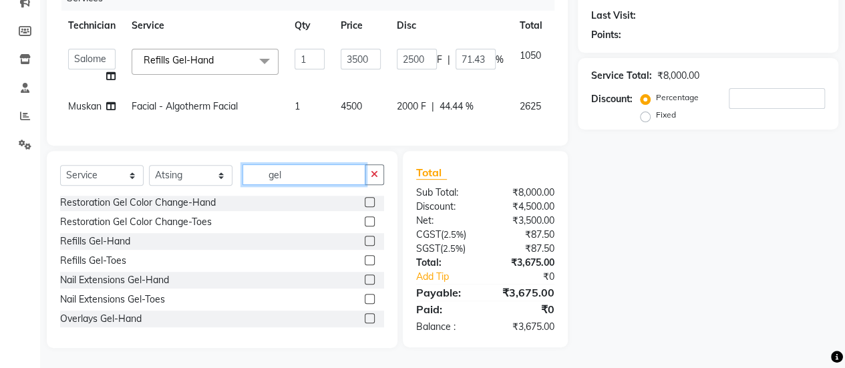
scroll to position [41, 0]
type input "gel"
click at [365, 282] on label at bounding box center [370, 279] width 10 height 10
click at [365, 282] on input "checkbox" at bounding box center [369, 279] width 9 height 9
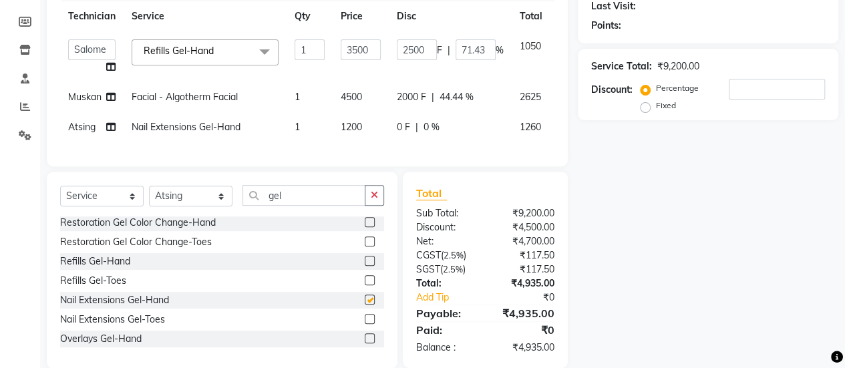
checkbox input "false"
click at [365, 324] on label at bounding box center [370, 319] width 10 height 10
click at [365, 324] on input "checkbox" at bounding box center [369, 319] width 9 height 9
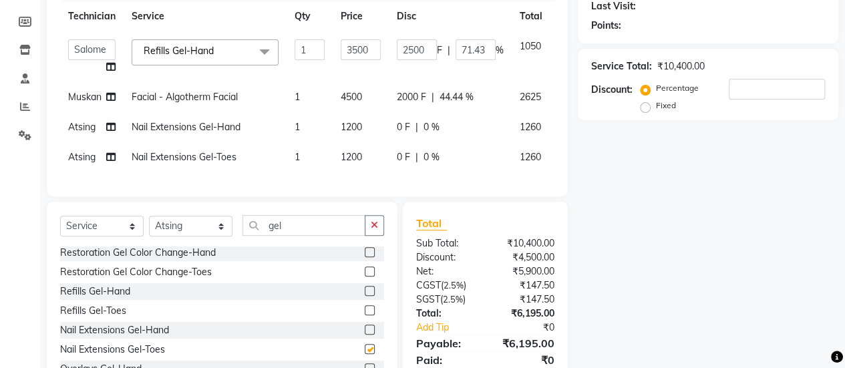
checkbox input "false"
click at [246, 162] on td "Nail Extensions Gel-Toes" at bounding box center [205, 157] width 163 height 30
select select "92701"
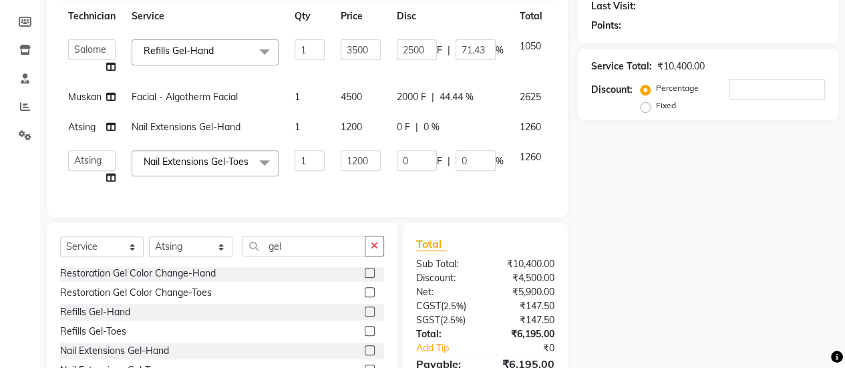
click at [188, 126] on span "Nail Extensions Gel-Hand" at bounding box center [186, 127] width 109 height 12
select select "92701"
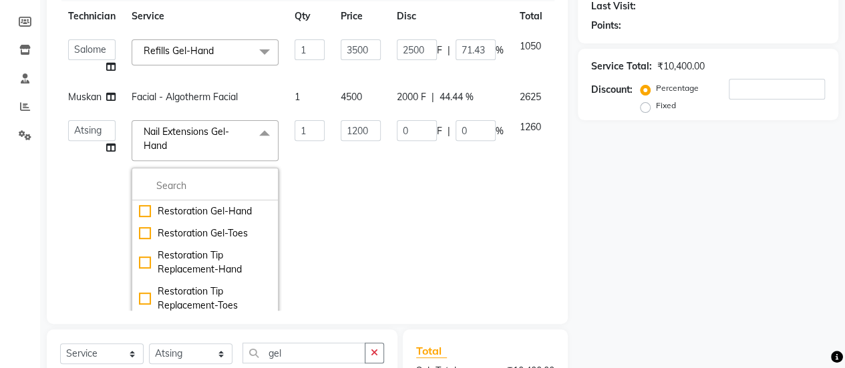
click at [330, 202] on td "1" at bounding box center [309, 226] width 46 height 228
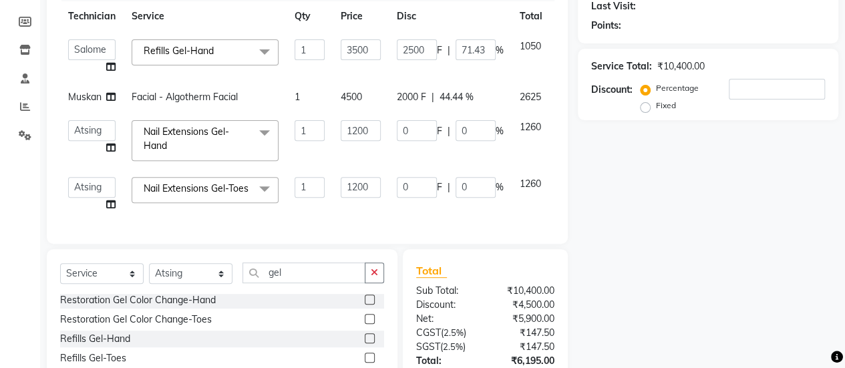
click at [542, 186] on td "1260" at bounding box center [531, 194] width 39 height 51
click at [426, 181] on input "0" at bounding box center [417, 187] width 40 height 21
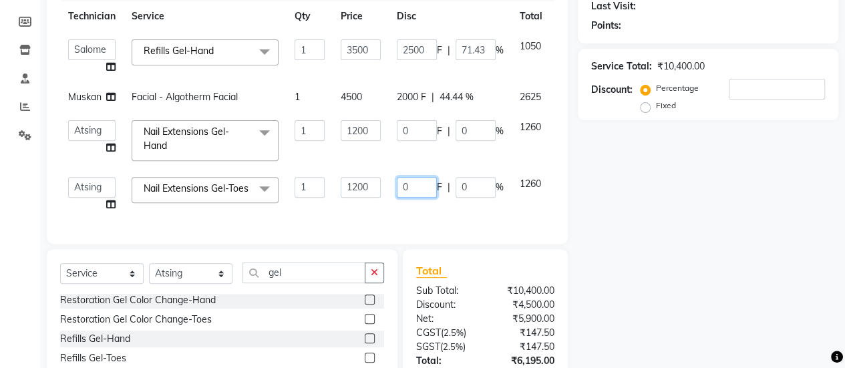
click at [426, 181] on input "0" at bounding box center [417, 187] width 40 height 21
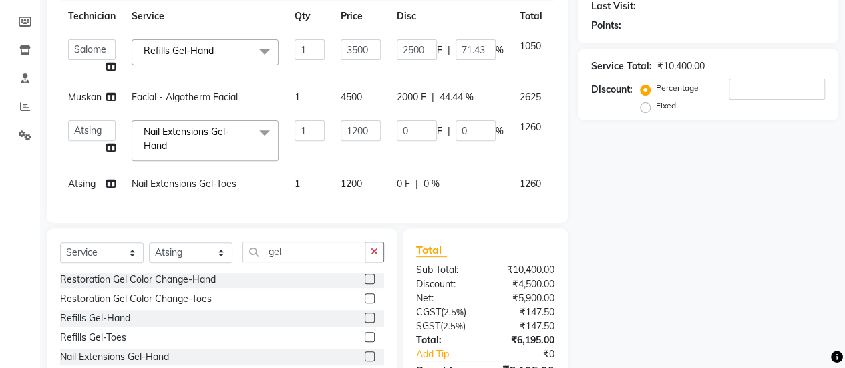
click at [448, 221] on div "Client +91 Date 04-10-2025 Invoice Number BTH/2025-26 RED/2025-26 V/2025 V/2025…" at bounding box center [307, 67] width 521 height 312
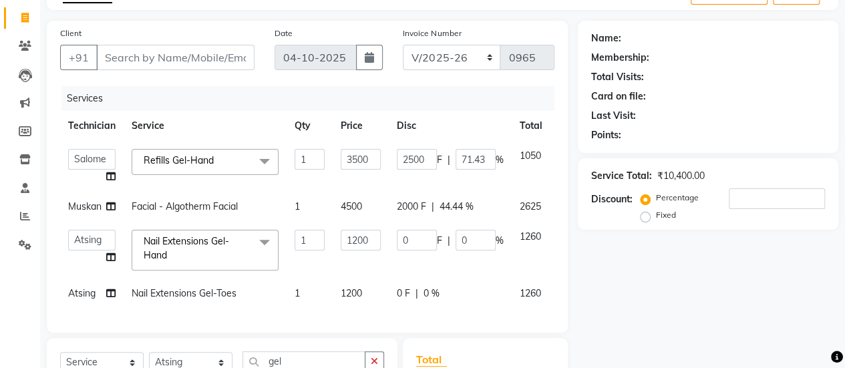
scroll to position [210, 0]
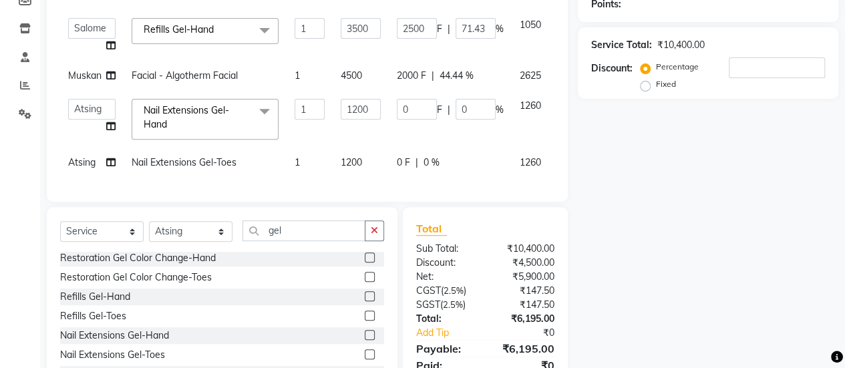
click at [612, 240] on div "Name: Membership: Total Visits: Card on file: Last Visit: Points: Service Total…" at bounding box center [713, 147] width 270 height 514
click at [377, 235] on icon "button" at bounding box center [374, 230] width 7 height 9
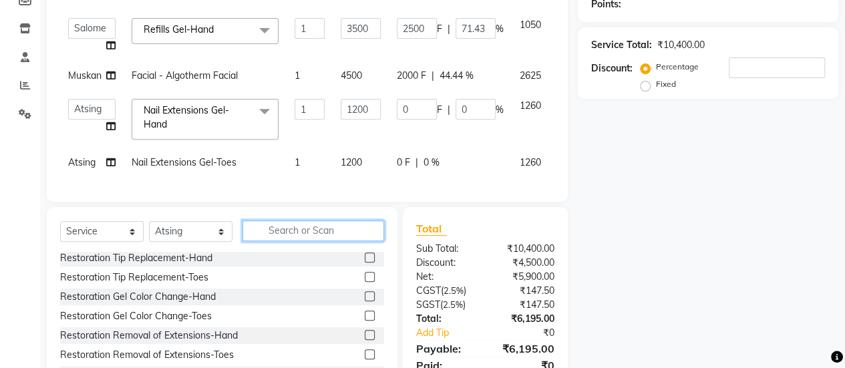
scroll to position [79, 0]
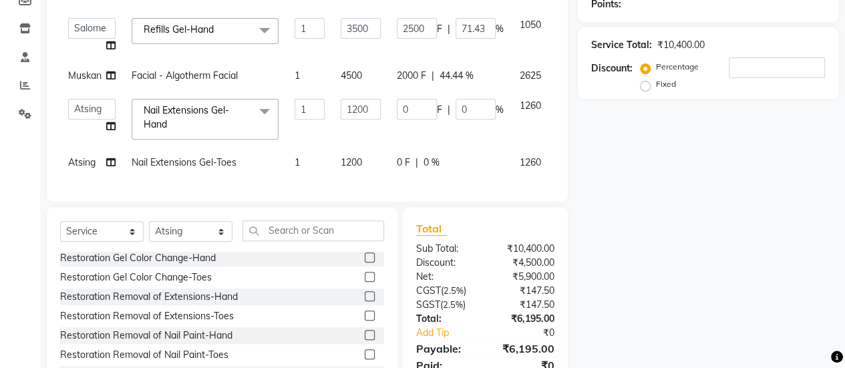
click at [620, 222] on div "Name: Membership: Total Visits: Card on file: Last Visit: Points: Service Total…" at bounding box center [713, 147] width 270 height 514
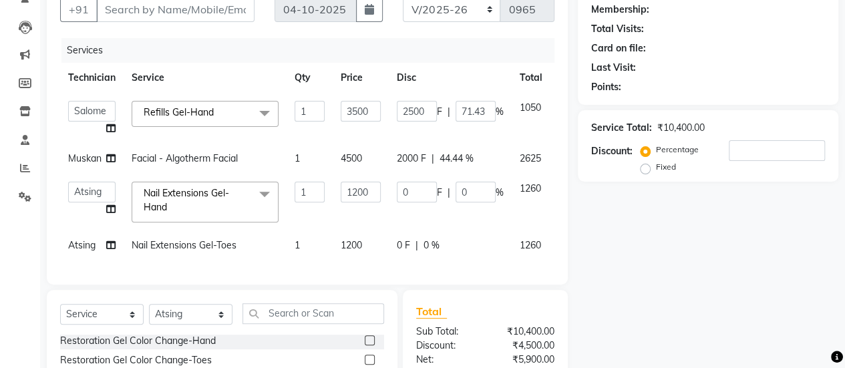
scroll to position [95, 0]
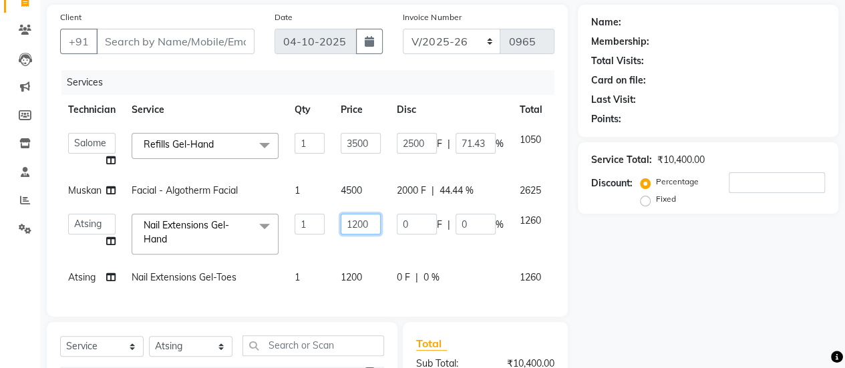
click at [374, 225] on input "1200" at bounding box center [361, 224] width 40 height 21
type input "1"
type input "4"
type input "3000"
click at [413, 245] on tbody "ajay Atsing Chetan Manager Muskan Owner Prashant Salome Vivek Refills Gel-Hand …" at bounding box center [327, 209] width 534 height 168
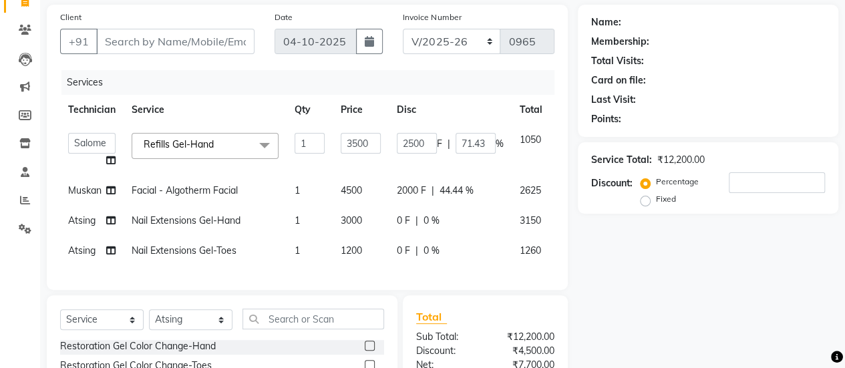
click at [391, 222] on td "0 F | 0 %" at bounding box center [450, 221] width 123 height 30
select select "92701"
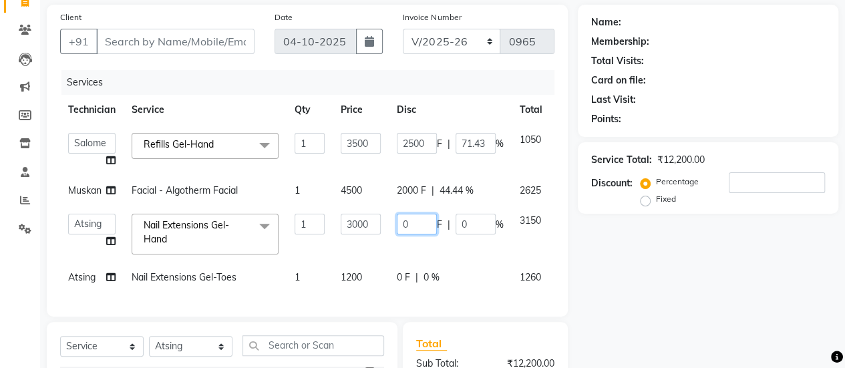
click at [419, 225] on input "0" at bounding box center [417, 224] width 40 height 21
type input "1500"
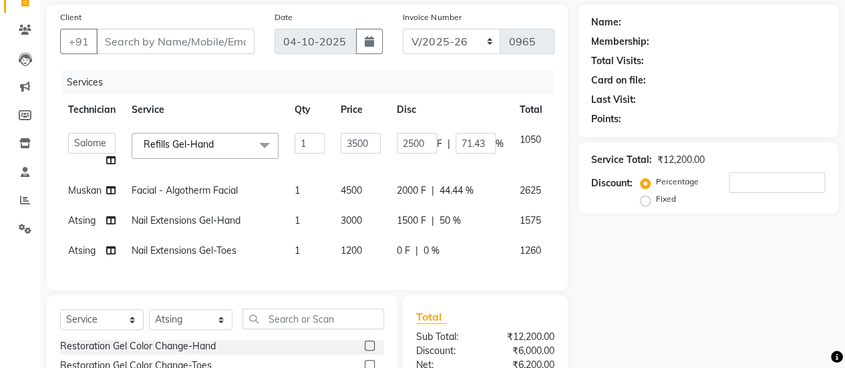
click at [457, 240] on tbody "ajay Atsing Chetan Manager Muskan Owner Prashant Salome Vivek Refills Gel-Hand …" at bounding box center [327, 195] width 534 height 141
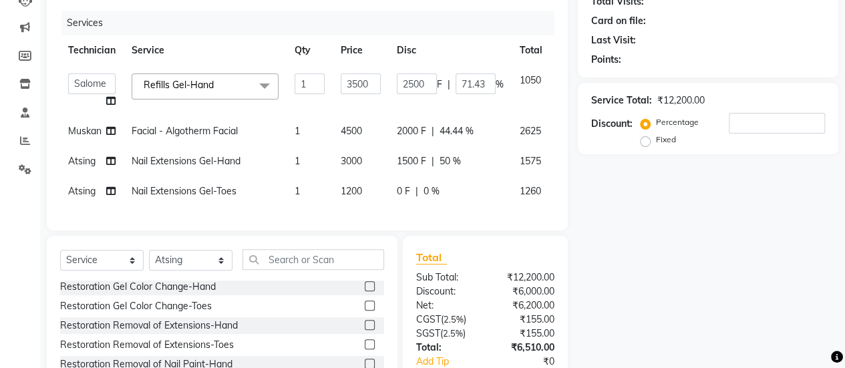
scroll to position [159, 0]
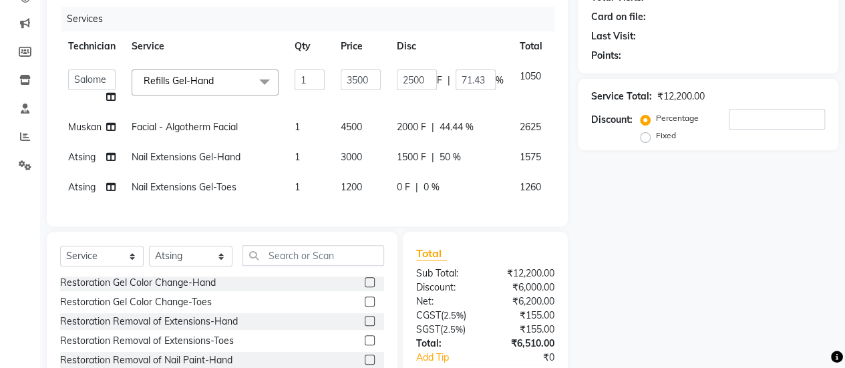
click at [81, 184] on span "Atsing" at bounding box center [81, 187] width 27 height 12
select select "92701"
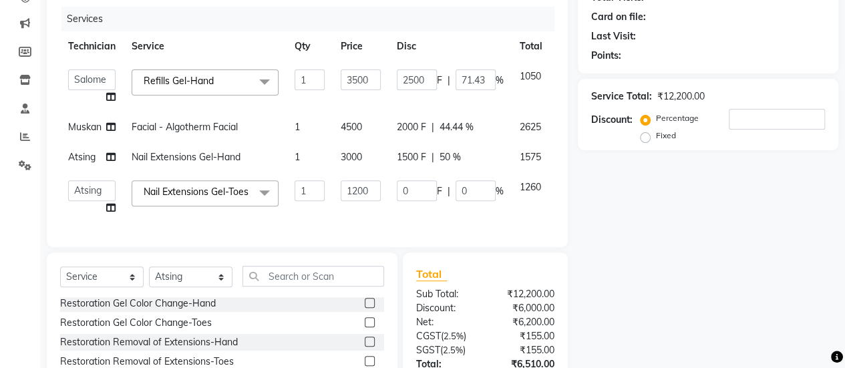
click at [530, 199] on td "1260" at bounding box center [531, 197] width 39 height 51
click at [373, 188] on input "1200" at bounding box center [361, 190] width 40 height 21
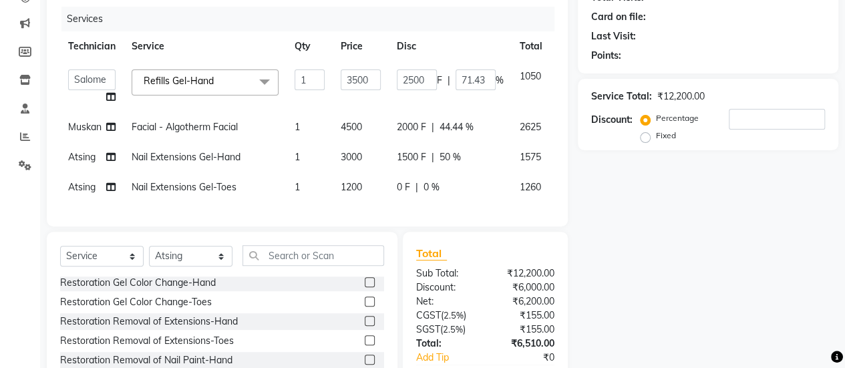
click at [310, 192] on td "1" at bounding box center [309, 187] width 46 height 30
select select "92701"
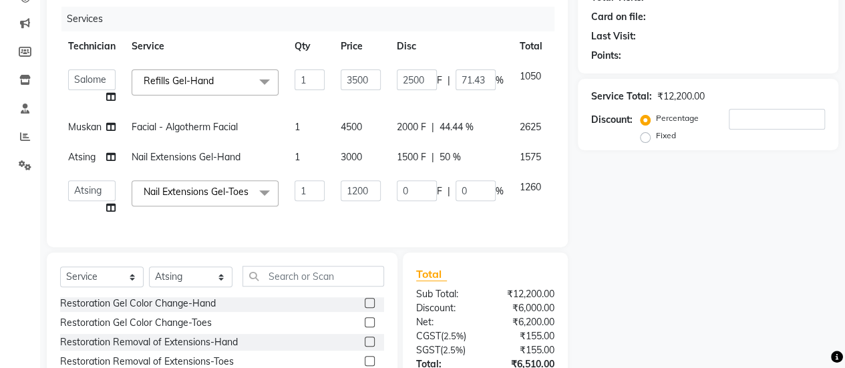
click at [310, 192] on input "1" at bounding box center [309, 190] width 30 height 21
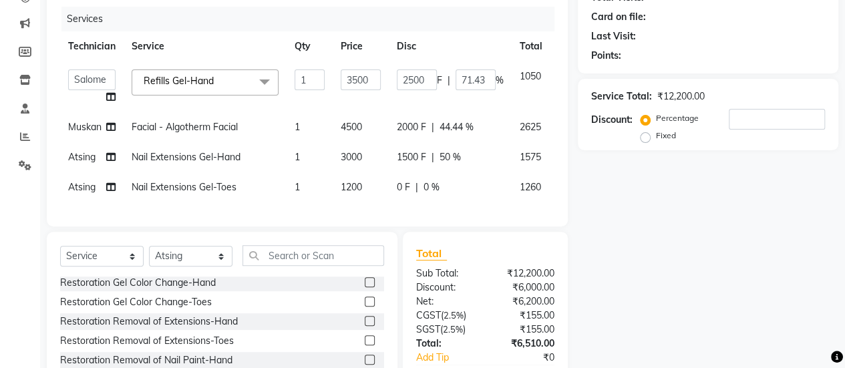
click at [445, 181] on div "0 F | 0 %" at bounding box center [450, 187] width 107 height 14
select select "92701"
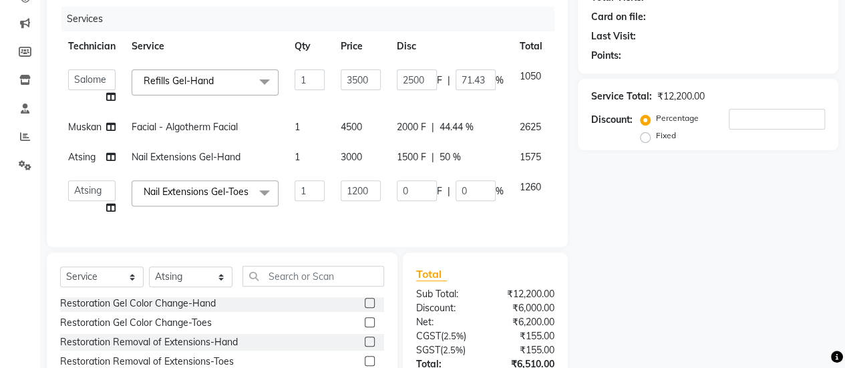
click at [445, 181] on div "0 F | 0 %" at bounding box center [450, 190] width 107 height 21
click at [459, 207] on td "0 F | 0 %" at bounding box center [450, 197] width 123 height 51
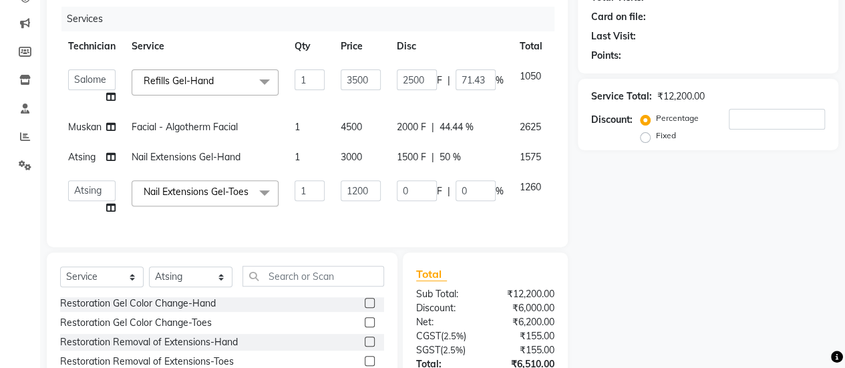
click at [459, 207] on td "0 F | 0 %" at bounding box center [450, 197] width 123 height 51
click at [546, 195] on td "1260" at bounding box center [531, 197] width 39 height 51
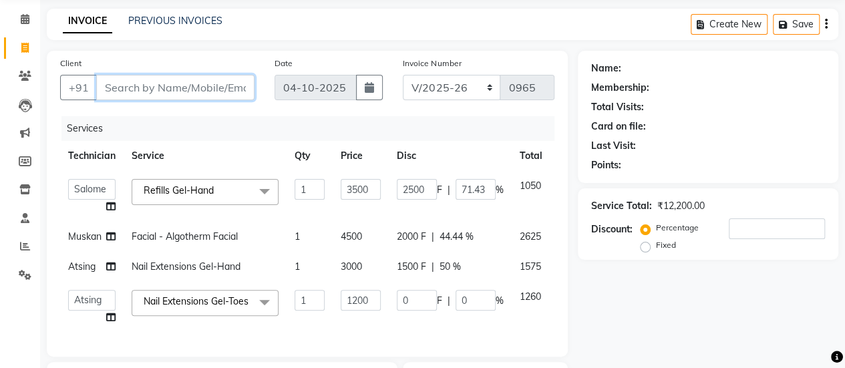
click at [106, 81] on input "Client" at bounding box center [175, 87] width 158 height 25
type input "9"
type input "0"
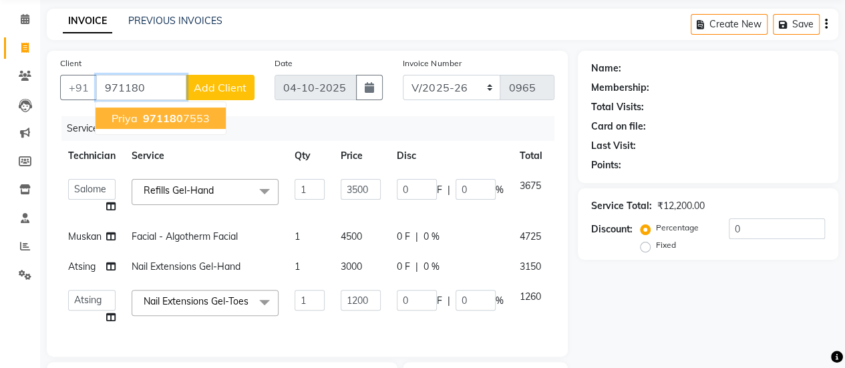
click at [149, 114] on span "971180" at bounding box center [163, 118] width 40 height 13
type input "9711807553"
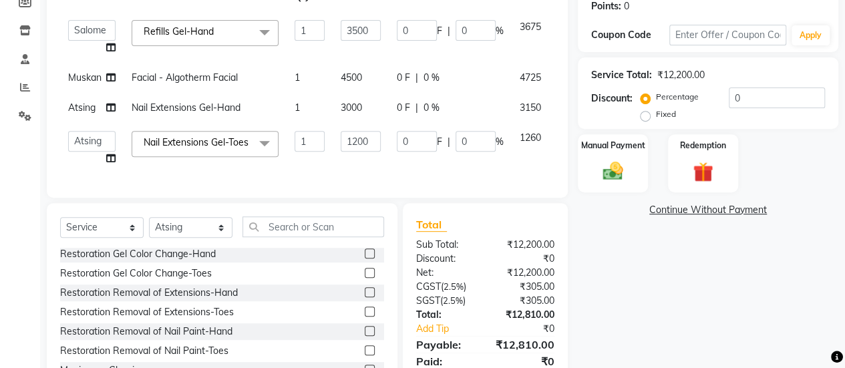
scroll to position [162, 0]
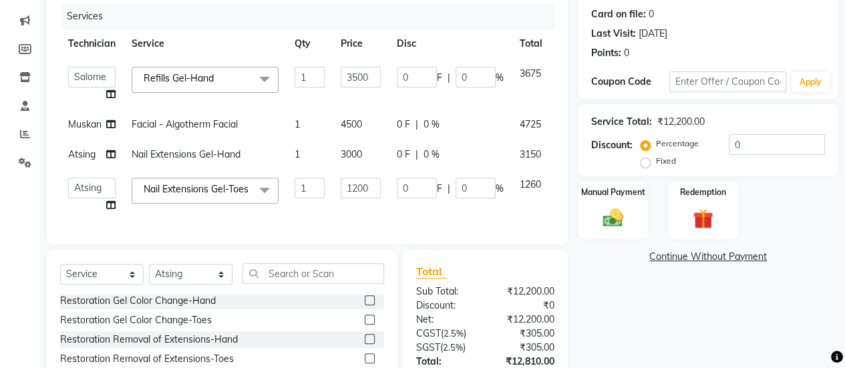
click at [242, 196] on span "Nail Extensions Gel-Toes x" at bounding box center [199, 189] width 118 height 14
click at [371, 219] on td "1200" at bounding box center [361, 195] width 56 height 51
click at [222, 193] on span "Nail Extensions Gel-Toes" at bounding box center [196, 189] width 105 height 12
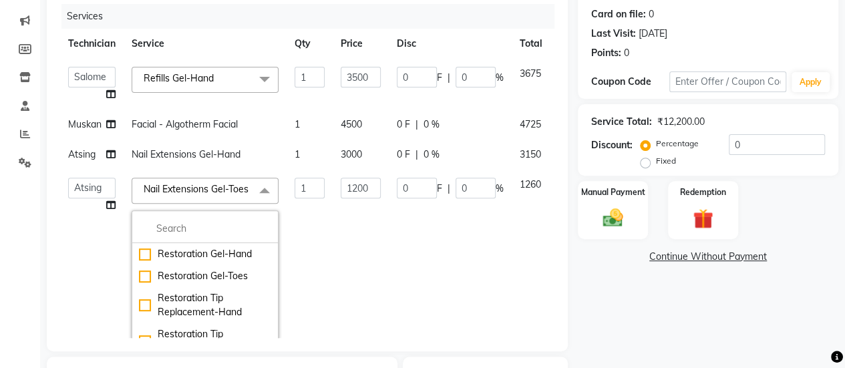
click at [403, 246] on td "0 F | 0 %" at bounding box center [450, 277] width 123 height 214
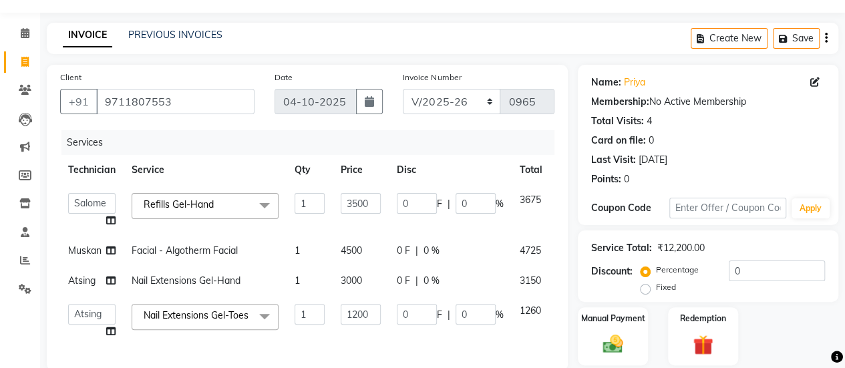
scroll to position [35, 0]
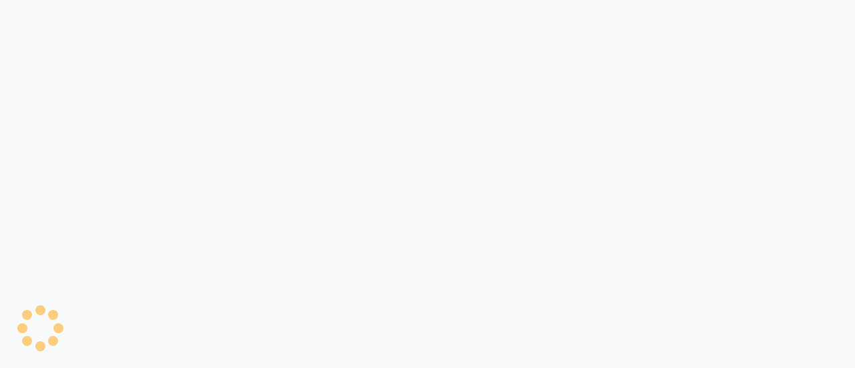
select select "service"
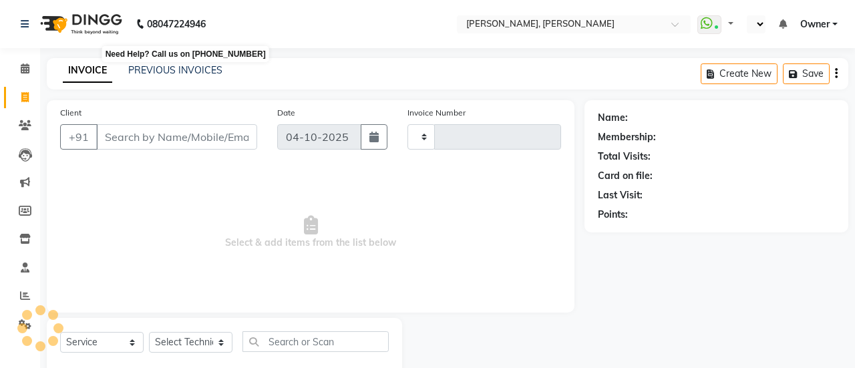
type input "0965"
select select "en"
select select "5749"
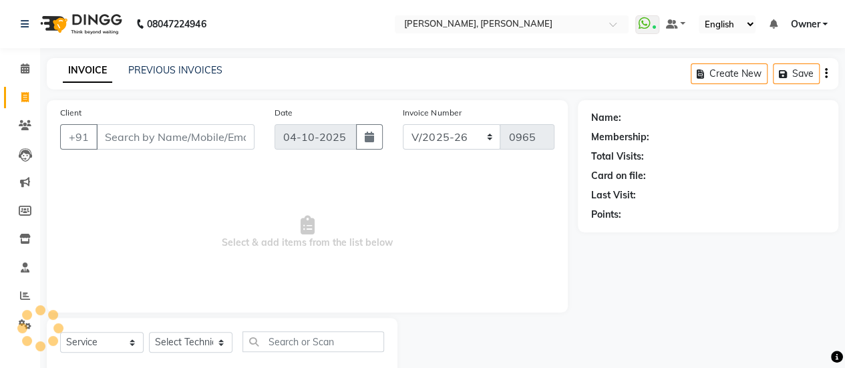
click at [187, 140] on input "Client" at bounding box center [175, 136] width 158 height 25
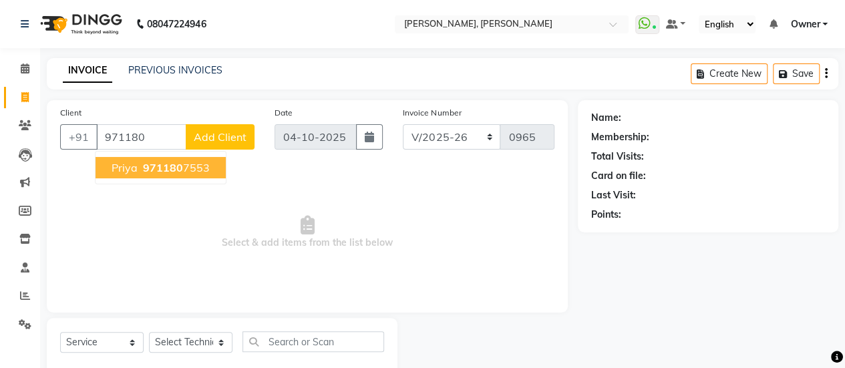
click at [182, 166] on ngb-highlight "971180 7553" at bounding box center [174, 167] width 69 height 13
type input "9711807553"
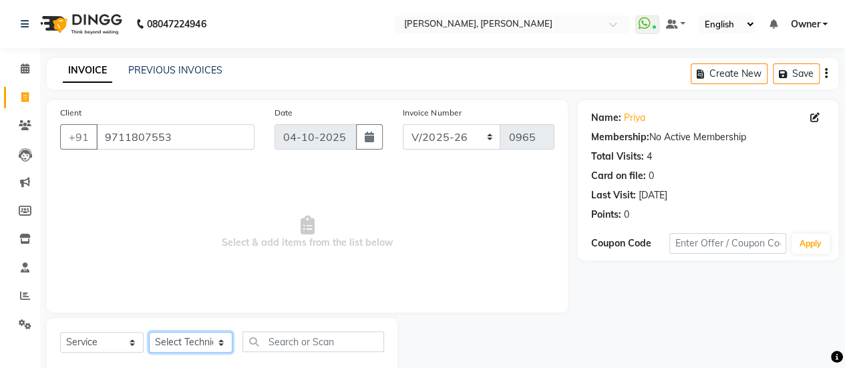
click at [192, 341] on select "Select Technician [PERSON_NAME] Chetan Manager [PERSON_NAME] Owner [PERSON_NAME…" at bounding box center [190, 342] width 83 height 21
click at [149, 332] on select "Select Technician [PERSON_NAME] Chetan Manager [PERSON_NAME] Owner [PERSON_NAME…" at bounding box center [190, 342] width 83 height 21
click at [191, 343] on select "Select Technician [PERSON_NAME] Chetan Manager [PERSON_NAME] Owner [PERSON_NAME…" at bounding box center [190, 342] width 83 height 21
select select "39727"
click at [149, 332] on select "Select Technician [PERSON_NAME] Chetan Manager [PERSON_NAME] Owner [PERSON_NAME…" at bounding box center [190, 342] width 83 height 21
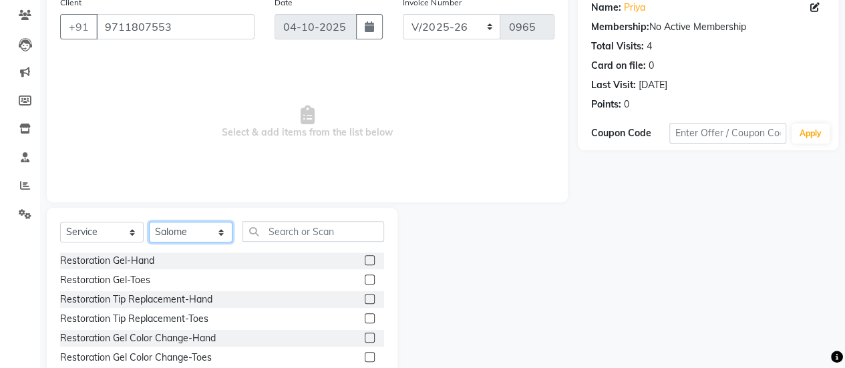
scroll to position [112, 0]
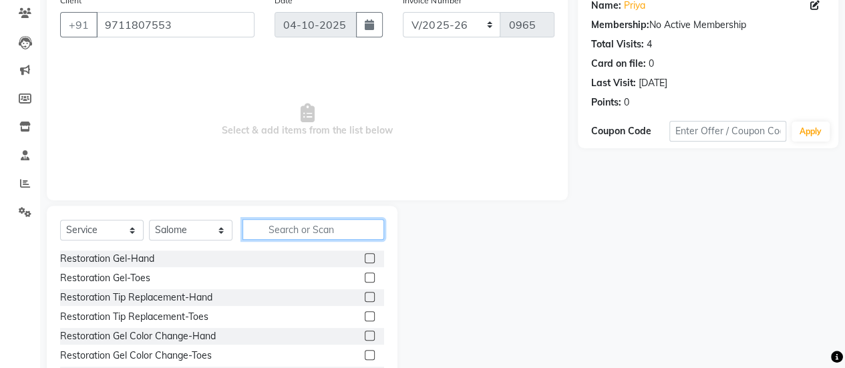
click at [305, 232] on input "text" at bounding box center [313, 229] width 142 height 21
type input "gel"
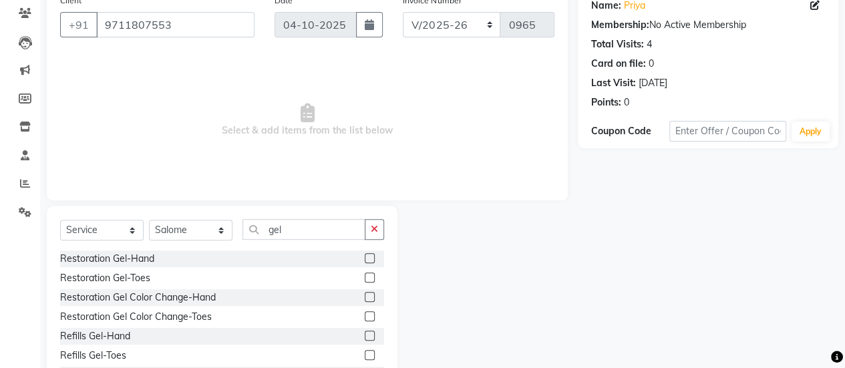
click at [365, 337] on label at bounding box center [370, 336] width 10 height 10
click at [365, 337] on input "checkbox" at bounding box center [369, 336] width 9 height 9
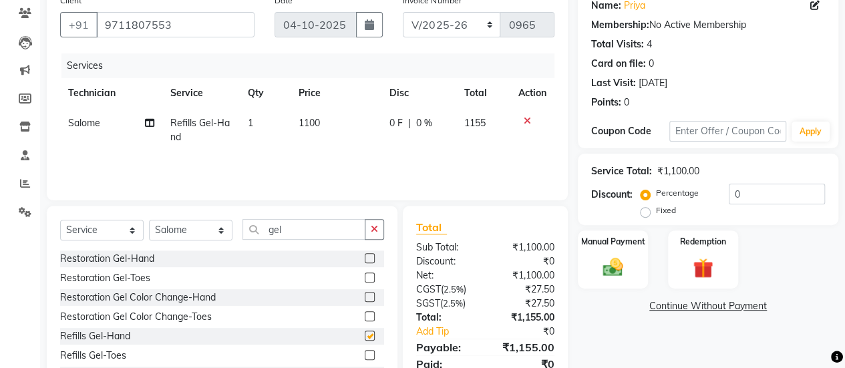
checkbox input "false"
click at [307, 110] on td "1100" at bounding box center [335, 130] width 91 height 44
select select "39727"
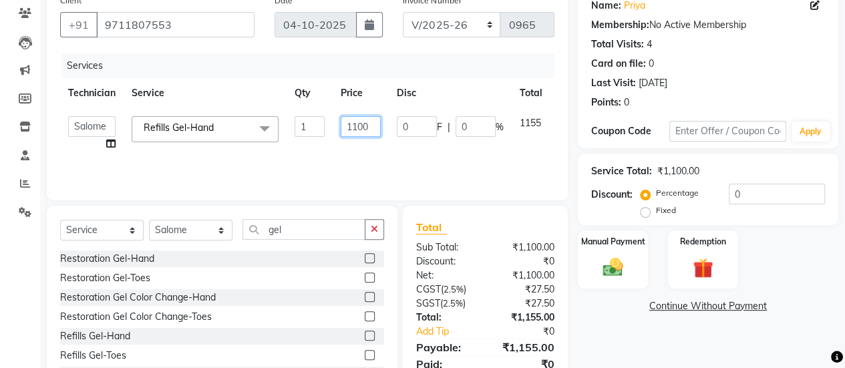
click at [378, 121] on input "1100" at bounding box center [361, 126] width 40 height 21
type input "1"
type input "2"
type input "3500"
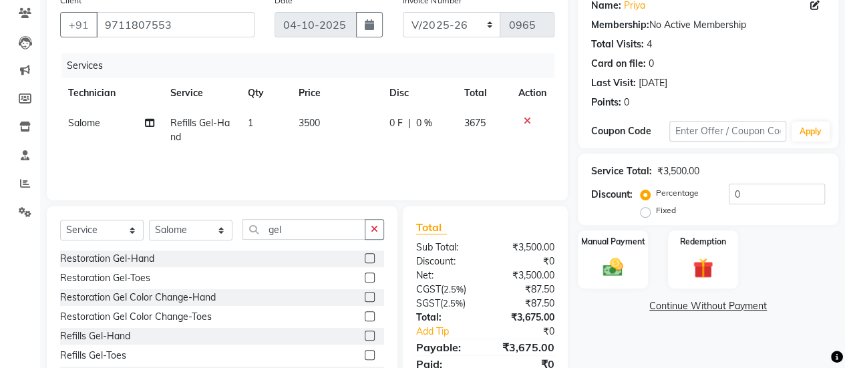
click at [412, 152] on div "Services Technician Service Qty Price Disc Total Action Salome Refills Gel-Hand…" at bounding box center [307, 120] width 494 height 134
click at [404, 131] on td "0 F | 0 %" at bounding box center [418, 130] width 75 height 44
select select "39727"
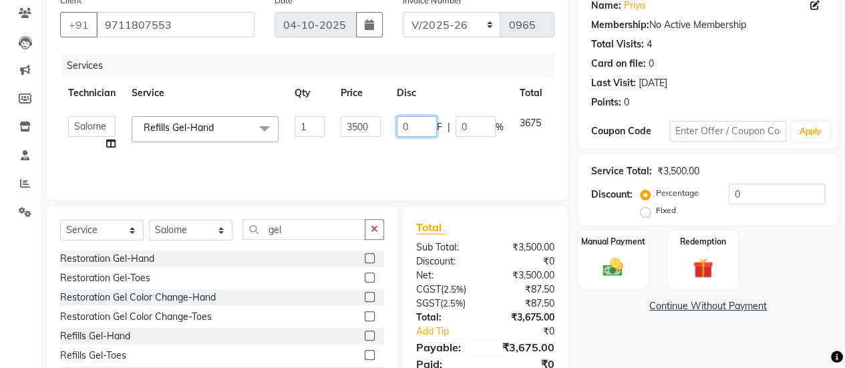
click at [423, 126] on input "0" at bounding box center [417, 126] width 40 height 21
type input "2500"
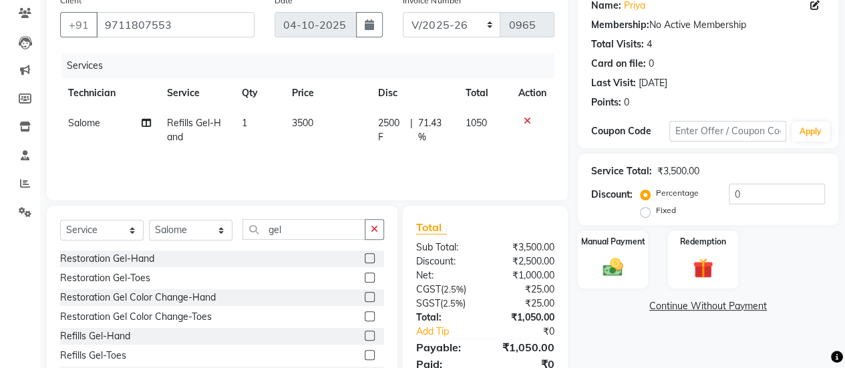
click at [425, 147] on td "2500 F | 71.43 %" at bounding box center [413, 130] width 87 height 44
select select "39727"
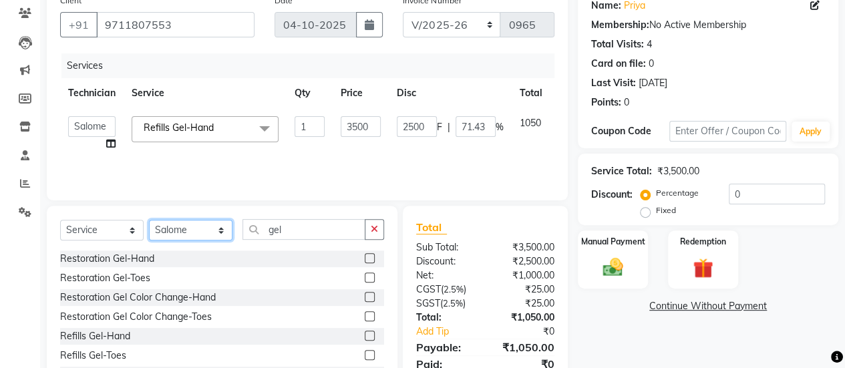
click at [200, 226] on select "Select Technician [PERSON_NAME] Chetan Manager [PERSON_NAME] Owner [PERSON_NAME…" at bounding box center [190, 230] width 83 height 21
select select "50117"
click at [149, 220] on select "Select Technician [PERSON_NAME] Chetan Manager [PERSON_NAME] Owner [PERSON_NAME…" at bounding box center [190, 230] width 83 height 21
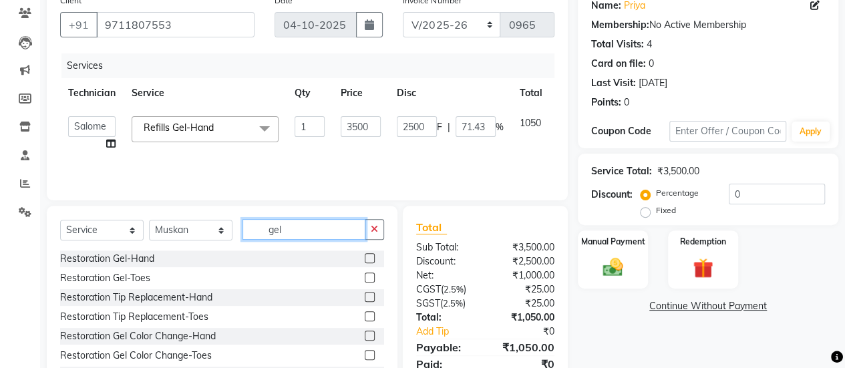
click at [305, 225] on input "gel" at bounding box center [303, 229] width 123 height 21
type input "g"
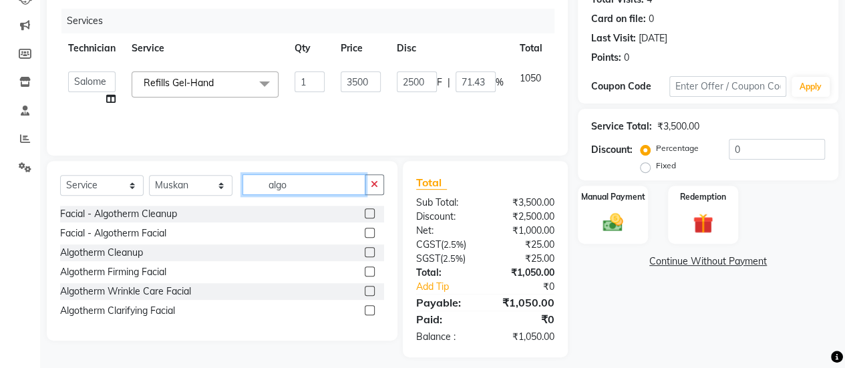
scroll to position [158, 0]
type input "algo"
click at [369, 233] on label at bounding box center [370, 232] width 10 height 10
click at [369, 233] on input "checkbox" at bounding box center [369, 232] width 9 height 9
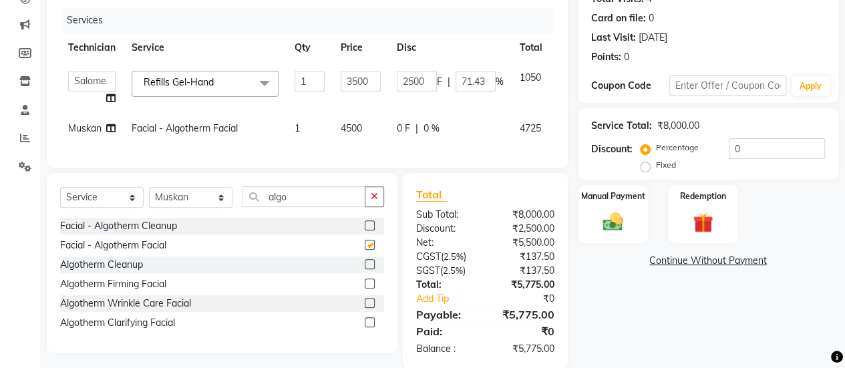
checkbox input "false"
click at [354, 133] on span "4500" at bounding box center [351, 128] width 21 height 12
select select "50117"
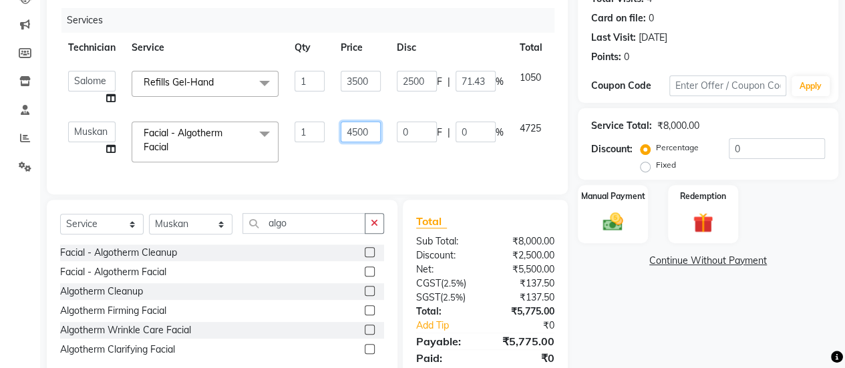
click at [373, 127] on input "4500" at bounding box center [361, 132] width 40 height 21
type input "4"
type input "2"
type input "4500"
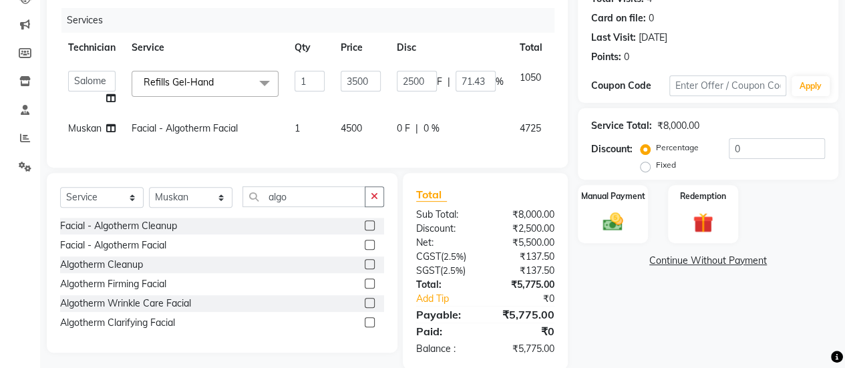
click at [417, 133] on div "0 F | 0 %" at bounding box center [450, 129] width 107 height 14
select select "50117"
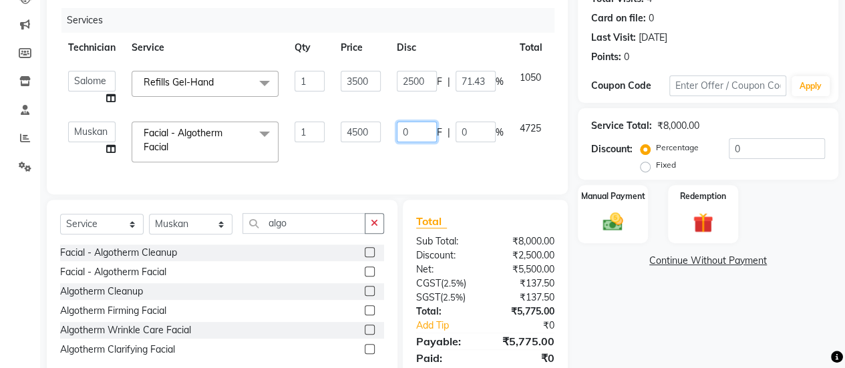
click at [417, 133] on input "0" at bounding box center [417, 132] width 40 height 21
type input "2000"
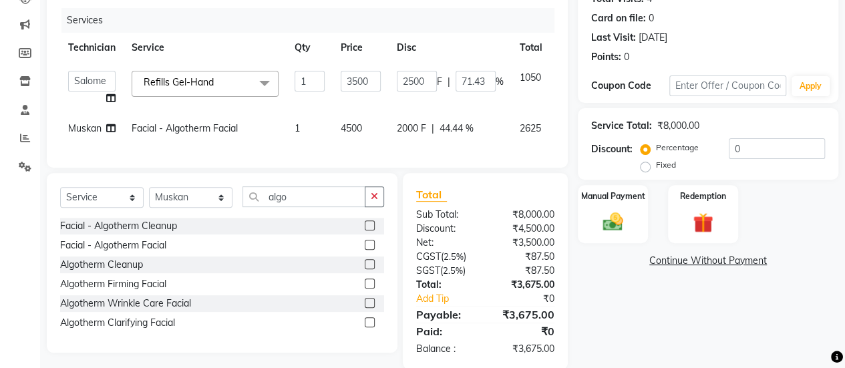
click at [435, 154] on div "Services Technician Service Qty Price Disc Total Action ajay Atsing Chetan Mana…" at bounding box center [307, 81] width 494 height 146
click at [180, 208] on select "Select Technician [PERSON_NAME] Chetan Manager [PERSON_NAME] Owner [PERSON_NAME…" at bounding box center [190, 197] width 83 height 21
select select "92701"
click at [149, 197] on select "Select Technician [PERSON_NAME] Chetan Manager [PERSON_NAME] Owner [PERSON_NAME…" at bounding box center [190, 197] width 83 height 21
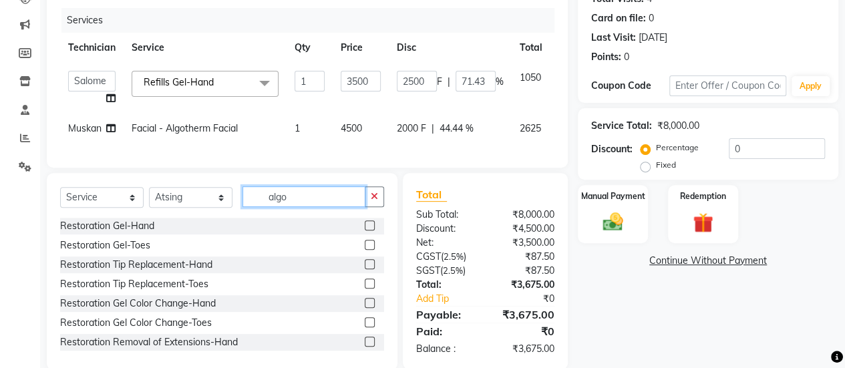
click at [313, 200] on input "algo" at bounding box center [303, 196] width 123 height 21
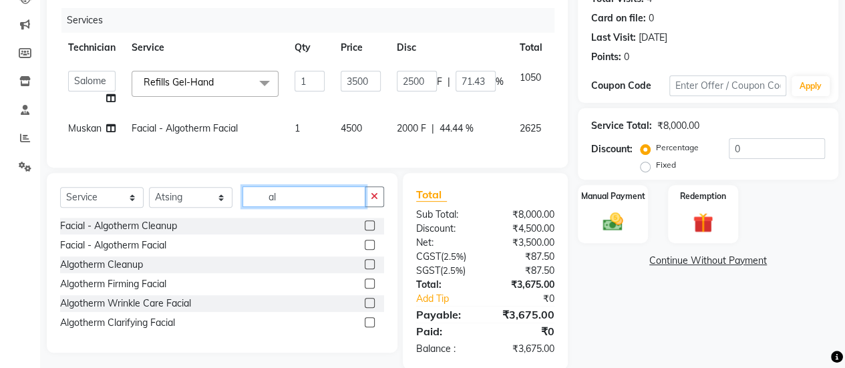
type input "a"
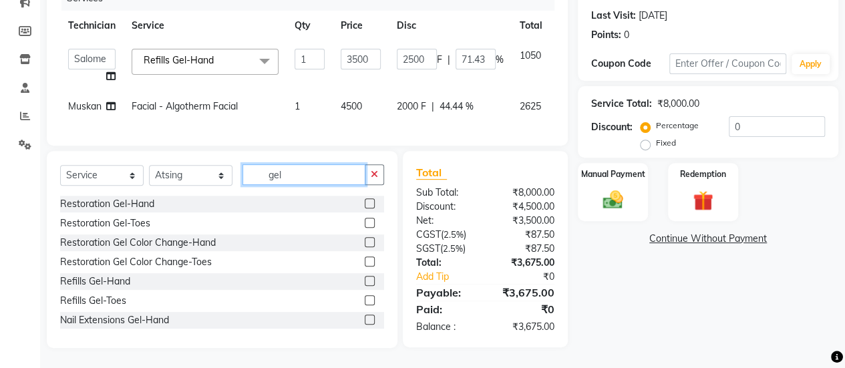
scroll to position [189, 0]
type input "gel"
click at [365, 321] on label at bounding box center [370, 320] width 10 height 10
click at [365, 321] on input "checkbox" at bounding box center [369, 320] width 9 height 9
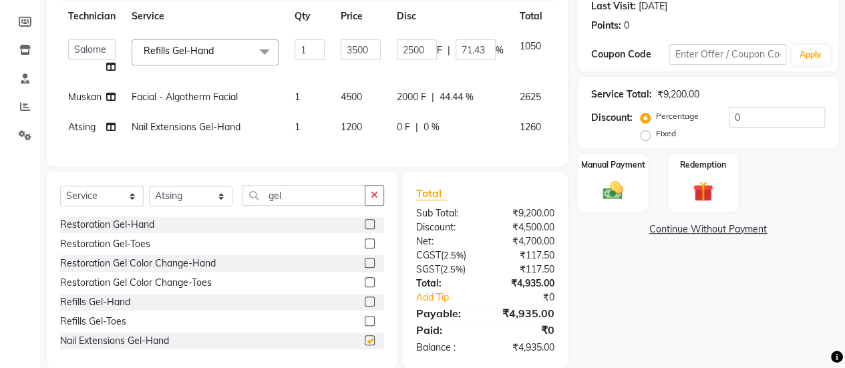
checkbox input "false"
click at [355, 130] on span "1200" at bounding box center [351, 127] width 21 height 12
select select "92701"
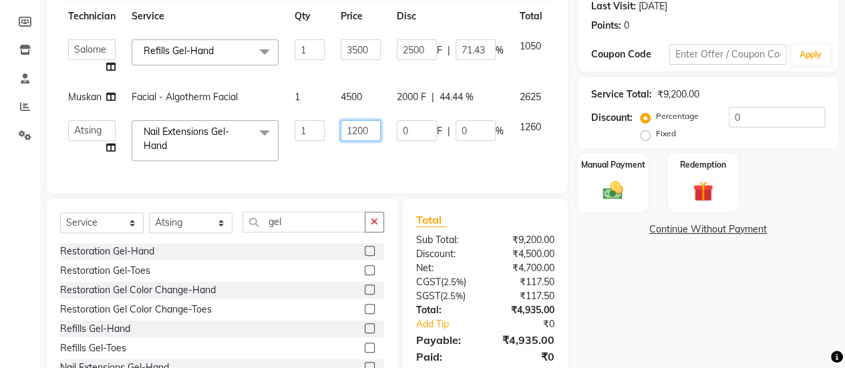
click at [375, 131] on input "1200" at bounding box center [361, 130] width 40 height 21
type input "1"
type input "2500"
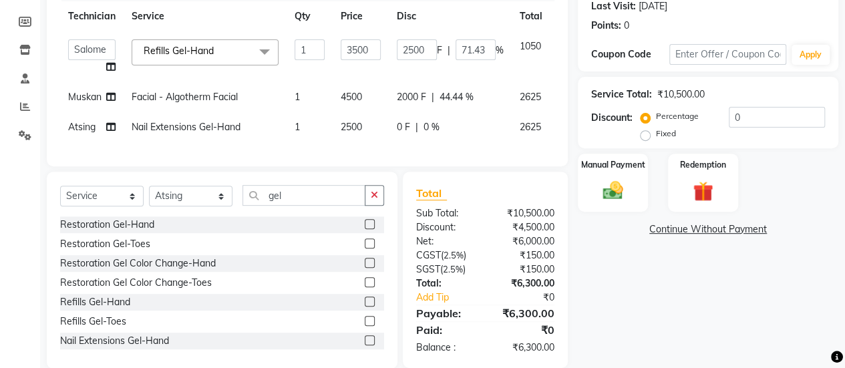
click at [381, 147] on div "Services Technician Service Qty Price Disc Total Action ajay Atsing Chetan Mana…" at bounding box center [307, 65] width 494 height 176
click at [437, 132] on span "0 %" at bounding box center [431, 127] width 16 height 14
select select "92701"
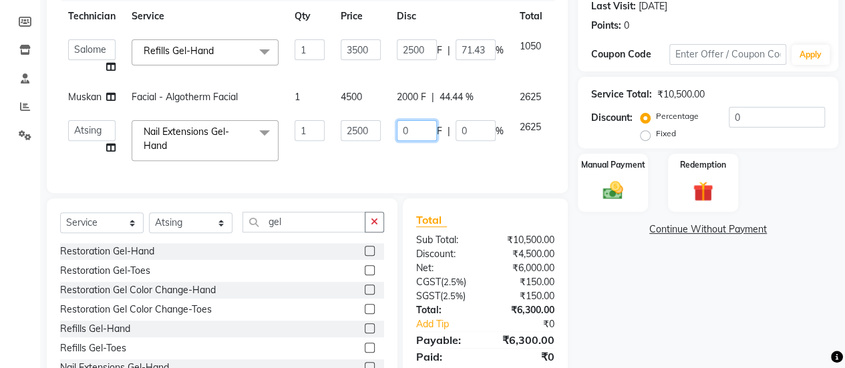
click at [409, 128] on input "0" at bounding box center [417, 130] width 40 height 21
type input "1000"
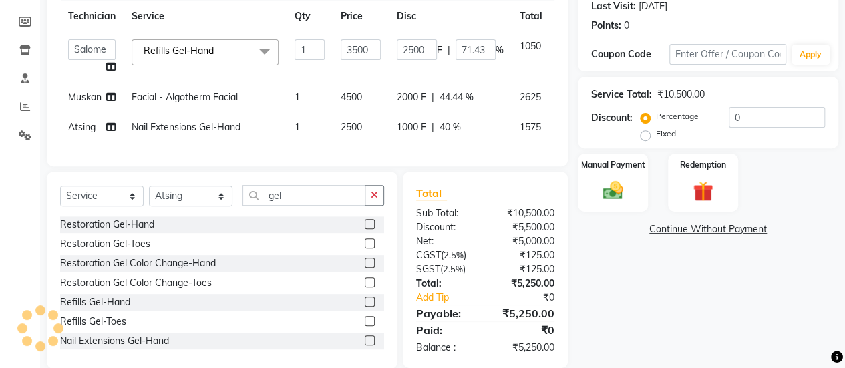
click at [433, 153] on div "Services Technician Service Qty Price Disc Total Action ajay Atsing Chetan Mana…" at bounding box center [307, 65] width 494 height 176
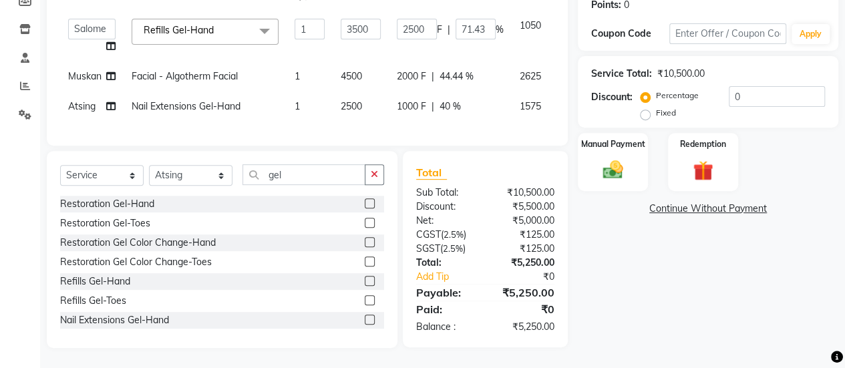
scroll to position [219, 0]
click at [592, 152] on div "Manual Payment" at bounding box center [612, 162] width 73 height 61
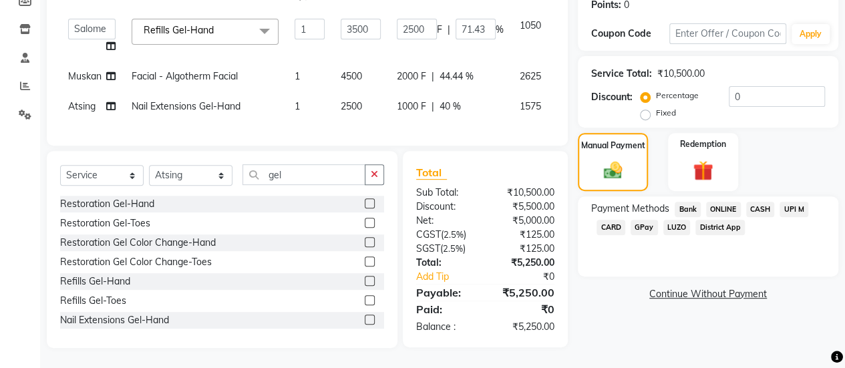
click at [718, 202] on span "ONLINE" at bounding box center [723, 209] width 35 height 15
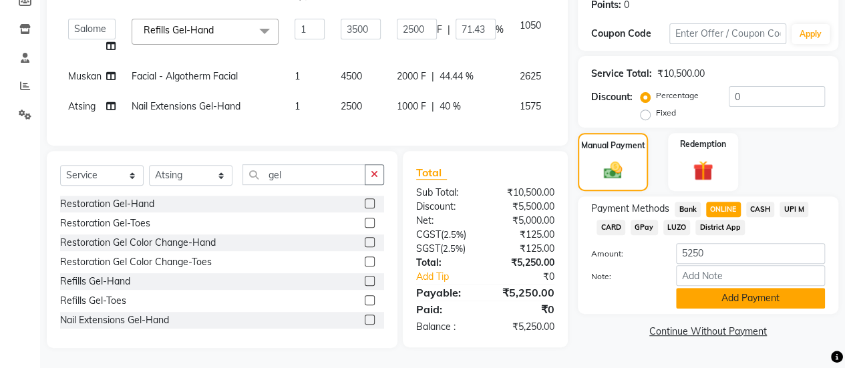
click at [729, 288] on button "Add Payment" at bounding box center [750, 298] width 149 height 21
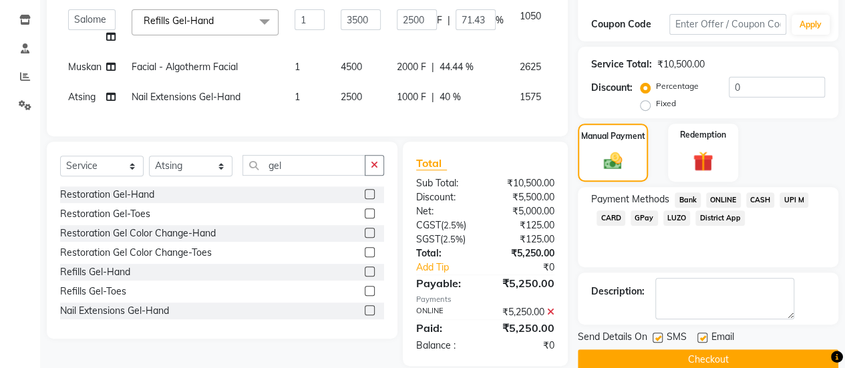
scroll to position [246, 0]
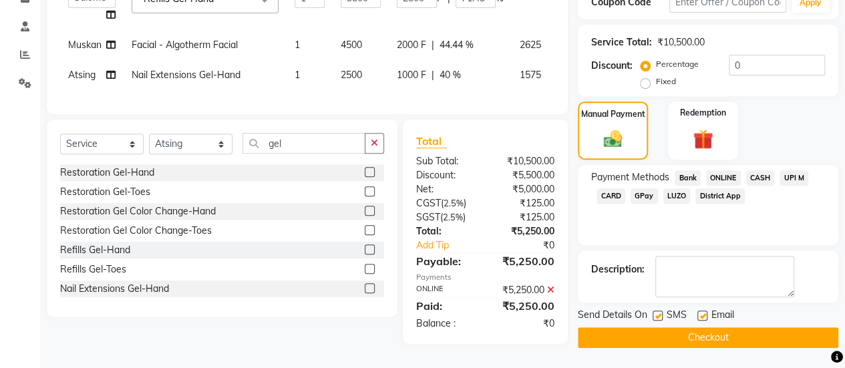
click at [713, 327] on button "Checkout" at bounding box center [708, 337] width 260 height 21
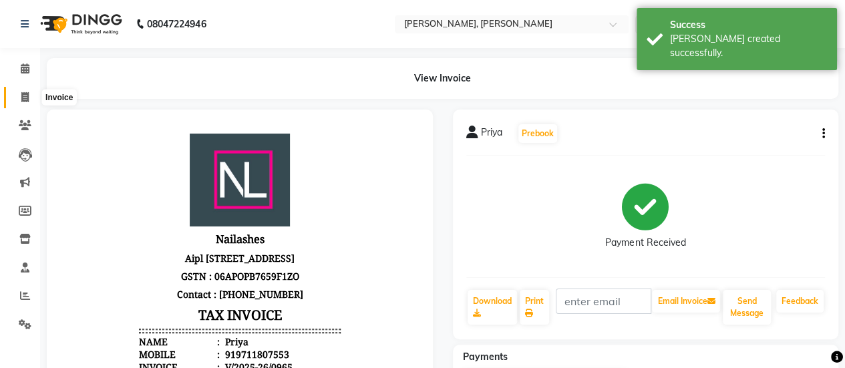
click at [23, 102] on icon at bounding box center [24, 97] width 7 height 10
select select "service"
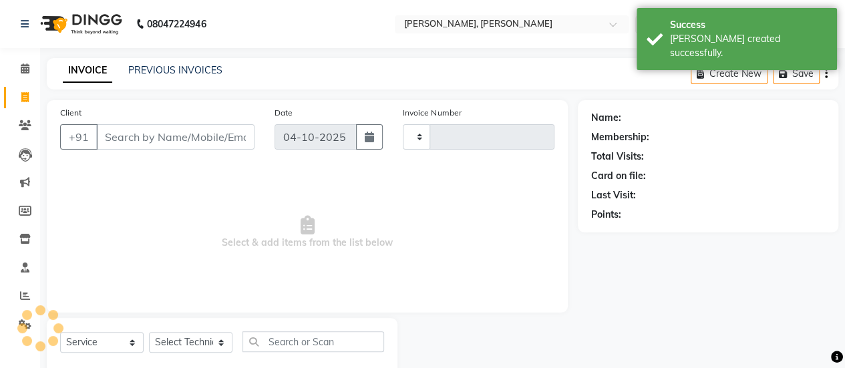
type input "0966"
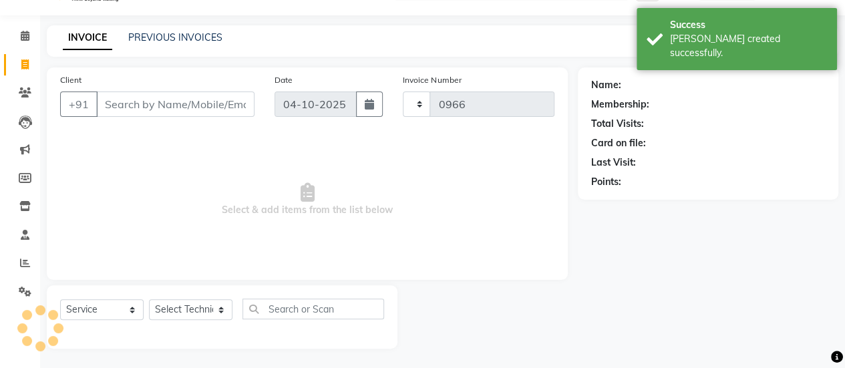
select select "5749"
click at [176, 41] on link "PREVIOUS INVOICES" at bounding box center [175, 37] width 94 height 12
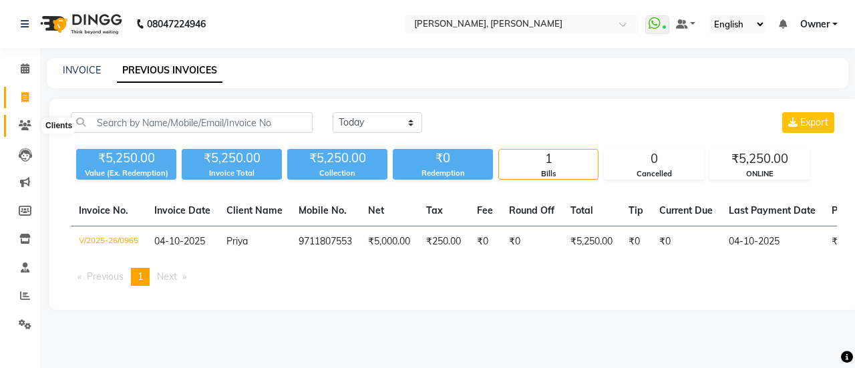
click at [20, 129] on icon at bounding box center [25, 125] width 13 height 10
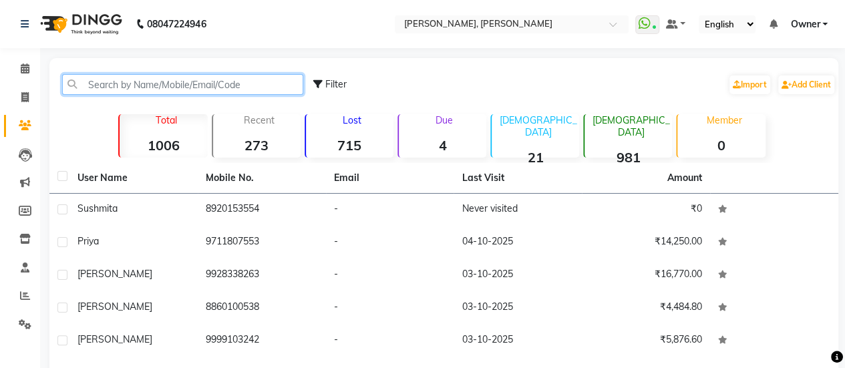
click at [120, 87] on input "text" at bounding box center [182, 84] width 241 height 21
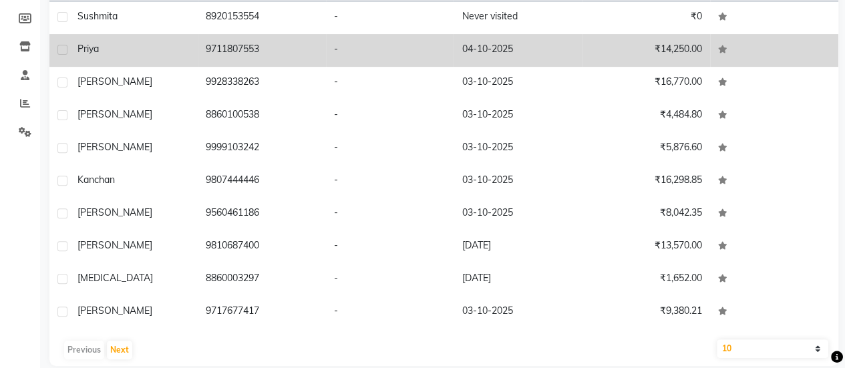
scroll to position [199, 0]
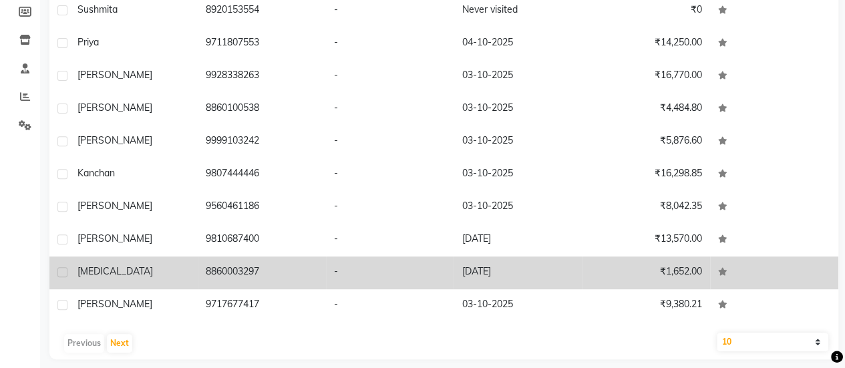
click at [168, 266] on div "[MEDICAL_DATA]" at bounding box center [133, 271] width 112 height 14
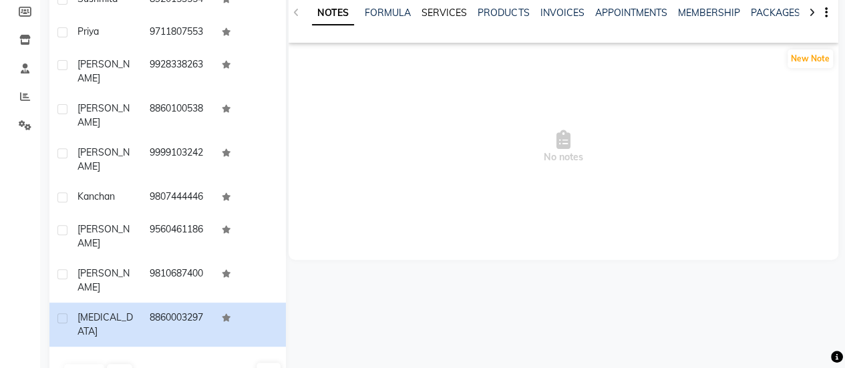
click at [439, 9] on link "SERVICES" at bounding box center [443, 13] width 45 height 12
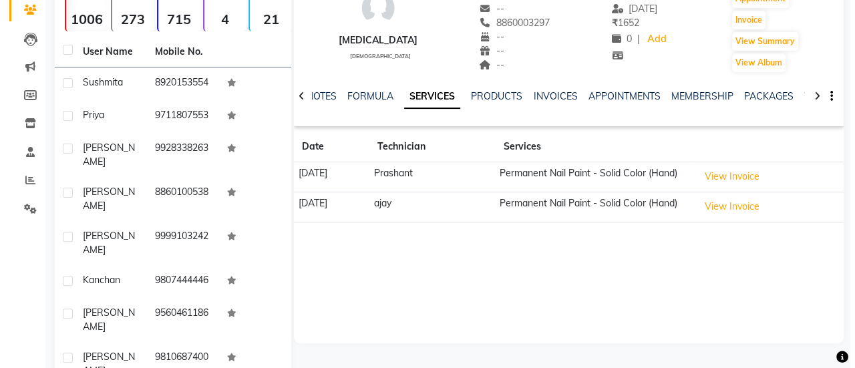
scroll to position [88, 0]
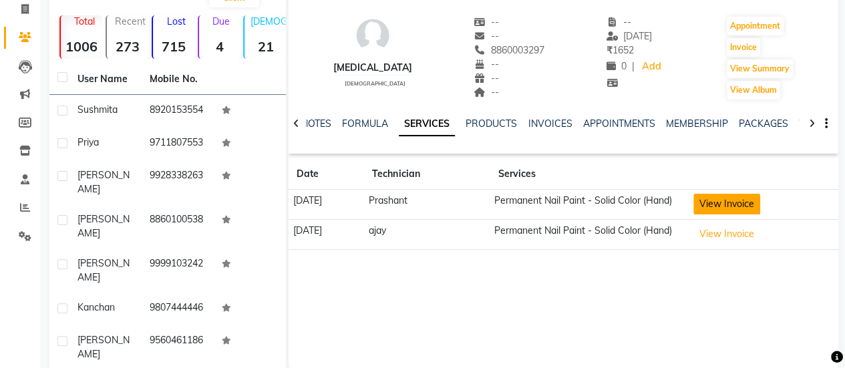
click at [728, 200] on button "View Invoice" at bounding box center [726, 204] width 67 height 21
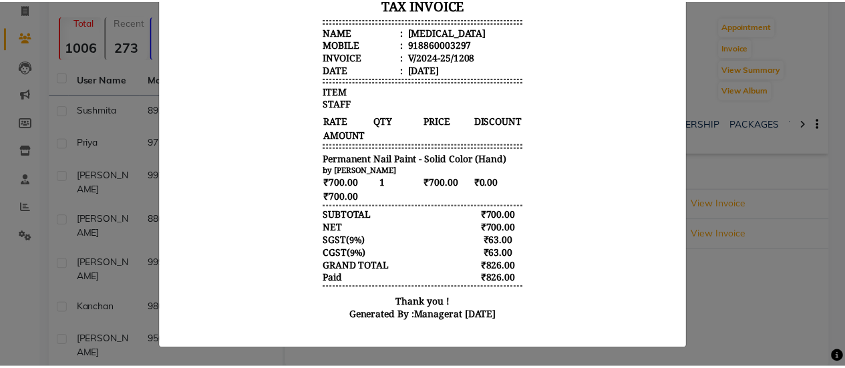
scroll to position [0, 0]
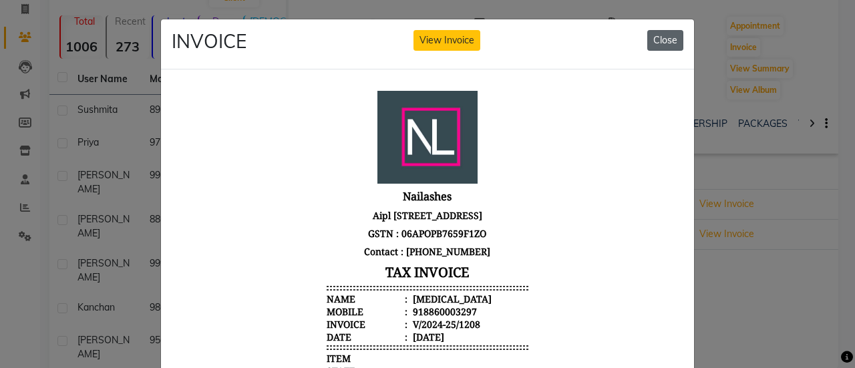
click at [656, 34] on button "Close" at bounding box center [665, 40] width 36 height 21
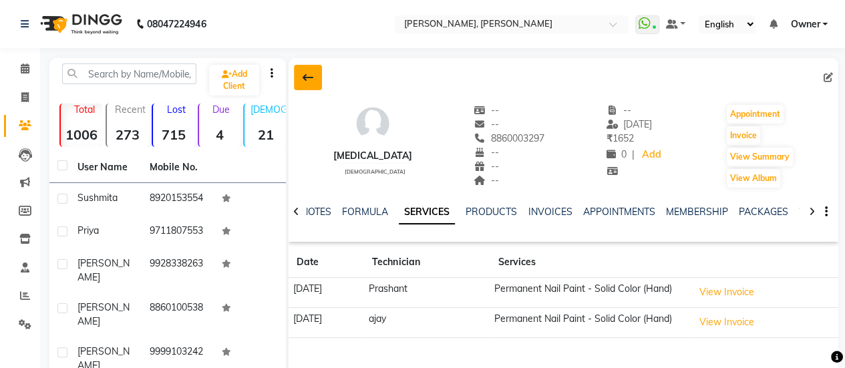
click at [300, 73] on button at bounding box center [308, 77] width 28 height 25
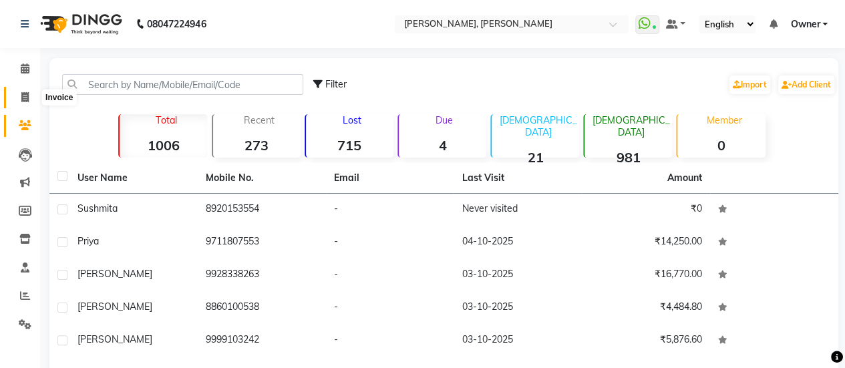
click at [21, 94] on icon at bounding box center [24, 97] width 7 height 10
select select "service"
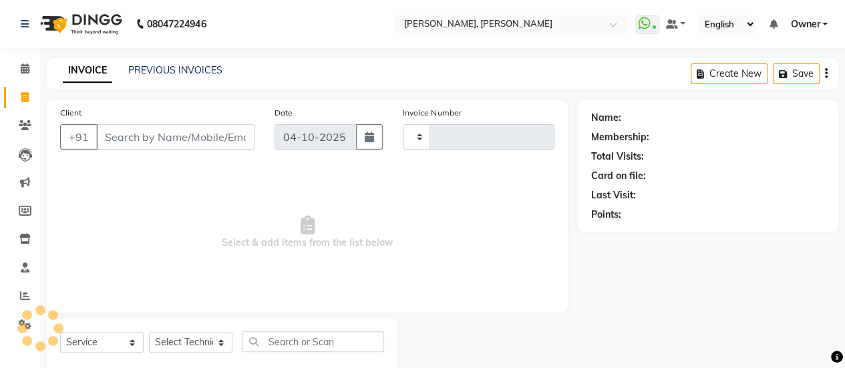
scroll to position [33, 0]
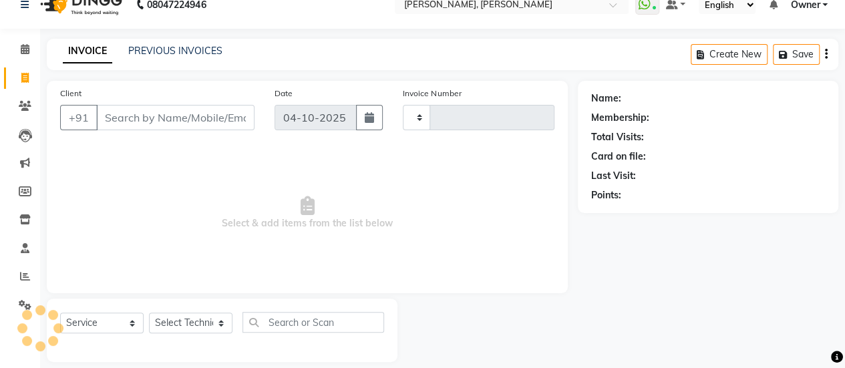
type input "0966"
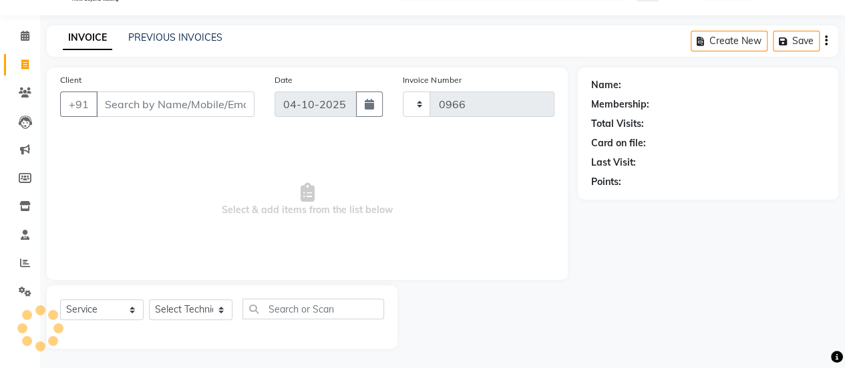
select select "5749"
click at [156, 44] on div "PREVIOUS INVOICES" at bounding box center [175, 38] width 94 height 14
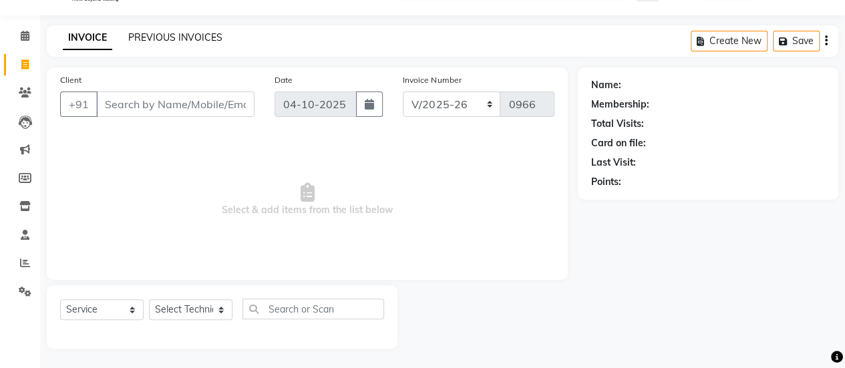
click at [155, 37] on link "PREVIOUS INVOICES" at bounding box center [175, 37] width 94 height 12
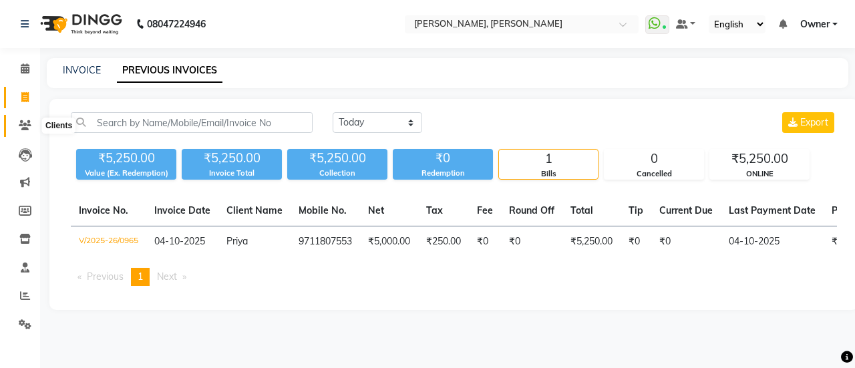
click at [28, 122] on icon at bounding box center [25, 125] width 13 height 10
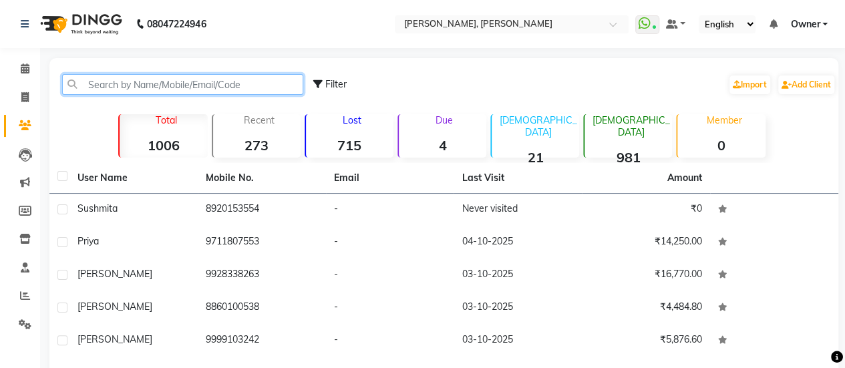
click at [146, 74] on input "text" at bounding box center [182, 84] width 241 height 21
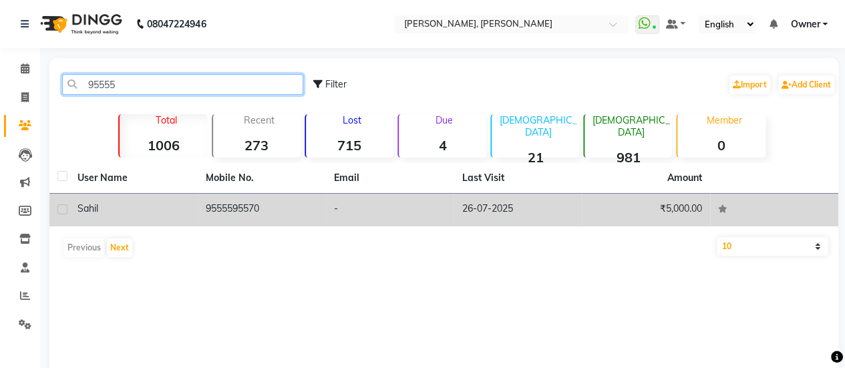
type input "95555"
click at [188, 205] on div "Sahil" at bounding box center [133, 209] width 112 height 14
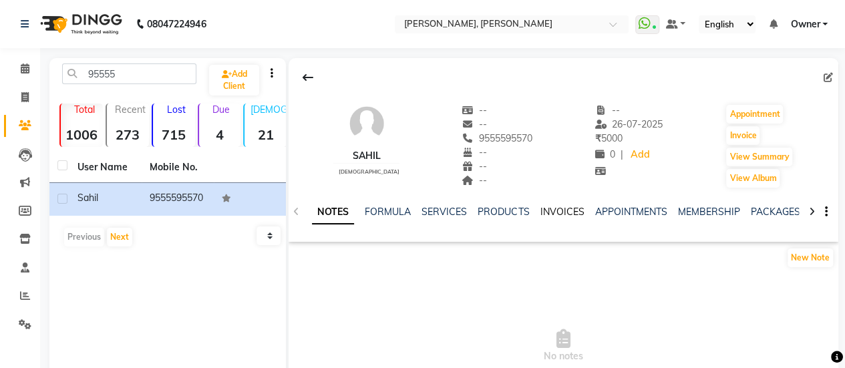
click at [561, 206] on link "INVOICES" at bounding box center [562, 212] width 44 height 12
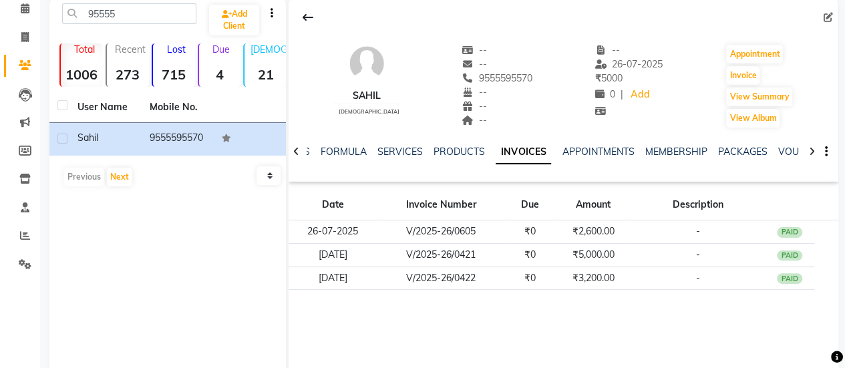
scroll to position [61, 0]
click at [781, 149] on link "VOUCHERS" at bounding box center [803, 151] width 53 height 12
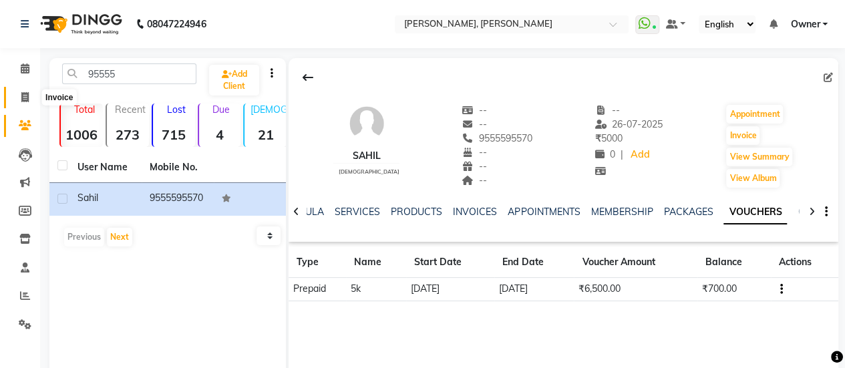
click at [27, 103] on span at bounding box center [24, 97] width 23 height 15
select select "5749"
select select "service"
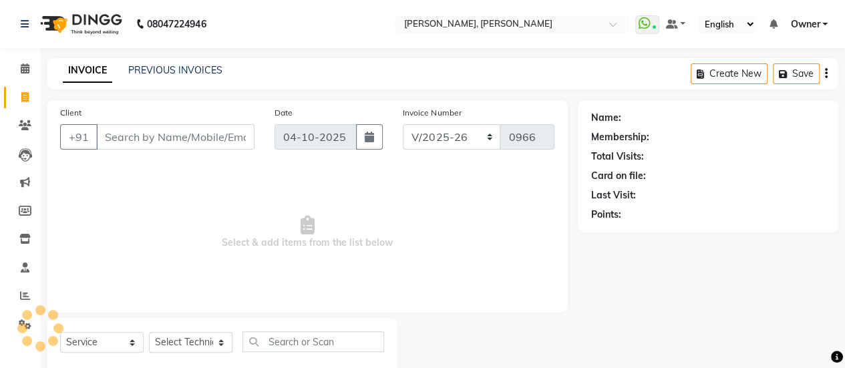
scroll to position [33, 0]
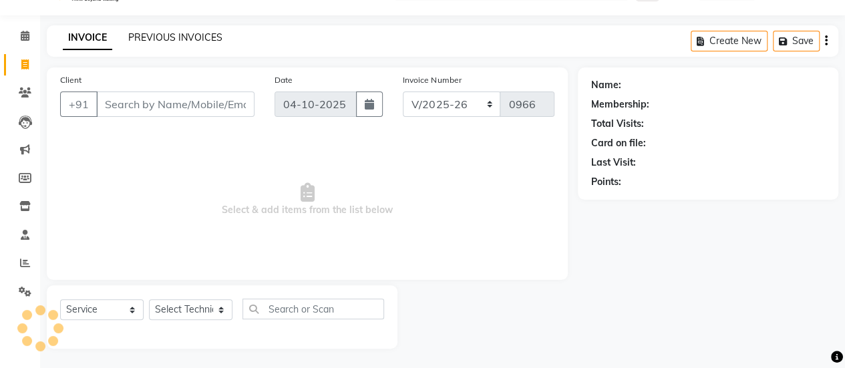
click at [172, 37] on link "PREVIOUS INVOICES" at bounding box center [175, 37] width 94 height 12
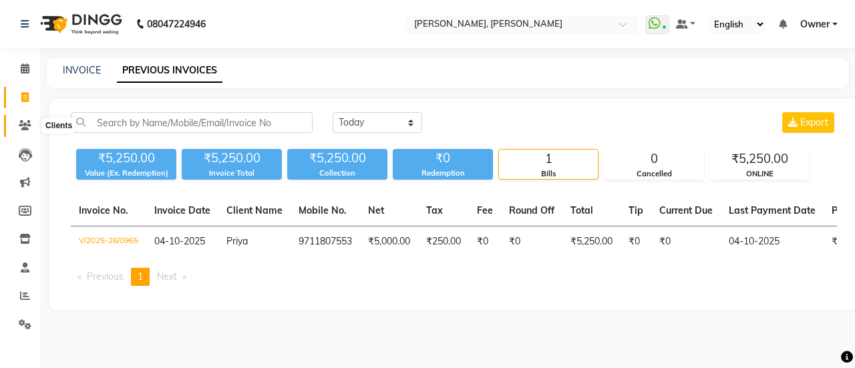
click at [27, 130] on icon at bounding box center [25, 125] width 13 height 10
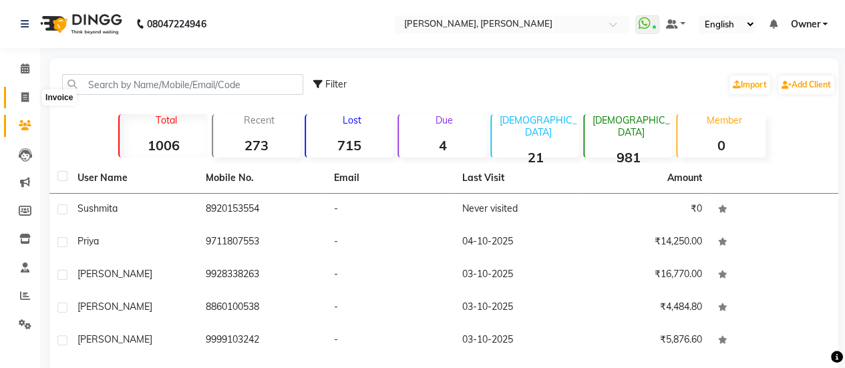
click at [14, 102] on span at bounding box center [24, 97] width 23 height 15
select select "service"
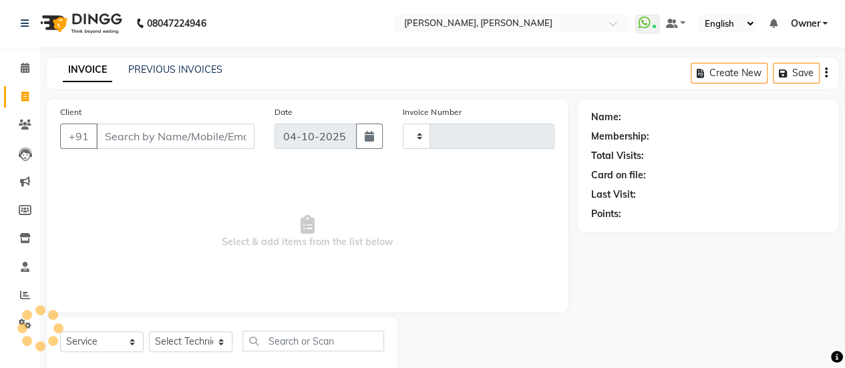
type input "0966"
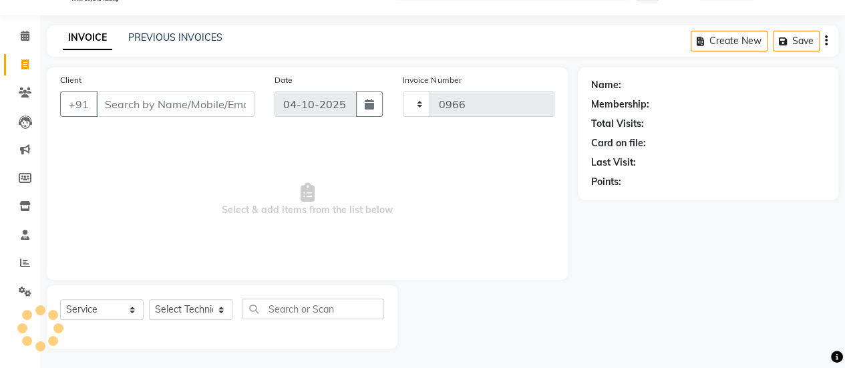
select select "5749"
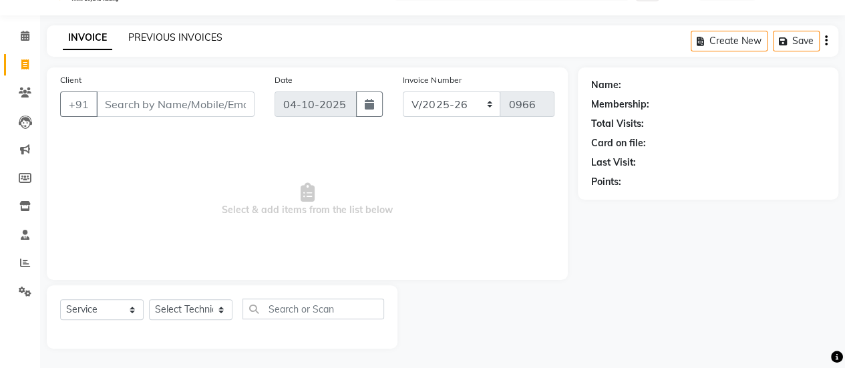
click at [160, 38] on link "PREVIOUS INVOICES" at bounding box center [175, 37] width 94 height 12
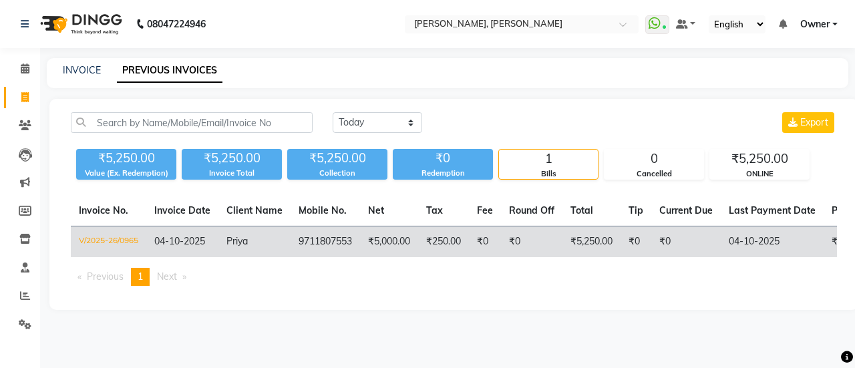
select select "service"
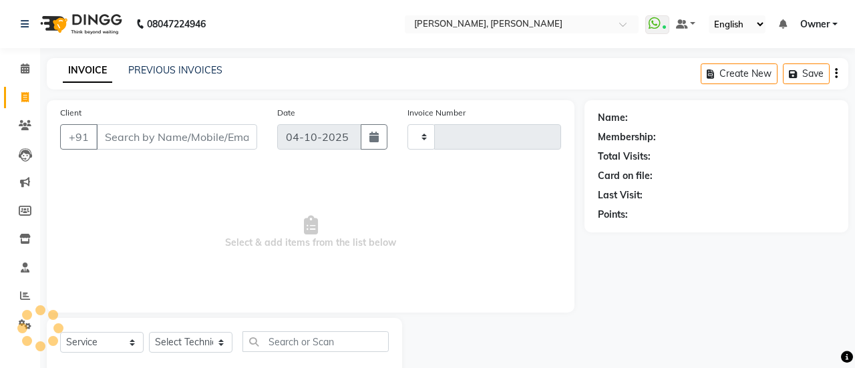
type input "0966"
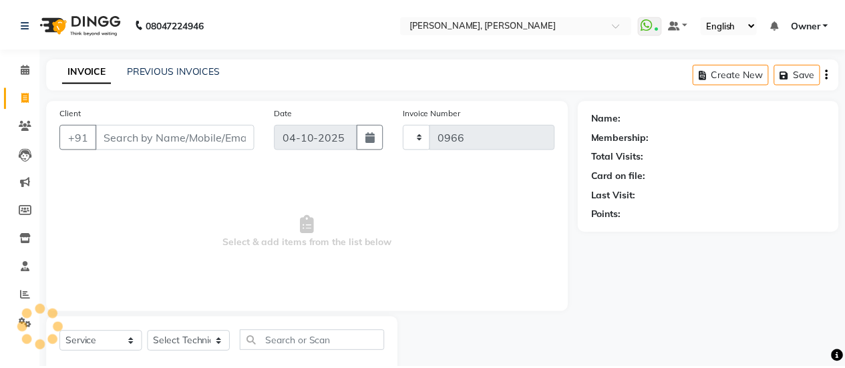
scroll to position [33, 0]
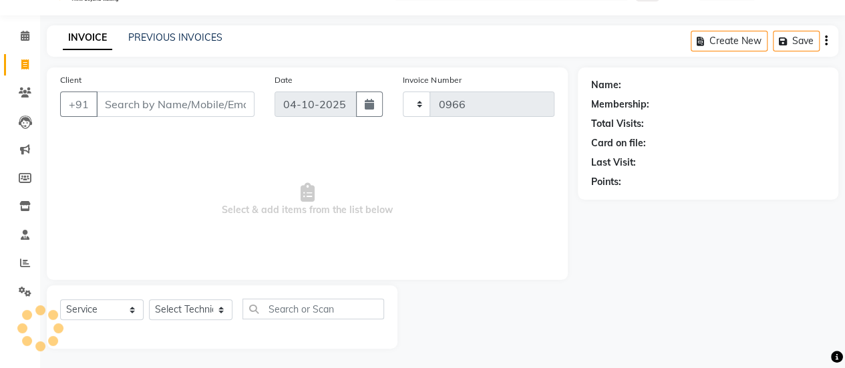
select select "5749"
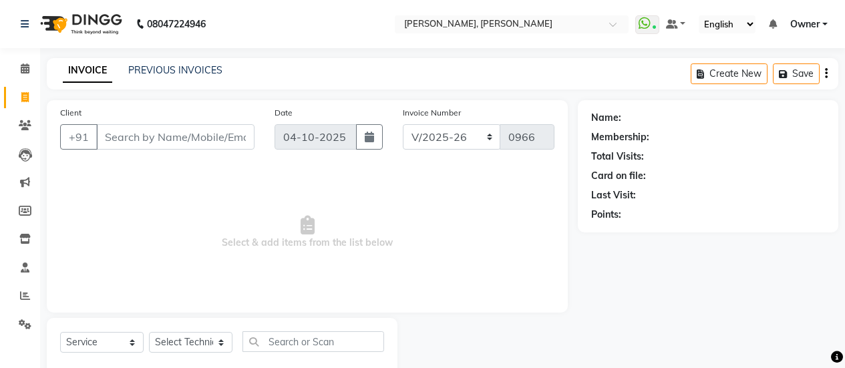
select select "5749"
select select "service"
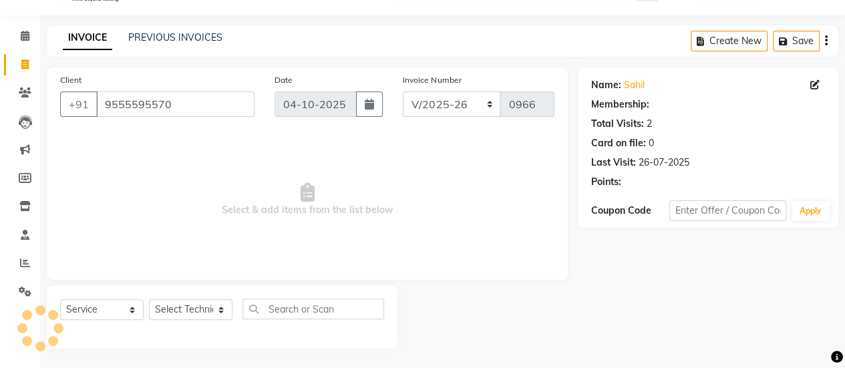
scroll to position [33, 0]
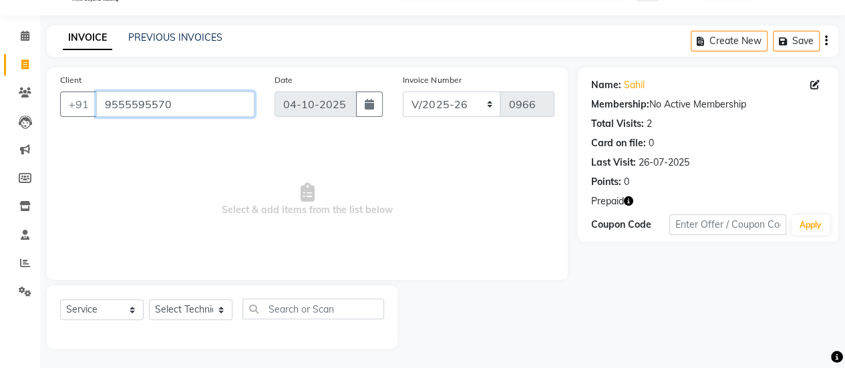
click at [187, 96] on input "9555595570" at bounding box center [175, 103] width 158 height 25
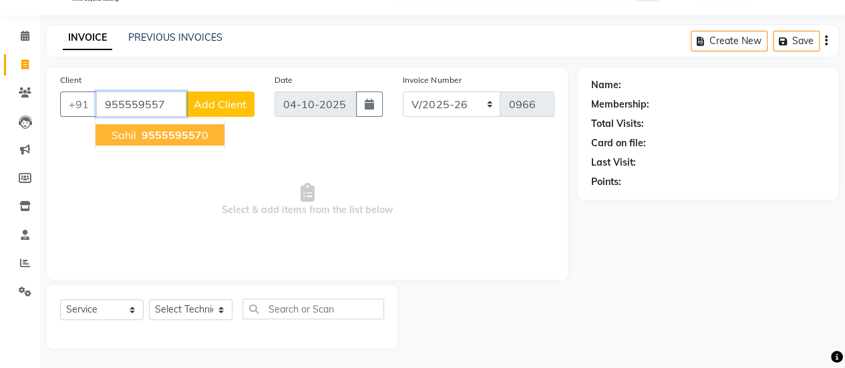
click at [182, 128] on ngb-typeahead-window "[PERSON_NAME] 955559557 0" at bounding box center [160, 134] width 130 height 33
click at [182, 128] on span "955559557" at bounding box center [172, 134] width 60 height 13
type input "9555595570"
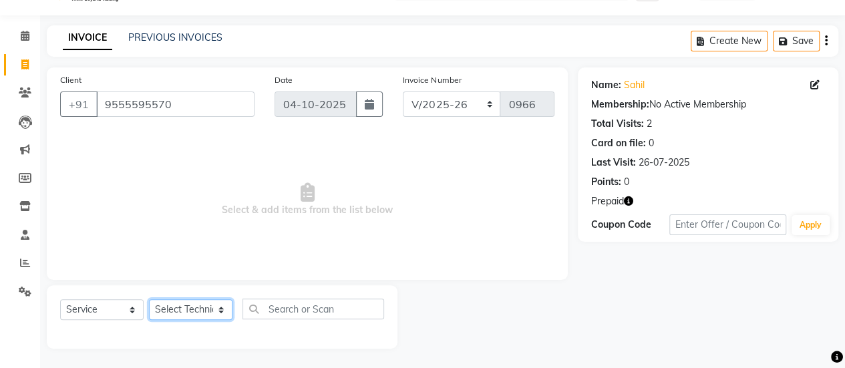
click at [198, 307] on select "Select Technician [PERSON_NAME] Chetan Manager [PERSON_NAME] Owner [PERSON_NAME…" at bounding box center [190, 309] width 83 height 21
select select "60492"
click at [149, 299] on select "Select Technician [PERSON_NAME] Chetan Manager [PERSON_NAME] Owner [PERSON_NAME…" at bounding box center [190, 309] width 83 height 21
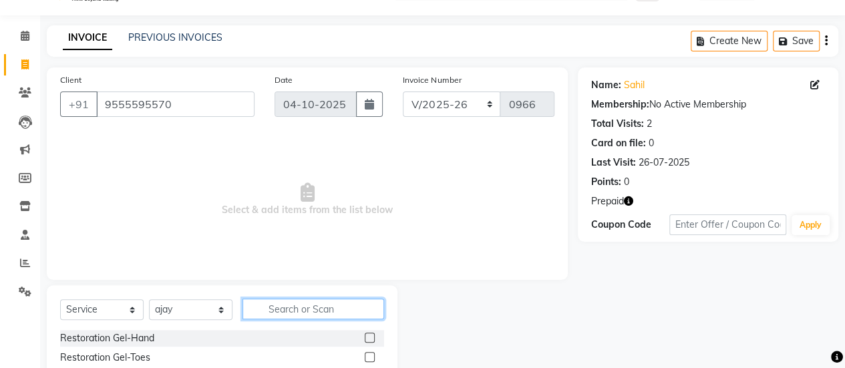
click at [292, 315] on input "text" at bounding box center [313, 308] width 142 height 21
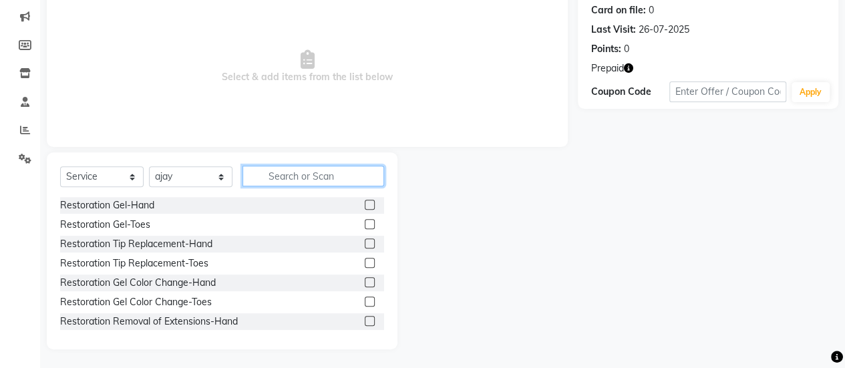
scroll to position [165, 0]
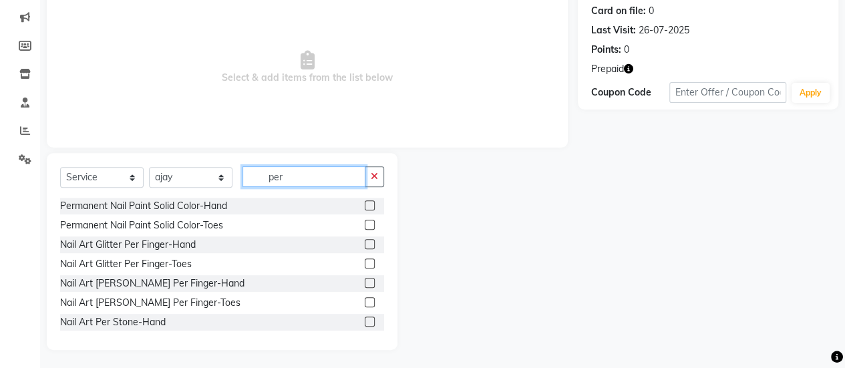
type input "per"
click at [365, 207] on label at bounding box center [370, 205] width 10 height 10
click at [365, 207] on input "checkbox" at bounding box center [369, 206] width 9 height 9
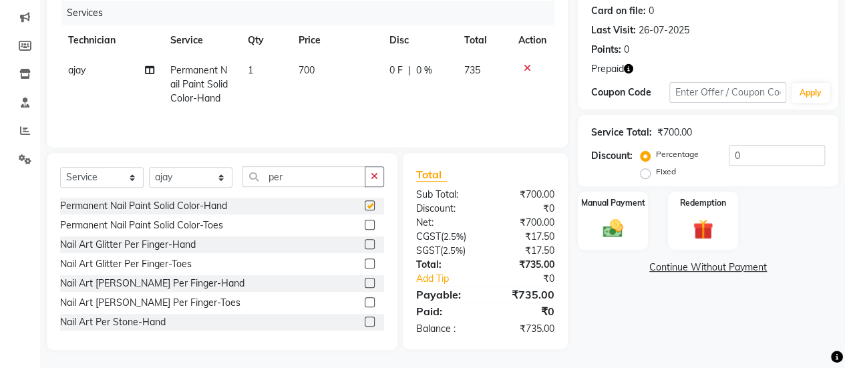
checkbox input "false"
click at [319, 74] on td "700" at bounding box center [335, 84] width 91 height 58
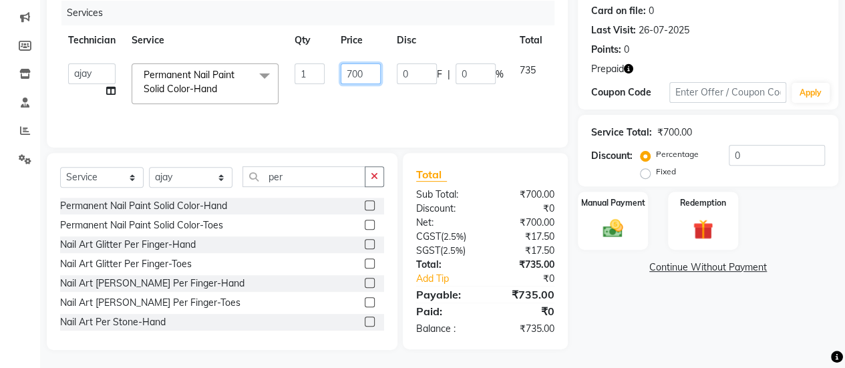
click at [372, 68] on input "700" at bounding box center [361, 73] width 40 height 21
type input "787"
click at [421, 99] on td "0 F | 0 %" at bounding box center [450, 83] width 123 height 57
click at [700, 224] on img at bounding box center [703, 229] width 34 height 26
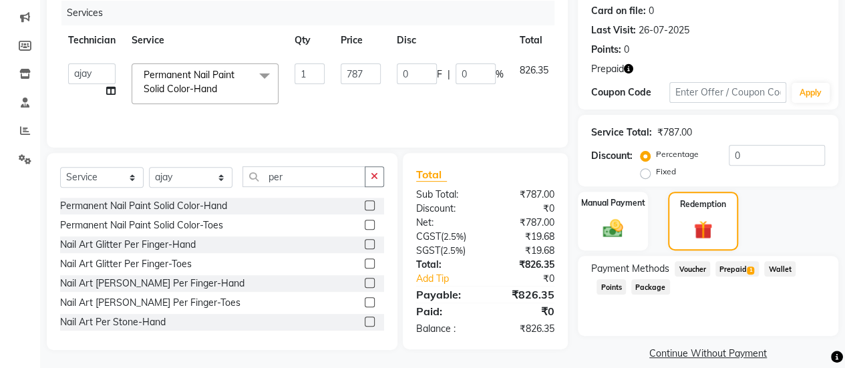
click at [747, 266] on span "Prepaid 1" at bounding box center [736, 268] width 43 height 15
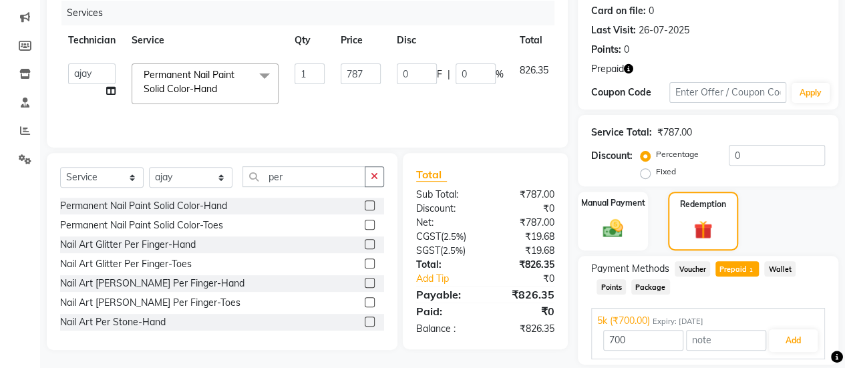
scroll to position [208, 0]
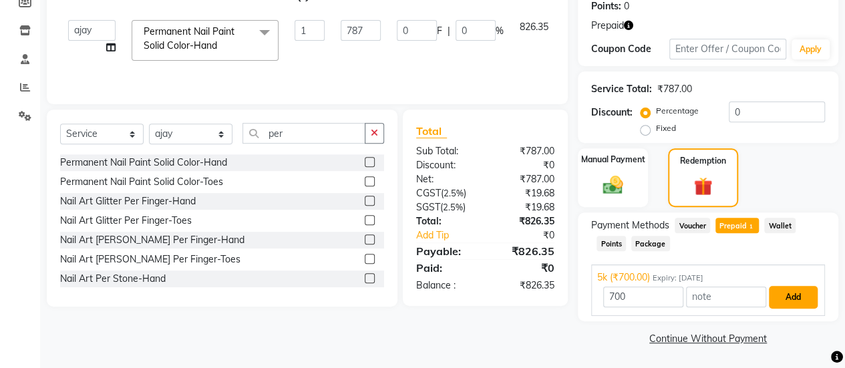
click at [792, 294] on button "Add" at bounding box center [793, 297] width 49 height 23
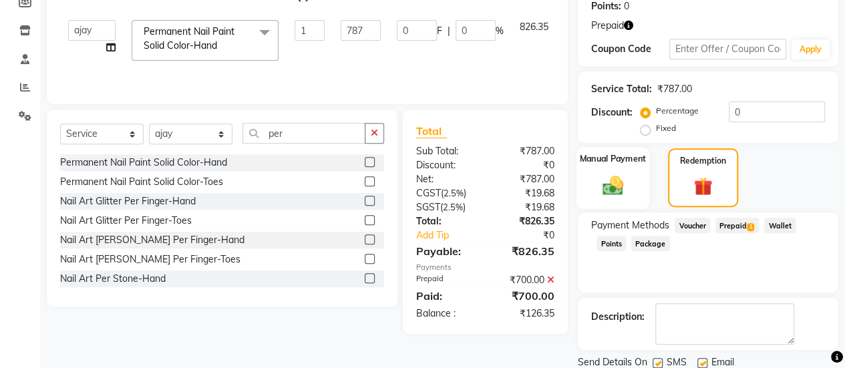
click at [625, 181] on img at bounding box center [613, 185] width 34 height 24
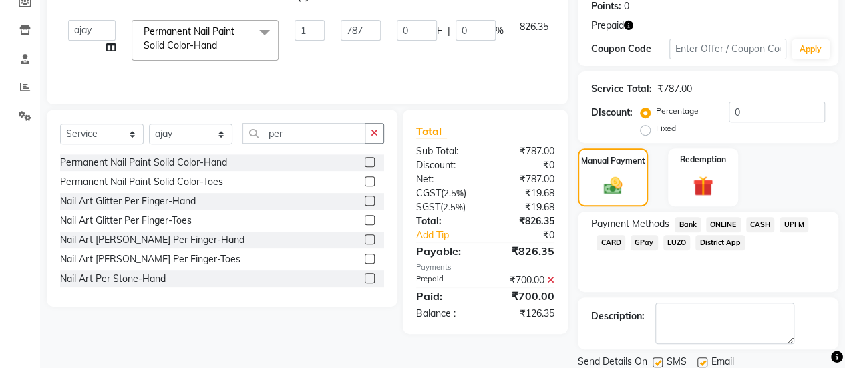
click at [760, 226] on span "CASH" at bounding box center [760, 224] width 29 height 15
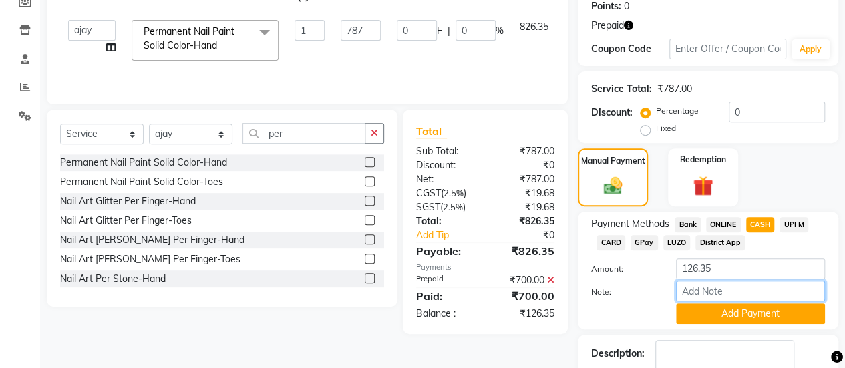
click at [718, 280] on input "Note:" at bounding box center [750, 290] width 149 height 21
click at [717, 274] on input "126.35" at bounding box center [750, 268] width 149 height 21
type input "100"
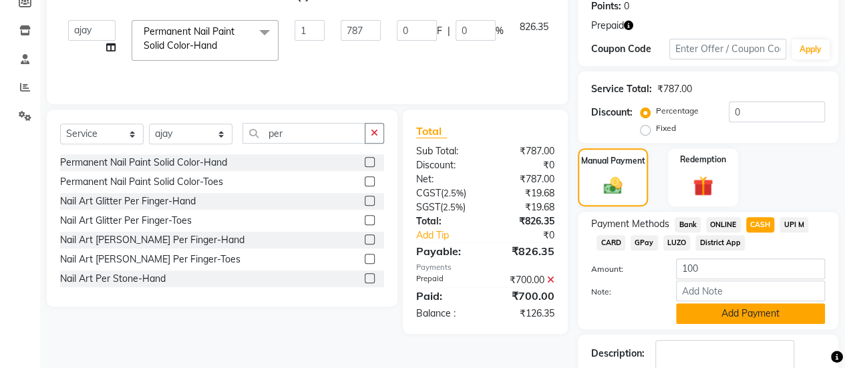
click at [733, 315] on button "Add Payment" at bounding box center [750, 313] width 149 height 21
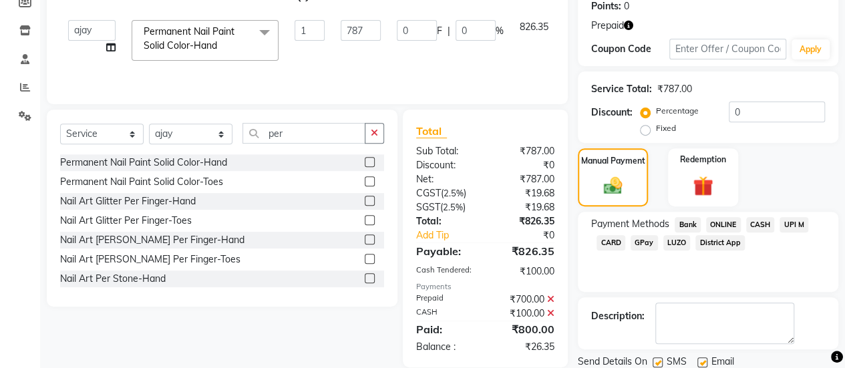
scroll to position [254, 0]
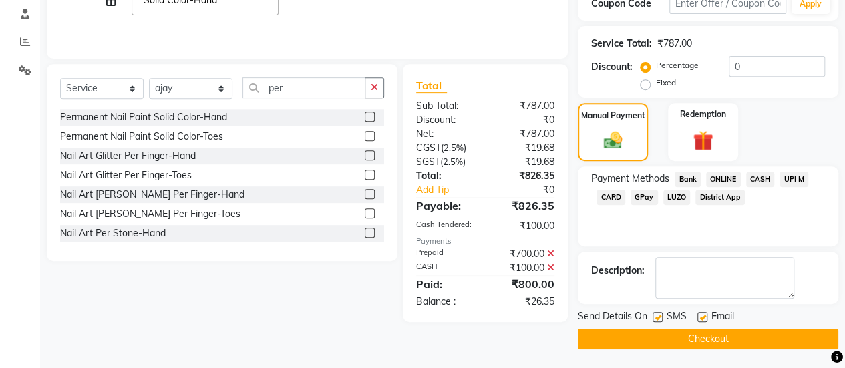
click at [730, 181] on span "ONLINE" at bounding box center [723, 179] width 35 height 15
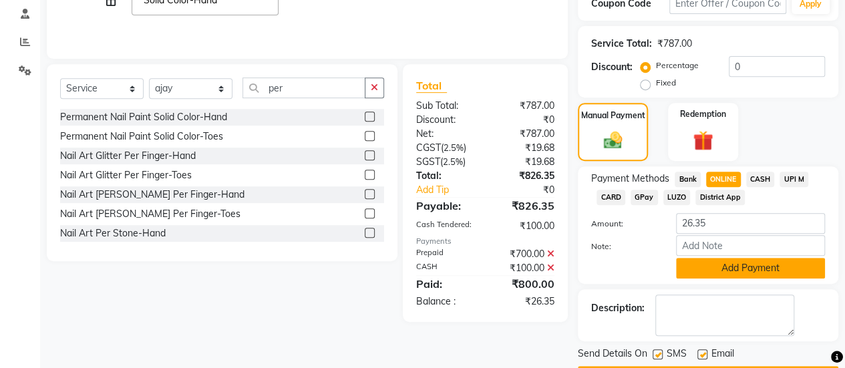
click at [743, 261] on button "Add Payment" at bounding box center [750, 268] width 149 height 21
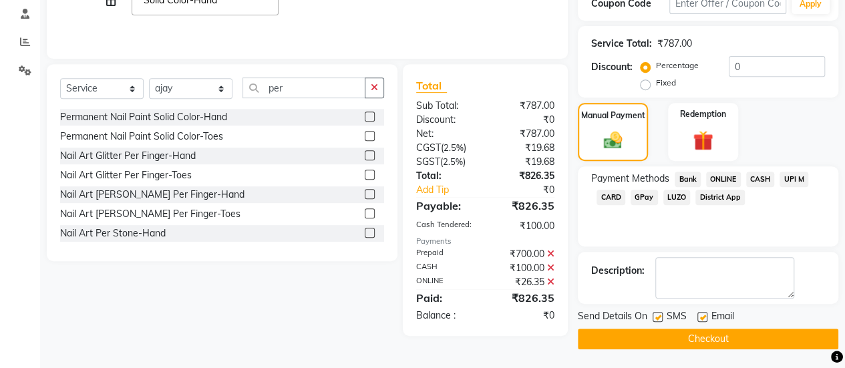
click at [690, 338] on button "Checkout" at bounding box center [708, 339] width 260 height 21
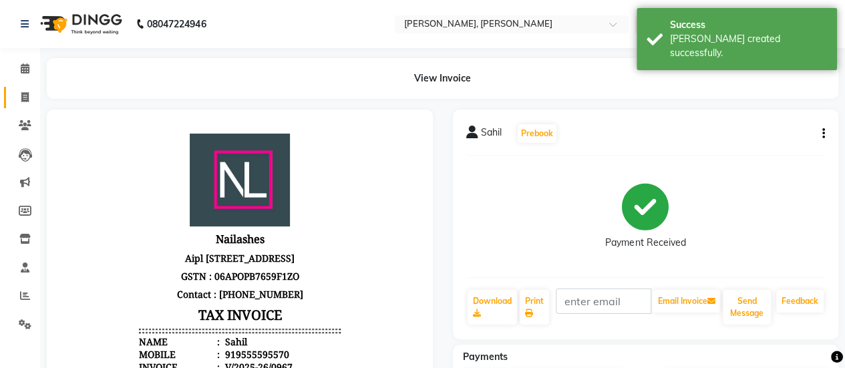
click at [25, 97] on icon at bounding box center [24, 97] width 7 height 10
select select "service"
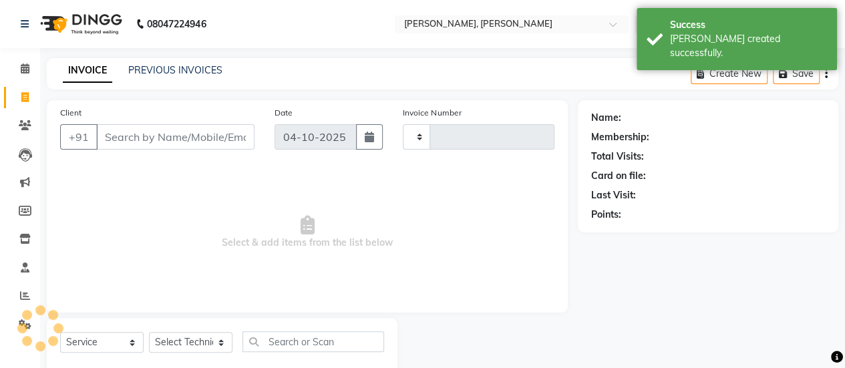
type input "0968"
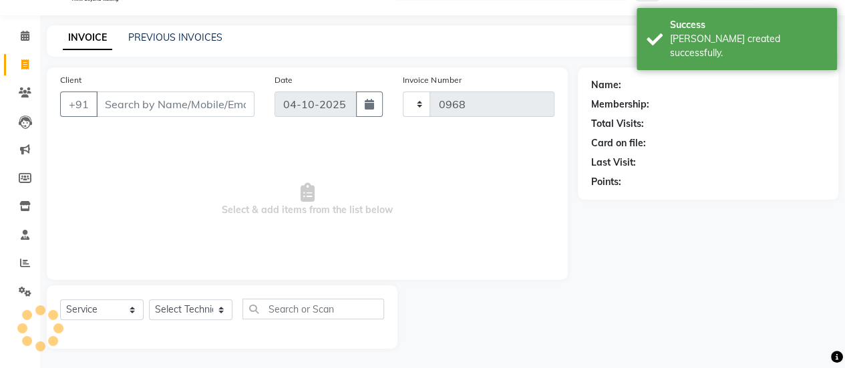
select select "5749"
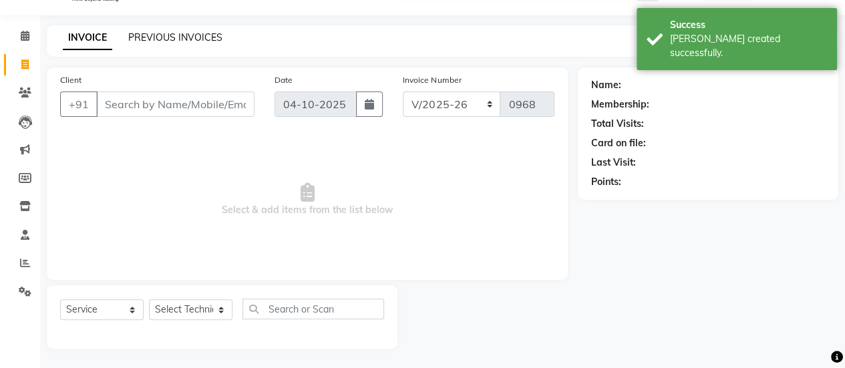
click at [168, 38] on link "PREVIOUS INVOICES" at bounding box center [175, 37] width 94 height 12
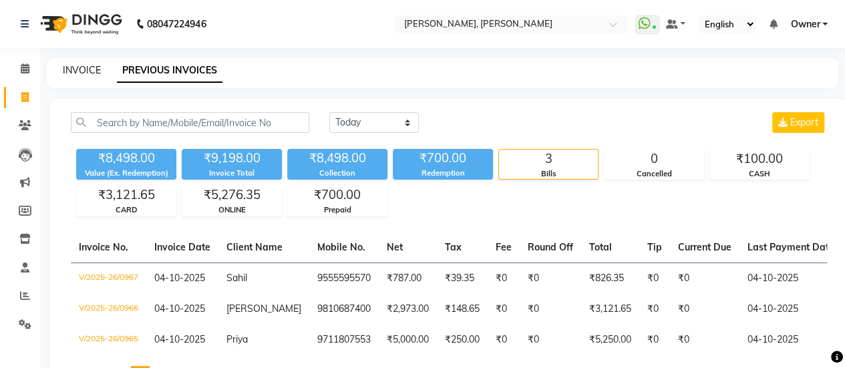
click at [79, 74] on link "INVOICE" at bounding box center [82, 70] width 38 height 12
select select "service"
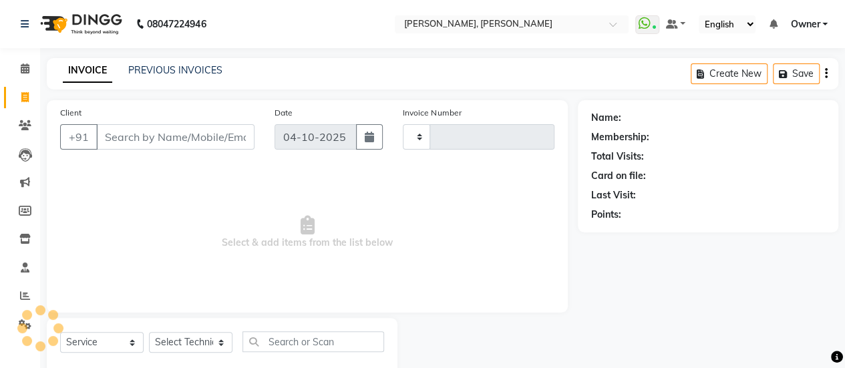
scroll to position [33, 0]
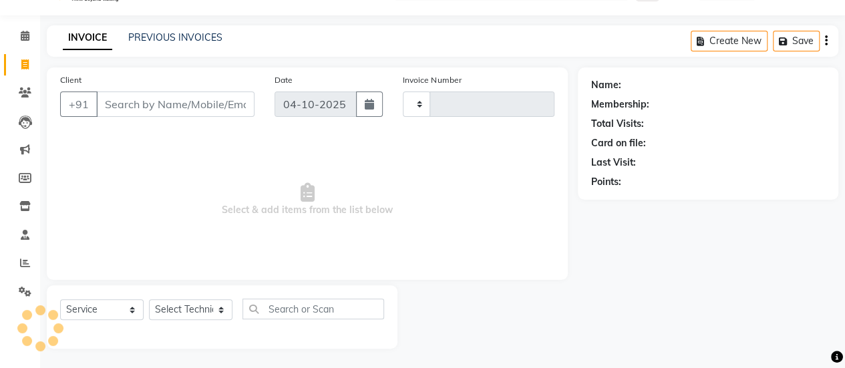
type input "0968"
select select "5749"
click at [183, 302] on select "Select Technician [PERSON_NAME] Chetan Manager [PERSON_NAME] Owner [PERSON_NAME…" at bounding box center [190, 309] width 83 height 21
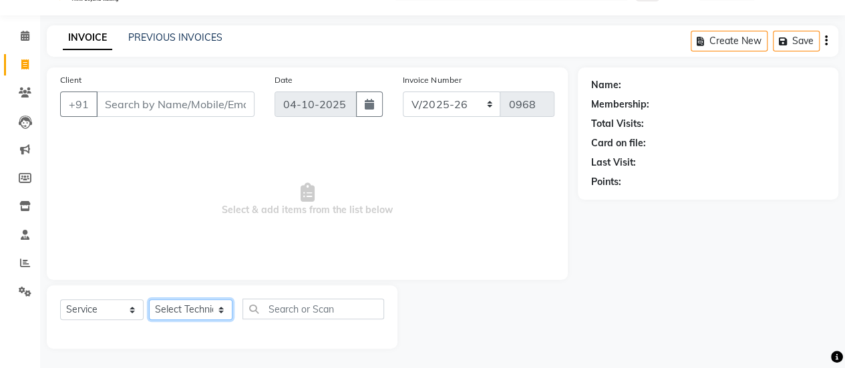
select select "92701"
click at [149, 299] on select "Select Technician [PERSON_NAME] Chetan Manager [PERSON_NAME] Owner [PERSON_NAME…" at bounding box center [190, 309] width 83 height 21
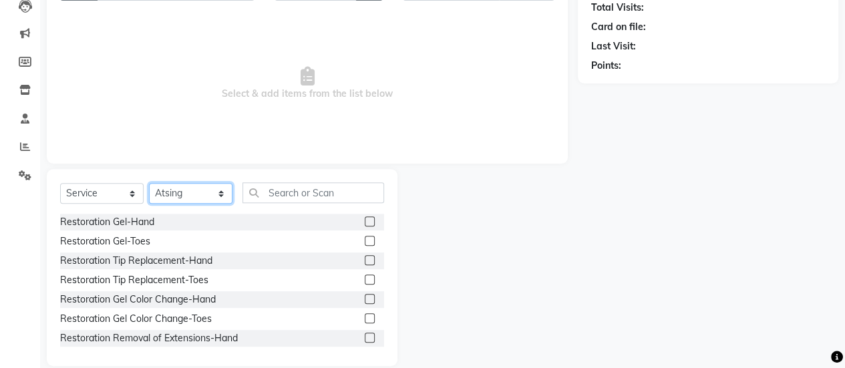
scroll to position [166, 0]
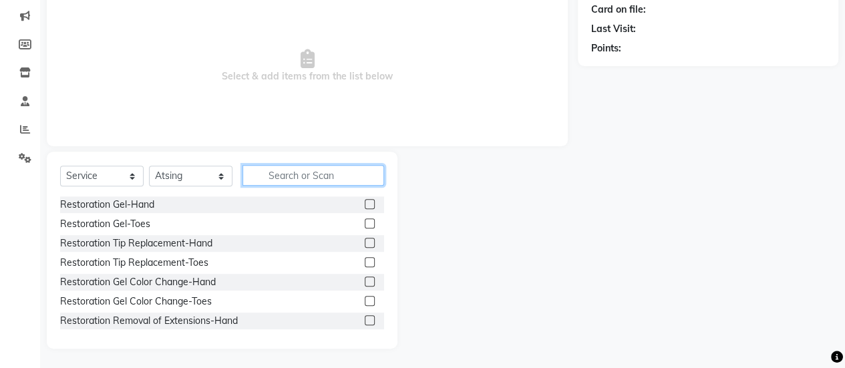
click at [317, 176] on input "text" at bounding box center [313, 175] width 142 height 21
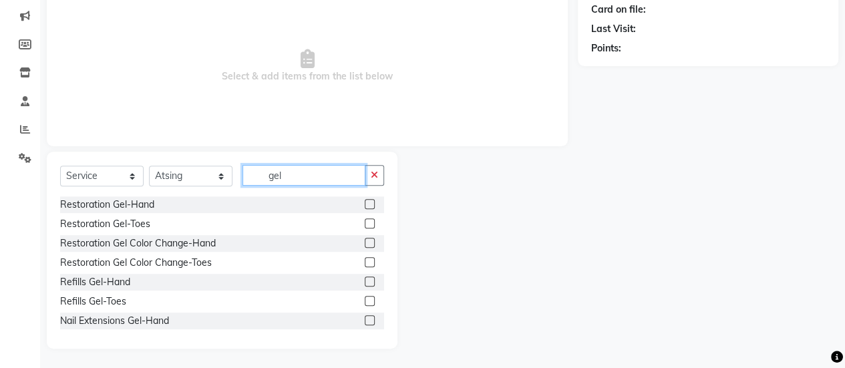
type input "gel"
click at [365, 316] on label at bounding box center [370, 320] width 10 height 10
click at [365, 317] on input "checkbox" at bounding box center [369, 321] width 9 height 9
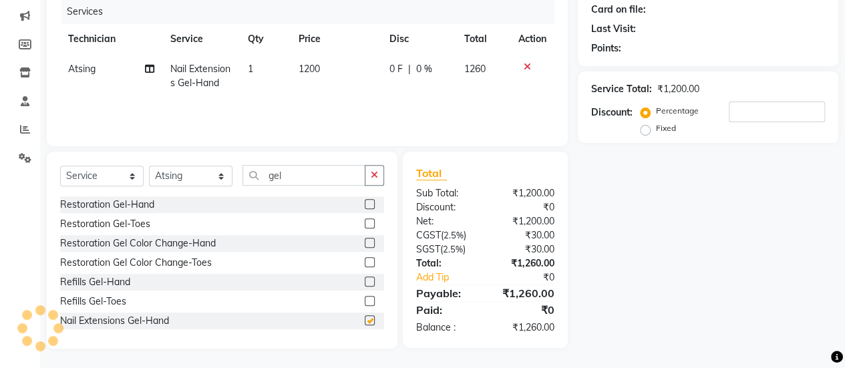
checkbox input "false"
click at [325, 66] on td "1200" at bounding box center [335, 76] width 91 height 44
select select "92701"
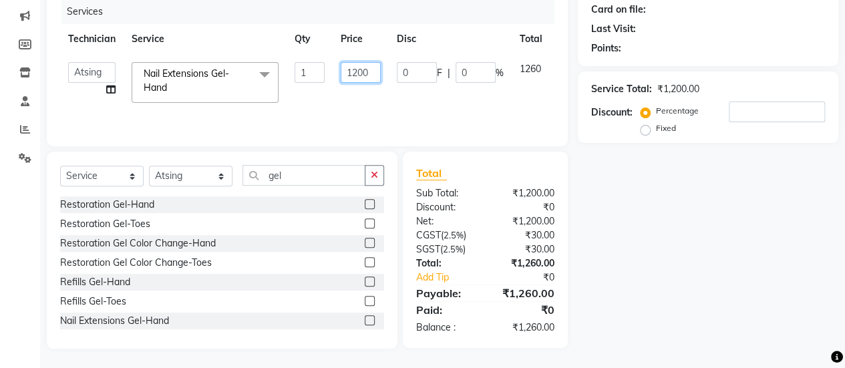
click at [367, 69] on input "1200" at bounding box center [361, 72] width 40 height 21
type input "1"
type input "2451"
click at [377, 90] on tr "ajay Atsing Chetan Manager Muskan Owner Prashant Salome Vivek Nail Extensions G…" at bounding box center [327, 82] width 534 height 57
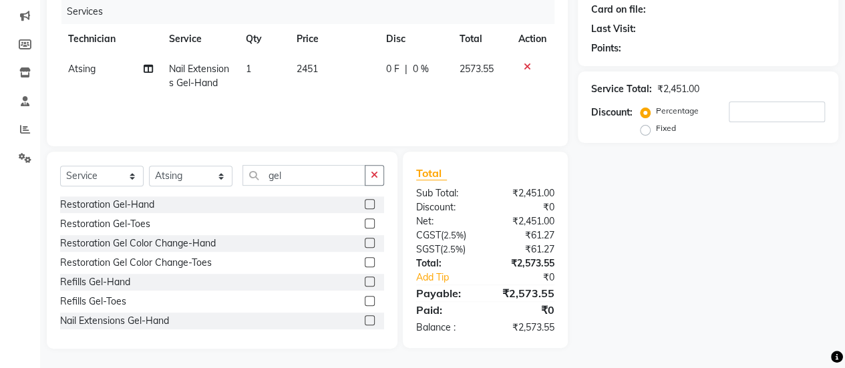
click at [369, 65] on td "2451" at bounding box center [332, 76] width 89 height 44
select select "92701"
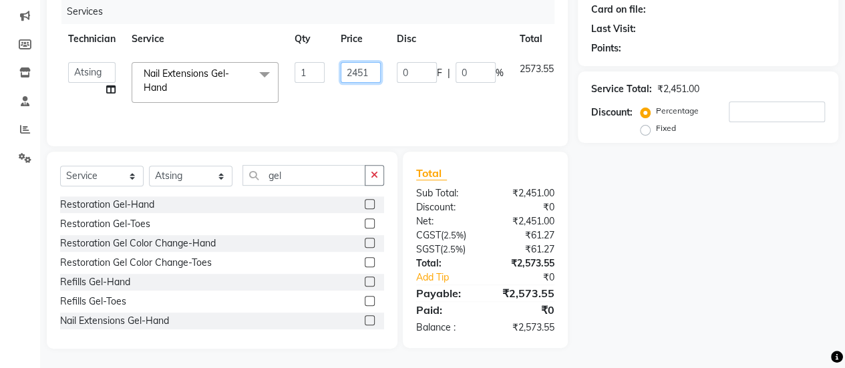
click at [378, 70] on input "2451" at bounding box center [361, 72] width 40 height 21
type input "2472"
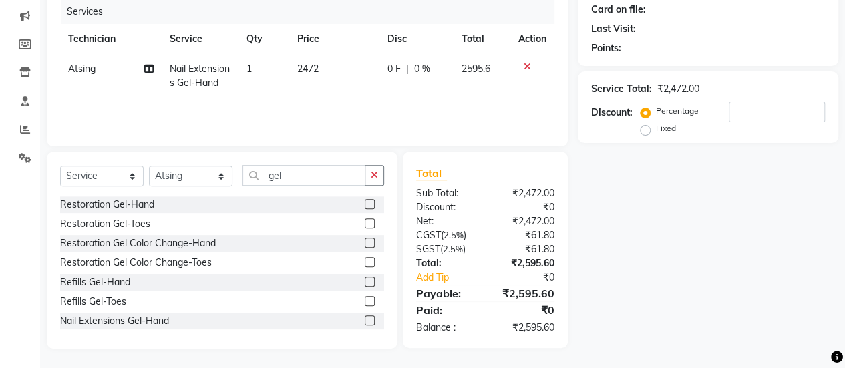
click at [390, 91] on td "0 F | 0 %" at bounding box center [416, 76] width 74 height 44
select select "92701"
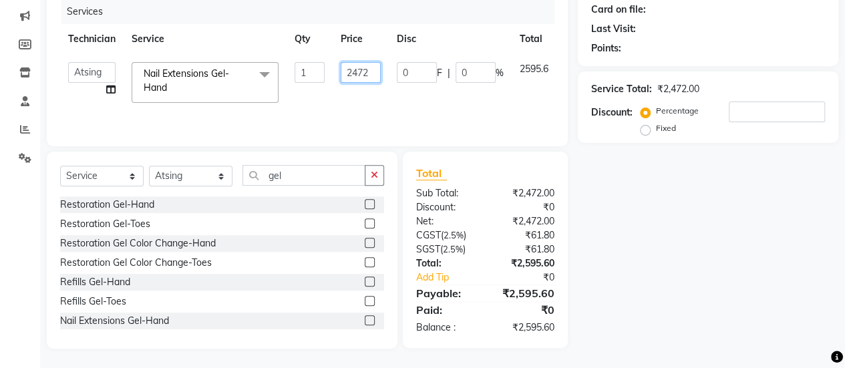
click at [375, 79] on input "2472" at bounding box center [361, 72] width 40 height 21
type input "2473"
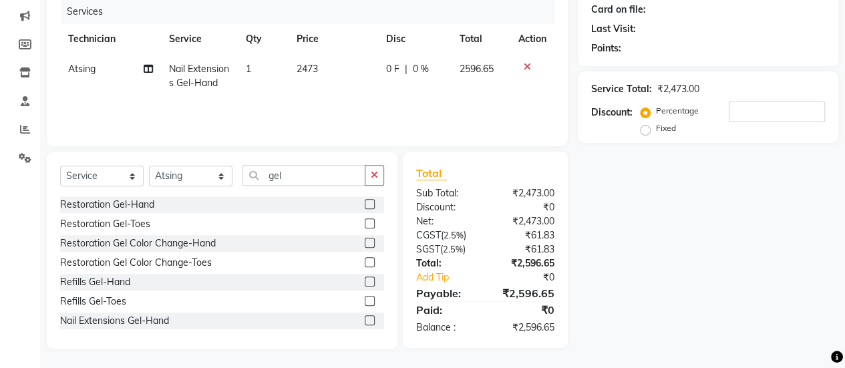
click at [384, 93] on tr "Atsing Nail Extensions Gel-Hand 1 2473 0 F | 0 % 2596.65" at bounding box center [307, 76] width 494 height 44
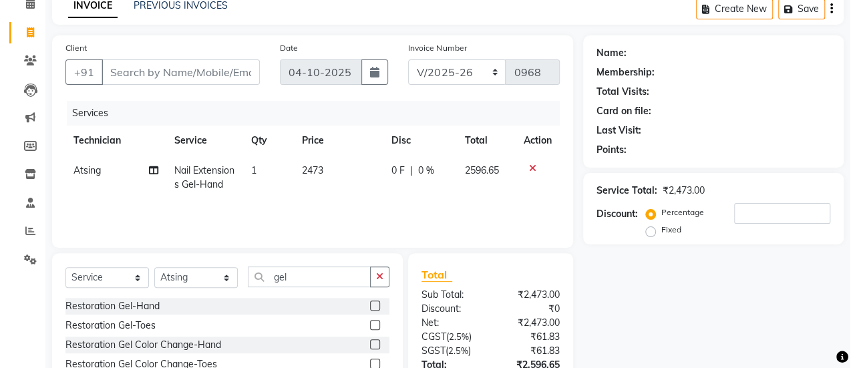
scroll to position [56, 0]
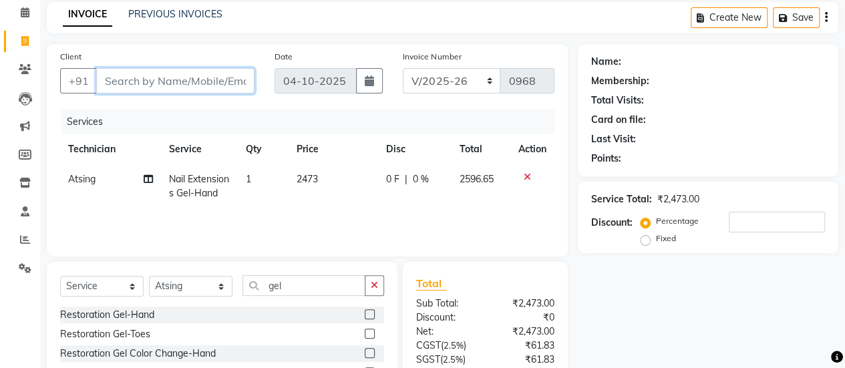
click at [165, 79] on input "Client" at bounding box center [175, 80] width 158 height 25
type input "8"
type input "0"
click at [140, 77] on input "88" at bounding box center [175, 80] width 158 height 25
type input "8826866827"
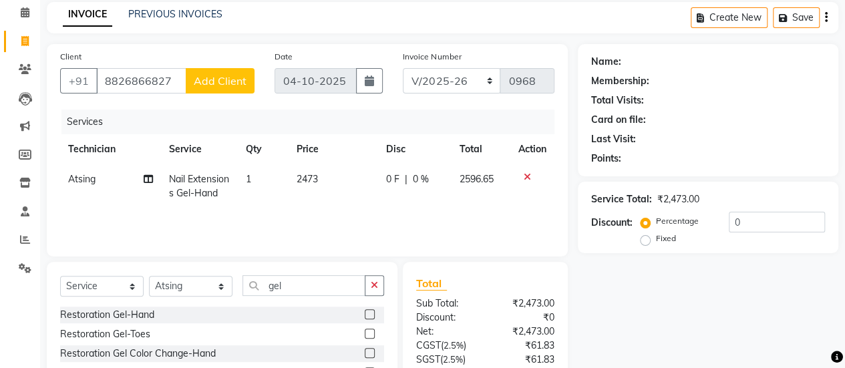
click at [215, 86] on span "Add Client" at bounding box center [220, 80] width 53 height 13
select select "21"
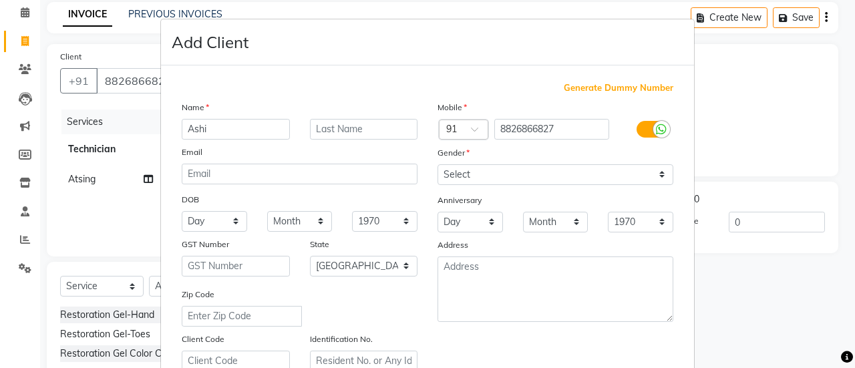
type input "Ashi"
click at [525, 172] on select "Select Male Female Other Prefer Not To Say" at bounding box center [555, 174] width 236 height 21
select select "female"
click at [437, 164] on select "Select Male Female Other Prefer Not To Say" at bounding box center [555, 174] width 236 height 21
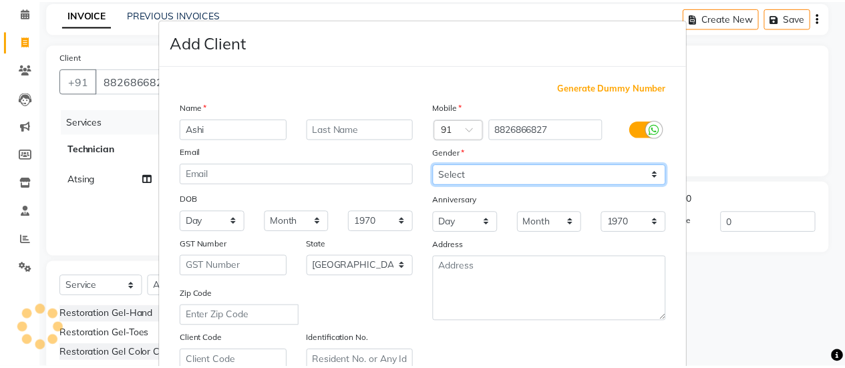
scroll to position [246, 0]
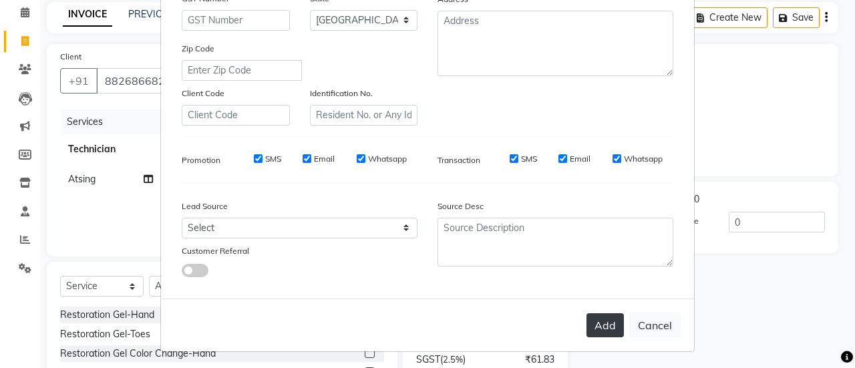
click at [595, 324] on button "Add" at bounding box center [604, 325] width 37 height 24
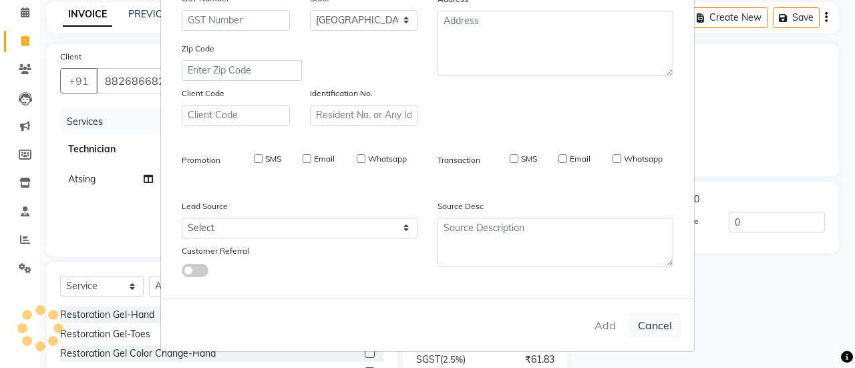
select select
select select "null"
select select
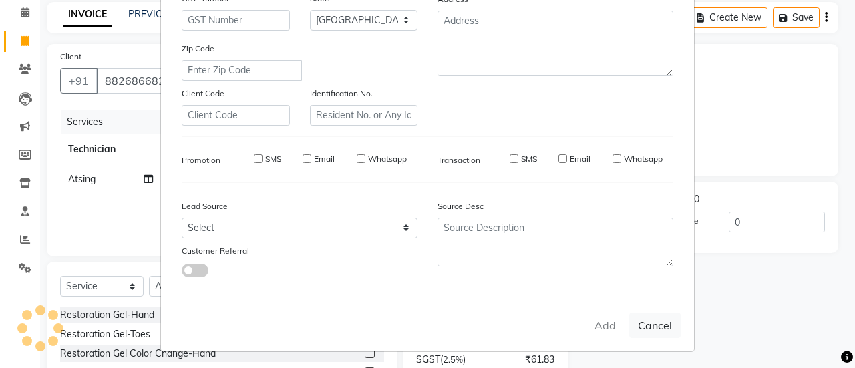
select select
checkbox input "false"
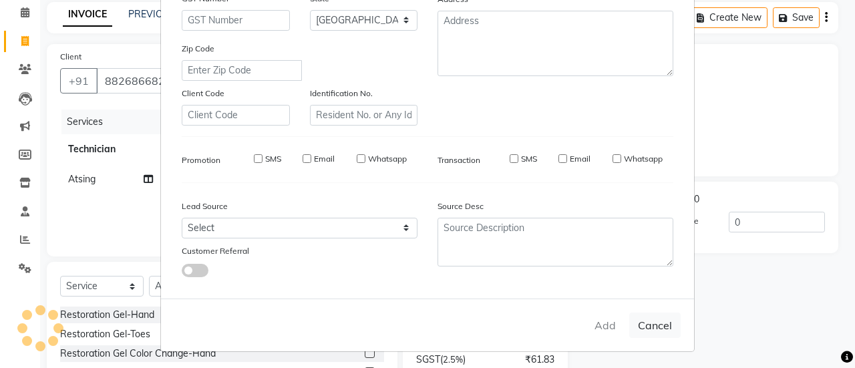
checkbox input "false"
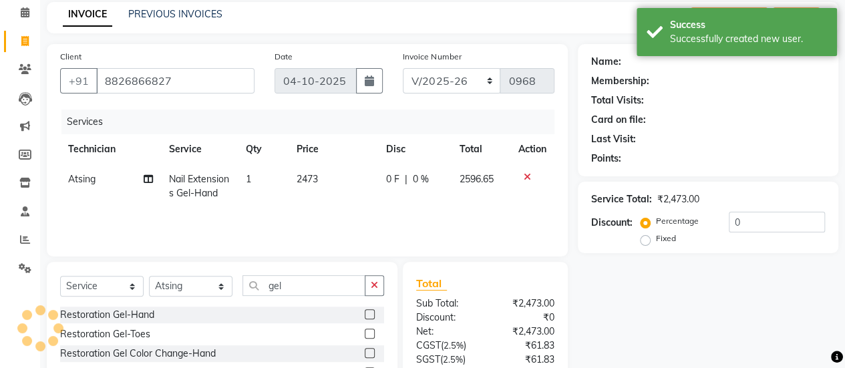
scroll to position [166, 0]
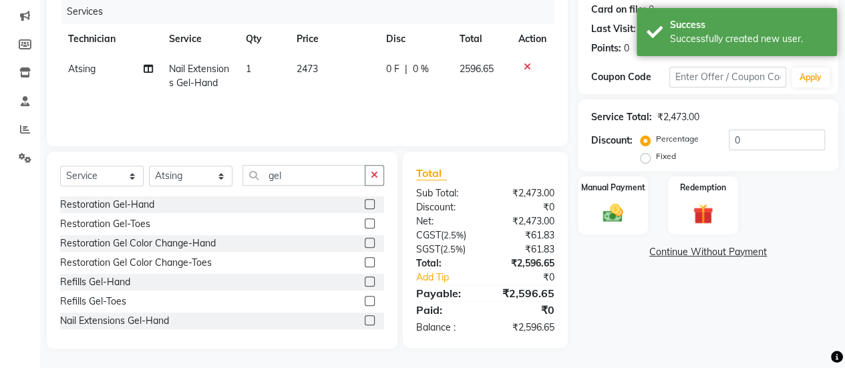
click at [524, 65] on icon at bounding box center [527, 66] width 7 height 9
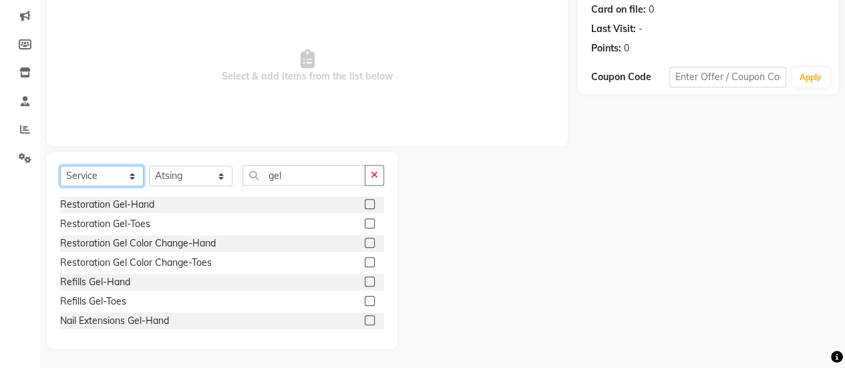
click at [100, 173] on select "Select Service Product Membership Package Voucher Prepaid Gift Card" at bounding box center [101, 176] width 83 height 21
select select "P"
click at [60, 186] on select "Select Service Product Membership Package Voucher Prepaid Gift Card" at bounding box center [101, 176] width 83 height 21
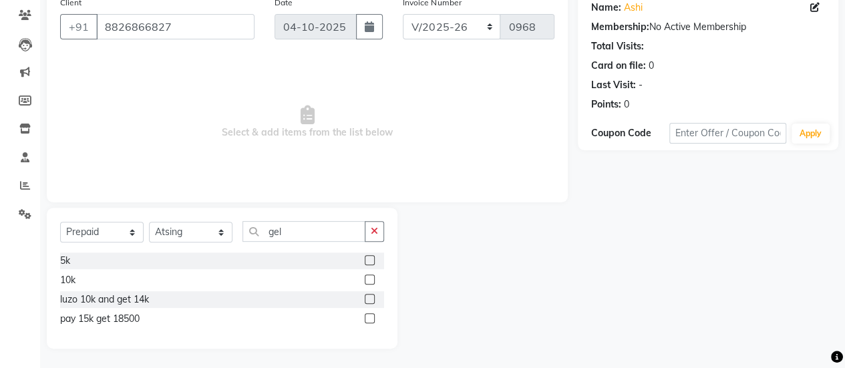
click at [372, 257] on label at bounding box center [370, 260] width 10 height 10
click at [372, 257] on input "checkbox" at bounding box center [369, 260] width 9 height 9
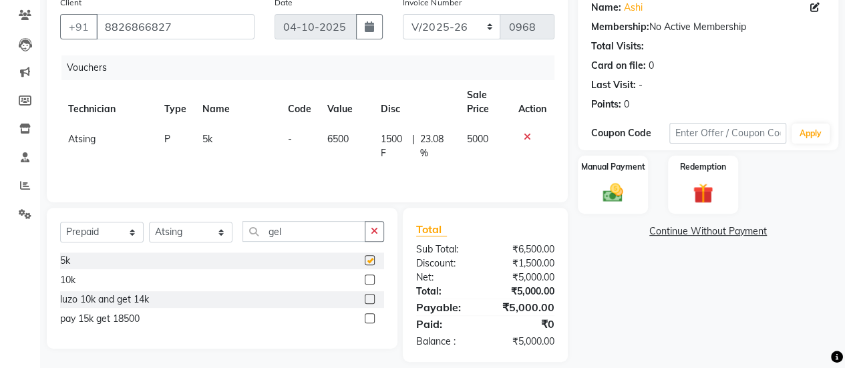
checkbox input "false"
click at [292, 234] on input "gel" at bounding box center [303, 231] width 123 height 21
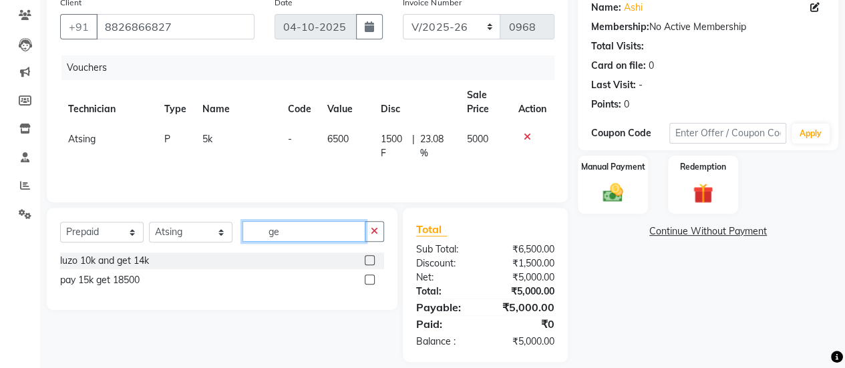
type input "g"
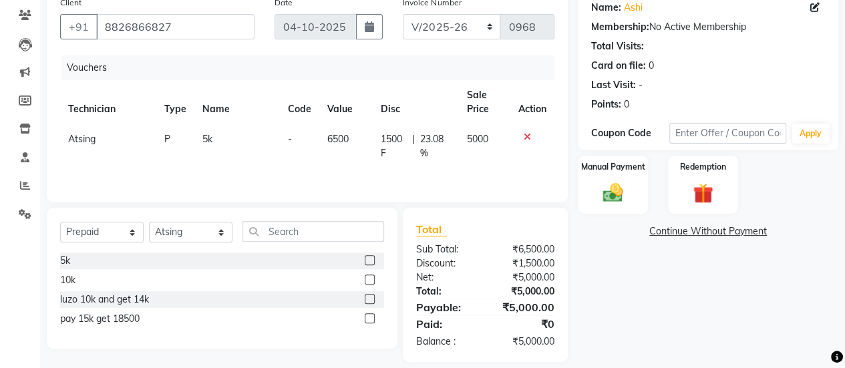
click at [526, 136] on icon at bounding box center [527, 136] width 7 height 9
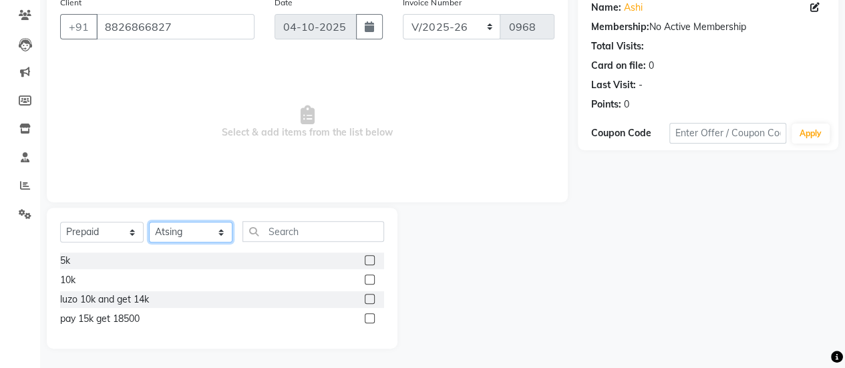
click at [185, 234] on select "Select Technician ajay Atsing Chetan Manager Muskan Owner Prashant Salome Vivek" at bounding box center [190, 232] width 83 height 21
select select "39641"
click at [149, 222] on select "Select Technician ajay Atsing Chetan Manager Muskan Owner Prashant Salome Vivek" at bounding box center [190, 232] width 83 height 21
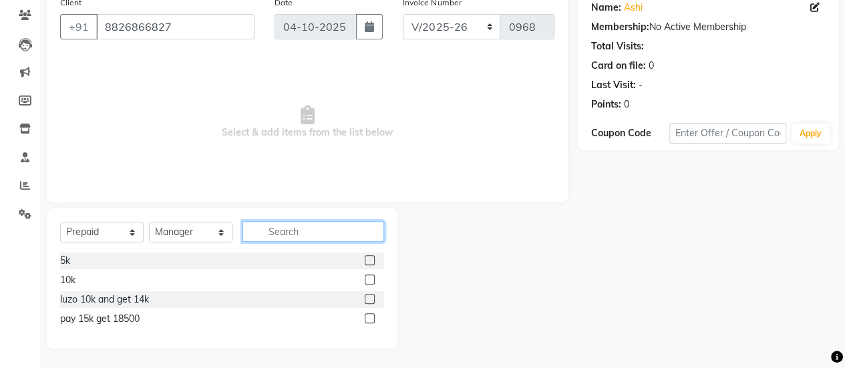
click at [309, 224] on input "text" at bounding box center [313, 231] width 142 height 21
click at [367, 260] on label at bounding box center [370, 260] width 10 height 10
click at [367, 260] on input "checkbox" at bounding box center [369, 260] width 9 height 9
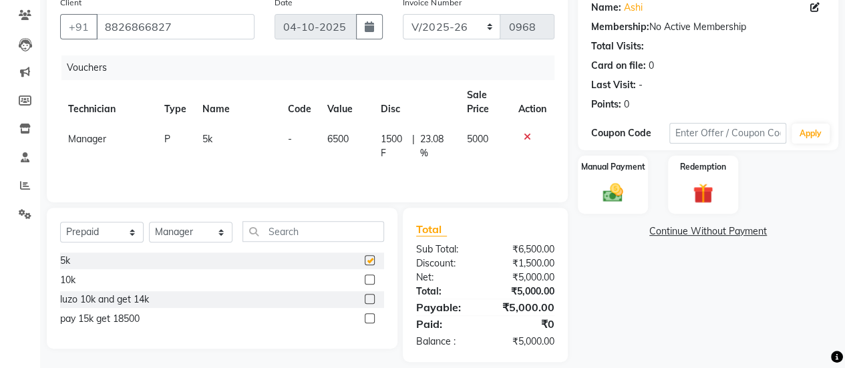
checkbox input "false"
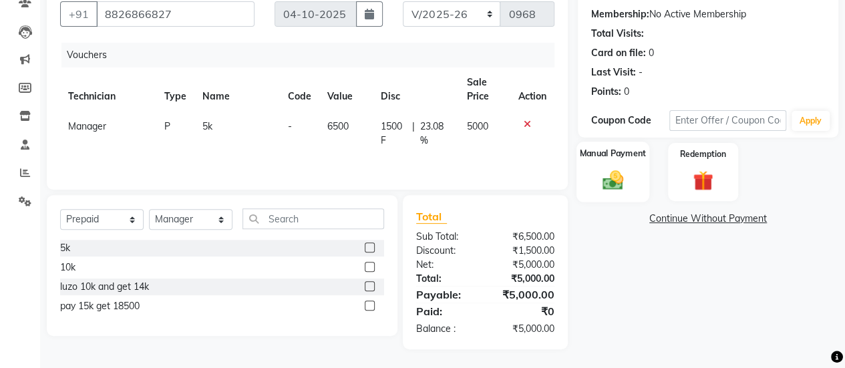
click at [623, 163] on div "Manual Payment" at bounding box center [612, 172] width 73 height 61
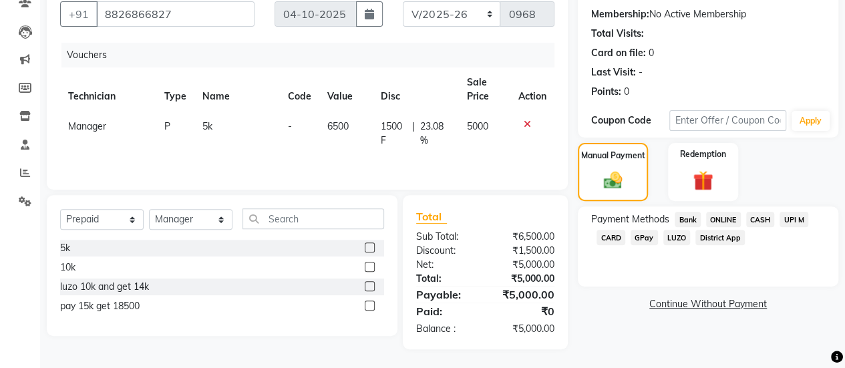
click at [612, 238] on span "CARD" at bounding box center [610, 237] width 29 height 15
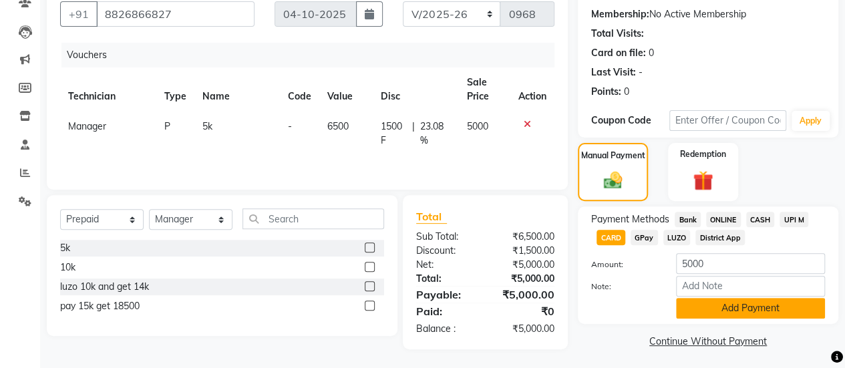
click at [737, 304] on button "Add Payment" at bounding box center [750, 308] width 149 height 21
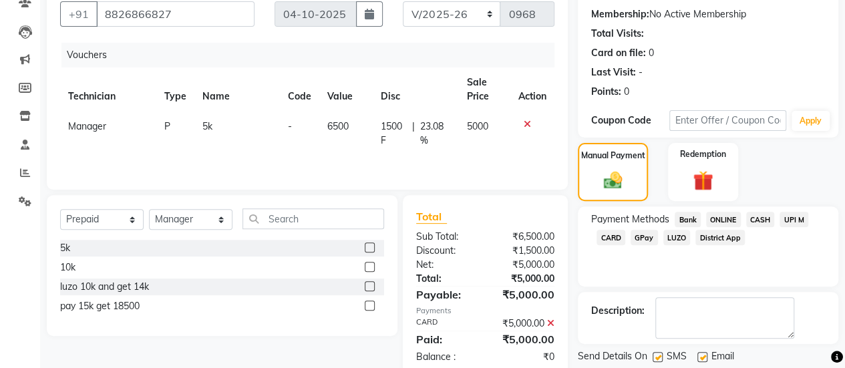
scroll to position [163, 0]
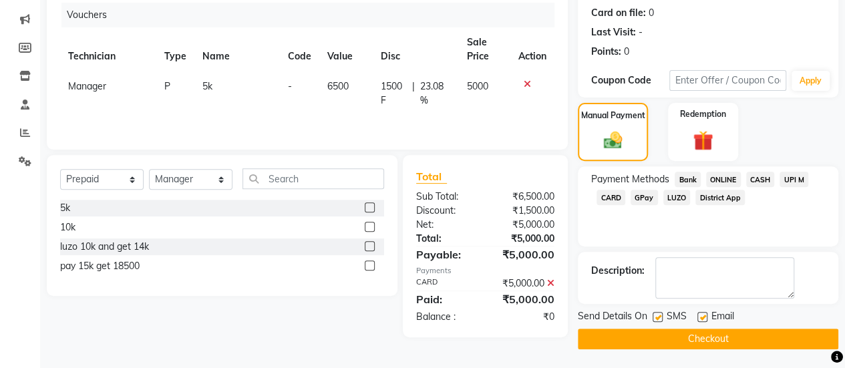
click at [728, 336] on button "Checkout" at bounding box center [708, 339] width 260 height 21
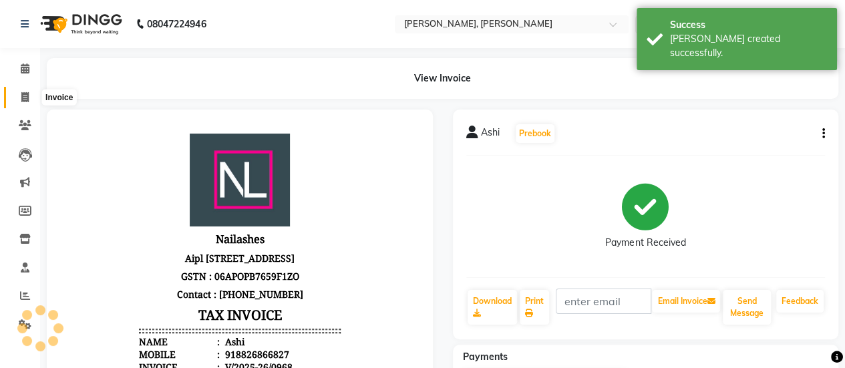
click at [29, 104] on span at bounding box center [24, 97] width 23 height 15
select select "5749"
select select "service"
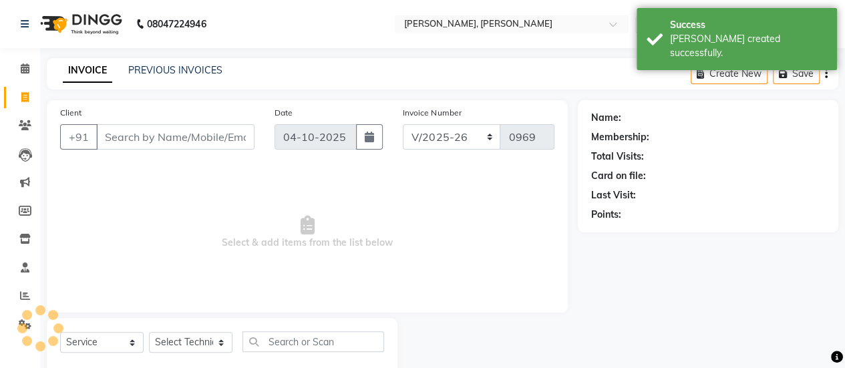
scroll to position [33, 0]
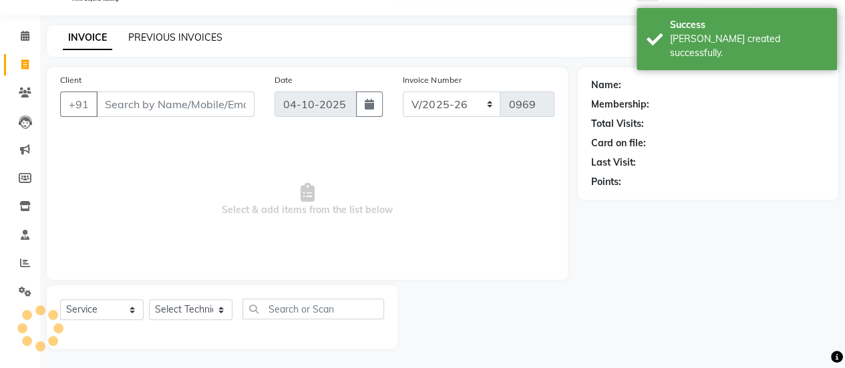
click at [165, 42] on link "PREVIOUS INVOICES" at bounding box center [175, 37] width 94 height 12
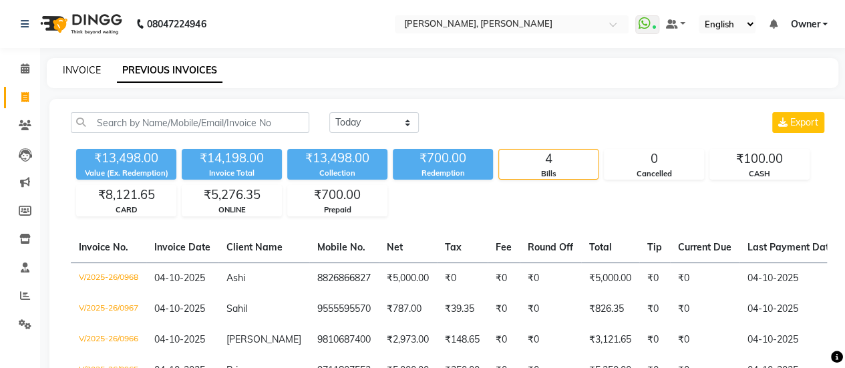
click at [85, 72] on link "INVOICE" at bounding box center [82, 70] width 38 height 12
select select "5749"
select select "service"
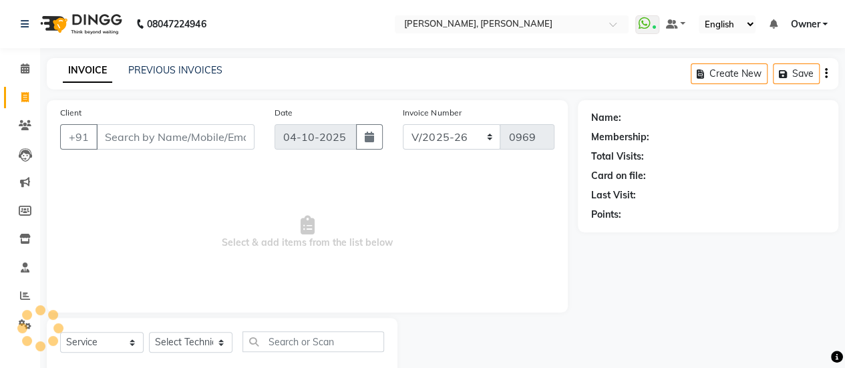
scroll to position [33, 0]
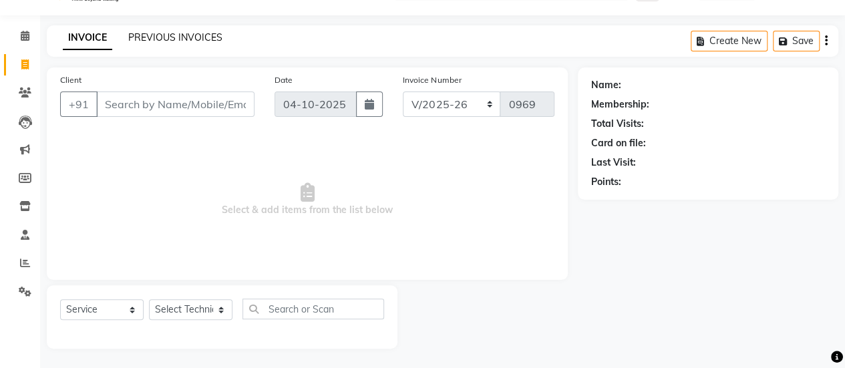
click at [189, 39] on link "PREVIOUS INVOICES" at bounding box center [175, 37] width 94 height 12
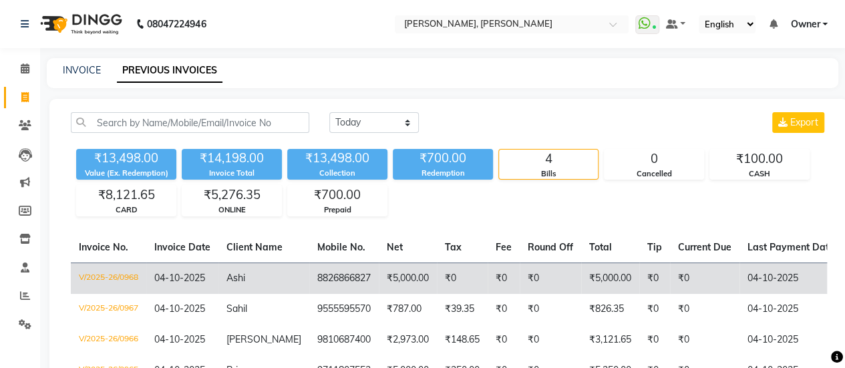
click at [321, 277] on td "8826866827" at bounding box center [343, 277] width 69 height 31
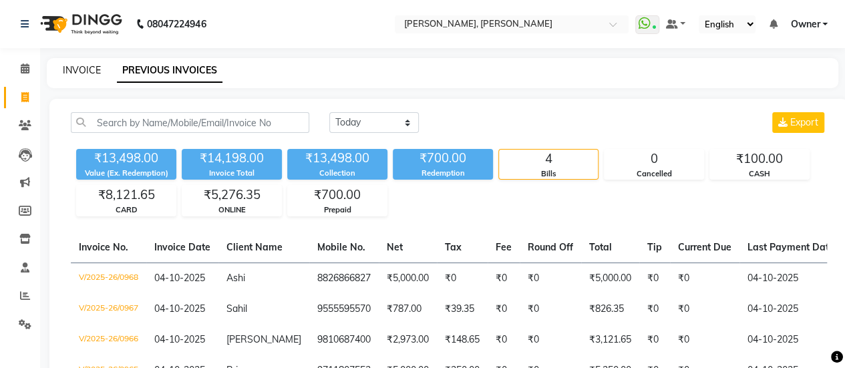
click at [83, 66] on link "INVOICE" at bounding box center [82, 70] width 38 height 12
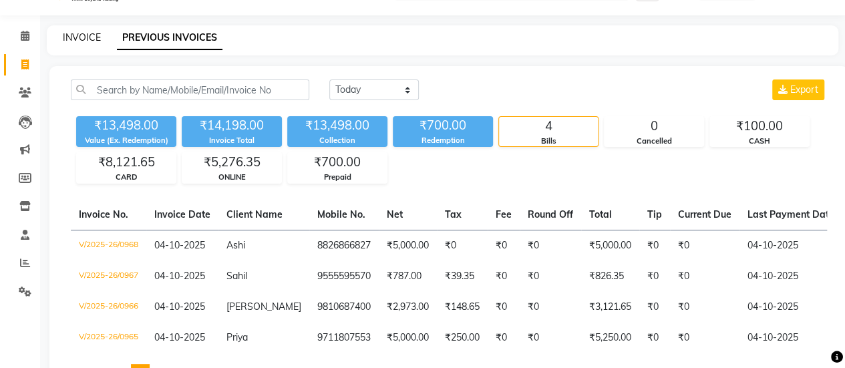
select select "service"
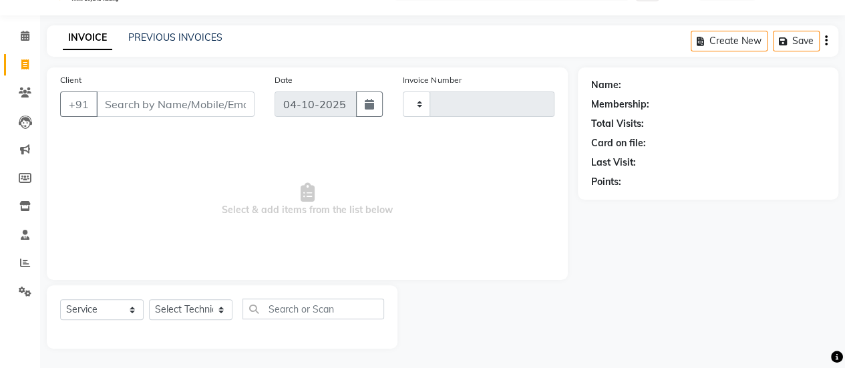
type input "0969"
select select "5749"
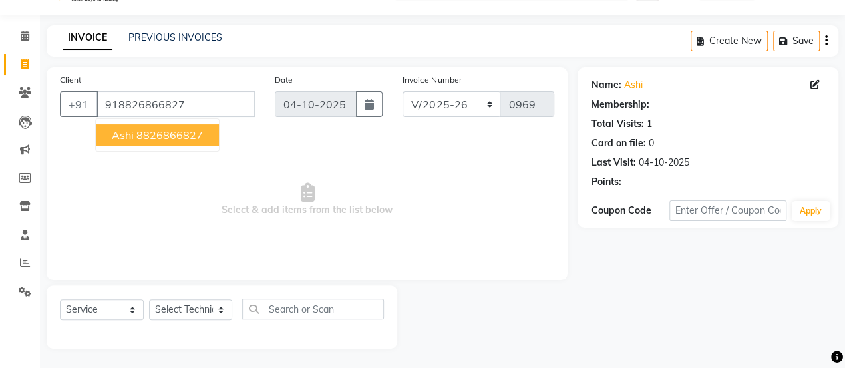
click at [191, 132] on ngb-highlight "8826866827" at bounding box center [169, 134] width 67 height 13
type input "8826866827"
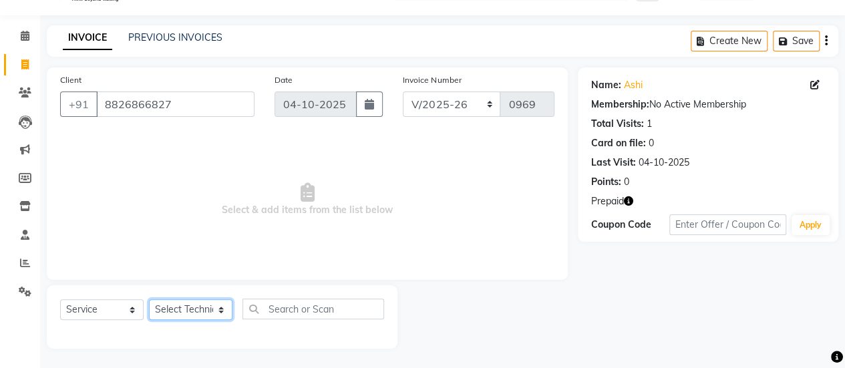
click at [192, 317] on select "Select Technician ajay Atsing Chetan Manager Muskan Owner Prashant Salome Vivek" at bounding box center [190, 309] width 83 height 21
select select "92701"
click at [149, 299] on select "Select Technician ajay Atsing Chetan Manager Muskan Owner Prashant Salome Vivek" at bounding box center [190, 309] width 83 height 21
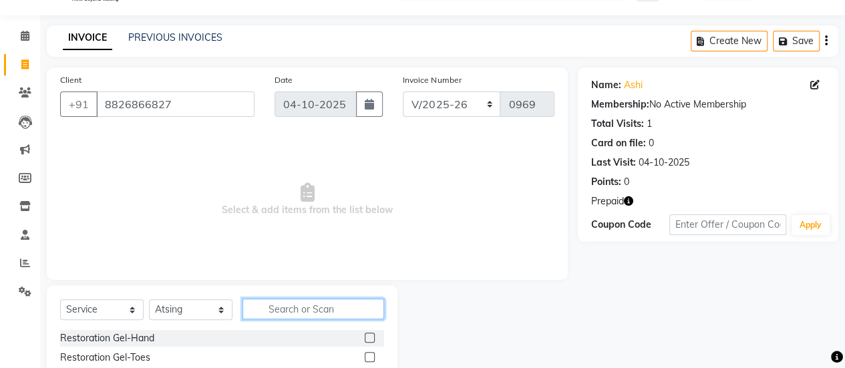
click at [316, 309] on input "text" at bounding box center [313, 308] width 142 height 21
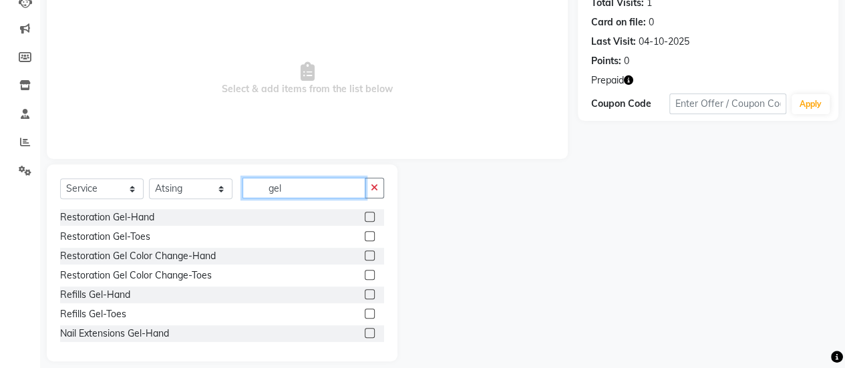
scroll to position [154, 0]
type input "gel"
click at [365, 332] on label at bounding box center [370, 332] width 10 height 10
click at [365, 332] on input "checkbox" at bounding box center [369, 333] width 9 height 9
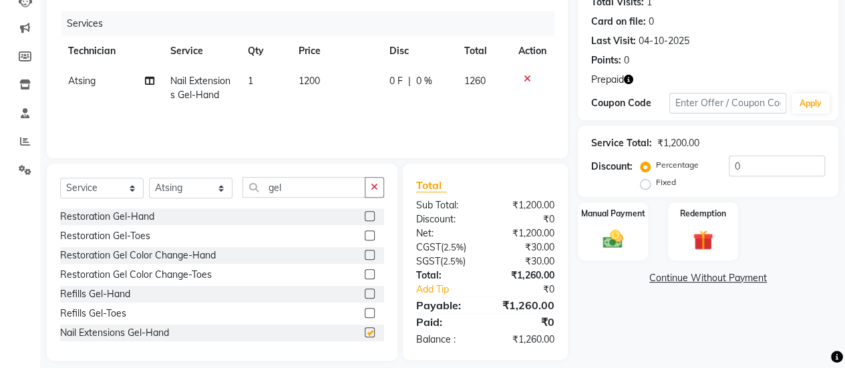
checkbox input "false"
click at [310, 83] on span "1200" at bounding box center [308, 81] width 21 height 12
select select "92701"
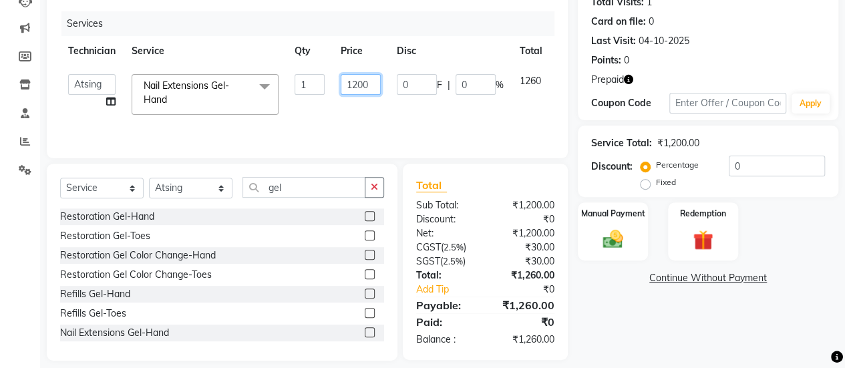
click at [373, 79] on input "1200" at bounding box center [361, 84] width 40 height 21
type input "1"
type input "2473"
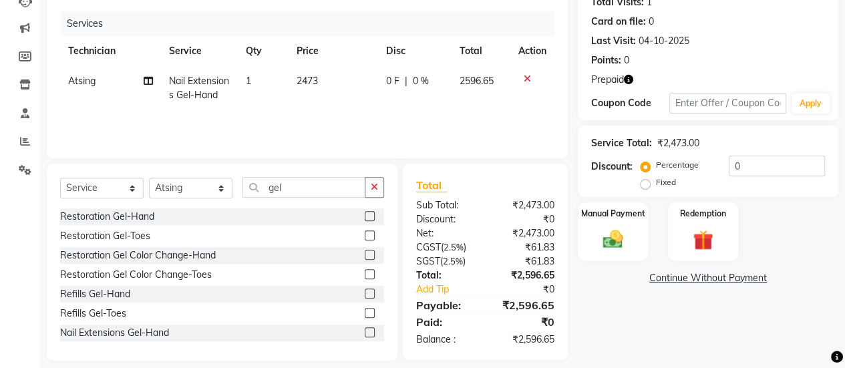
click at [396, 116] on div "Services Technician Service Qty Price Disc Total Action Atsing Nail Extensions …" at bounding box center [307, 78] width 494 height 134
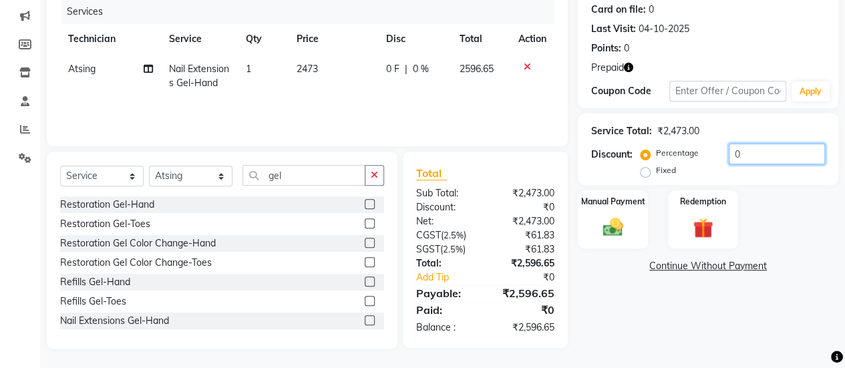
click at [739, 157] on input "0" at bounding box center [777, 154] width 96 height 21
type input "10"
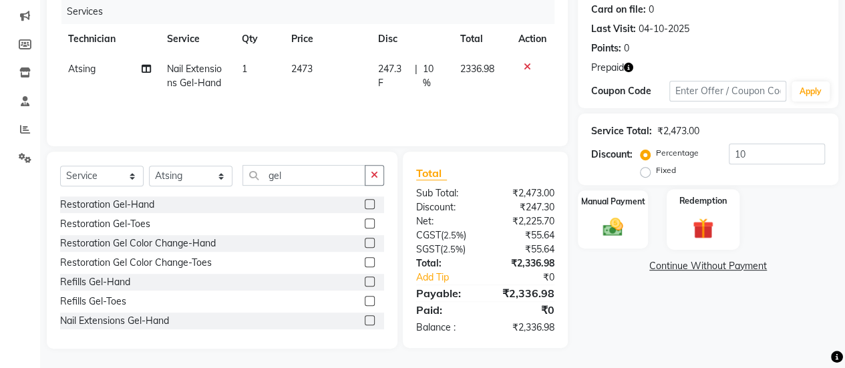
click at [713, 216] on img at bounding box center [703, 228] width 34 height 26
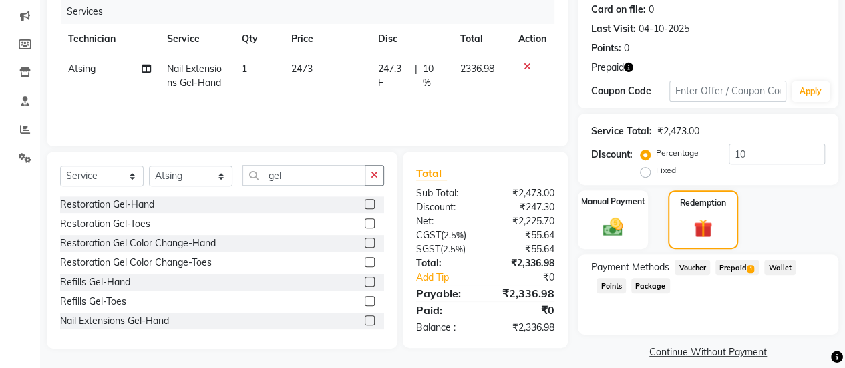
click at [735, 272] on span "Prepaid 1" at bounding box center [736, 267] width 43 height 15
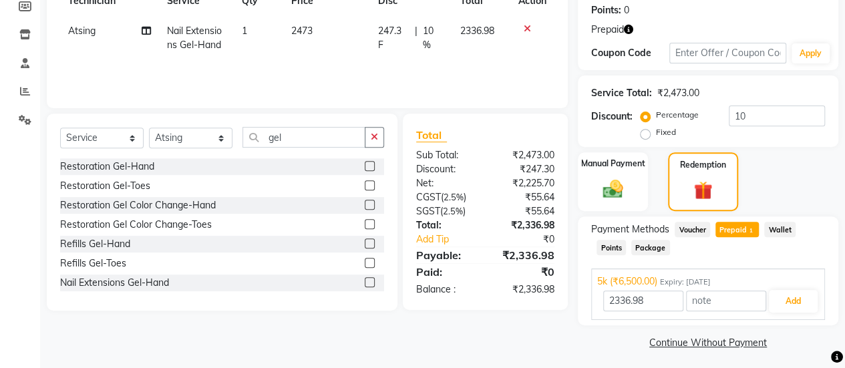
scroll to position [208, 0]
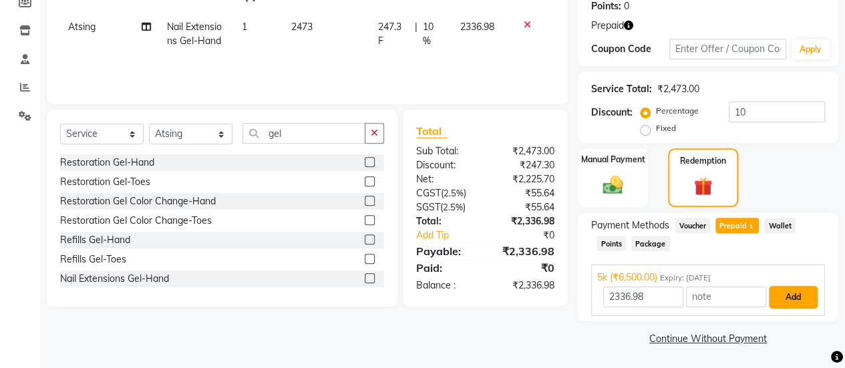
click at [785, 297] on button "Add" at bounding box center [793, 297] width 49 height 23
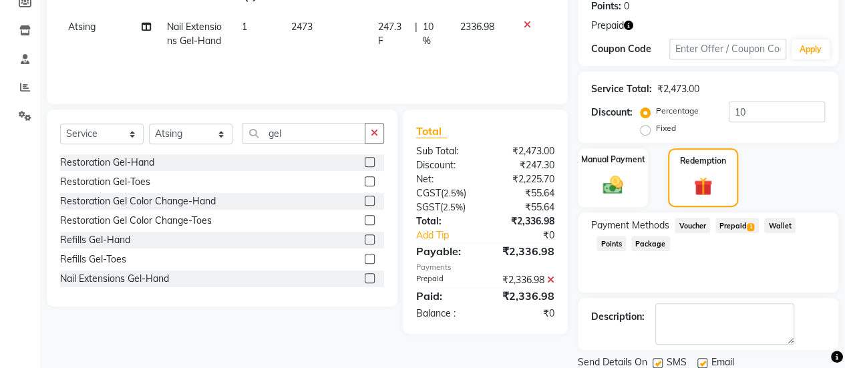
scroll to position [254, 0]
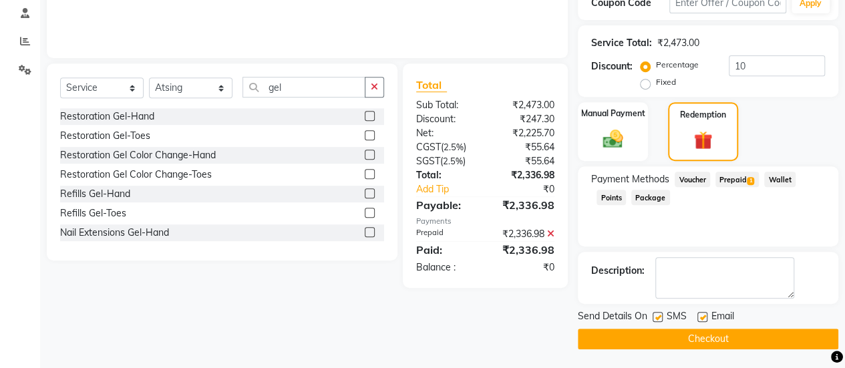
click at [752, 338] on button "Checkout" at bounding box center [708, 339] width 260 height 21
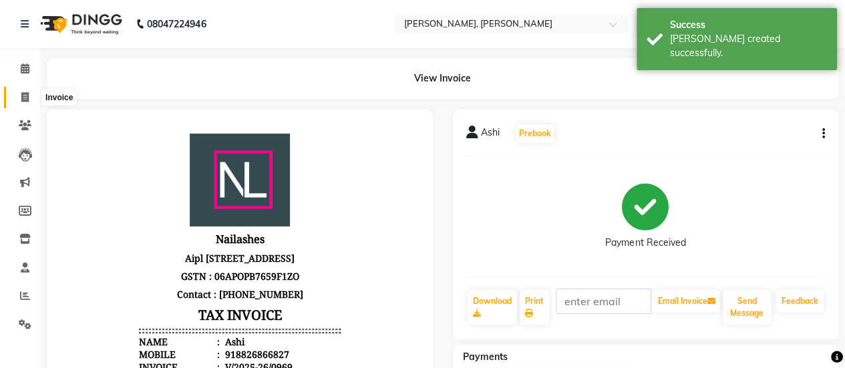
click at [28, 98] on icon at bounding box center [24, 97] width 7 height 10
select select "service"
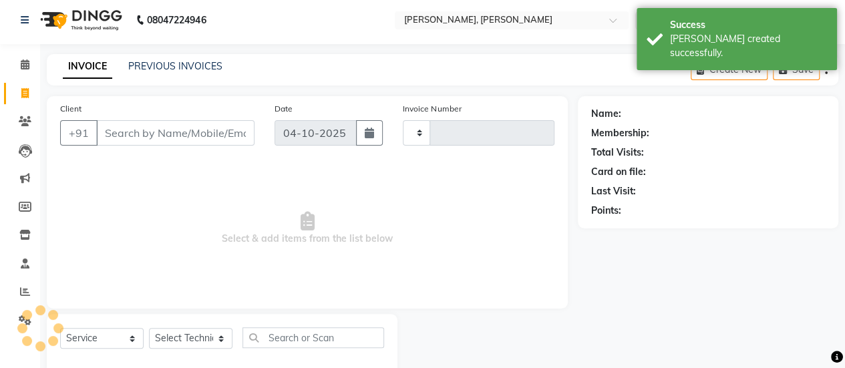
type input "0970"
select select "5749"
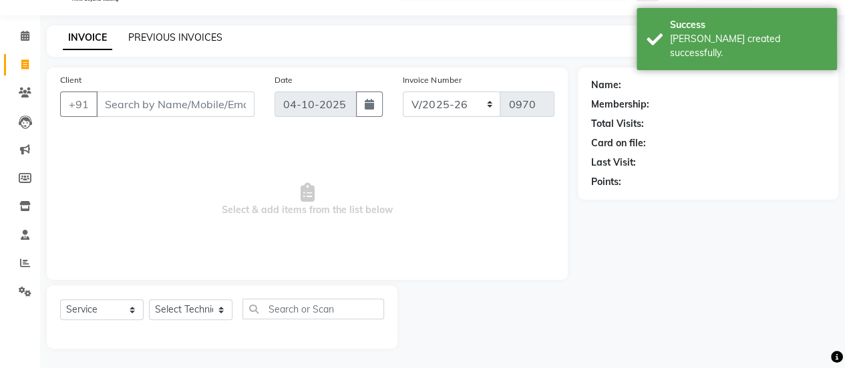
click at [156, 36] on link "PREVIOUS INVOICES" at bounding box center [175, 37] width 94 height 12
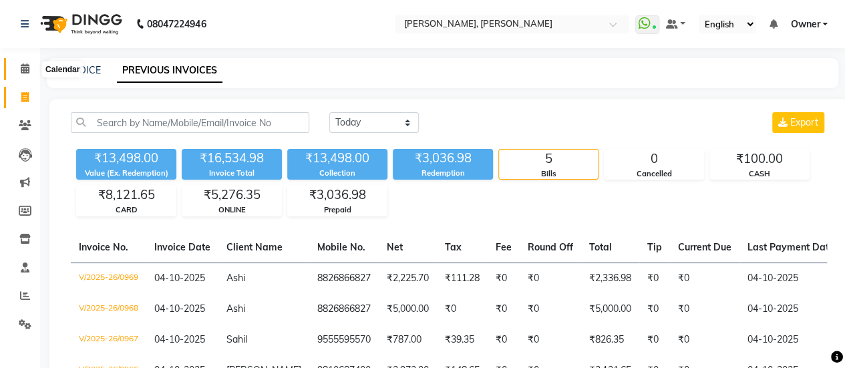
click at [29, 68] on span at bounding box center [24, 68] width 23 height 15
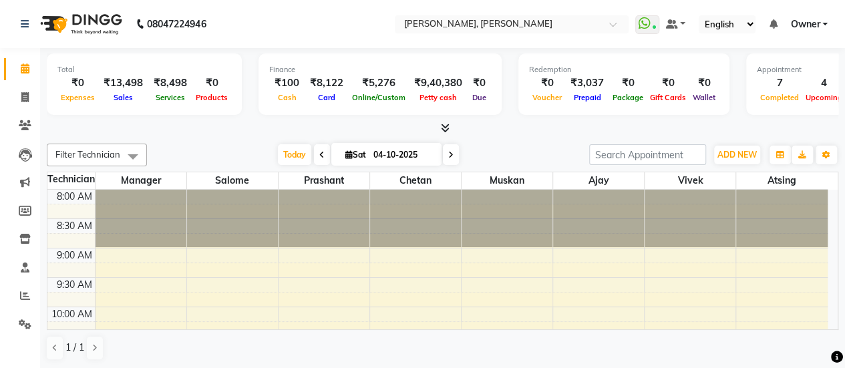
click at [448, 157] on icon at bounding box center [450, 155] width 5 height 8
type input "05-10-2025"
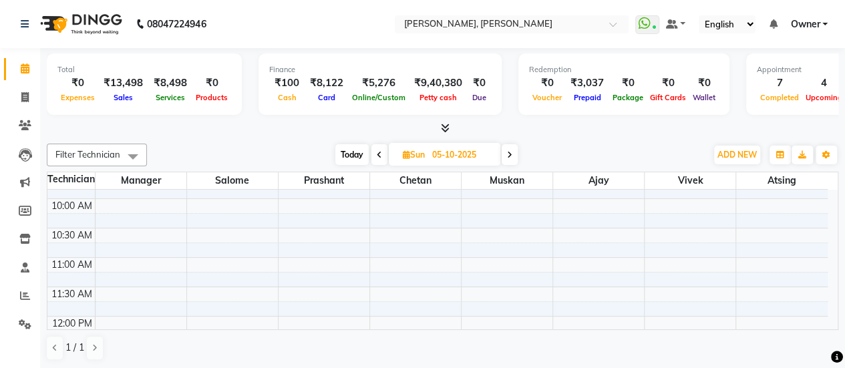
scroll to position [121, 0]
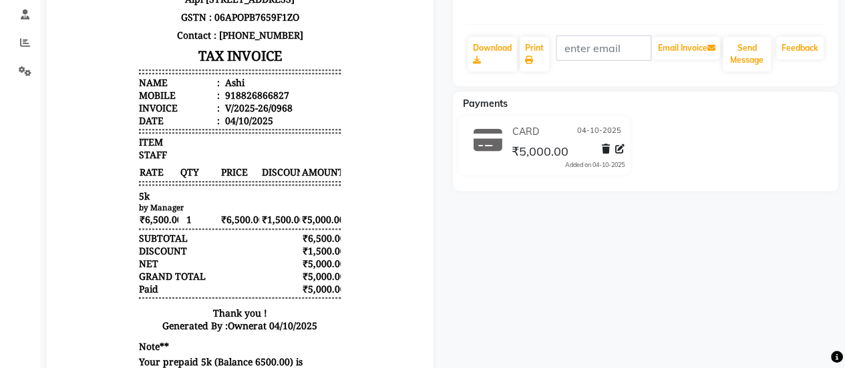
scroll to position [254, 0]
click at [270, 101] on div "918826866827" at bounding box center [255, 94] width 67 height 13
copy div "918826866827"
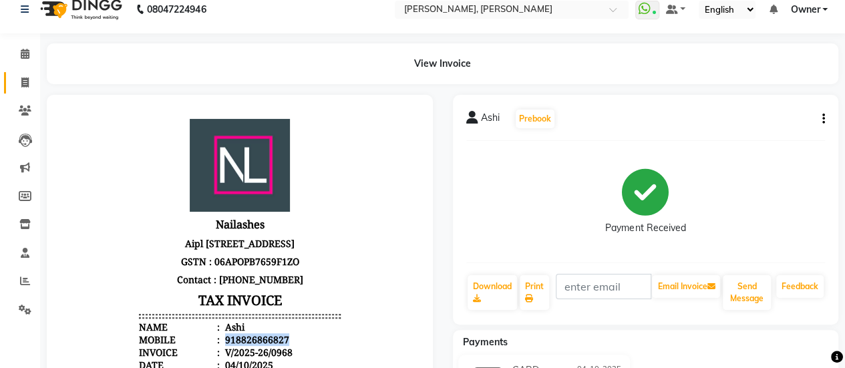
scroll to position [13, 0]
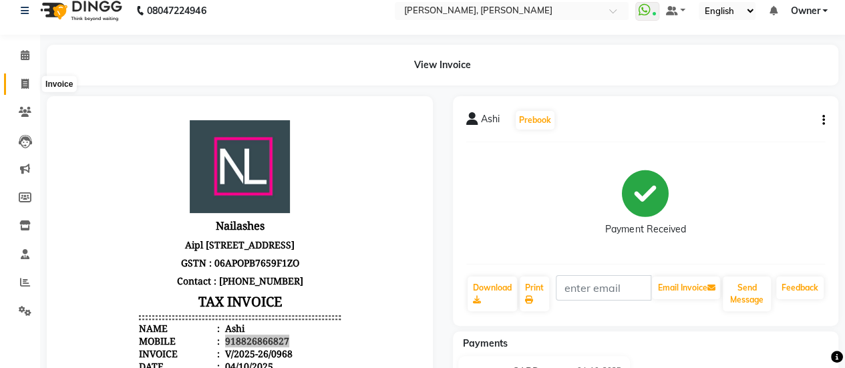
click at [31, 85] on span at bounding box center [24, 84] width 23 height 15
select select "service"
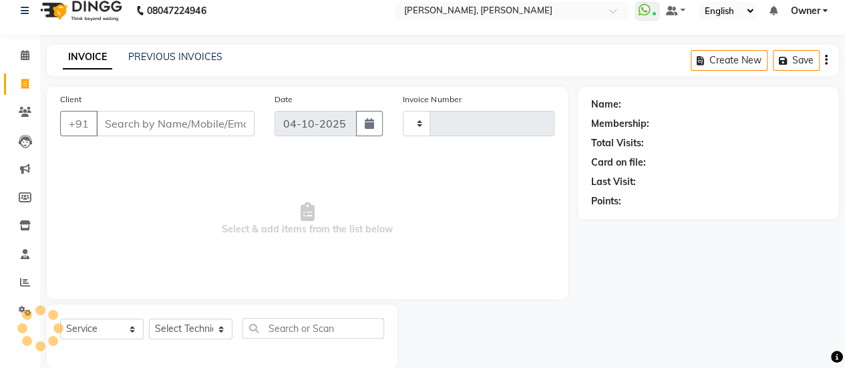
type input "0971"
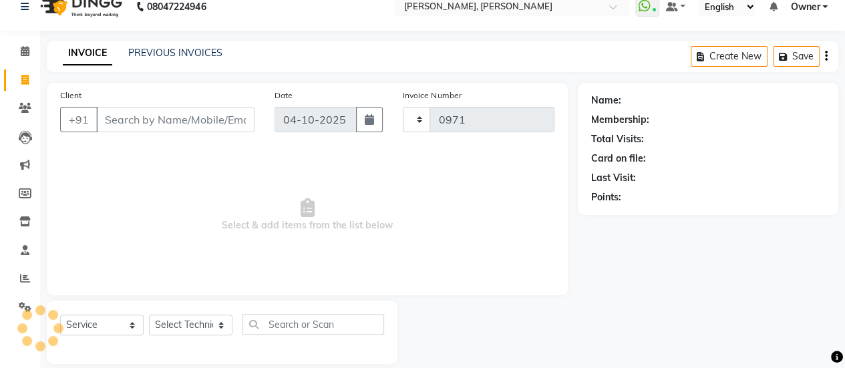
select select "5749"
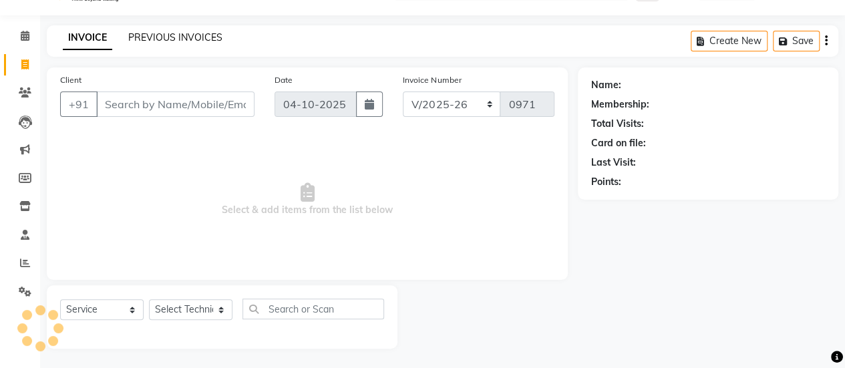
click at [171, 37] on link "PREVIOUS INVOICES" at bounding box center [175, 37] width 94 height 12
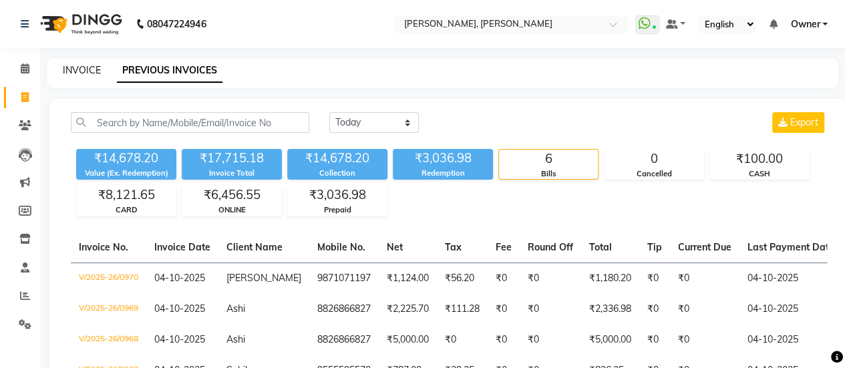
click at [89, 71] on link "INVOICE" at bounding box center [82, 70] width 38 height 12
select select "service"
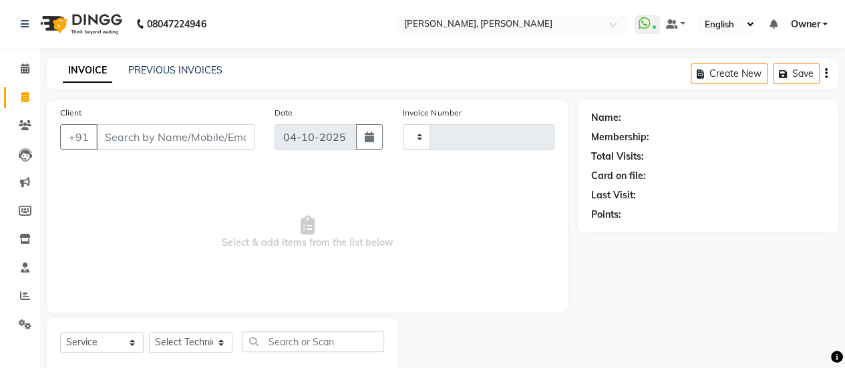
scroll to position [33, 0]
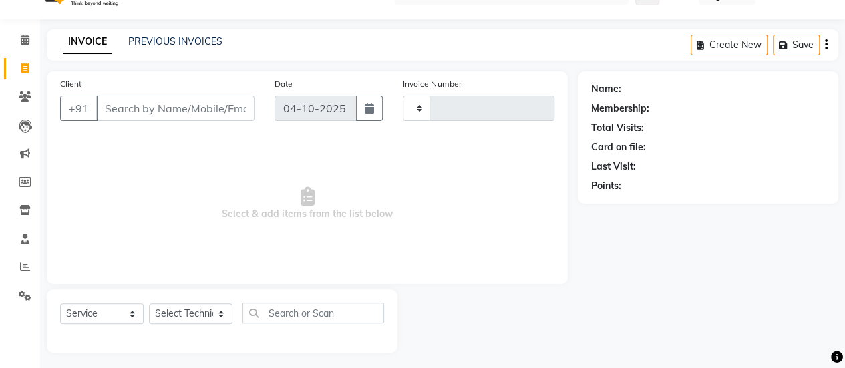
type input "0971"
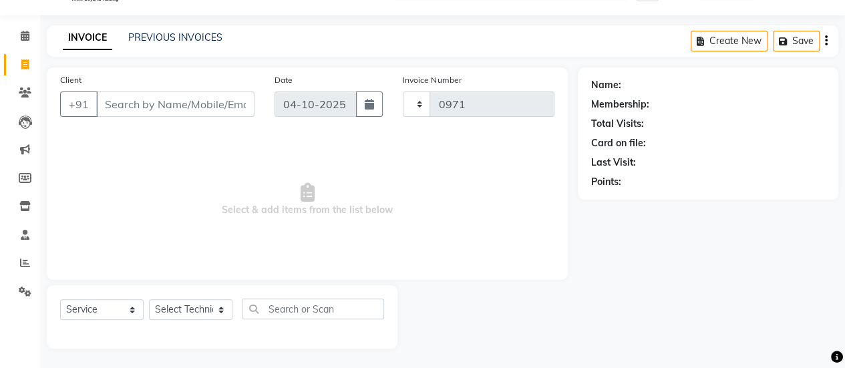
select select "5749"
